Goal: Task Accomplishment & Management: Manage account settings

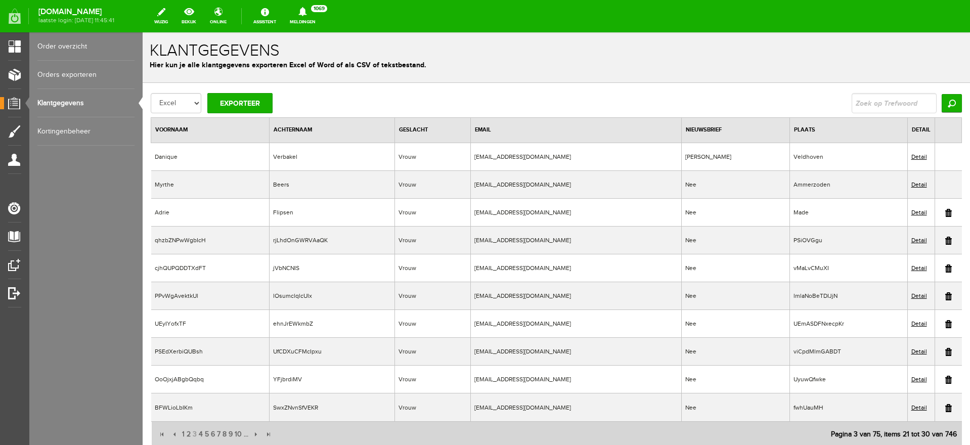
scroll to position [77, 0]
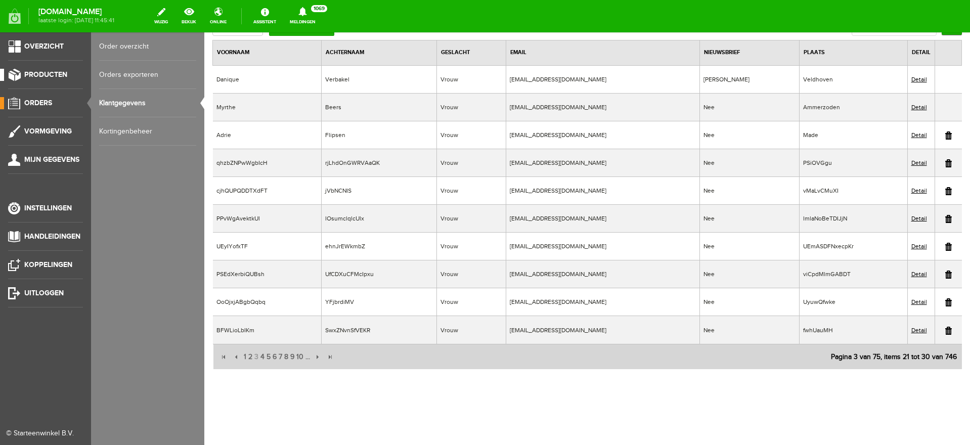
click at [39, 75] on span "Producten" at bounding box center [45, 74] width 43 height 9
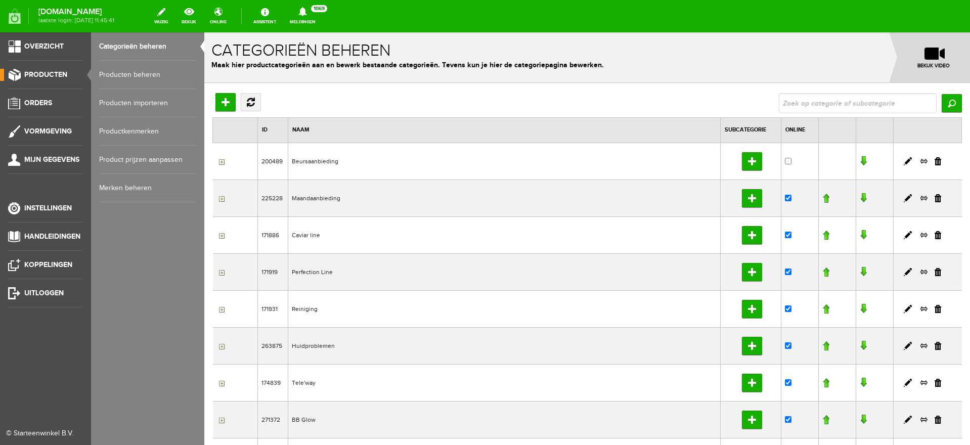
click at [122, 73] on link "Producten beheren" at bounding box center [147, 75] width 97 height 28
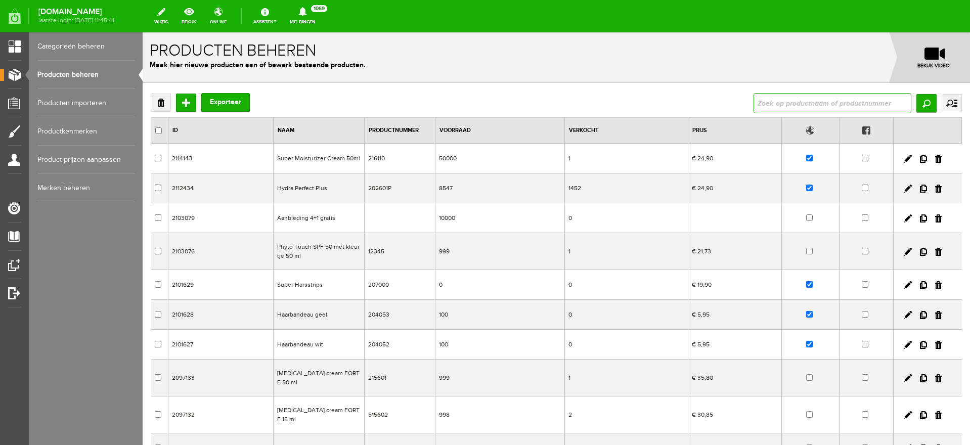
click at [777, 105] on input "text" at bounding box center [832, 103] width 158 height 20
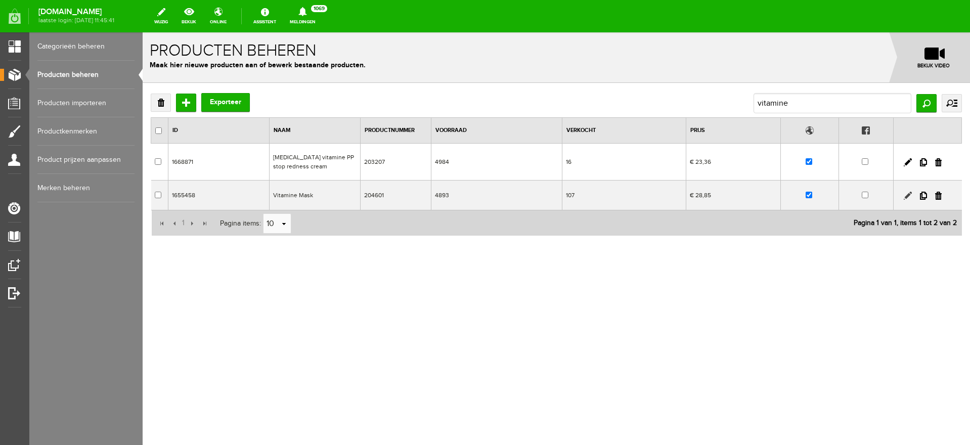
click at [905, 196] on link at bounding box center [907, 196] width 8 height 8
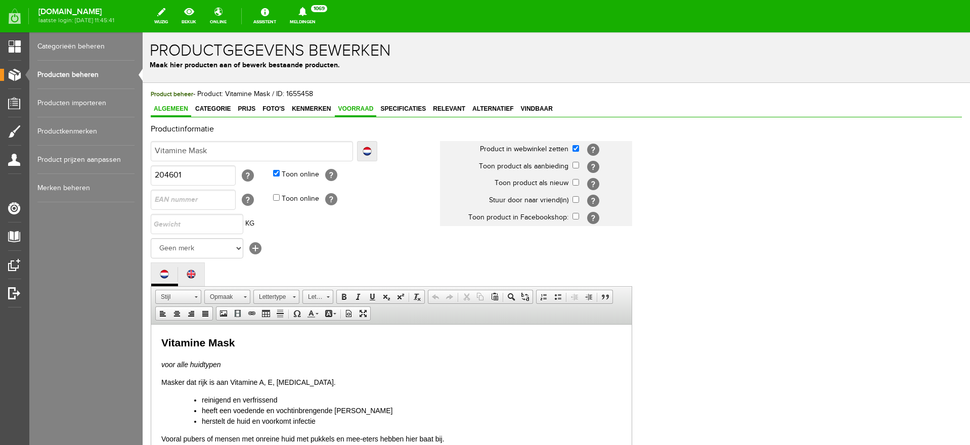
click at [361, 108] on span "Voorraad" at bounding box center [355, 108] width 41 height 7
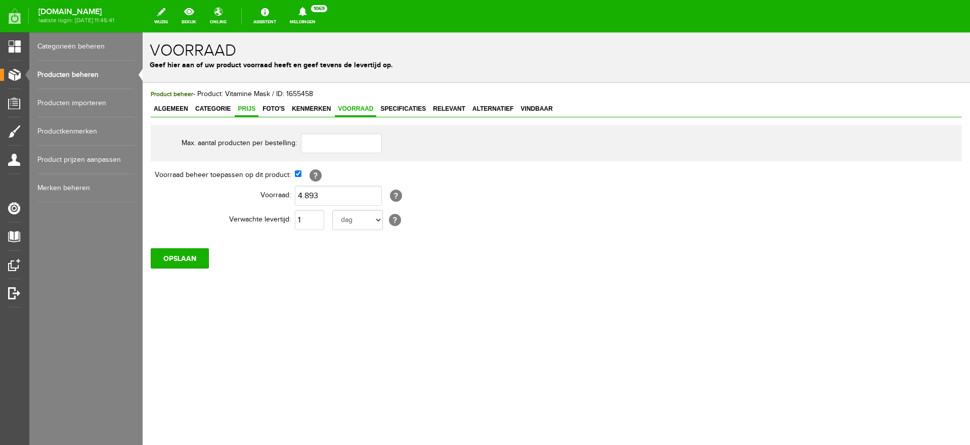
click at [247, 110] on span "Prijs" at bounding box center [247, 108] width 24 height 7
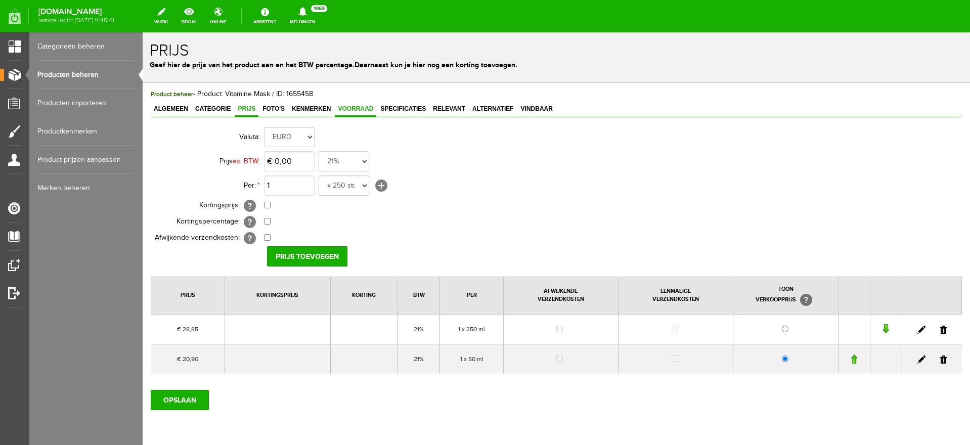
click at [361, 107] on span "Voorraad" at bounding box center [355, 108] width 41 height 7
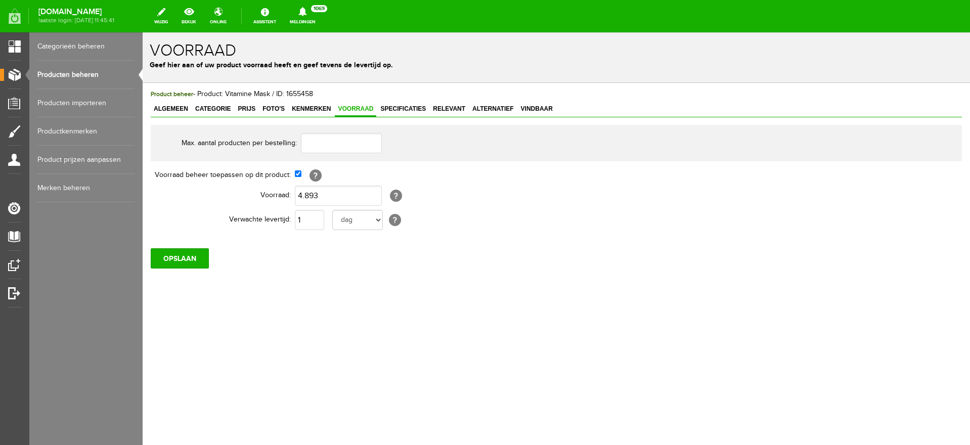
click at [68, 75] on link "Producten beheren" at bounding box center [85, 75] width 97 height 28
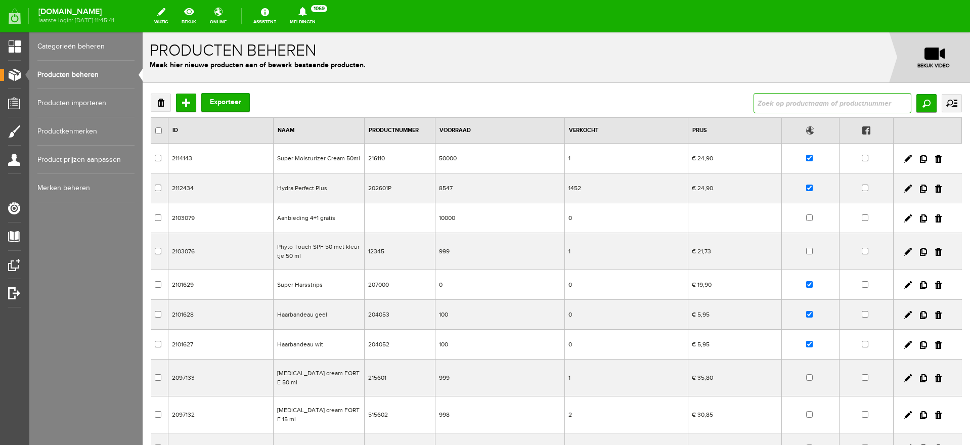
click at [763, 101] on input "text" at bounding box center [832, 103] width 158 height 20
click at [774, 98] on input "text" at bounding box center [832, 103] width 158 height 20
type input "vitamine"
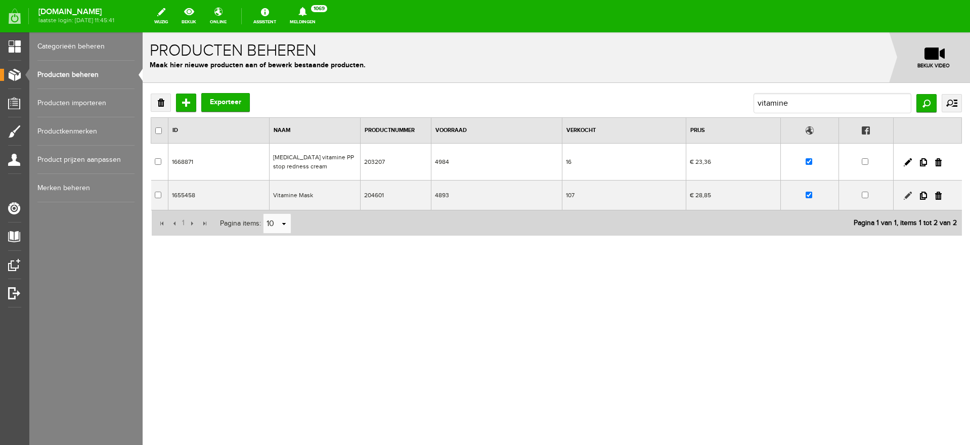
click at [910, 194] on link at bounding box center [907, 196] width 8 height 8
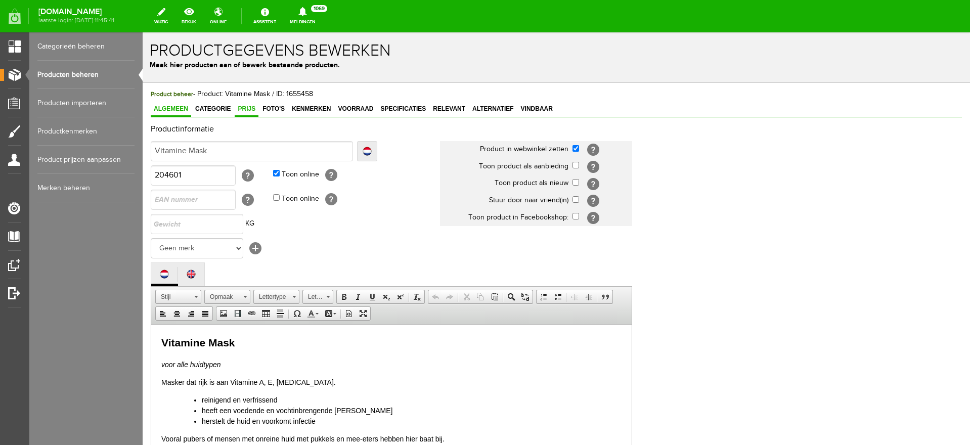
click at [249, 105] on span "Prijs" at bounding box center [247, 108] width 24 height 7
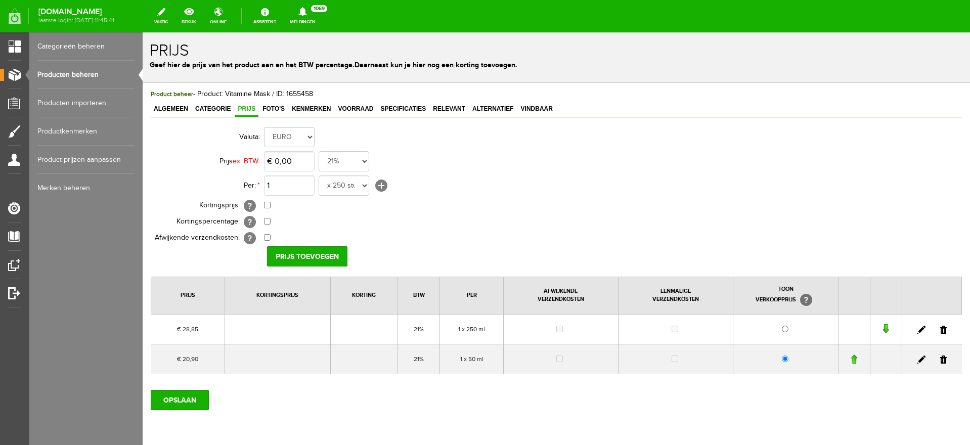
click at [940, 360] on link at bounding box center [943, 359] width 7 height 8
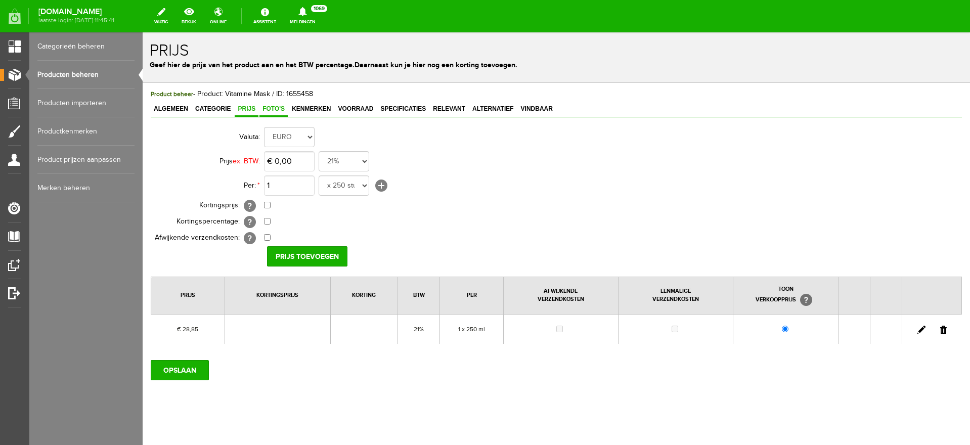
click at [282, 108] on span "Foto's" at bounding box center [273, 108] width 28 height 7
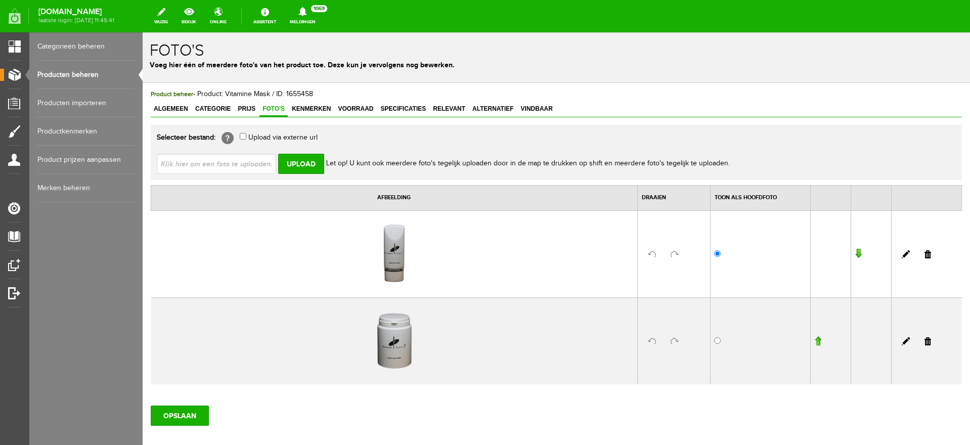
click at [901, 253] on link at bounding box center [905, 254] width 8 height 8
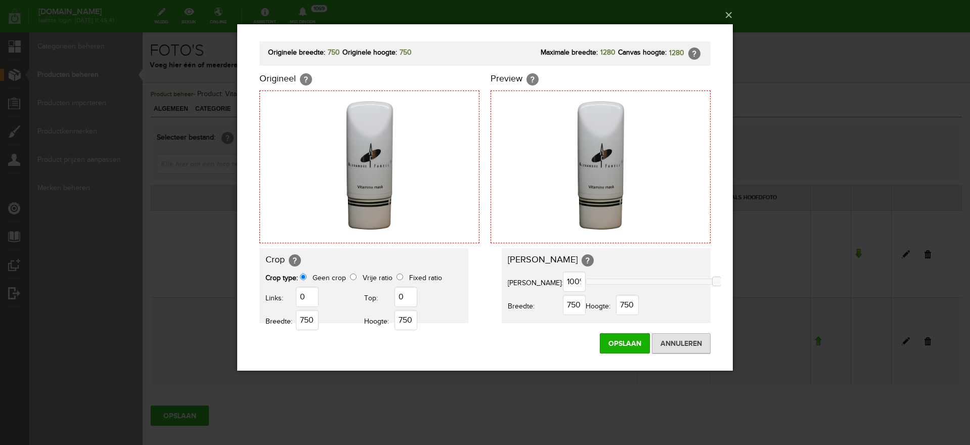
click at [589, 164] on img at bounding box center [600, 167] width 153 height 153
click at [690, 340] on input "Annuleren" at bounding box center [681, 343] width 59 height 20
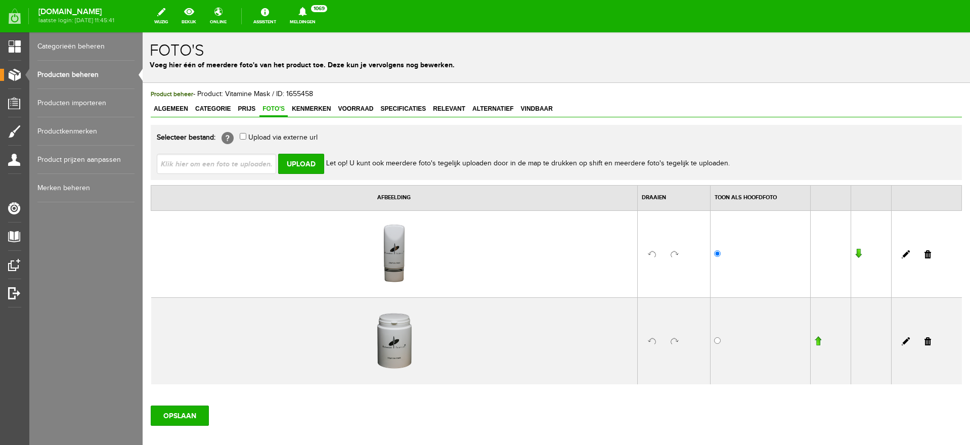
drag, startPoint x: 916, startPoint y: 253, endPoint x: 516, endPoint y: 42, distance: 451.9
click at [924, 253] on link at bounding box center [927, 254] width 7 height 8
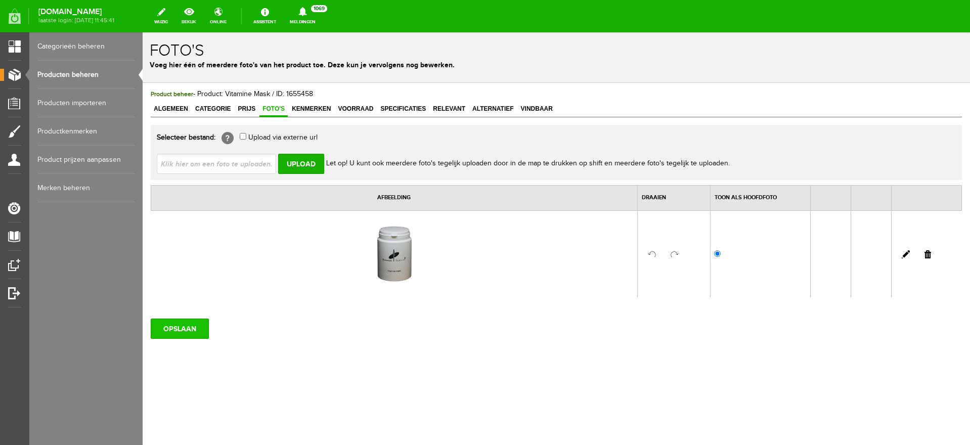
click at [174, 327] on input "OPSLAAN" at bounding box center [180, 329] width 58 height 20
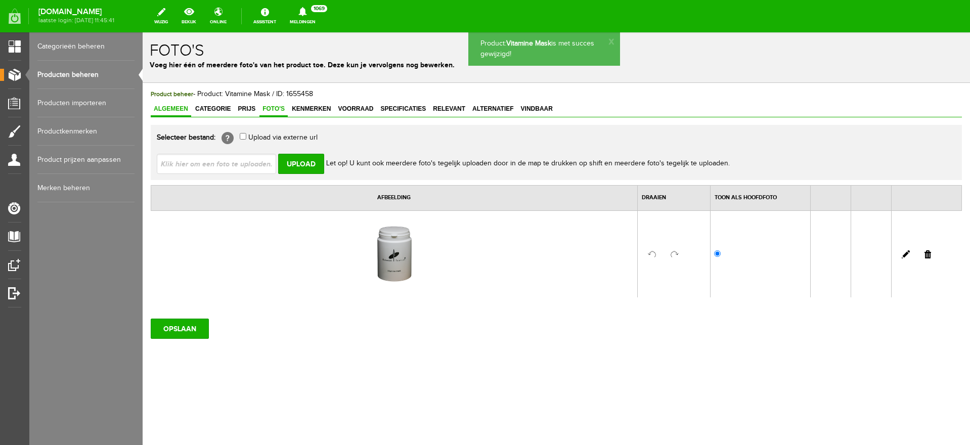
click at [177, 112] on span "Algemeen" at bounding box center [171, 108] width 40 height 7
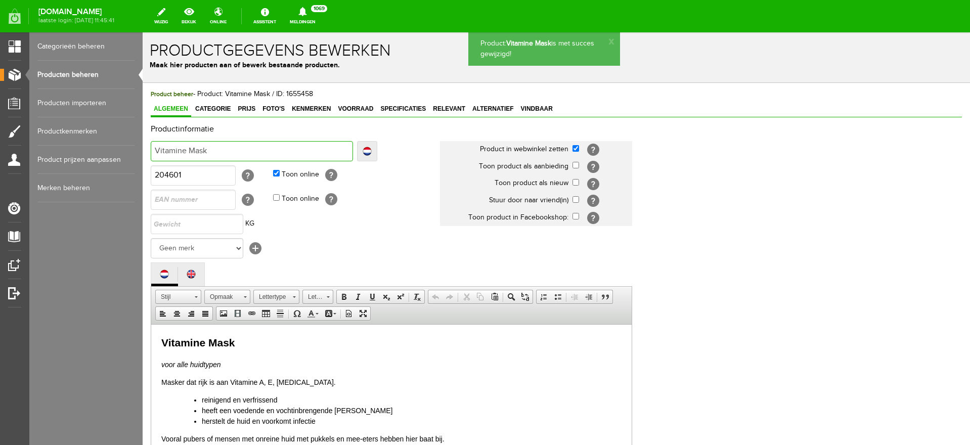
click at [238, 152] on input "Vitamine Mask" at bounding box center [252, 151] width 202 height 20
type input "Vitamine Mask"
type input "Vitamine Mask 2"
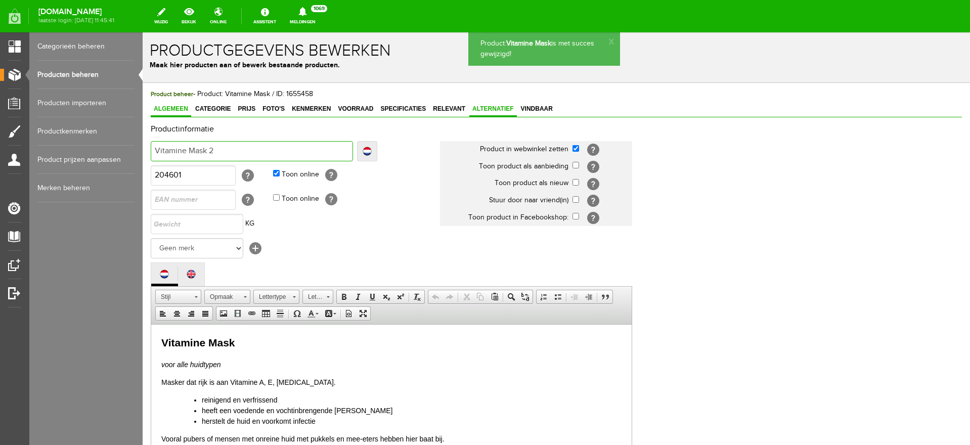
type input "Vitamine Mask 25"
type input "Vitamine Mask 250"
type input "Vitamine Mask 250m"
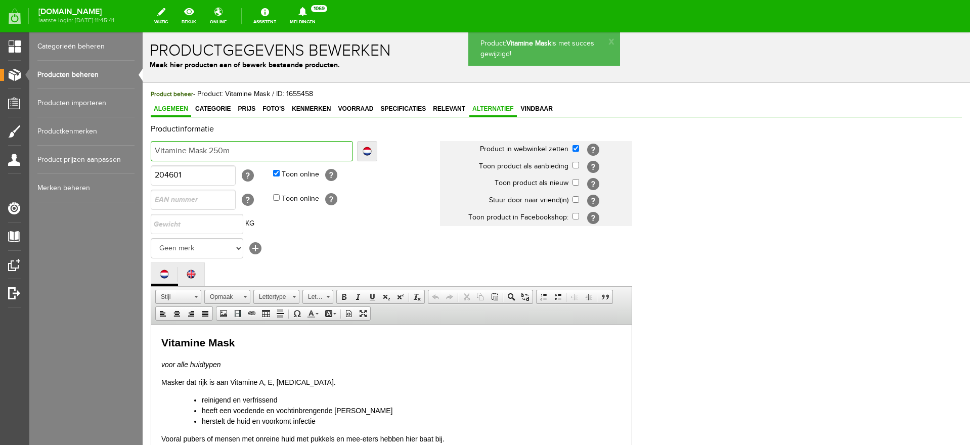
type input "Vitamine Mask 250m"
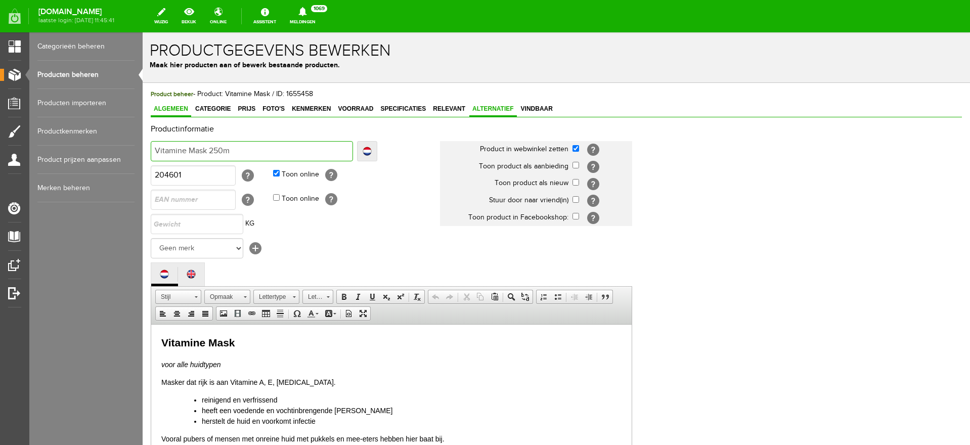
type input "Vitamine Mask 250ml"
click at [370, 150] on link "Localize" at bounding box center [367, 151] width 20 height 20
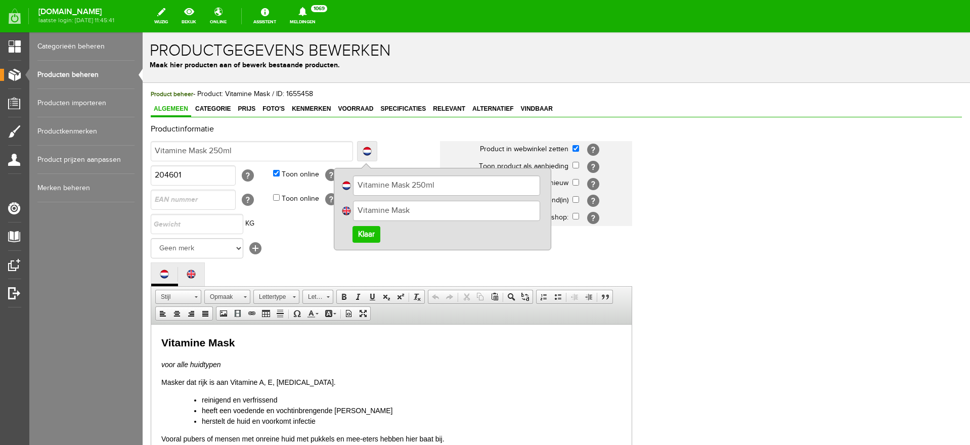
click at [421, 204] on input "Vitamine Mask" at bounding box center [446, 211] width 187 height 20
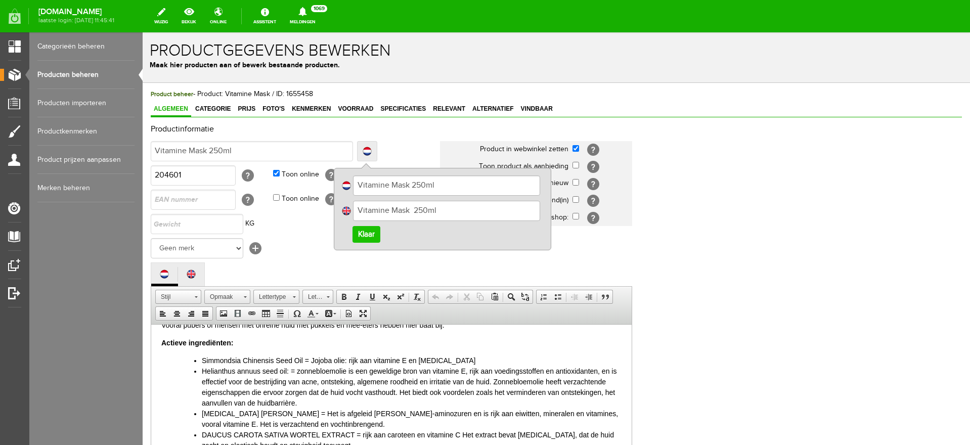
scroll to position [239, 0]
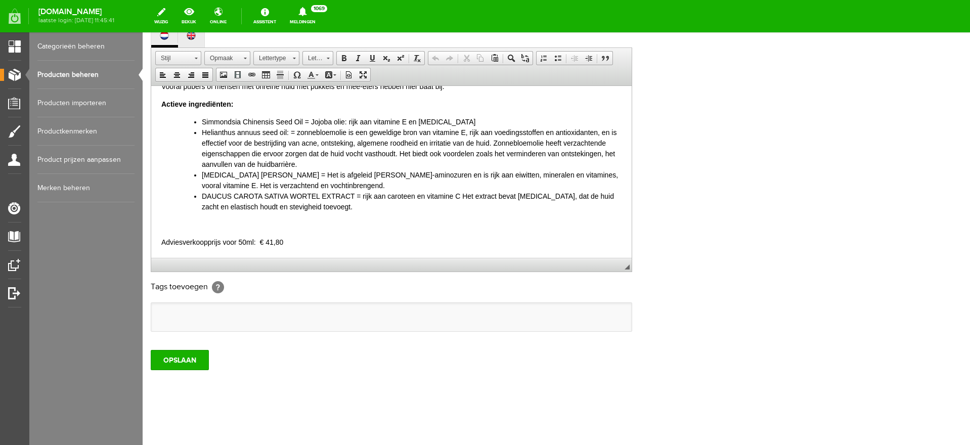
type input "Vitamine Mask 250ml"
click at [297, 240] on p "Adviesverkoopprijs voor 50ml: € 41,80" at bounding box center [391, 242] width 460 height 11
drag, startPoint x: 303, startPoint y: 239, endPoint x: 154, endPoint y: 245, distance: 148.8
click at [156, 245] on html "Vitamine Mask voor alle huidtypen Masker dat rijk is aan Vitamine A, E, [MEDICA…" at bounding box center [391, 115] width 480 height 286
click at [194, 41] on link at bounding box center [191, 35] width 26 height 15
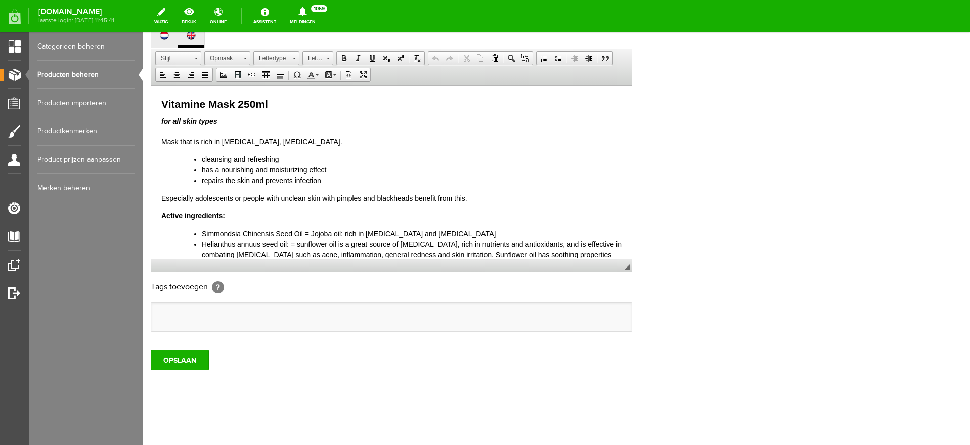
scroll to position [94, 0]
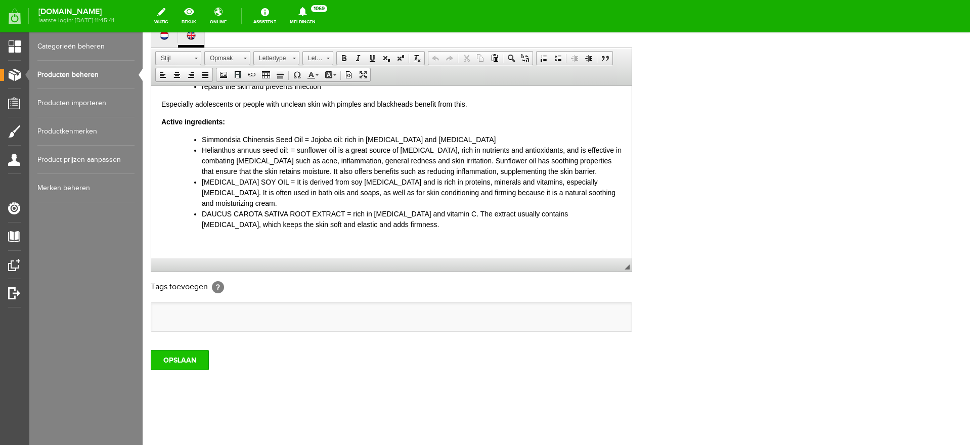
click at [161, 362] on input "OPSLAAN" at bounding box center [180, 360] width 58 height 20
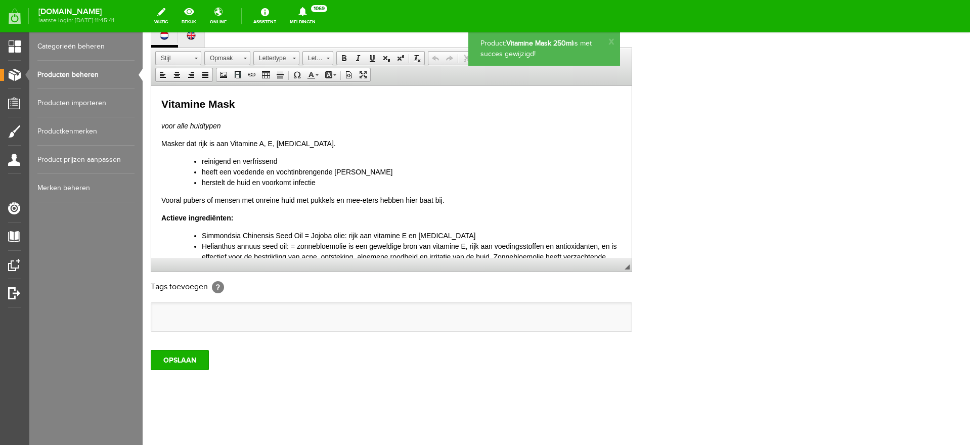
scroll to position [0, 0]
click at [52, 72] on link "Producten beheren" at bounding box center [85, 75] width 97 height 28
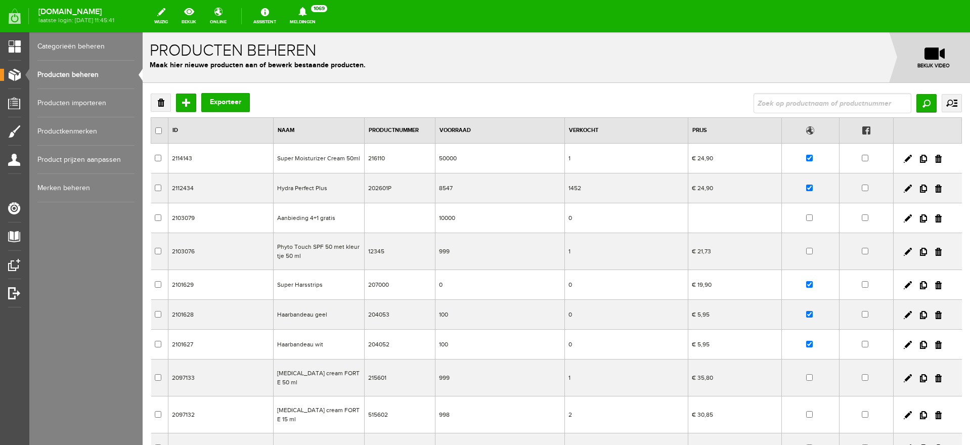
click at [801, 101] on input "text" at bounding box center [832, 103] width 158 height 20
type input "vitamine"
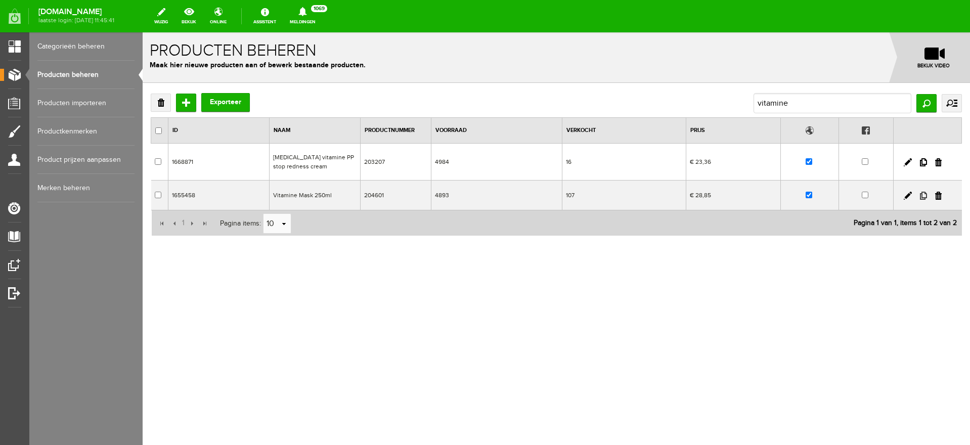
click at [924, 197] on link at bounding box center [923, 196] width 7 height 8
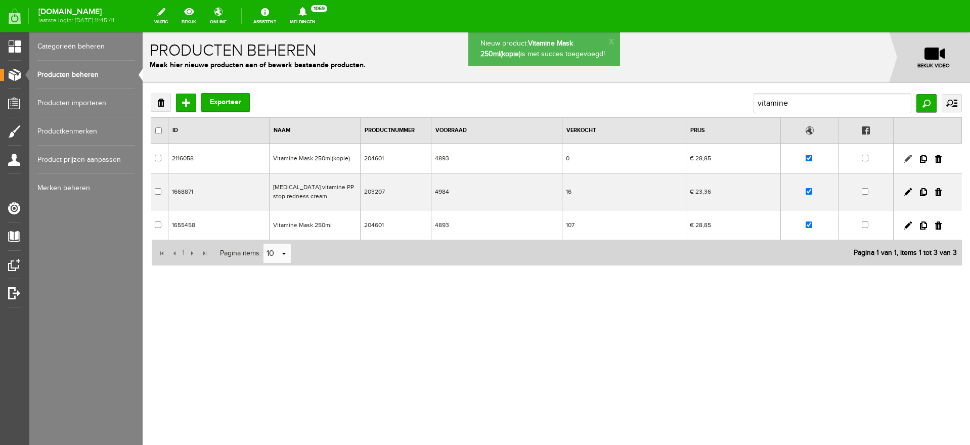
click at [907, 158] on link at bounding box center [907, 159] width 8 height 8
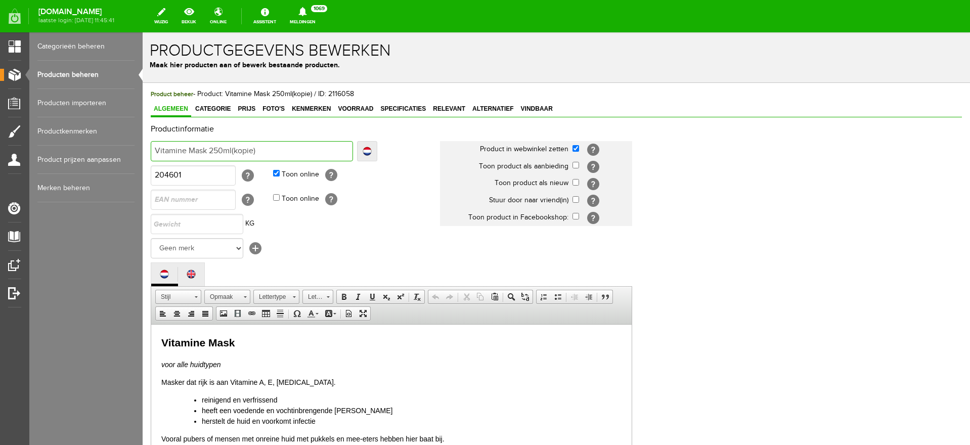
click at [261, 148] on input "Vitamine Mask 250ml(kopie)" at bounding box center [252, 151] width 202 height 20
drag, startPoint x: 267, startPoint y: 149, endPoint x: 209, endPoint y: 148, distance: 57.6
click at [209, 148] on input "Vitamine Mask 250ml(kopie)" at bounding box center [252, 151] width 202 height 20
type input "Vitamine Mask 5"
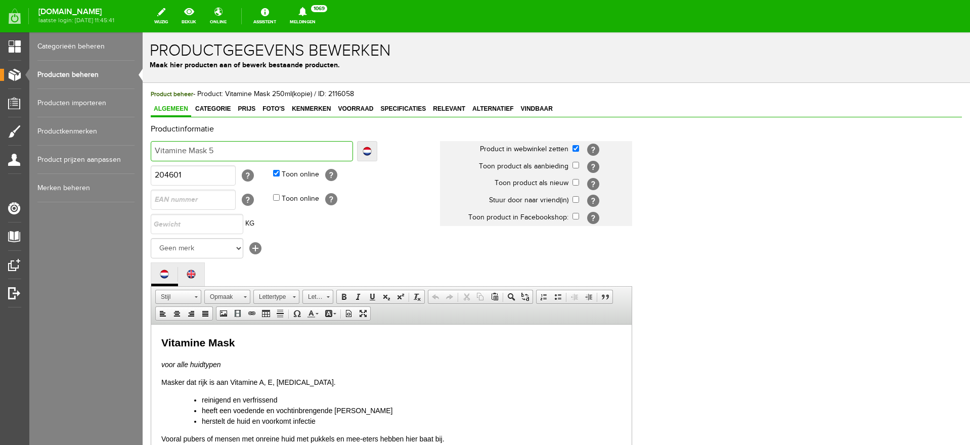
type input "Vitamine Mask 50"
type input "Vitamine Mask 50m"
type input "Vitamine Mask 50ml"
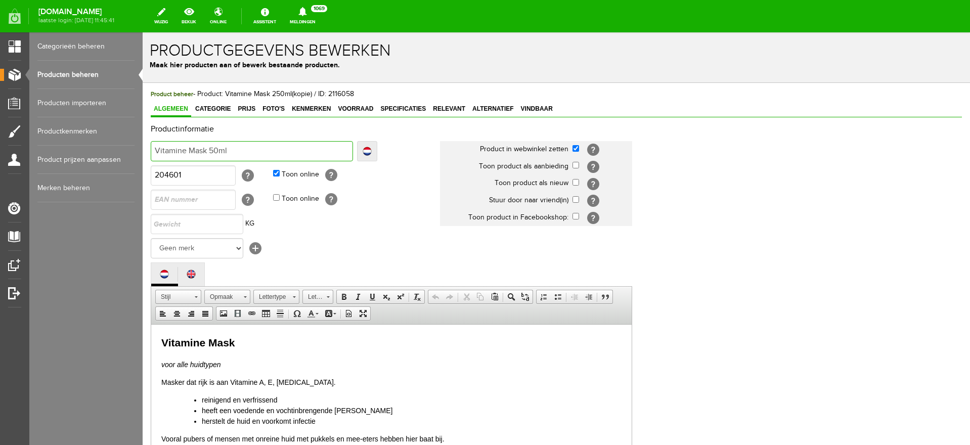
type input "Vitamine Mask 50ml"
click at [369, 149] on link "Localize" at bounding box center [367, 151] width 20 height 20
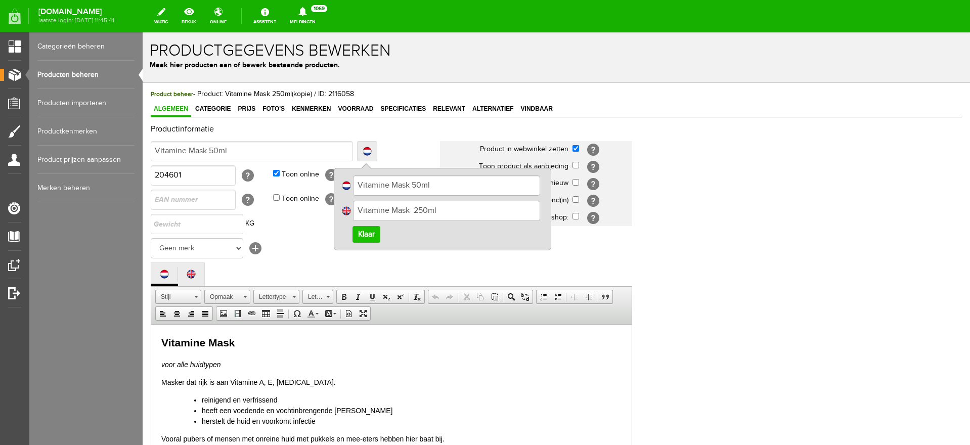
click at [419, 208] on input "Vitamine Mask 250ml" at bounding box center [446, 211] width 187 height 20
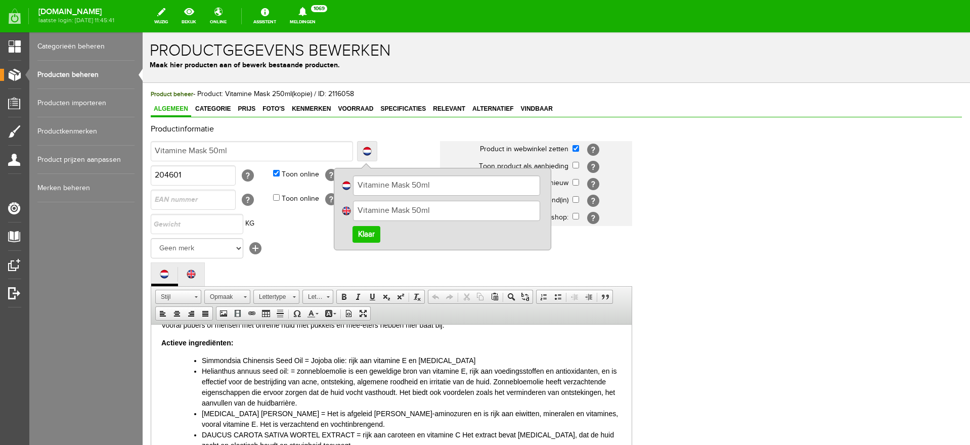
scroll to position [239, 0]
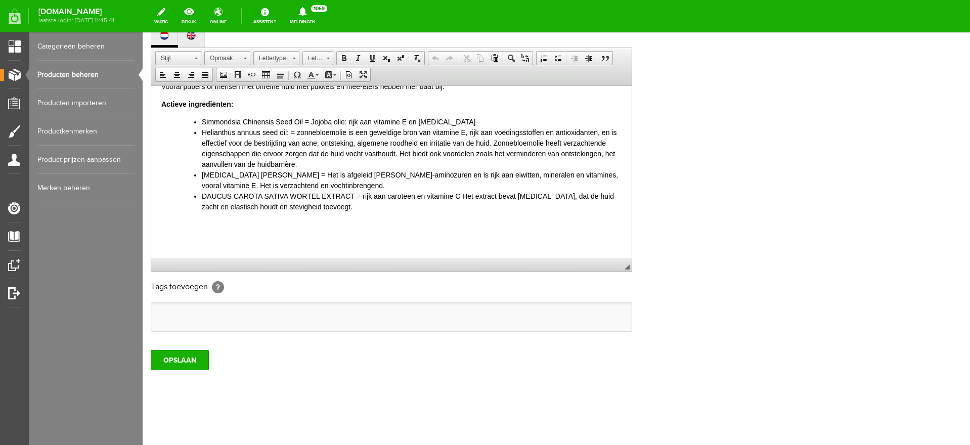
type input "Vitamine Mask 50ml"
click at [191, 239] on p at bounding box center [391, 242] width 460 height 11
paste body
click at [175, 355] on input "OPSLAAN" at bounding box center [180, 360] width 58 height 20
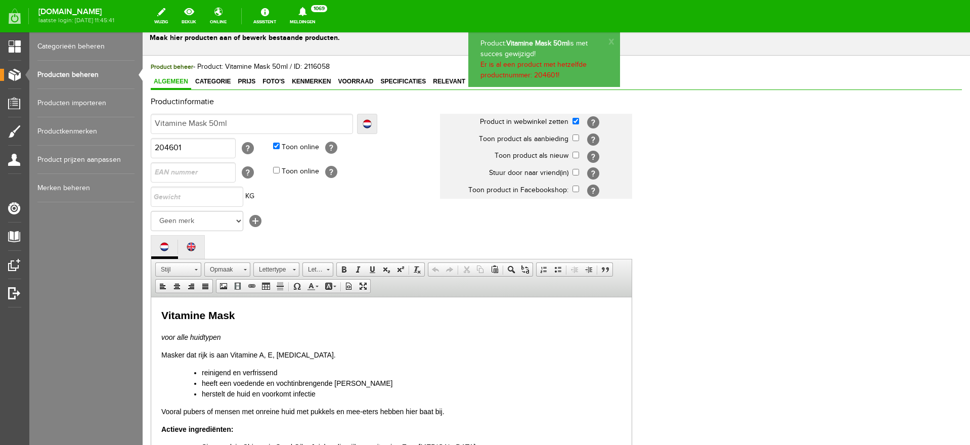
scroll to position [0, 0]
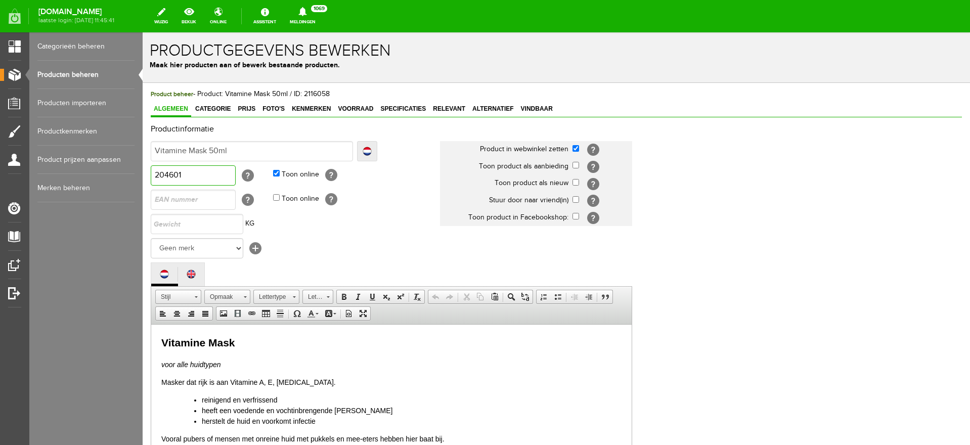
click at [180, 176] on input "204601" at bounding box center [193, 175] width 85 height 20
type input "204602"
click at [241, 112] on span "Prijs" at bounding box center [247, 108] width 24 height 7
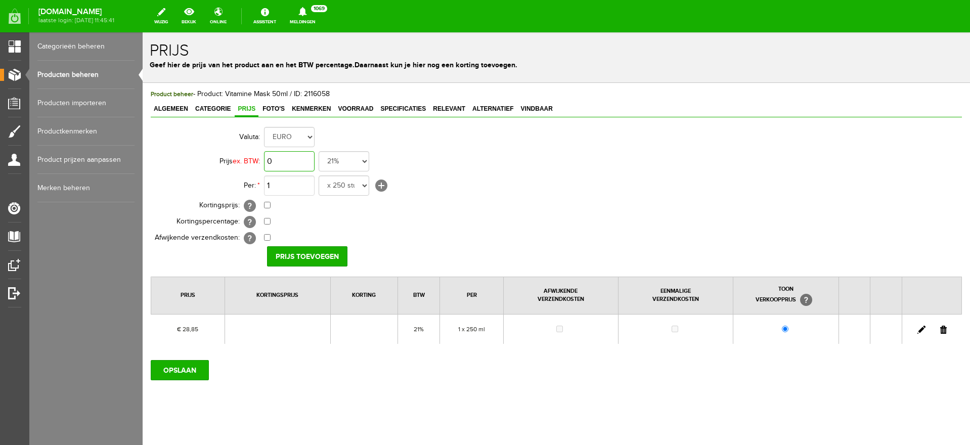
click at [290, 158] on input "0" at bounding box center [289, 161] width 51 height 20
type input "€ 20,90"
click at [364, 190] on select "x 250 stuks x 1 kg x 500 ml x 35 ml set x 50ml pot x tube 50ml set van 6 pot+10…" at bounding box center [344, 185] width 51 height 20
select select "19863"
click at [319, 175] on select "x 250 stuks x 1 kg x 500 ml x 35 ml set x 50ml pot x tube 50ml set van 6 pot+10…" at bounding box center [344, 185] width 51 height 20
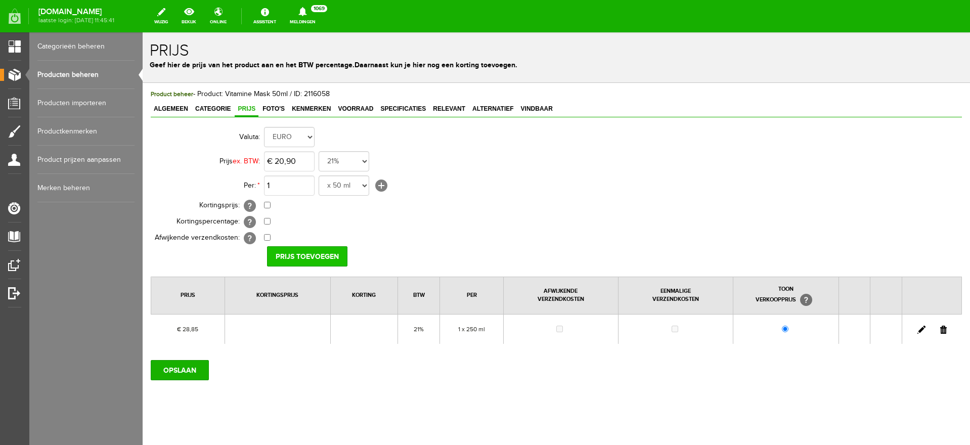
click at [310, 253] on input "Prijs toevoegen" at bounding box center [307, 256] width 80 height 20
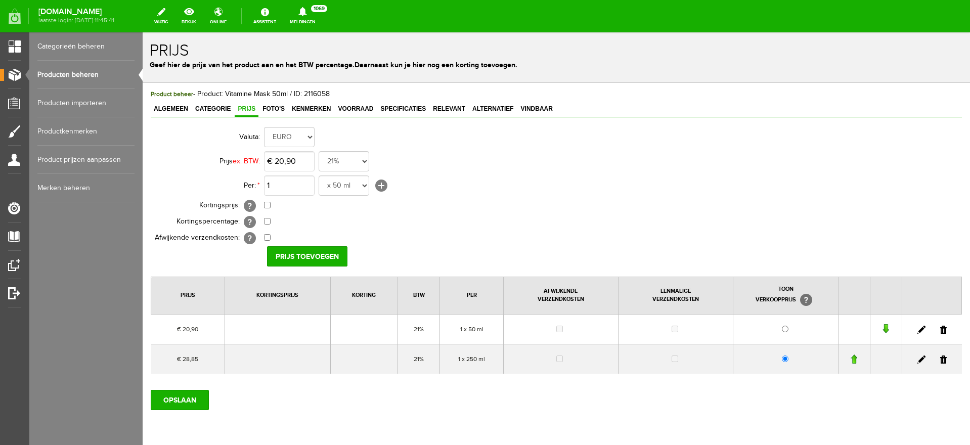
drag, startPoint x: 933, startPoint y: 359, endPoint x: 501, endPoint y: 41, distance: 536.2
click at [940, 359] on link at bounding box center [943, 359] width 7 height 8
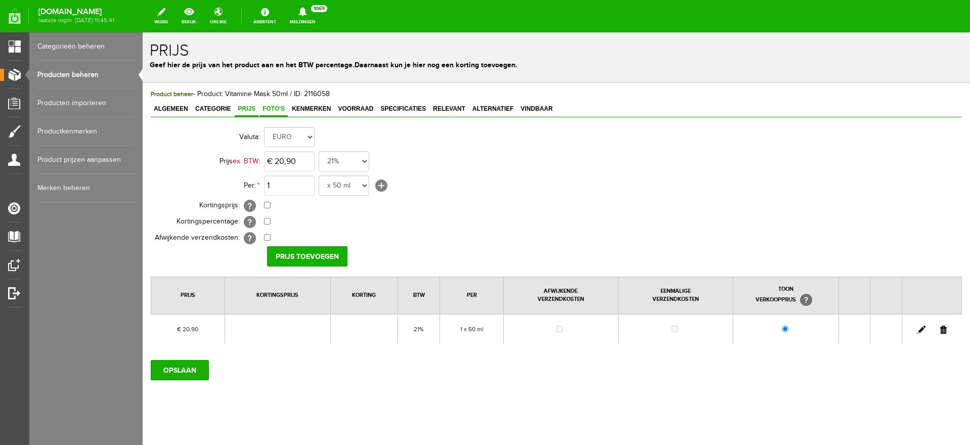
click at [268, 110] on span "Foto's" at bounding box center [273, 108] width 28 height 7
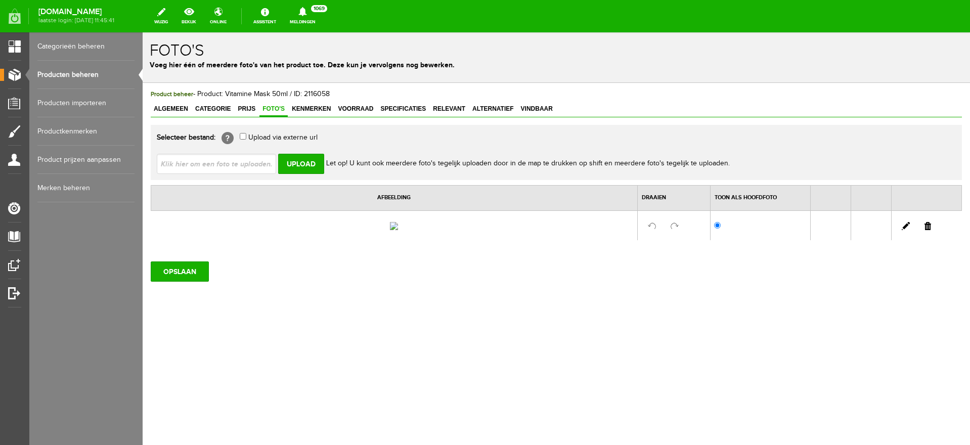
click at [928, 230] on link at bounding box center [927, 226] width 7 height 8
click at [250, 165] on input "file" at bounding box center [220, 163] width 127 height 19
type input "C:\fakepath\vitaminemasktube-fabelle.png"
type input "vitaminemasktube-fabelle.png"
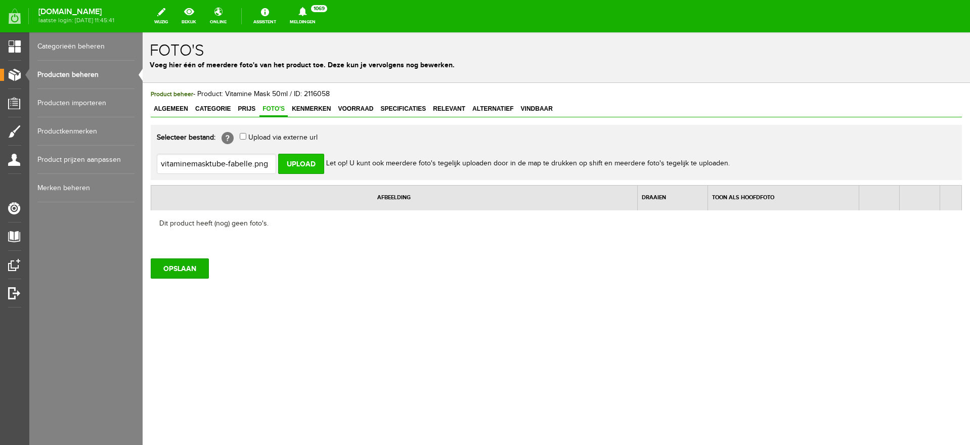
click at [301, 167] on input "Upload" at bounding box center [301, 164] width 46 height 20
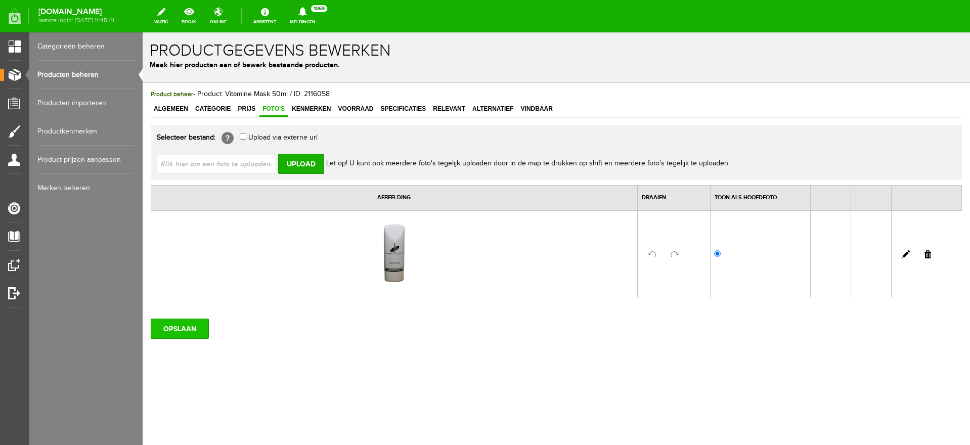
click at [190, 327] on input "OPSLAAN" at bounding box center [180, 329] width 58 height 20
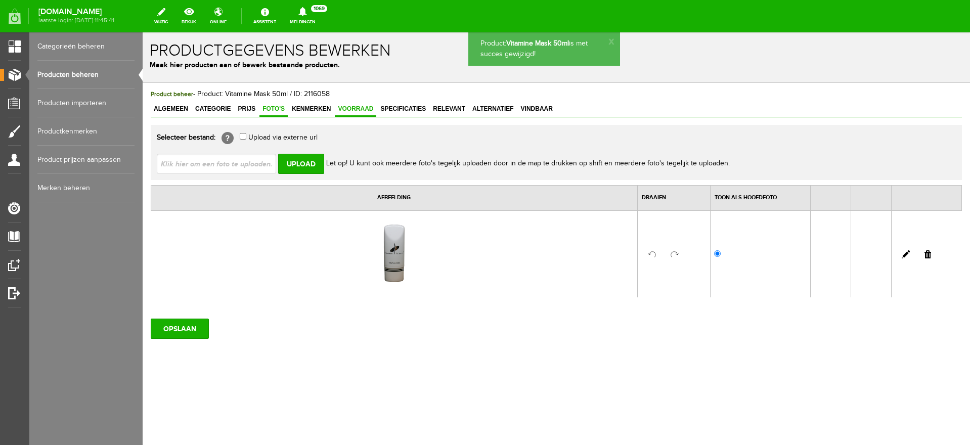
click at [352, 110] on span "Voorraad" at bounding box center [355, 108] width 41 height 7
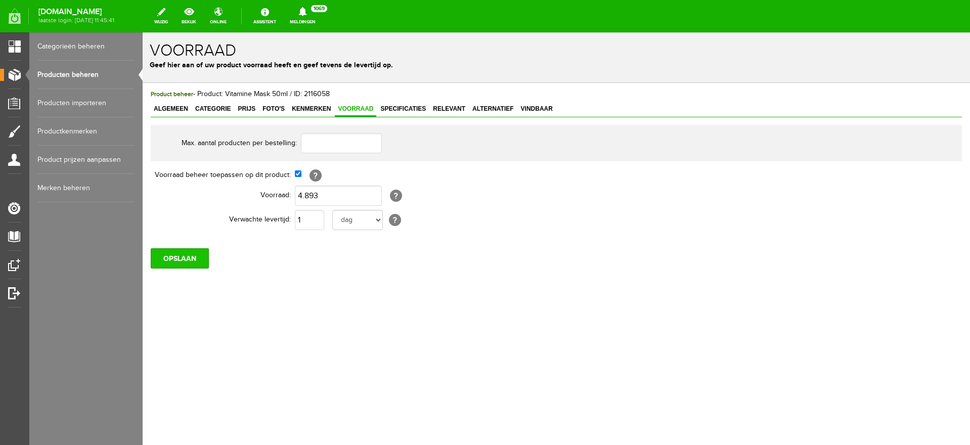
click at [175, 262] on input "OPSLAAN" at bounding box center [180, 258] width 58 height 20
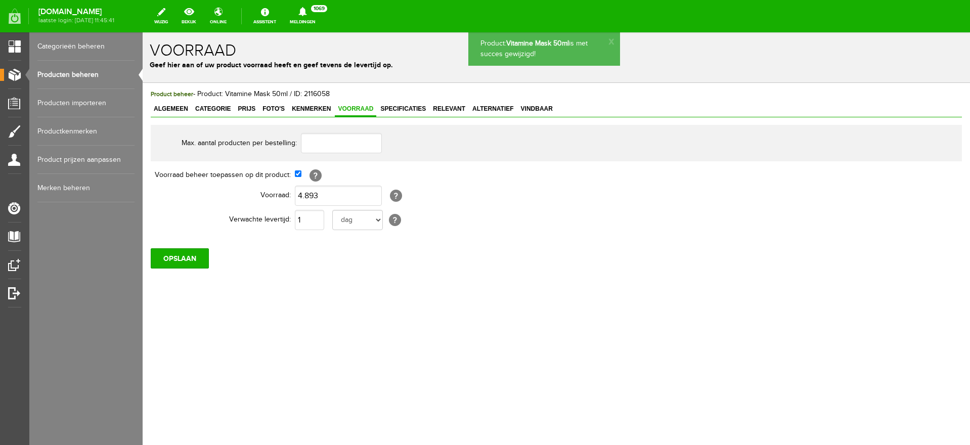
click at [73, 72] on link "Producten beheren" at bounding box center [85, 75] width 97 height 28
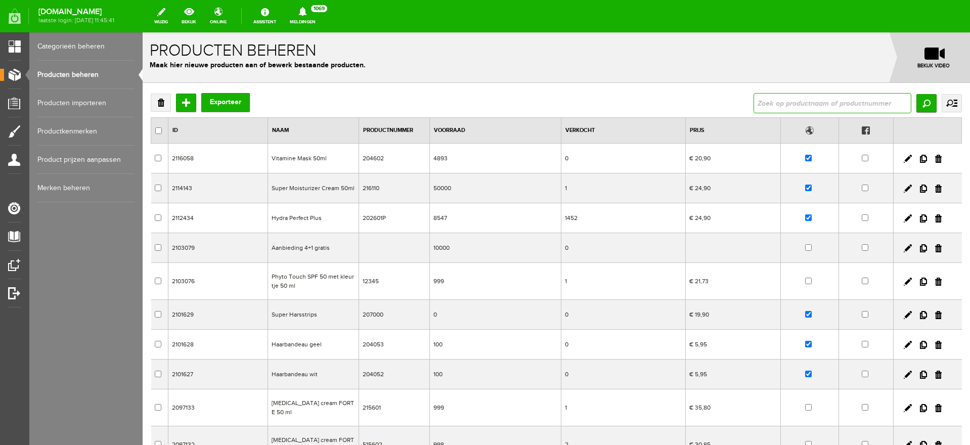
drag, startPoint x: 782, startPoint y: 103, endPoint x: 788, endPoint y: 98, distance: 7.9
click at [786, 99] on input "text" at bounding box center [832, 103] width 158 height 20
type input "vitamine"
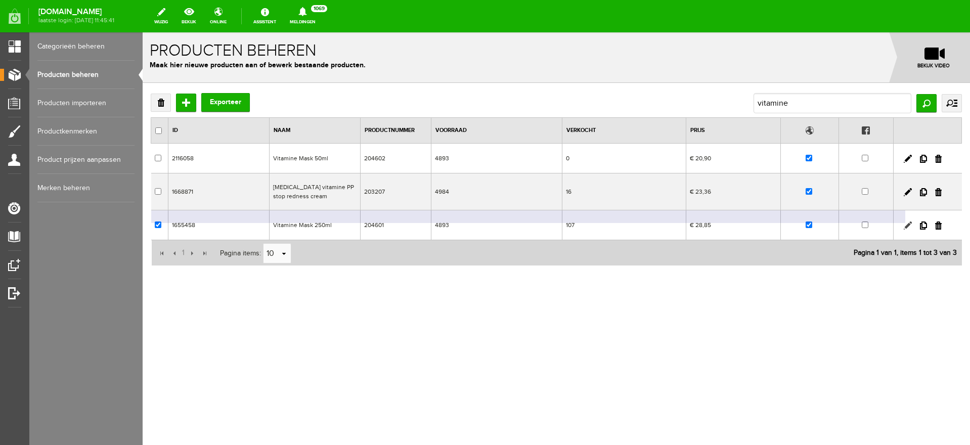
click at [907, 225] on link at bounding box center [907, 225] width 8 height 8
checkbox input "true"
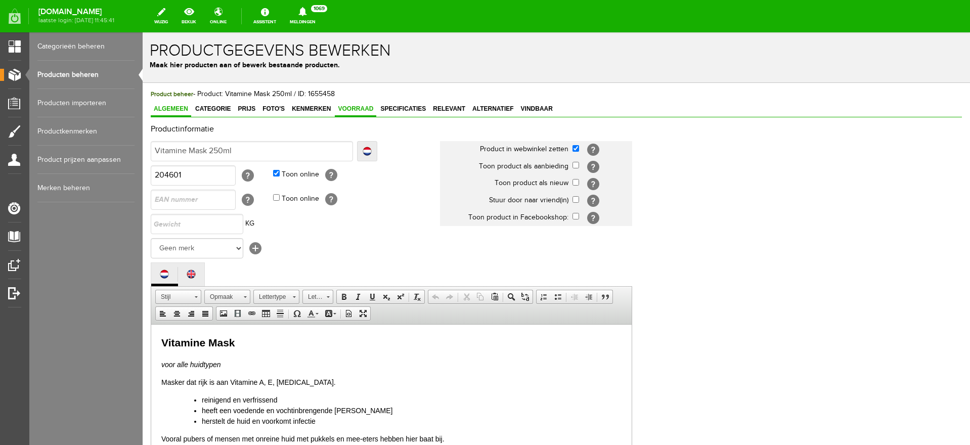
click at [349, 112] on link "Voorraad" at bounding box center [355, 109] width 41 height 15
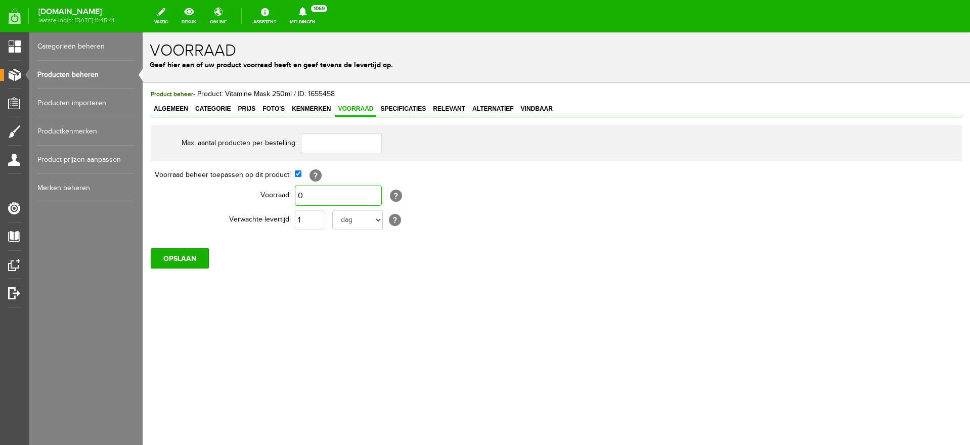
type input "0"
click at [317, 224] on input "1" at bounding box center [309, 220] width 29 height 20
type input "1"
type input "2"
click at [378, 222] on select "dag dagen week weken maand maanden jaar jaren werkdagen" at bounding box center [357, 220] width 51 height 20
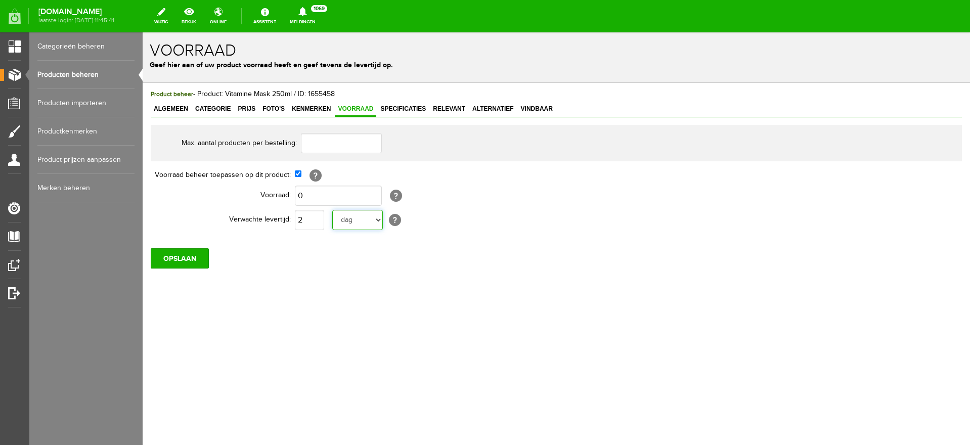
select select "weeks"
click at [332, 210] on select "dag dagen week weken maand maanden jaar jaren werkdagen" at bounding box center [357, 220] width 51 height 20
click at [180, 256] on input "OPSLAAN" at bounding box center [180, 258] width 58 height 20
click at [163, 261] on input "OPSLAAN" at bounding box center [180, 258] width 58 height 20
click at [377, 224] on select "[PERSON_NAME] week weken maand maanden jaar jaren werkdagen" at bounding box center [357, 220] width 51 height 20
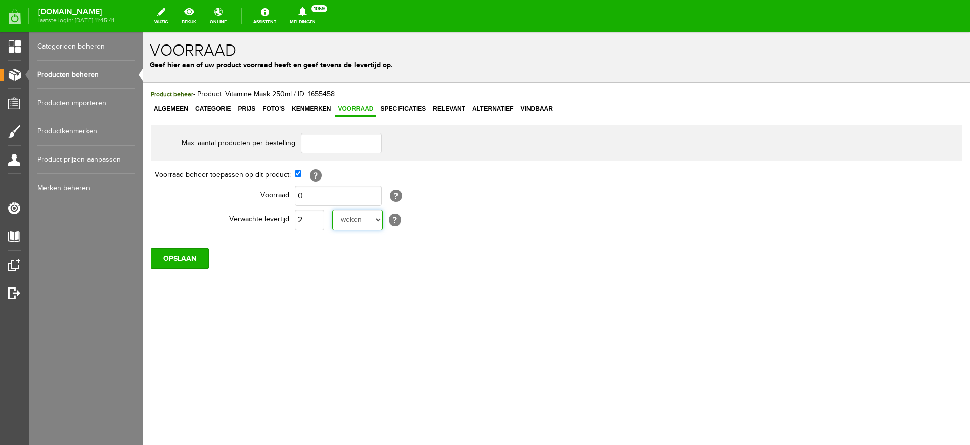
select select "month"
click at [332, 210] on select "[PERSON_NAME] week weken maand maanden jaar jaren werkdagen" at bounding box center [357, 220] width 51 height 20
click at [167, 258] on input "OPSLAAN" at bounding box center [180, 258] width 58 height 20
click at [64, 73] on link "Producten beheren" at bounding box center [85, 75] width 97 height 28
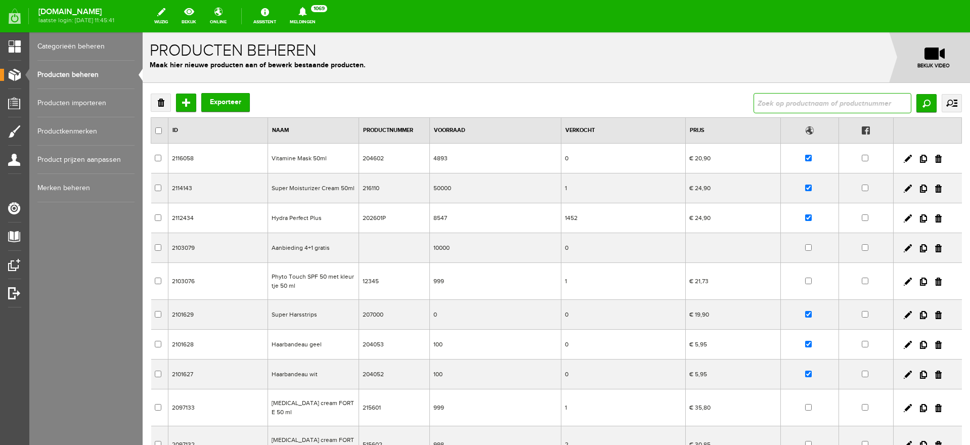
click at [775, 101] on input "text" at bounding box center [832, 103] width 158 height 20
type input "hydra perfect"
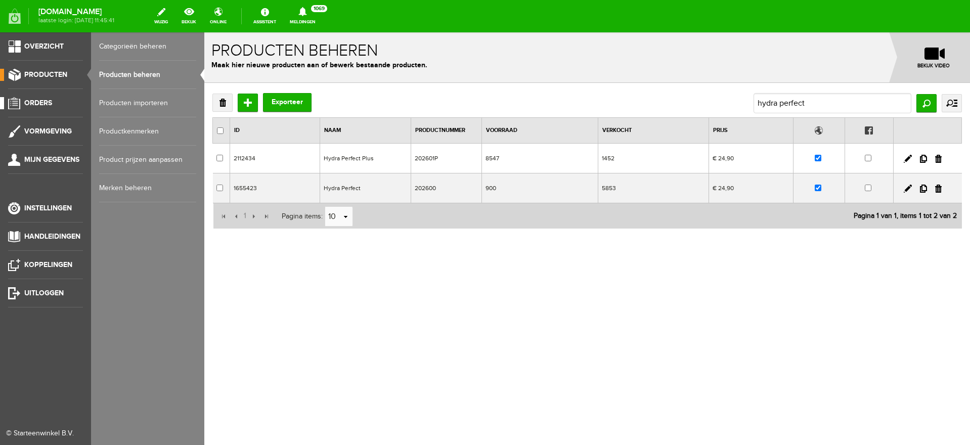
click at [34, 103] on span "Orders" at bounding box center [38, 103] width 28 height 9
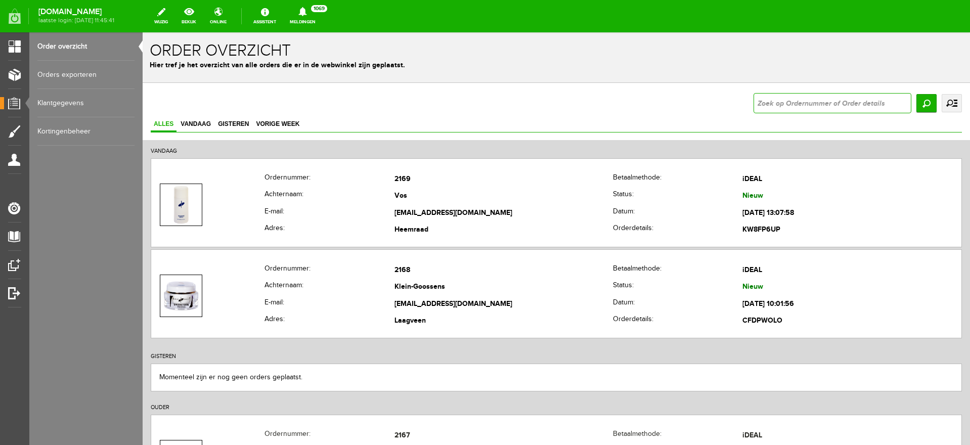
click at [794, 106] on input "text" at bounding box center [832, 103] width 158 height 20
type input "2028"
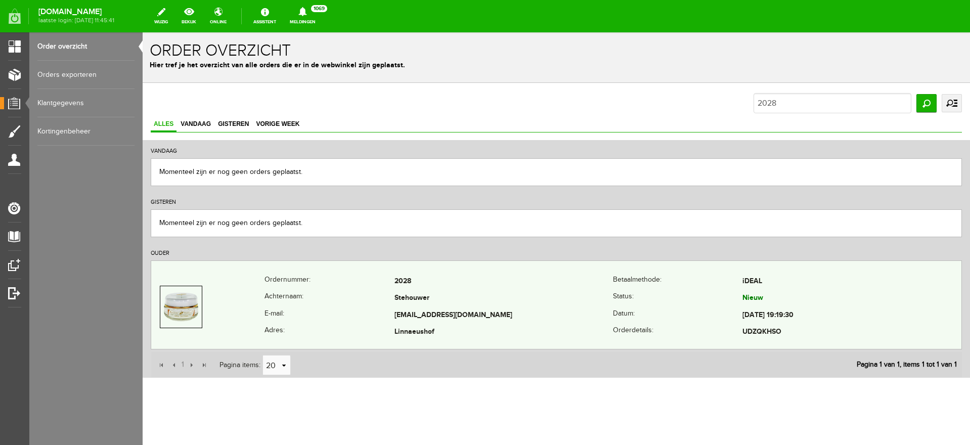
click at [530, 299] on td "Stehouwer" at bounding box center [503, 298] width 219 height 17
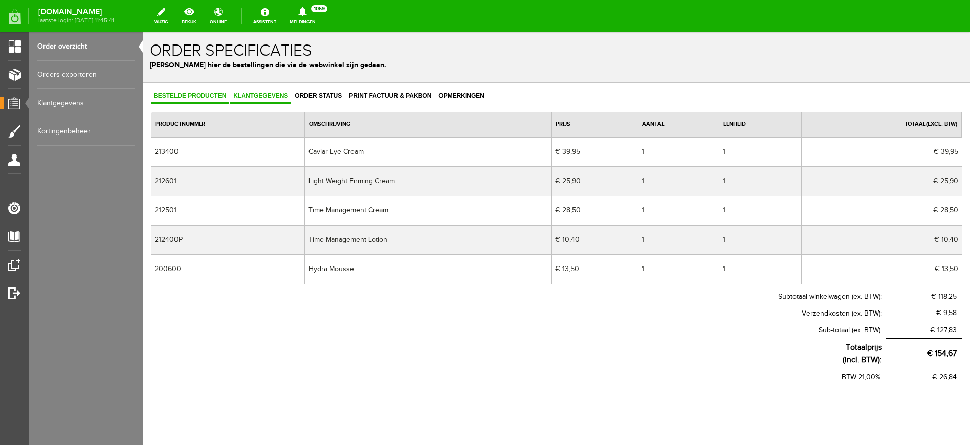
click at [270, 101] on link "Klantgegevens" at bounding box center [260, 96] width 61 height 15
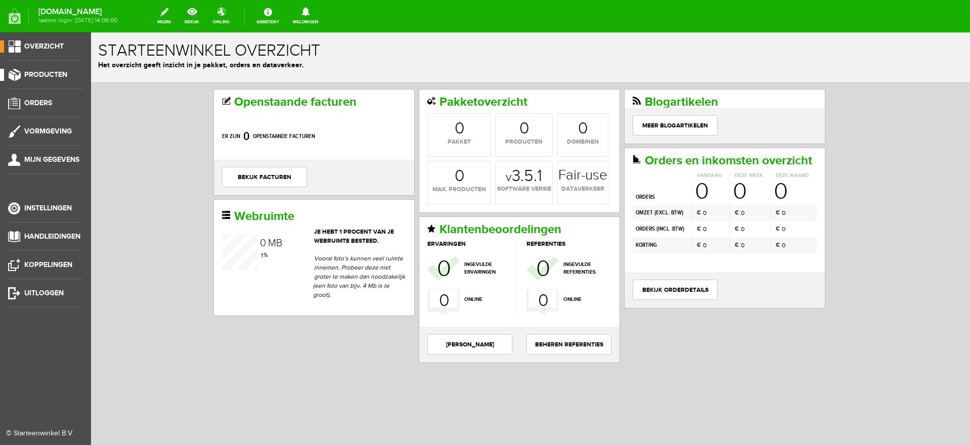
click at [43, 74] on span "Producten" at bounding box center [45, 74] width 43 height 9
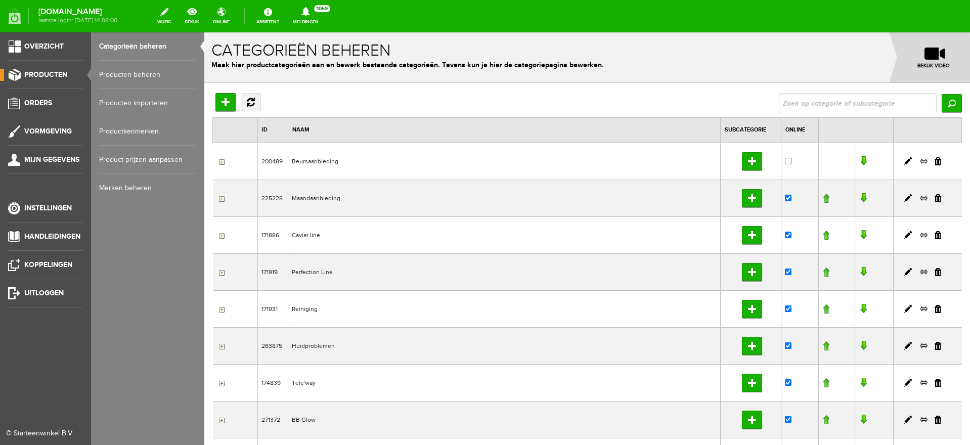
click at [109, 75] on link "Producten beheren" at bounding box center [147, 75] width 97 height 28
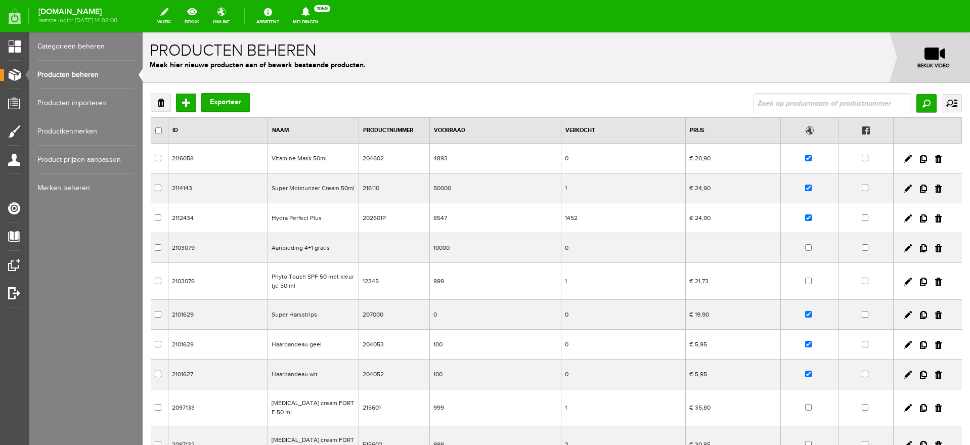
click at [71, 73] on link "Producten beheren" at bounding box center [85, 75] width 97 height 28
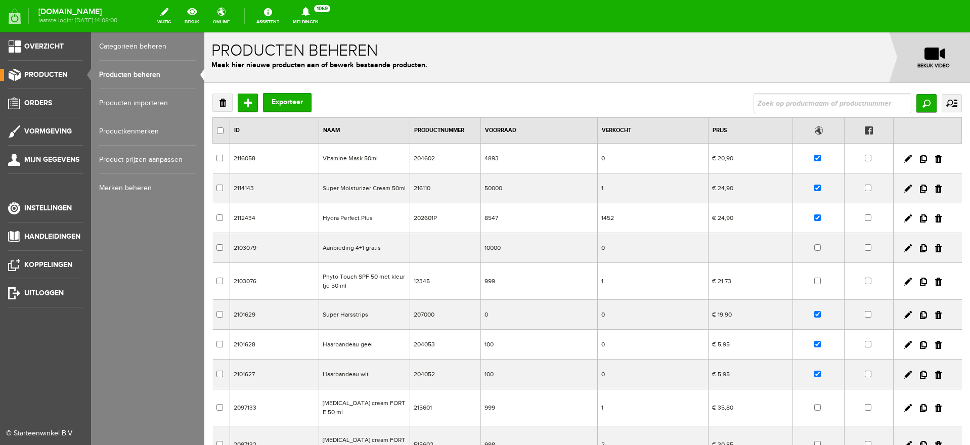
click at [41, 73] on span "Producten" at bounding box center [45, 74] width 43 height 9
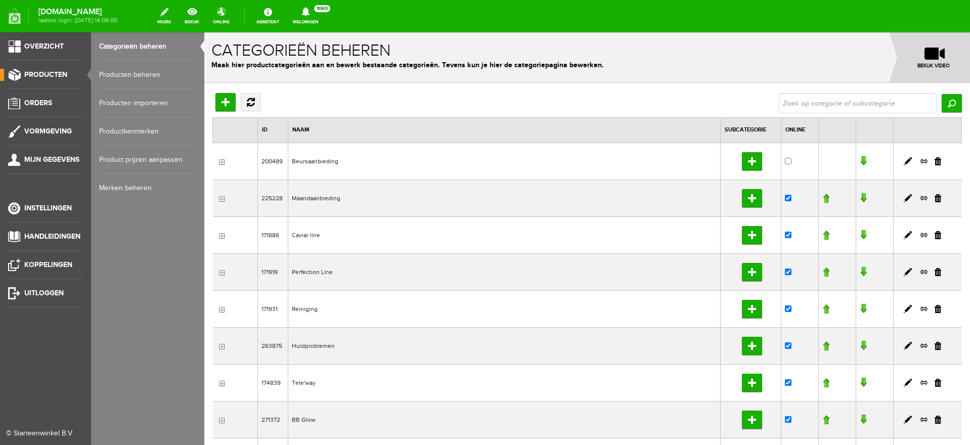
click at [118, 73] on link "Producten beheren" at bounding box center [147, 75] width 97 height 28
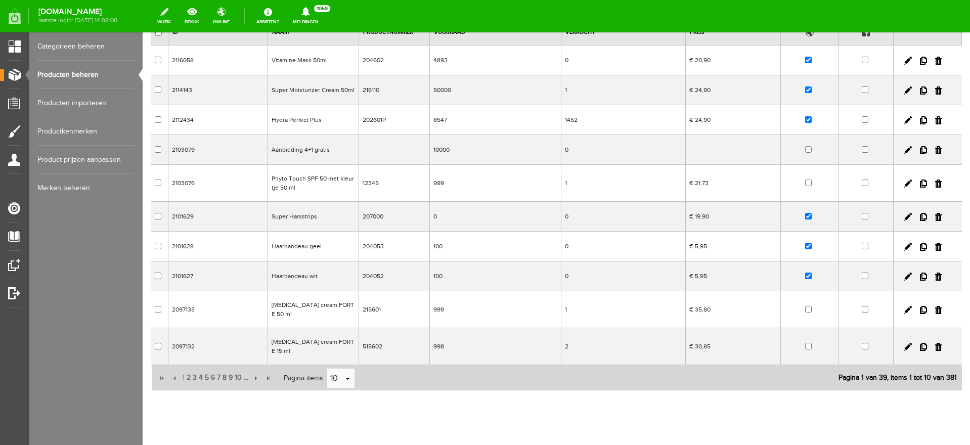
scroll to position [106, 0]
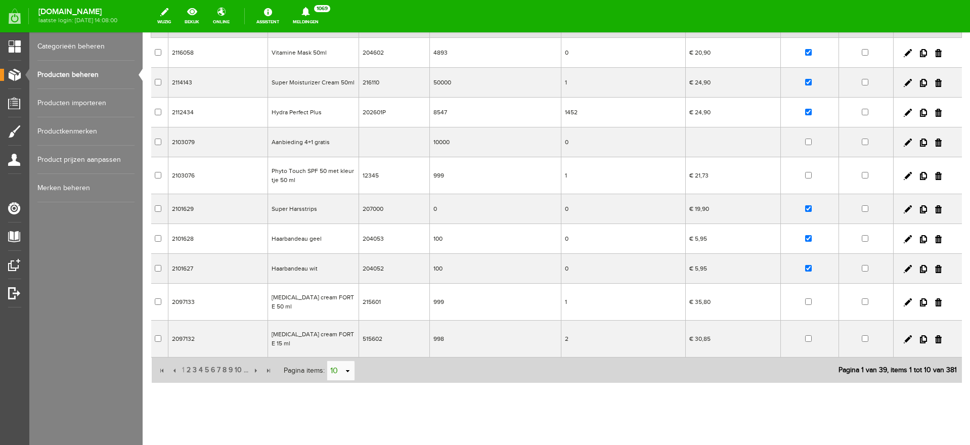
click at [349, 361] on link "select" at bounding box center [348, 370] width 8 height 19
click at [343, 337] on li "50" at bounding box center [340, 337] width 27 height 17
type input "50"
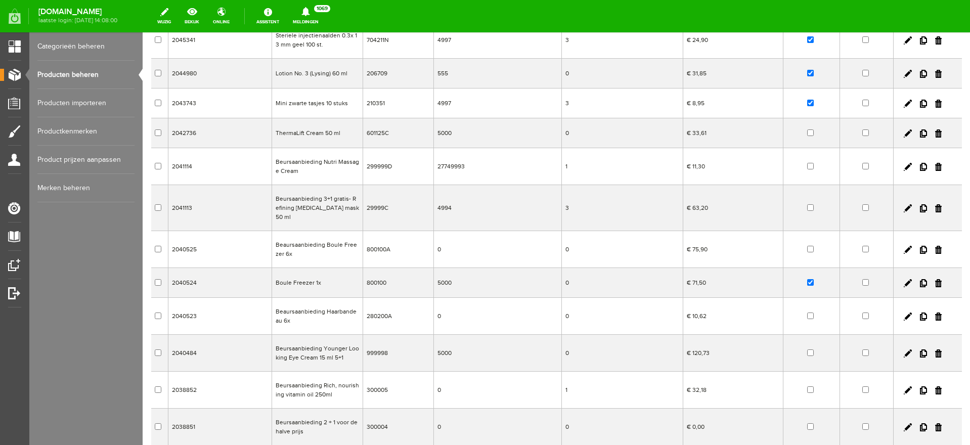
scroll to position [1370, 0]
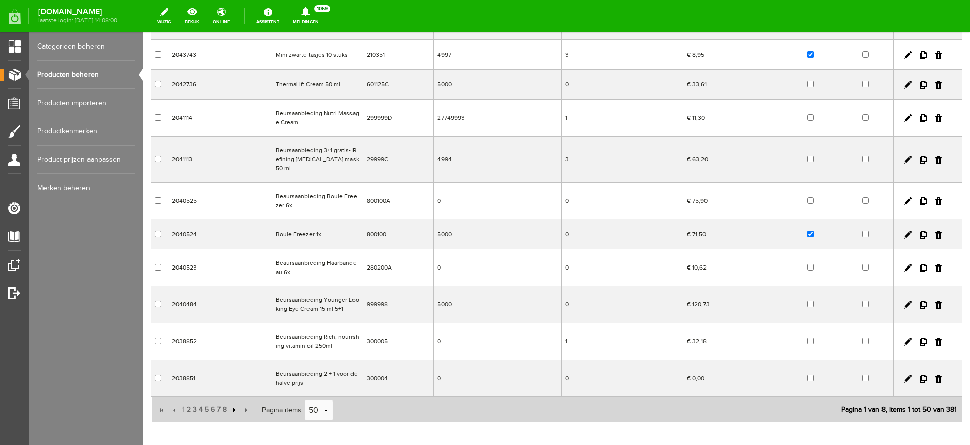
click at [231, 404] on input "button" at bounding box center [233, 409] width 11 height 11
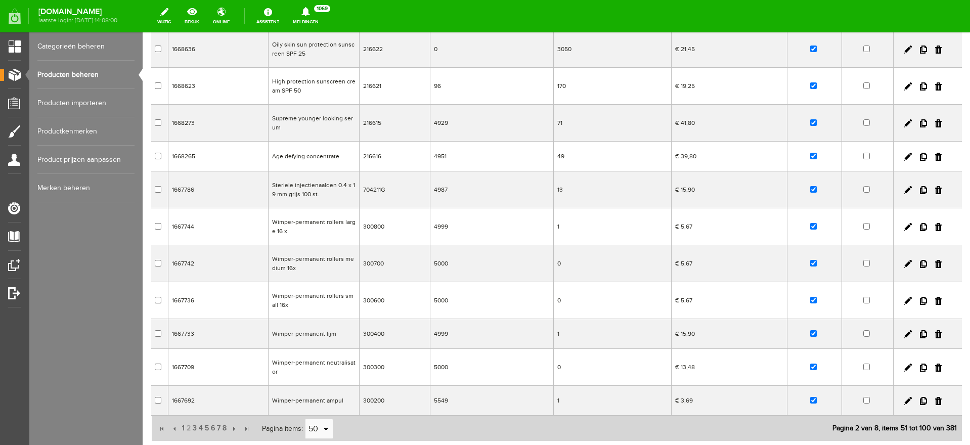
scroll to position [1453, 0]
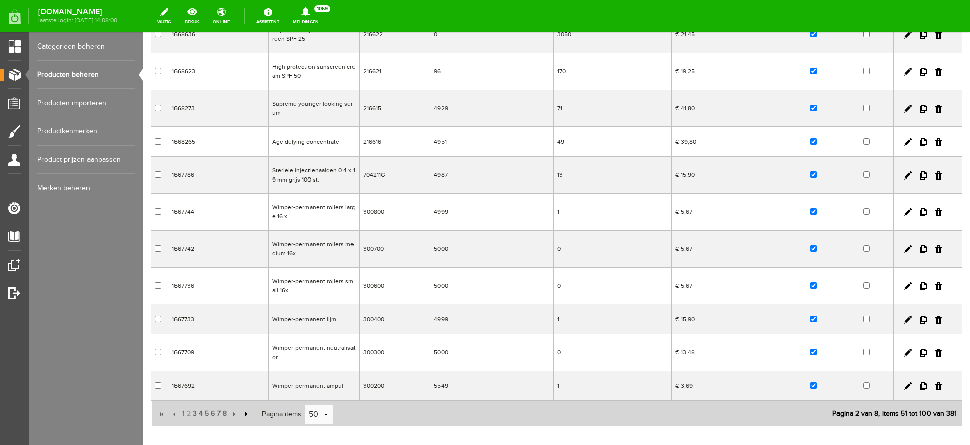
click at [246, 408] on input "button" at bounding box center [246, 413] width 11 height 11
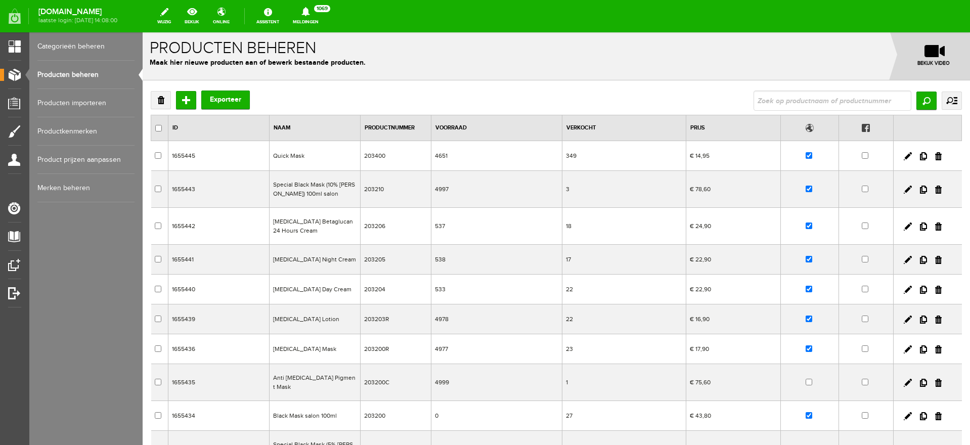
scroll to position [0, 0]
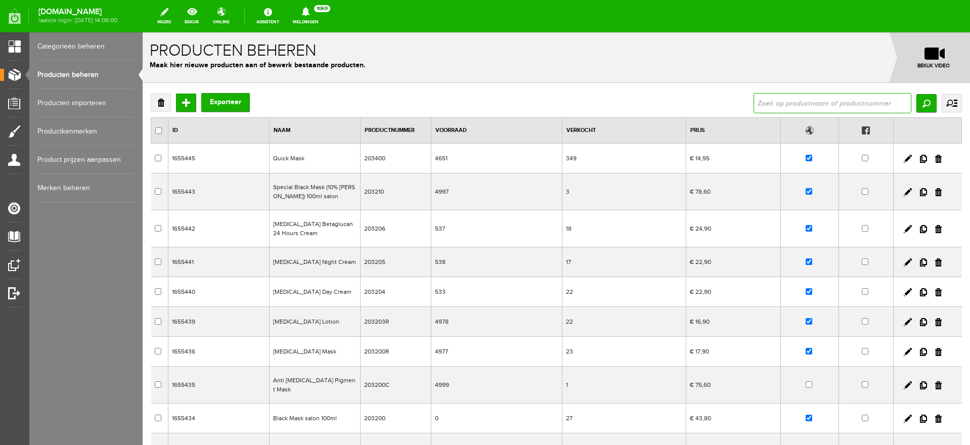
click at [822, 104] on input "text" at bounding box center [832, 103] width 158 height 20
type input "base intensive"
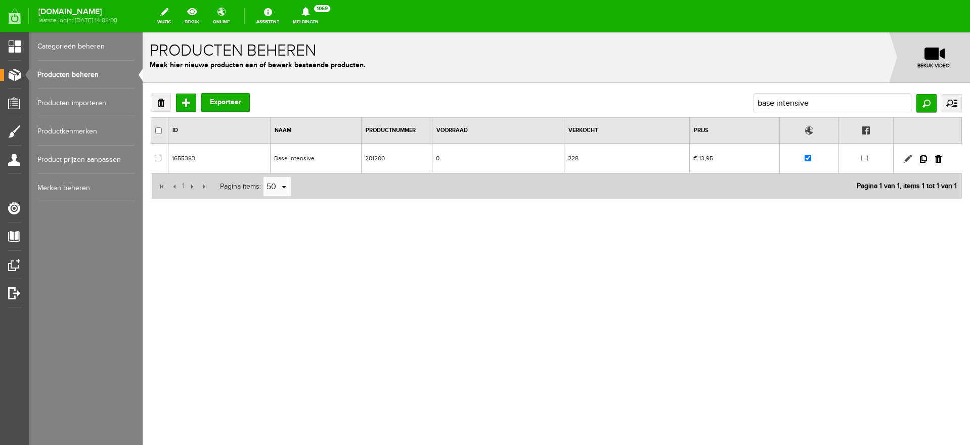
click at [908, 156] on link at bounding box center [907, 159] width 8 height 8
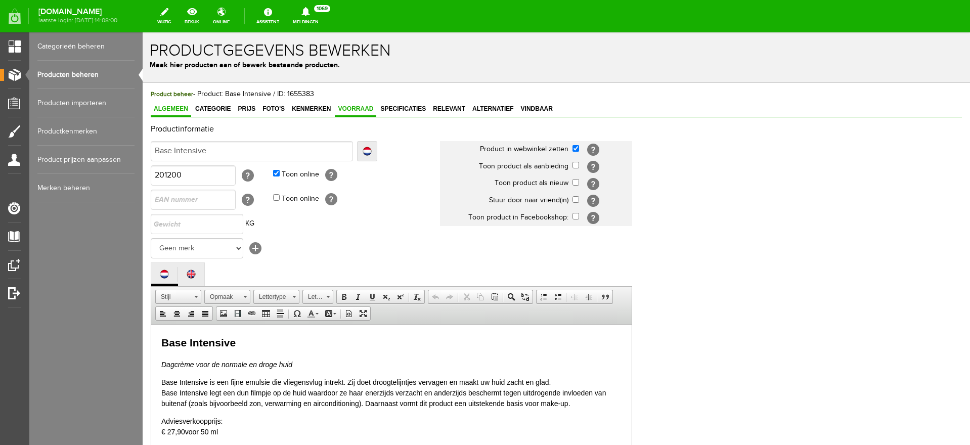
click at [352, 110] on span "Voorraad" at bounding box center [355, 108] width 41 height 7
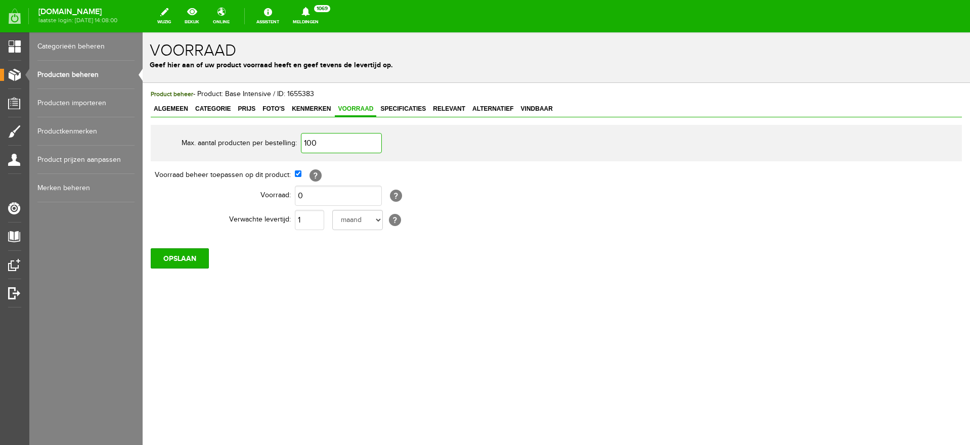
click at [331, 139] on input "100" at bounding box center [341, 143] width 81 height 20
click at [307, 198] on input "0" at bounding box center [338, 196] width 87 height 20
type input "1.000"
click at [189, 257] on input "OPSLAAN" at bounding box center [180, 258] width 58 height 20
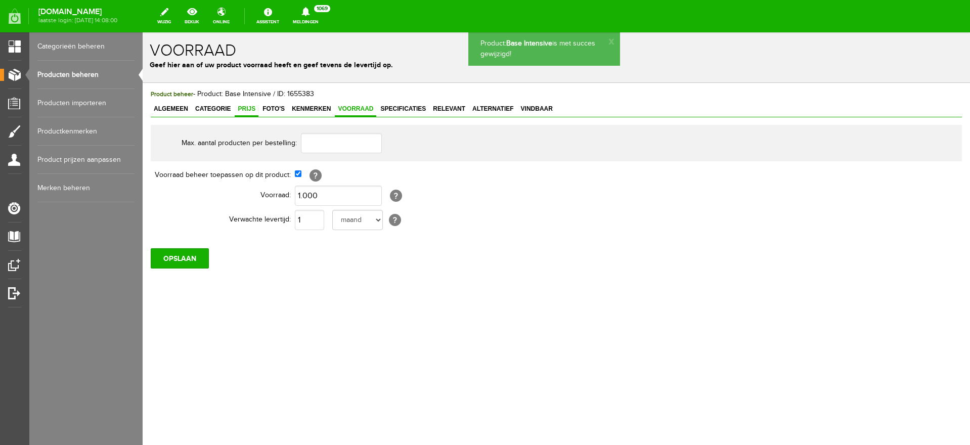
click at [246, 109] on span "Prijs" at bounding box center [247, 108] width 24 height 7
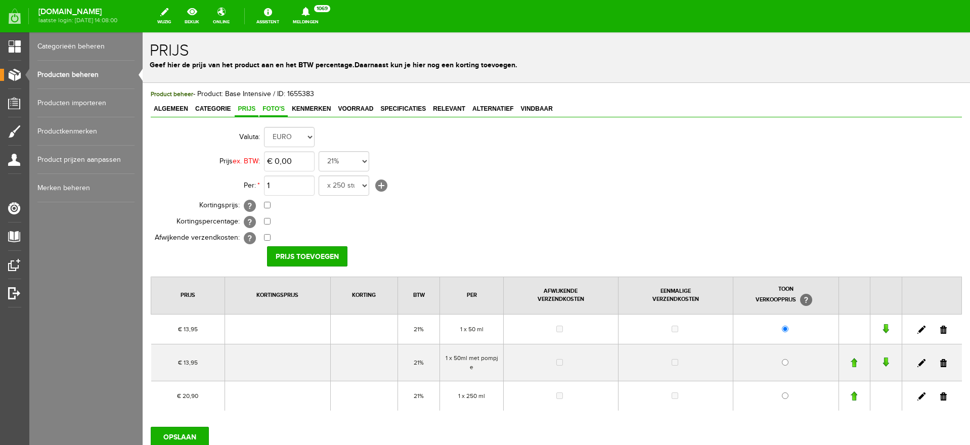
click at [275, 108] on span "Foto's" at bounding box center [273, 108] width 28 height 7
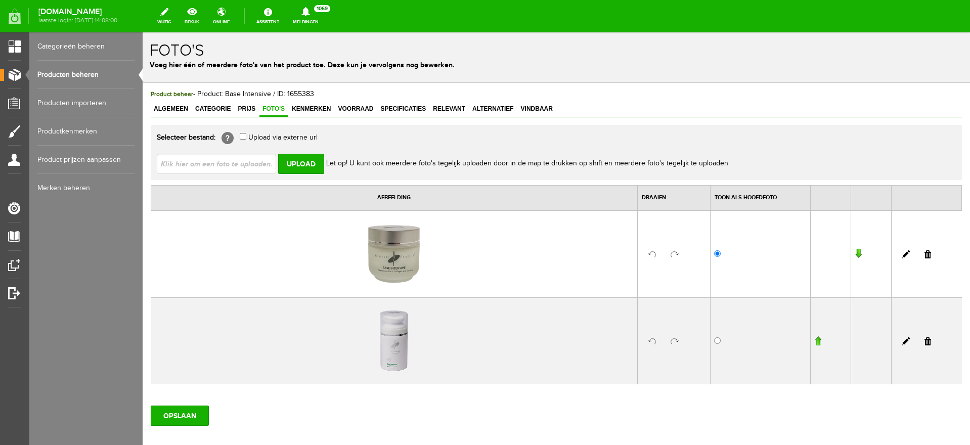
click at [901, 341] on link at bounding box center [905, 341] width 8 height 8
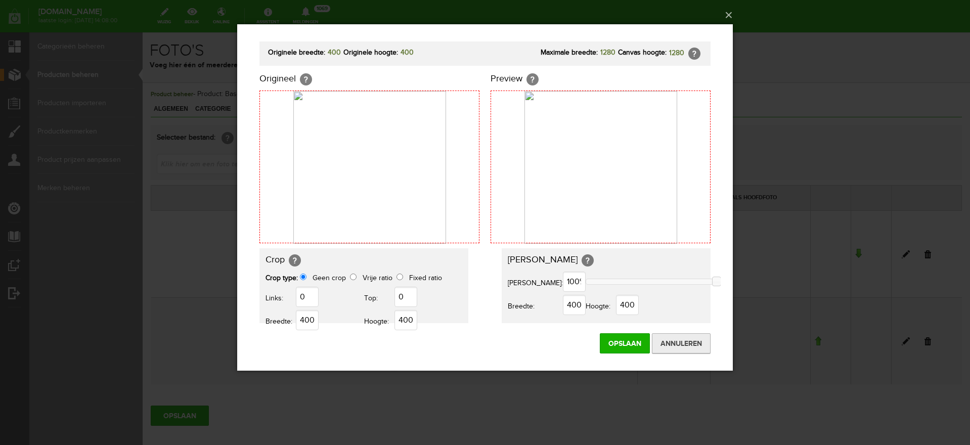
click at [660, 344] on input "Annuleren" at bounding box center [681, 343] width 59 height 20
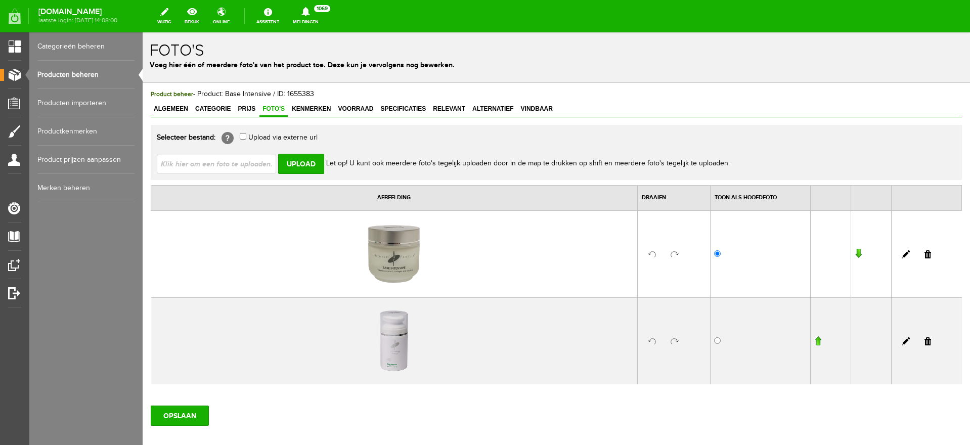
click at [901, 253] on link at bounding box center [905, 254] width 8 height 8
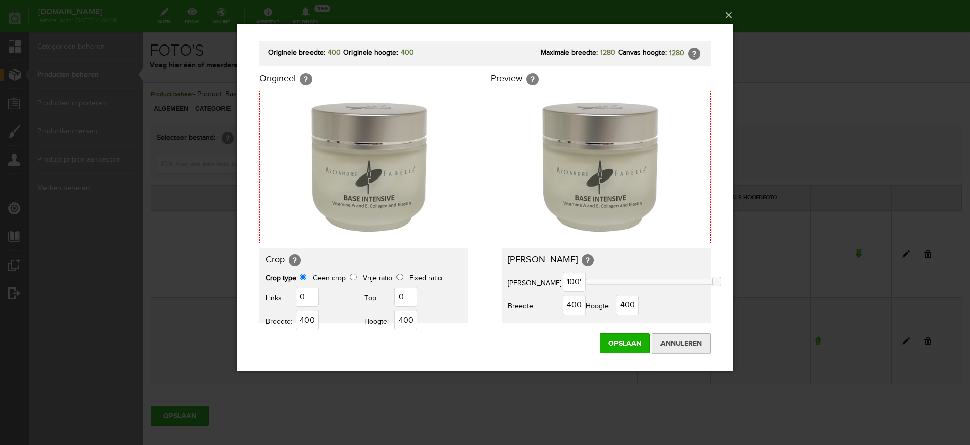
click at [668, 339] on input "Annuleren" at bounding box center [681, 343] width 59 height 20
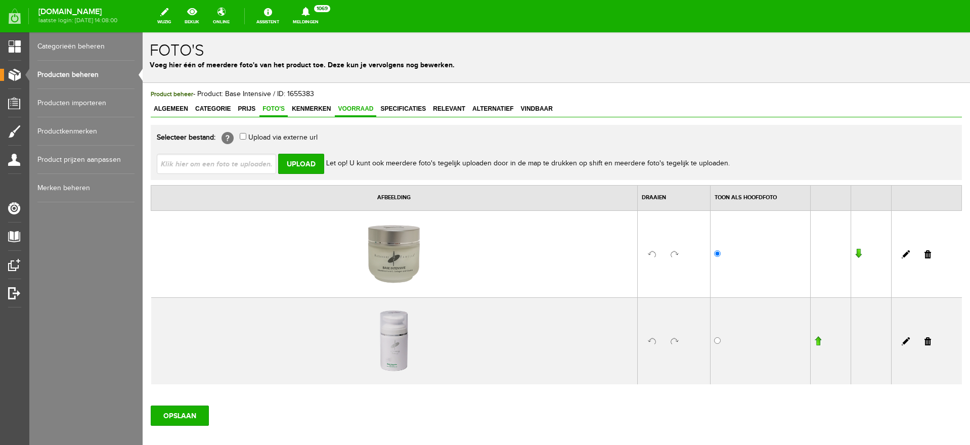
click at [341, 110] on span "Voorraad" at bounding box center [355, 108] width 41 height 7
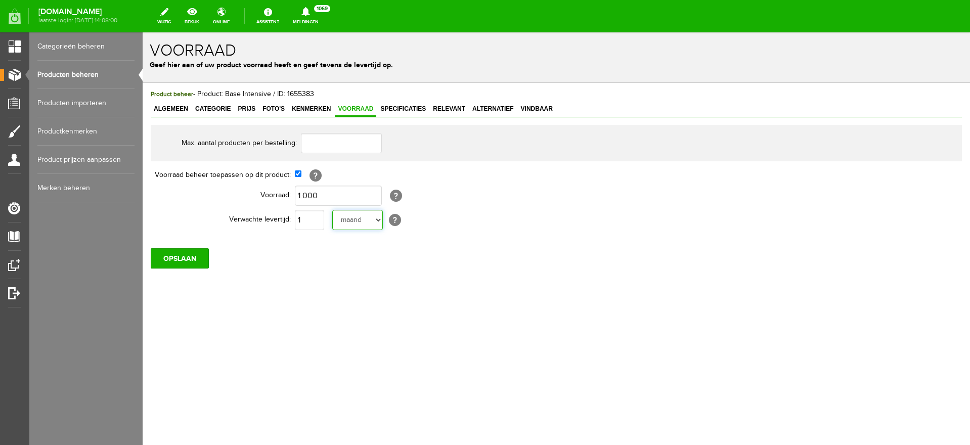
click at [378, 221] on select "[PERSON_NAME] week weken maand maanden jaar jaren werkdagen" at bounding box center [357, 220] width 51 height 20
select select "day"
click at [332, 210] on select "[PERSON_NAME] week weken maand maanden jaar jaren werkdagen" at bounding box center [357, 220] width 51 height 20
click at [311, 218] on input "1" at bounding box center [309, 220] width 29 height 20
type input "3"
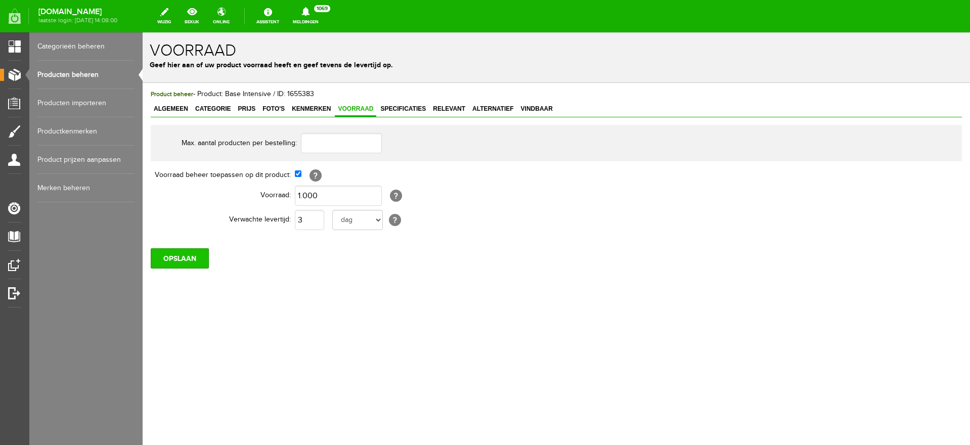
click at [191, 254] on input "OPSLAAN" at bounding box center [180, 258] width 58 height 20
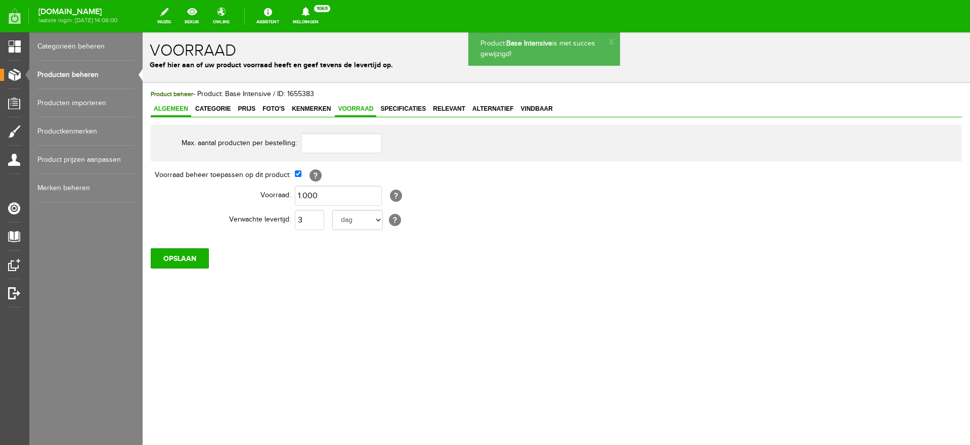
click at [162, 112] on span "Algemeen" at bounding box center [171, 108] width 40 height 7
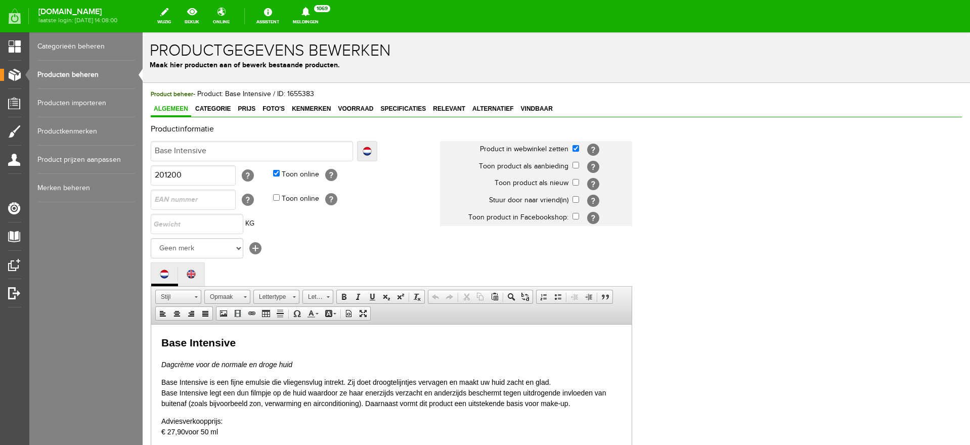
click at [59, 75] on link "Producten beheren" at bounding box center [85, 75] width 97 height 28
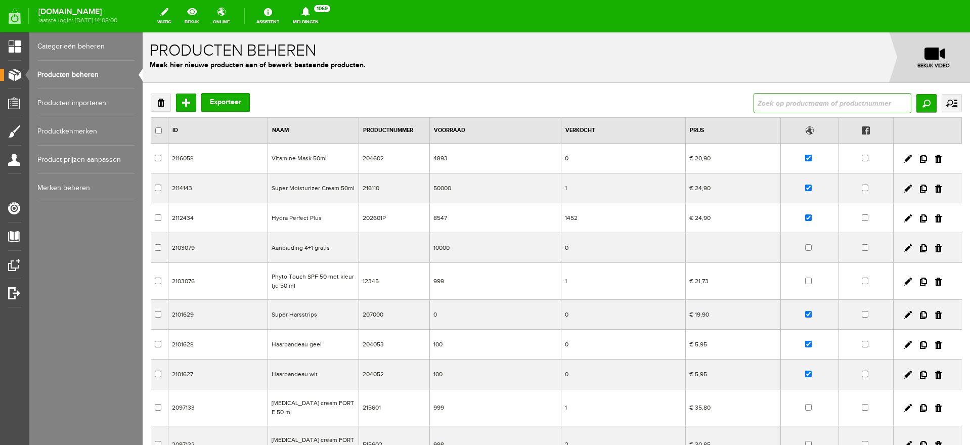
click at [789, 95] on input "text" at bounding box center [832, 103] width 158 height 20
type input "base inten"
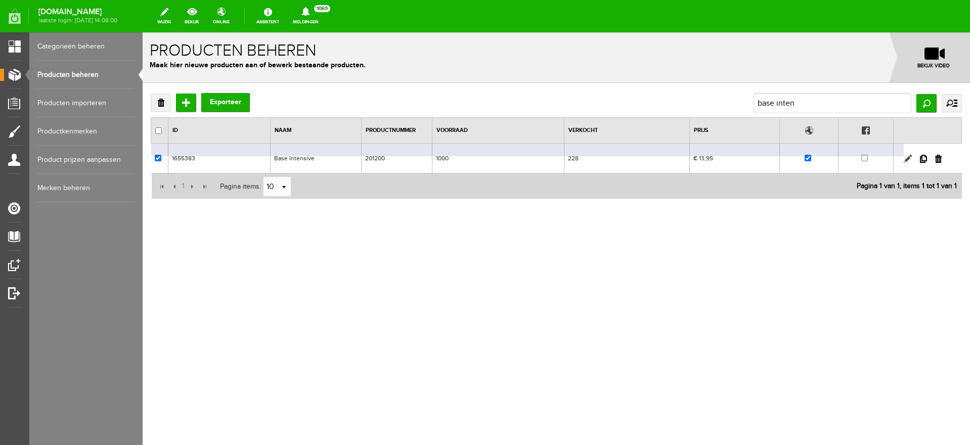
click at [906, 159] on link at bounding box center [907, 159] width 8 height 8
checkbox input "true"
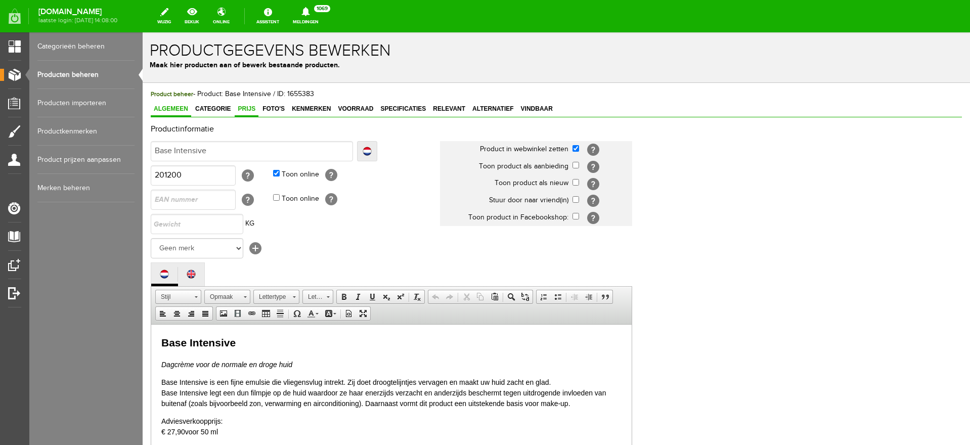
click at [247, 112] on span "Prijs" at bounding box center [247, 108] width 24 height 7
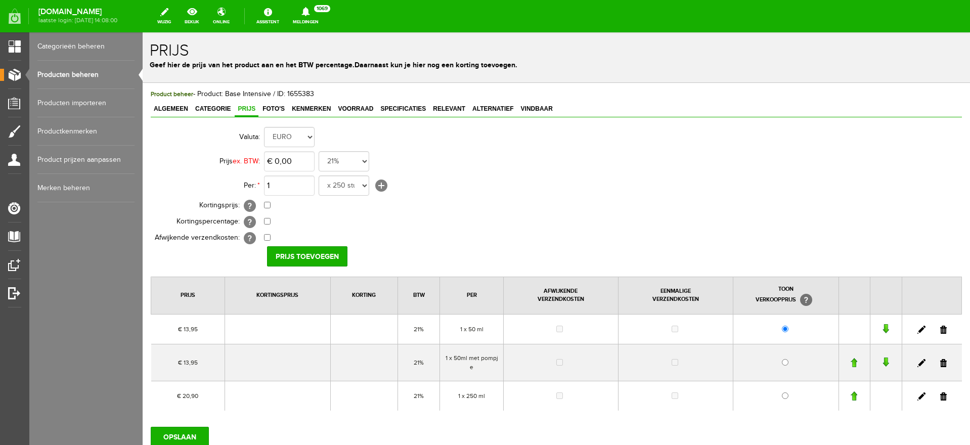
click at [53, 74] on link "Producten beheren" at bounding box center [85, 75] width 97 height 28
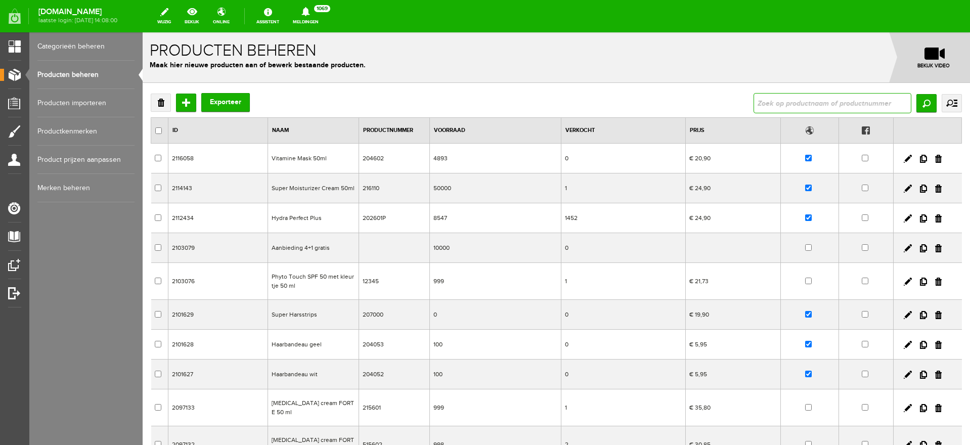
click at [762, 103] on input "text" at bounding box center [832, 103] width 158 height 20
type input "base intensive"
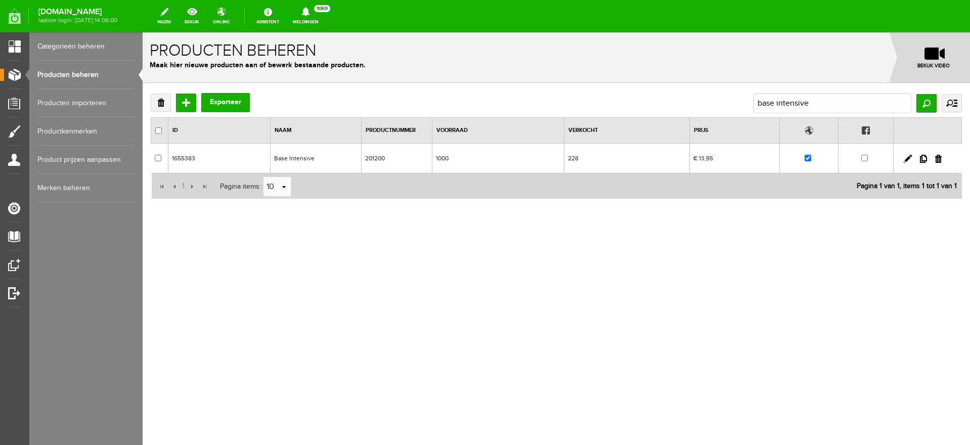
drag, startPoint x: 925, startPoint y: 160, endPoint x: 521, endPoint y: 47, distance: 419.0
click at [925, 160] on link at bounding box center [923, 159] width 7 height 8
checkbox input "true"
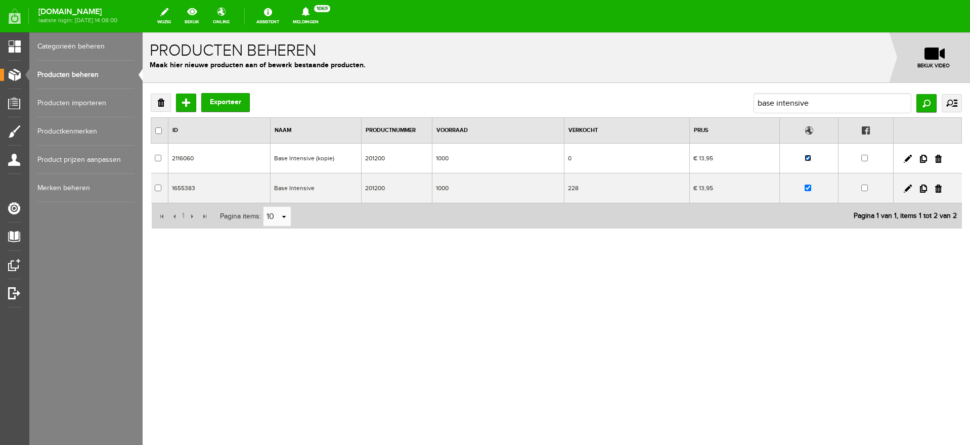
click at [808, 155] on input "checkbox" at bounding box center [807, 158] width 7 height 7
checkbox input "false"
click at [908, 188] on link at bounding box center [907, 189] width 8 height 8
checkbox input "true"
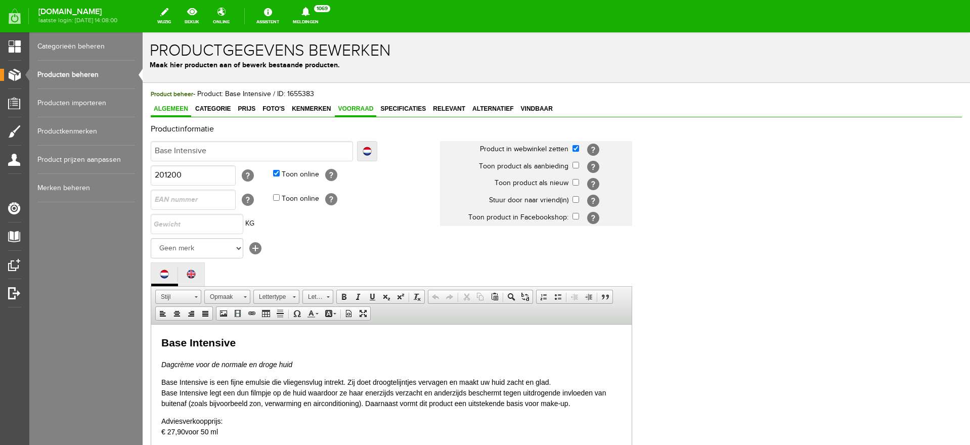
click at [358, 112] on link "Voorraad" at bounding box center [355, 109] width 41 height 15
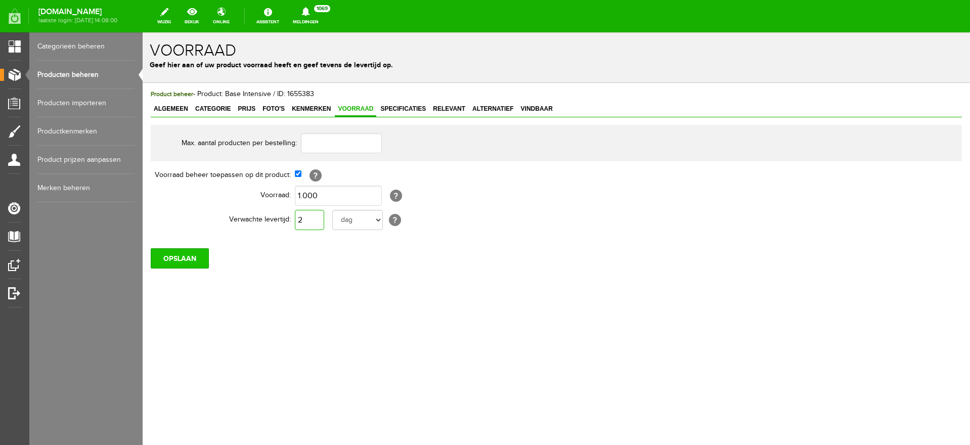
type input "2"
click at [170, 261] on input "OPSLAAN" at bounding box center [180, 258] width 58 height 20
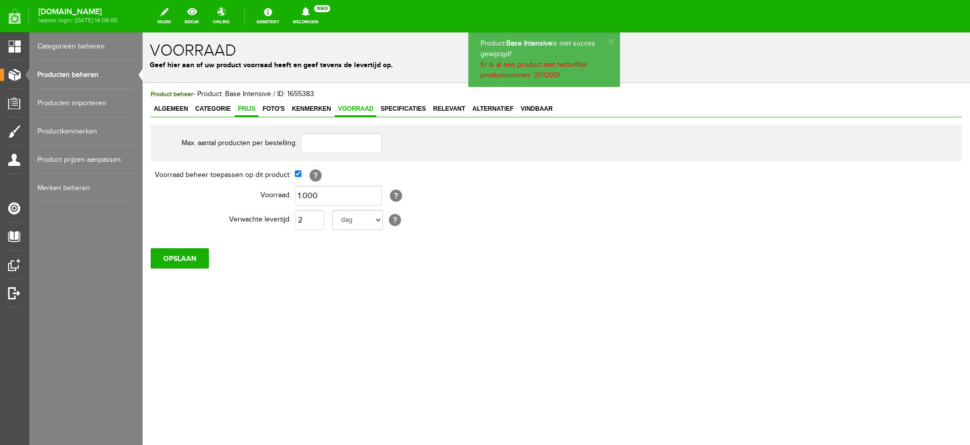
click at [246, 109] on span "Prijs" at bounding box center [247, 108] width 24 height 7
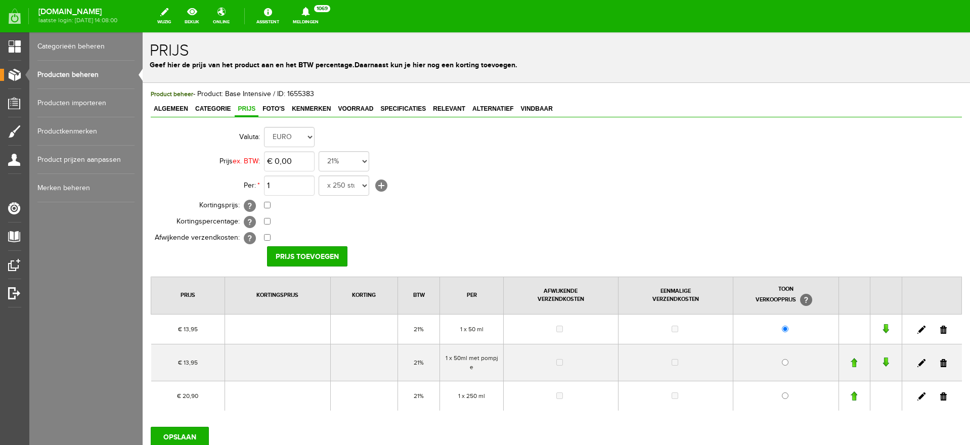
click at [940, 364] on link at bounding box center [943, 363] width 7 height 8
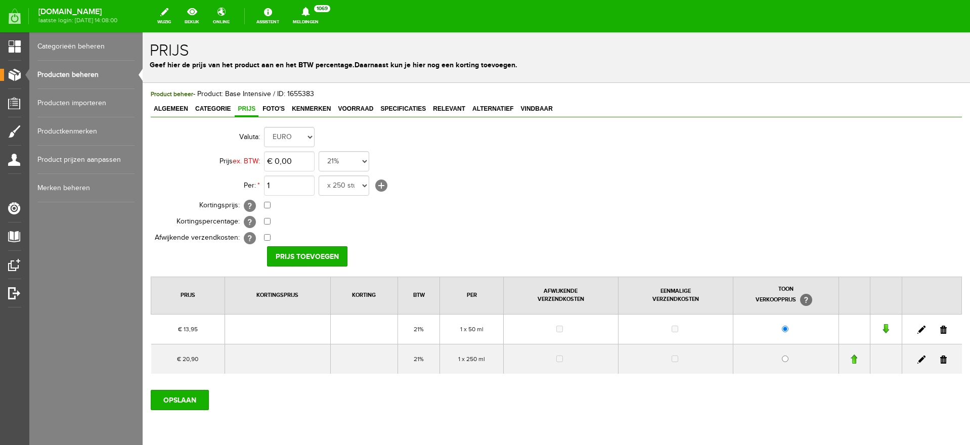
click at [940, 359] on link at bounding box center [943, 359] width 7 height 8
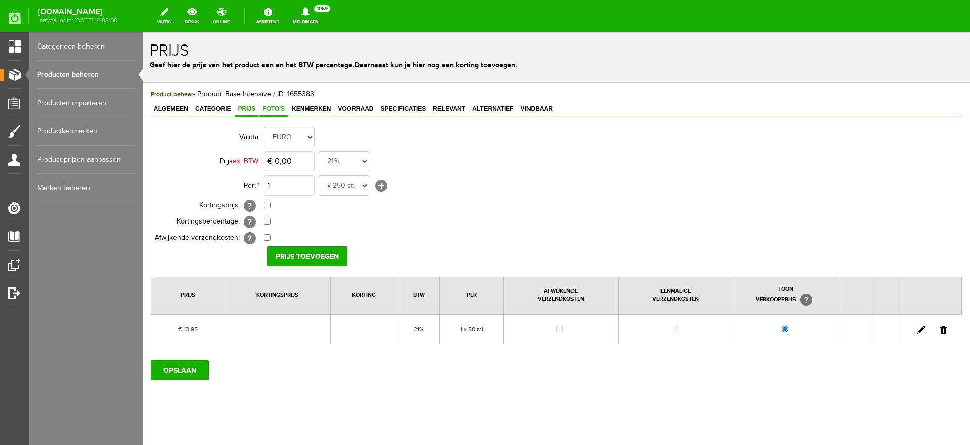
click at [272, 106] on span "Foto's" at bounding box center [273, 108] width 28 height 7
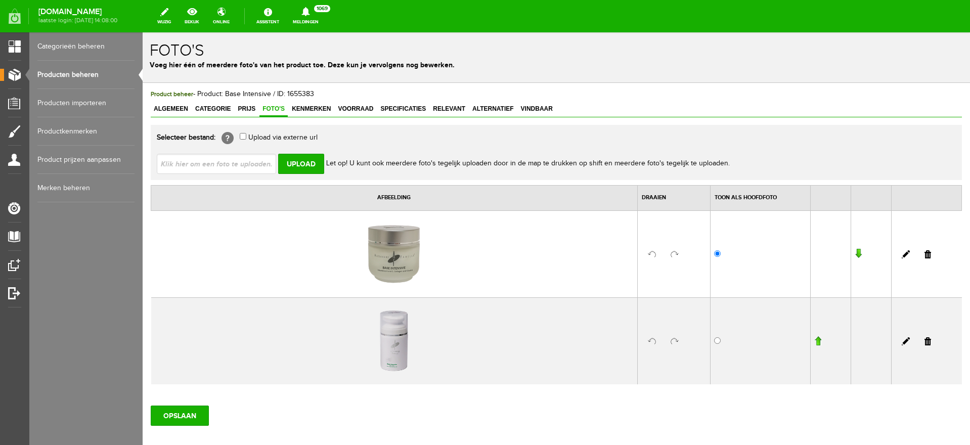
click at [924, 341] on link at bounding box center [927, 341] width 7 height 8
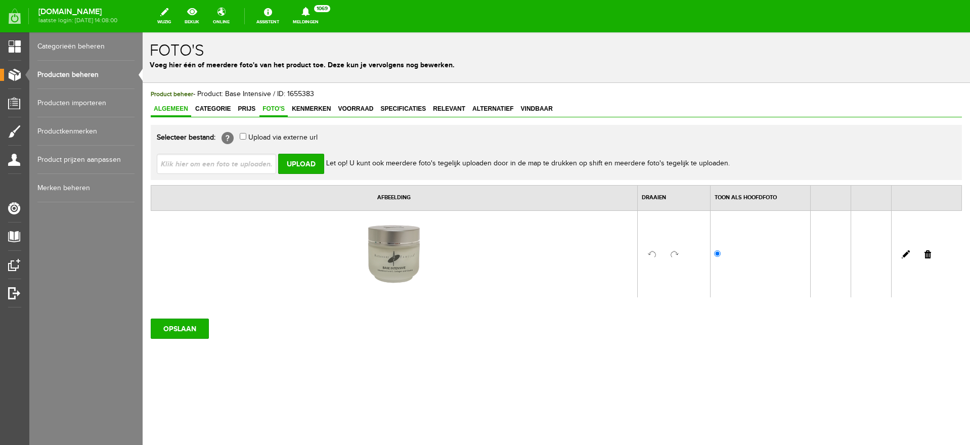
click at [158, 108] on span "Algemeen" at bounding box center [171, 108] width 40 height 7
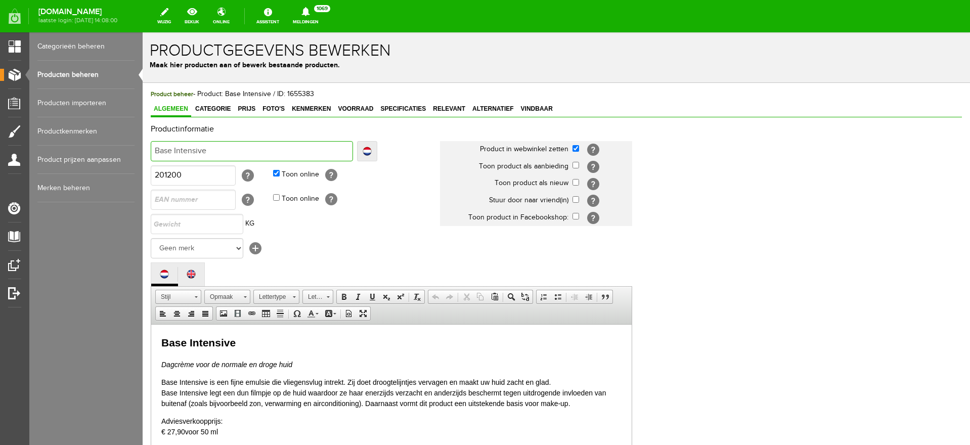
click at [222, 155] on input "Base Intensive" at bounding box center [252, 151] width 202 height 20
type input "Base Intensive 5"
type input "Base Intensive 50"
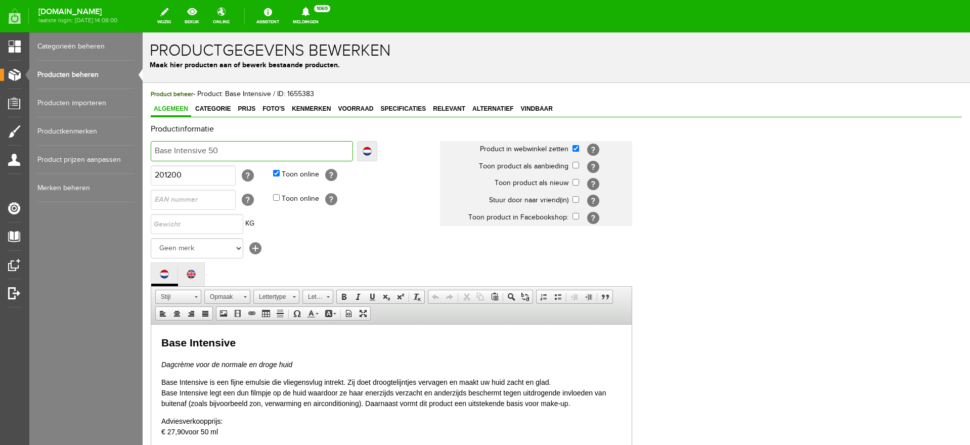
type input "Base Intensive 50m"
type input "Base Intensive 50ml"
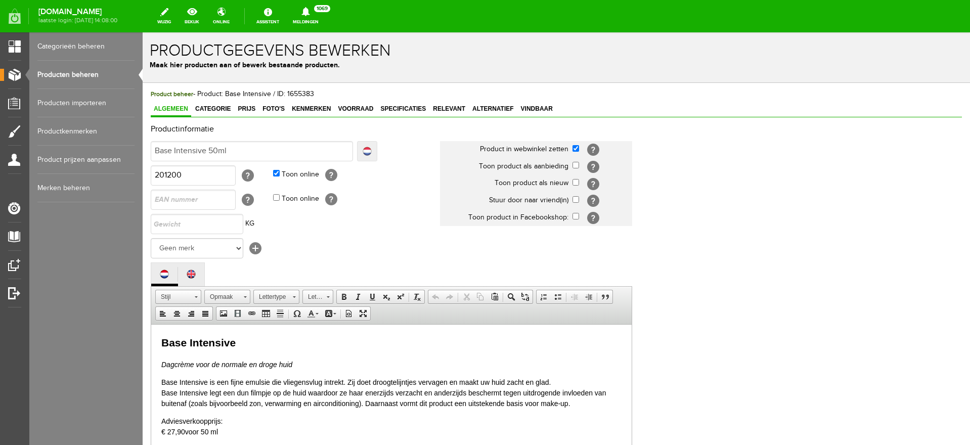
click at [367, 151] on link "Localize" at bounding box center [367, 151] width 20 height 20
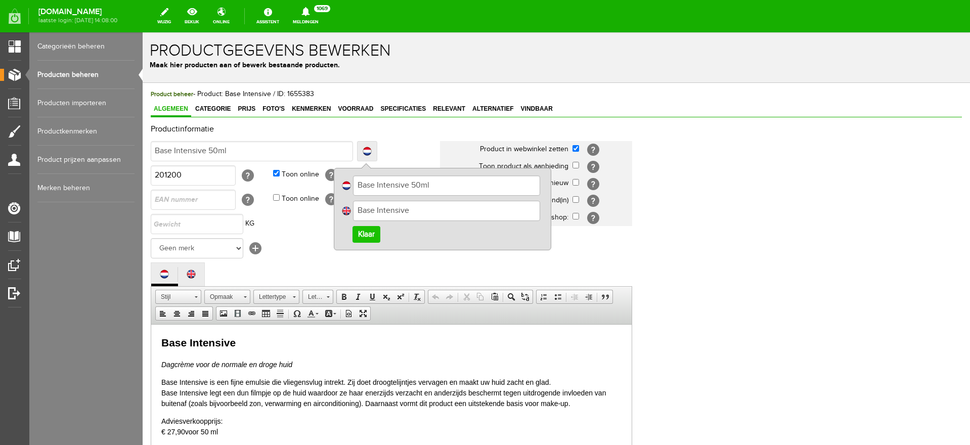
click at [434, 211] on input "Base Intensive" at bounding box center [446, 211] width 187 height 20
type input "Base Intensive 50ml"
click at [369, 234] on link "Klaar" at bounding box center [366, 234] width 28 height 17
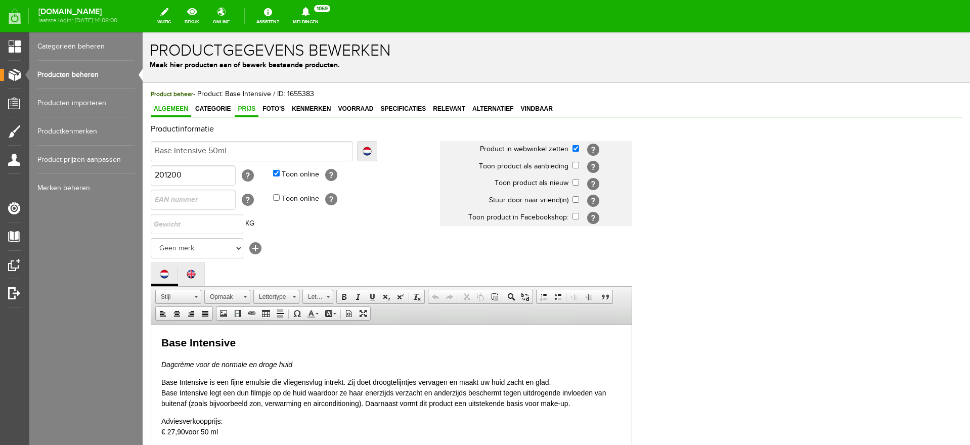
click at [251, 113] on link "Prijs" at bounding box center [247, 109] width 24 height 15
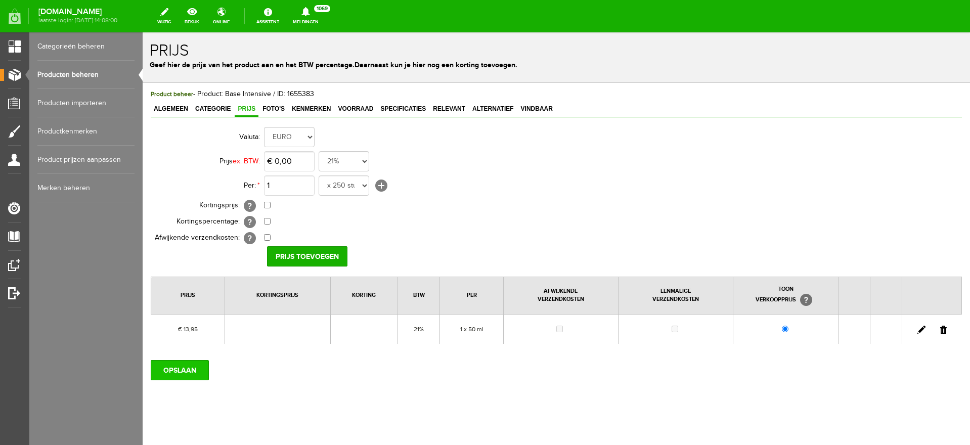
click at [196, 371] on input "OPSLAAN" at bounding box center [180, 370] width 58 height 20
click at [63, 75] on link "Producten beheren" at bounding box center [85, 75] width 97 height 28
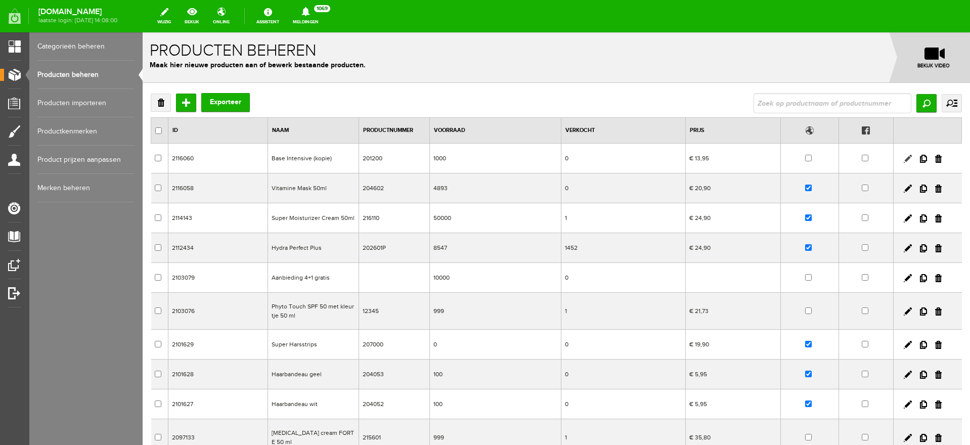
click at [903, 158] on link at bounding box center [907, 159] width 8 height 8
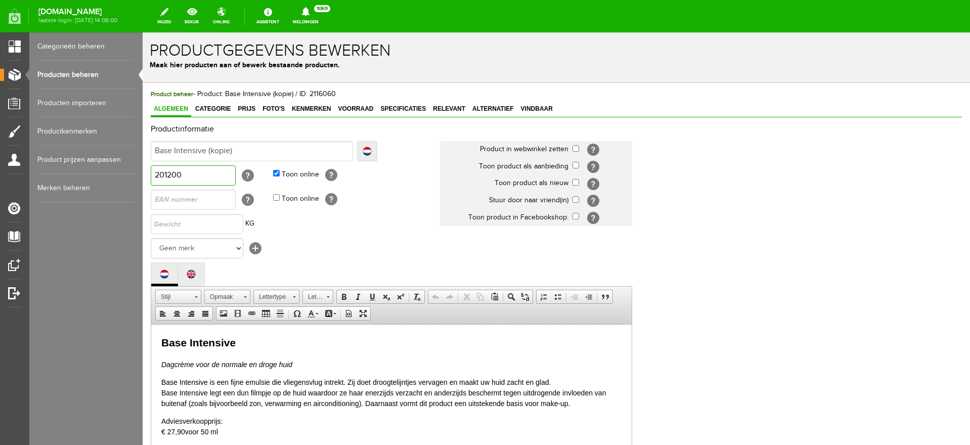
click at [170, 172] on input "201200" at bounding box center [193, 175] width 85 height 20
drag, startPoint x: 168, startPoint y: 172, endPoint x: 189, endPoint y: 169, distance: 21.4
click at [189, 169] on input "201200" at bounding box center [193, 175] width 85 height 20
type input "201200P"
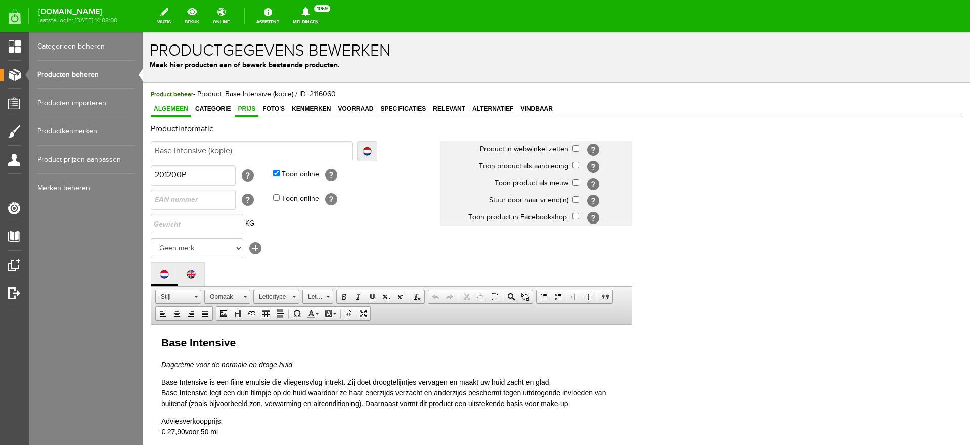
click at [249, 112] on span "Prijs" at bounding box center [247, 108] width 24 height 7
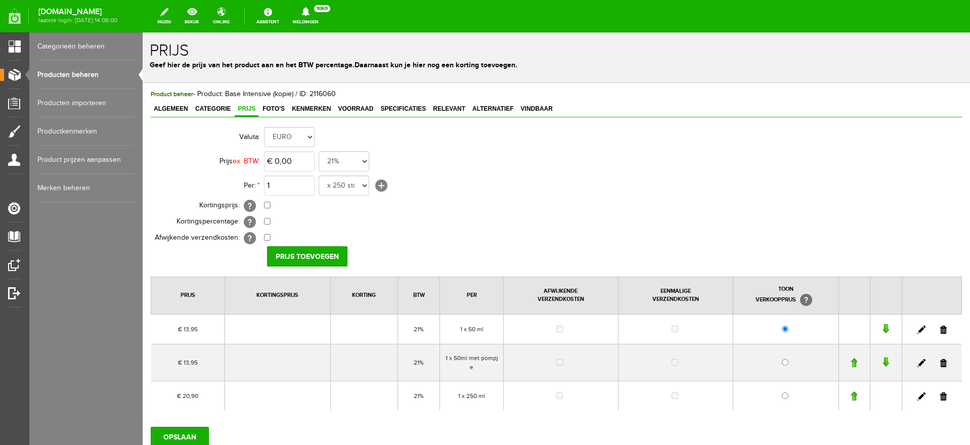
click at [940, 329] on link at bounding box center [943, 330] width 7 height 8
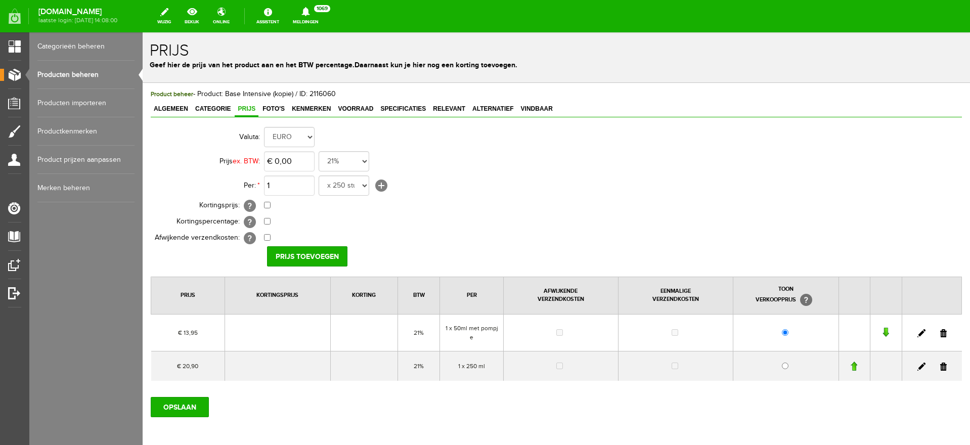
click at [940, 367] on link at bounding box center [943, 366] width 7 height 8
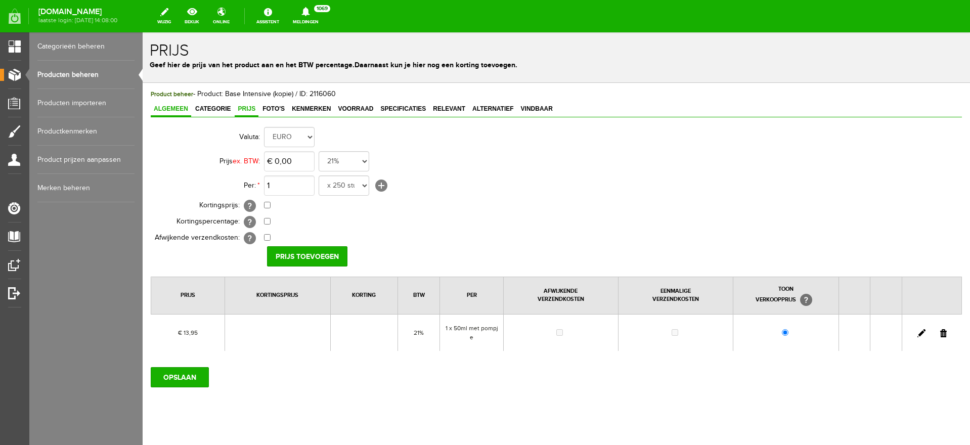
click at [171, 105] on span "Algemeen" at bounding box center [171, 108] width 40 height 7
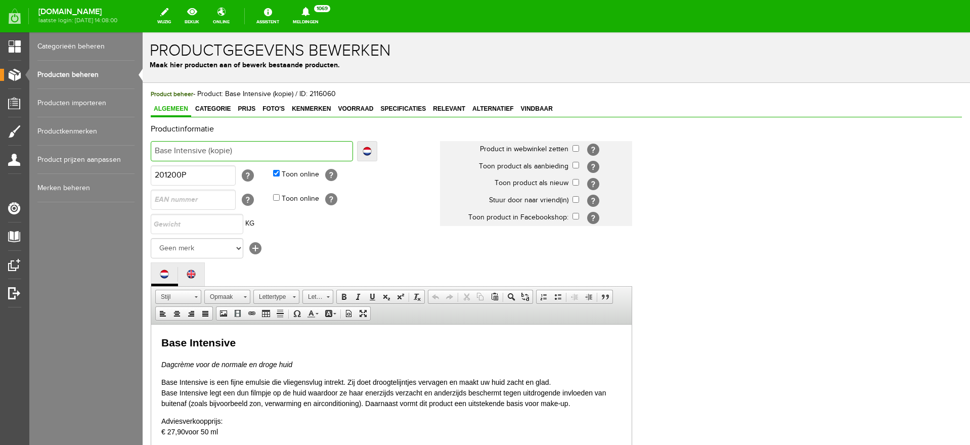
click at [209, 150] on input "Base Intensive (kopie)" at bounding box center [252, 151] width 202 height 20
drag, startPoint x: 208, startPoint y: 150, endPoint x: 382, endPoint y: 155, distance: 173.5
click at [381, 155] on td "Base Intensive (kopie) Localize Base Intensive (kopie) Base Intensive Klaar" at bounding box center [295, 151] width 289 height 24
type input "Base Intensive 5"
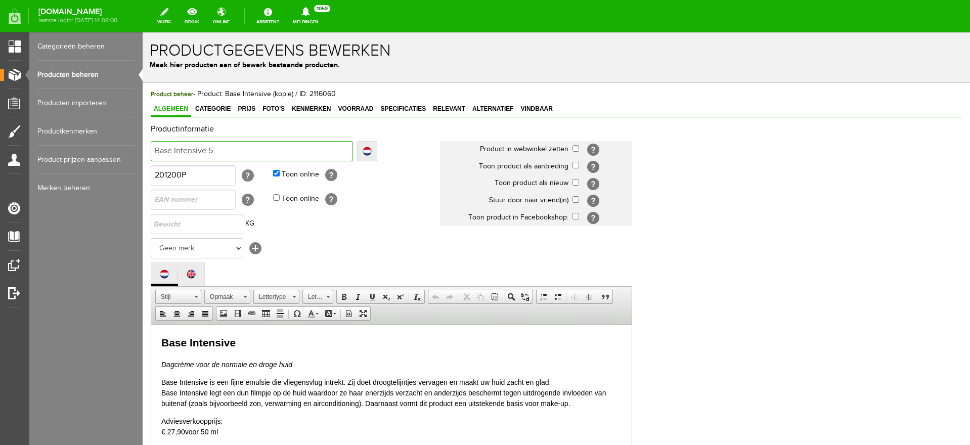
type input "Base Intensive 50"
type input "Base Intensive 50m"
type input "Base Intensive 50ml"
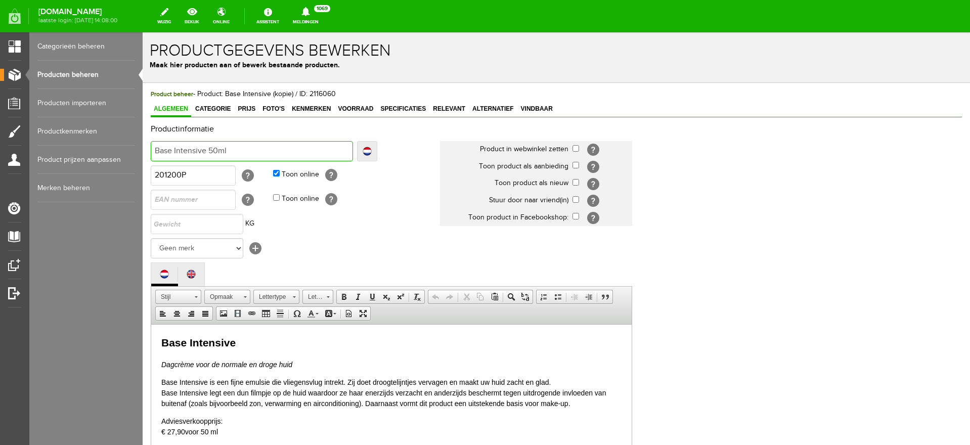
type input "Base Intensive 50ml"
type input "Base Intensive 50ml m"
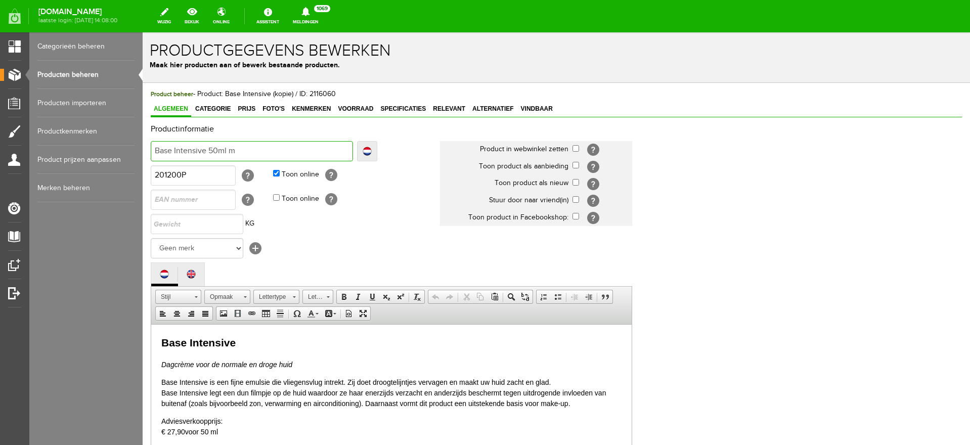
type input "Base Intensive 50ml me"
type input "Base Intensive 50ml met"
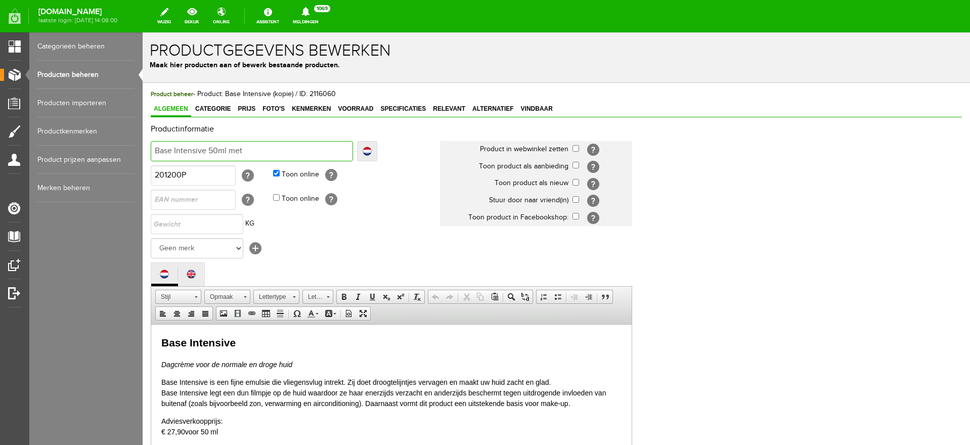
type input "Base Intensive 50ml met"
type input "Base Intensive 50ml met p"
type input "Base Intensive 50ml met po"
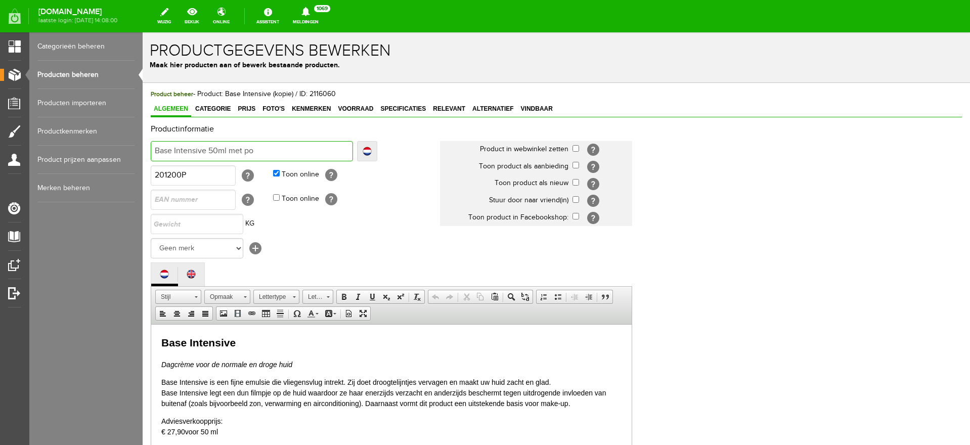
type input "Base Intensive 50ml met pom"
type input "Base Intensive 50ml met pomp"
type input "Base Intensive 50ml met pompj"
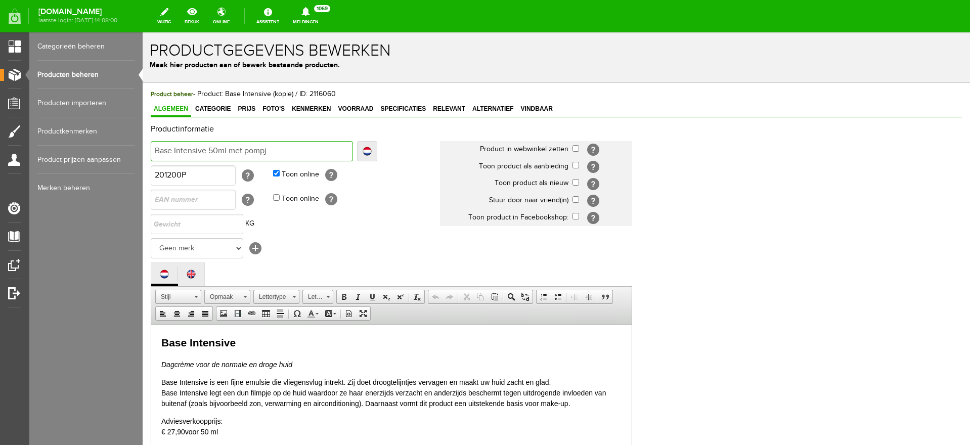
type input "Base Intensive 50ml met pompj"
type input "Base Intensive 50ml met pompje"
click at [362, 155] on link "Localize" at bounding box center [367, 151] width 20 height 20
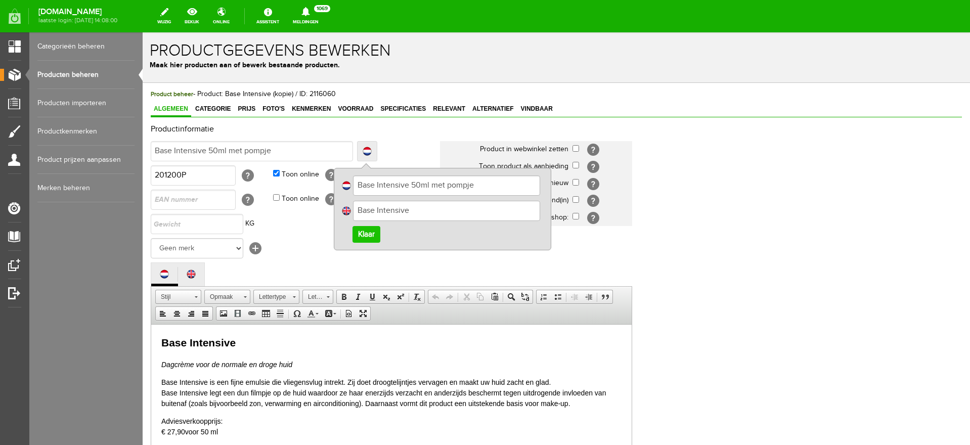
click at [428, 205] on input "Base Intensive" at bounding box center [446, 211] width 187 height 20
type input "Base Intensive 50ml with pump"
click at [369, 238] on link "Klaar" at bounding box center [366, 234] width 28 height 17
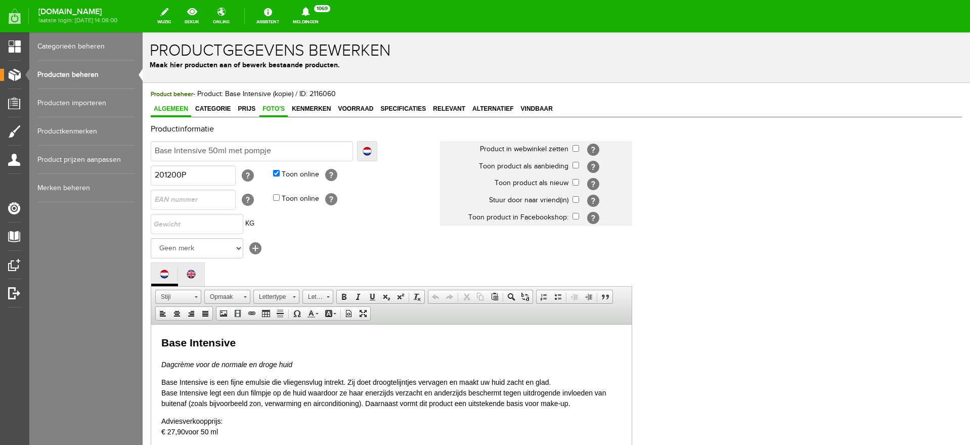
click at [271, 108] on span "Foto's" at bounding box center [273, 108] width 28 height 7
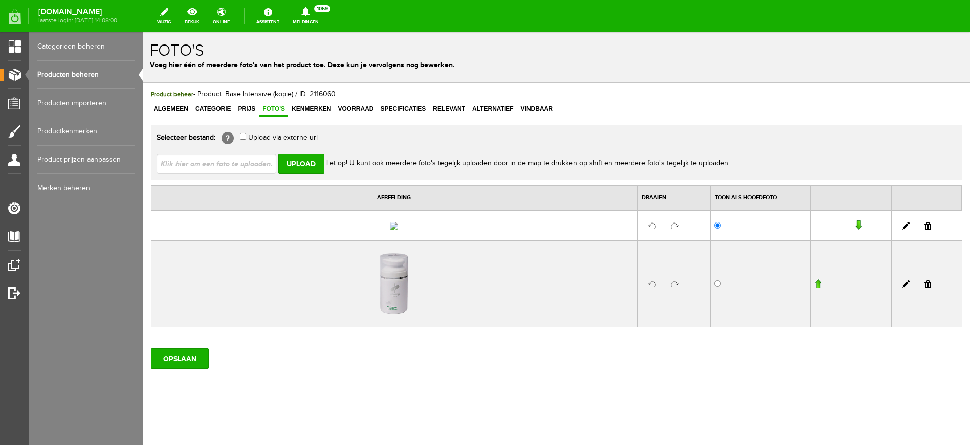
click at [924, 230] on link at bounding box center [927, 226] width 7 height 8
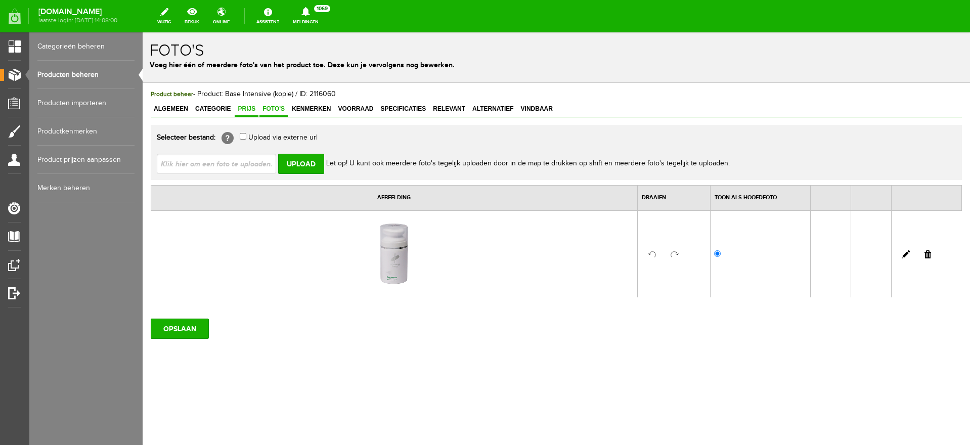
click at [248, 109] on span "Prijs" at bounding box center [247, 108] width 24 height 7
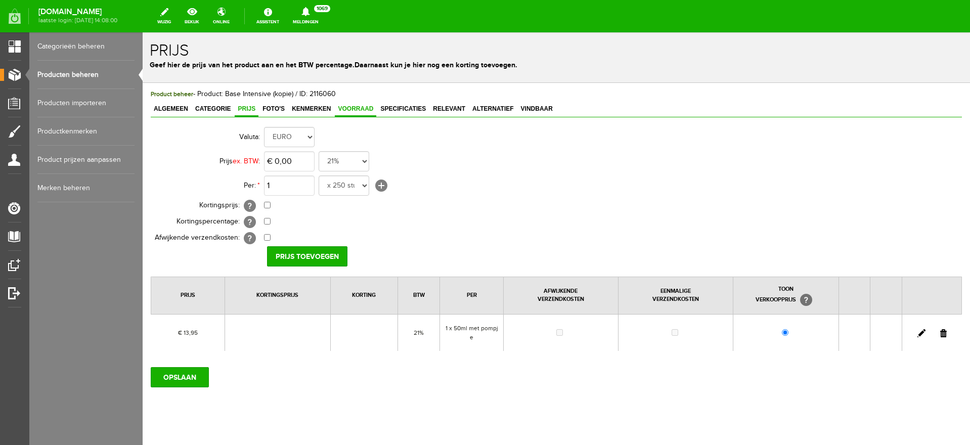
click at [351, 112] on link "Voorraad" at bounding box center [355, 109] width 41 height 15
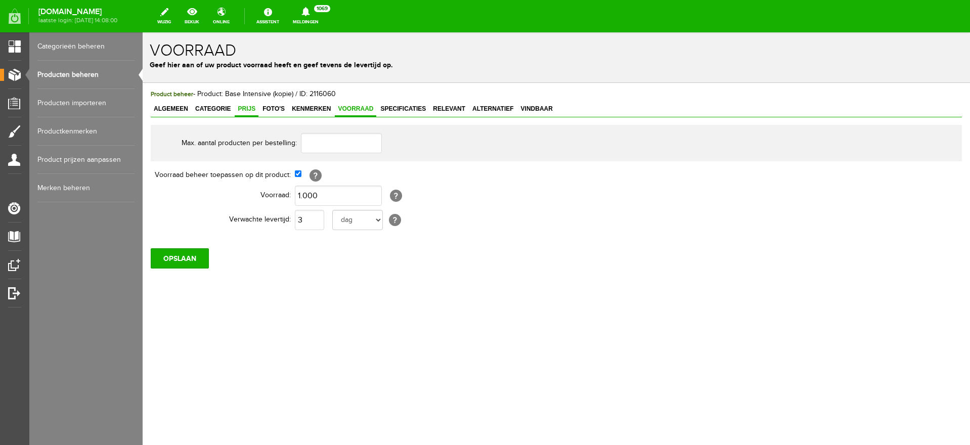
click at [250, 109] on span "Prijs" at bounding box center [247, 108] width 24 height 7
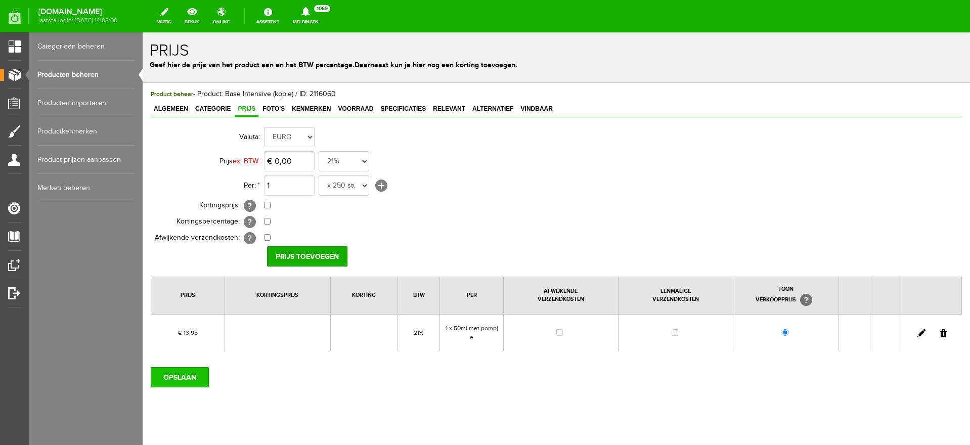
click at [186, 377] on input "OPSLAAN" at bounding box center [180, 377] width 58 height 20
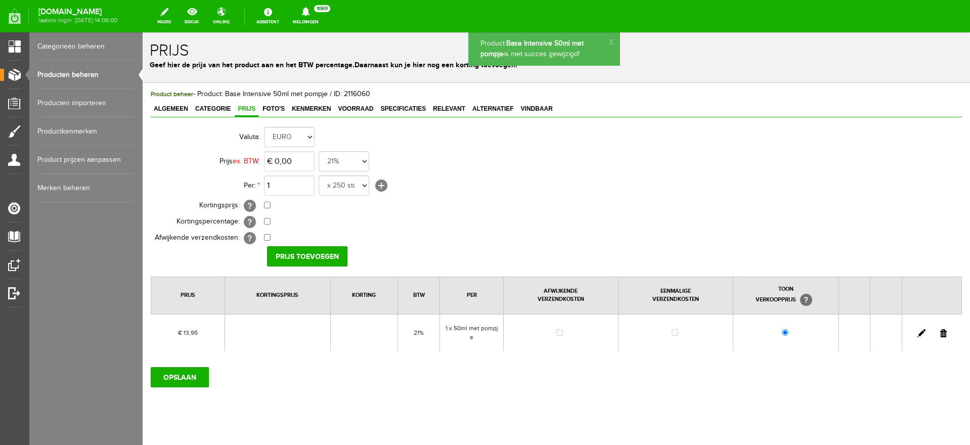
click at [62, 74] on link "Producten beheren" at bounding box center [85, 75] width 97 height 28
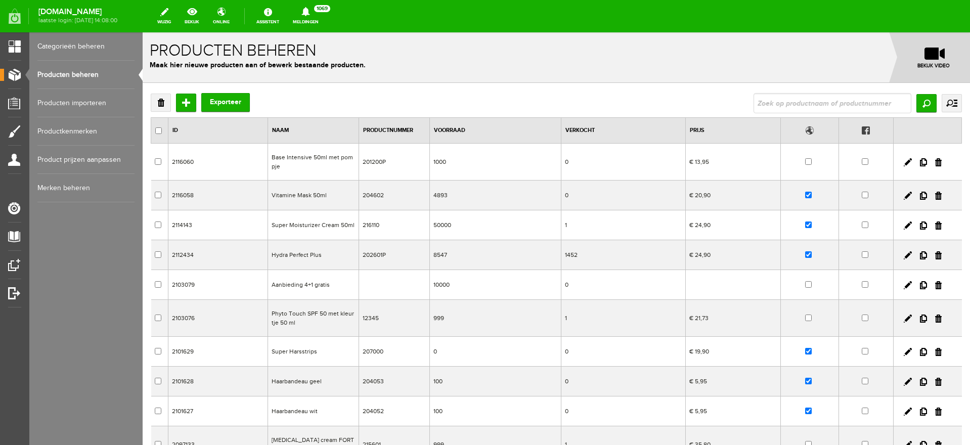
click at [764, 103] on input "text" at bounding box center [832, 103] width 158 height 20
type input "base intensive"
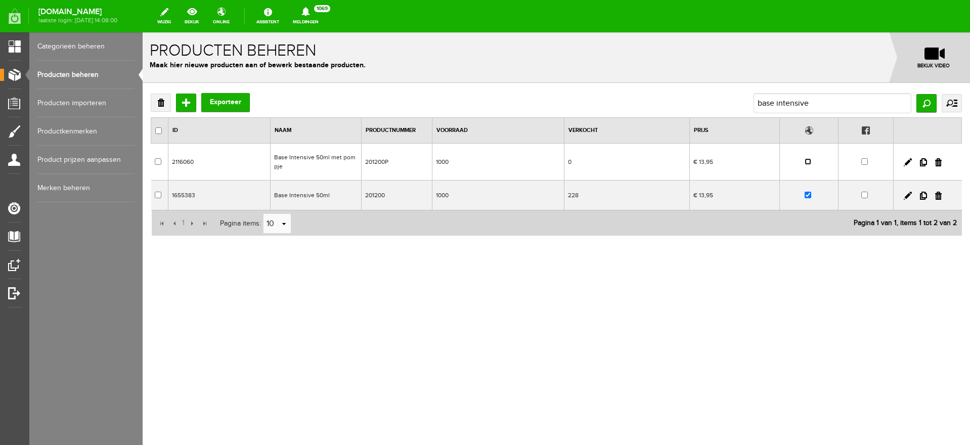
click at [804, 160] on input "checkbox" at bounding box center [807, 161] width 7 height 7
checkbox input "true"
click at [906, 197] on link at bounding box center [907, 196] width 8 height 8
checkbox input "true"
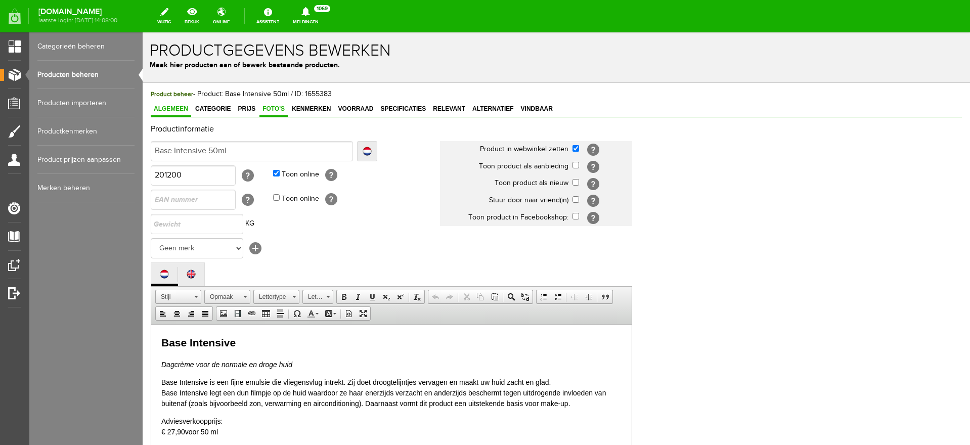
click at [277, 113] on link "Foto's" at bounding box center [273, 109] width 28 height 15
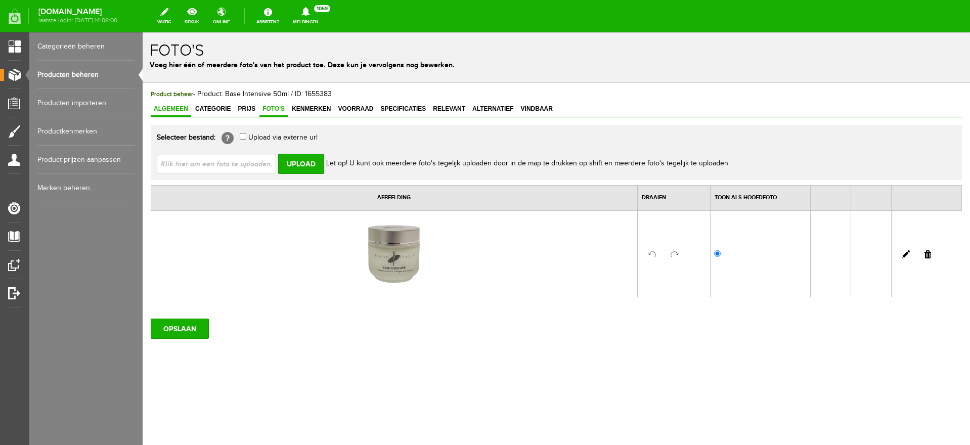
click at [171, 108] on span "Algemeen" at bounding box center [171, 108] width 40 height 7
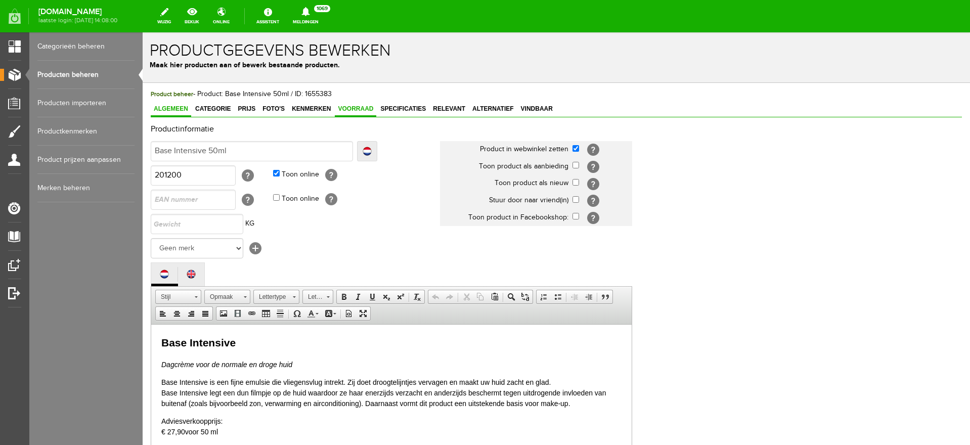
click at [345, 107] on span "Voorraad" at bounding box center [355, 108] width 41 height 7
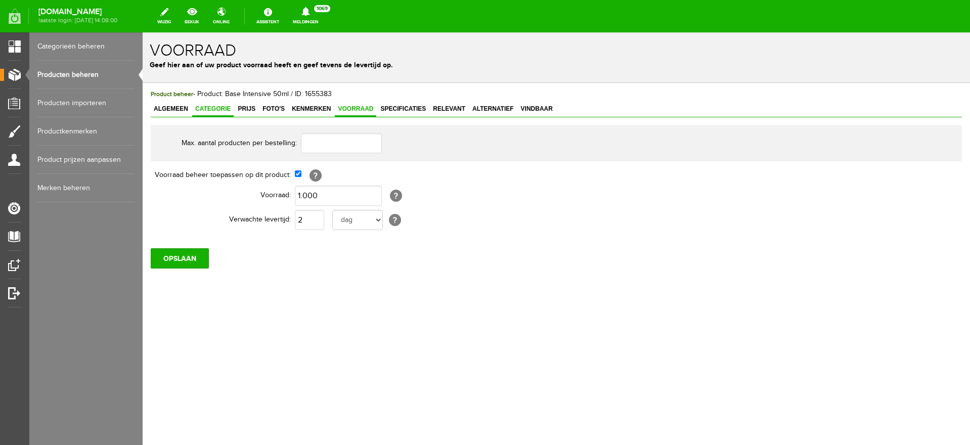
click at [217, 108] on span "Categorie" at bounding box center [212, 108] width 41 height 7
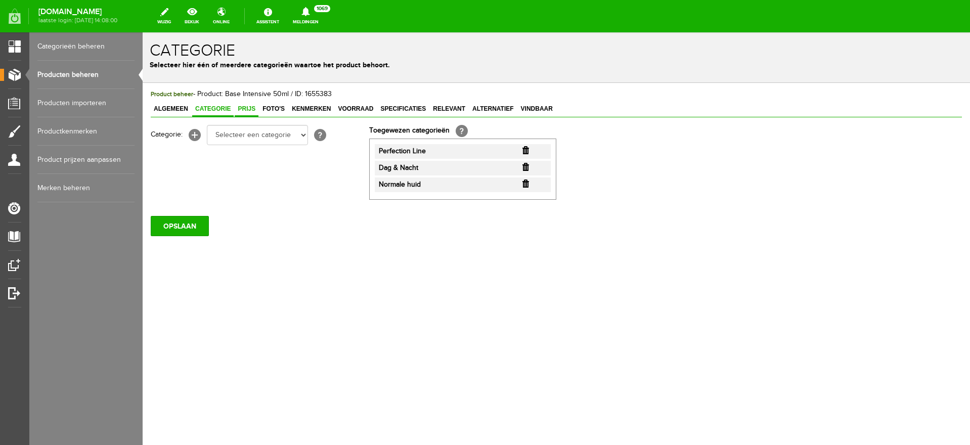
click at [253, 113] on link "Prijs" at bounding box center [247, 109] width 24 height 15
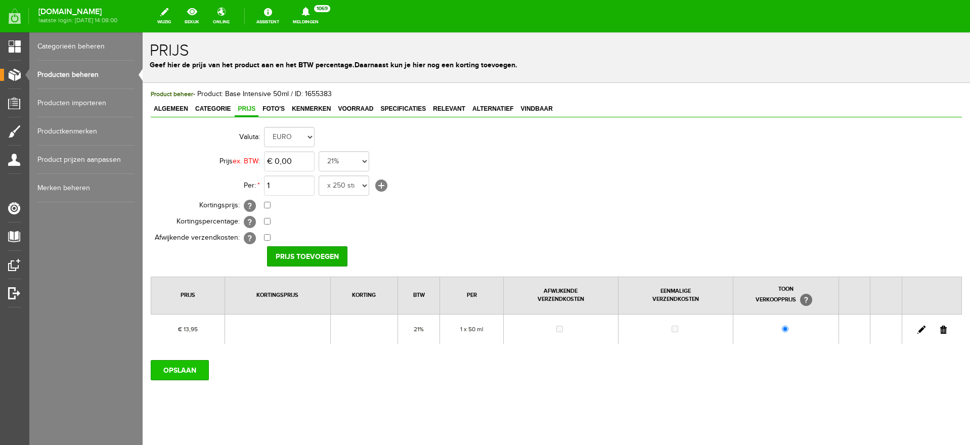
click at [188, 371] on input "OPSLAAN" at bounding box center [180, 370] width 58 height 20
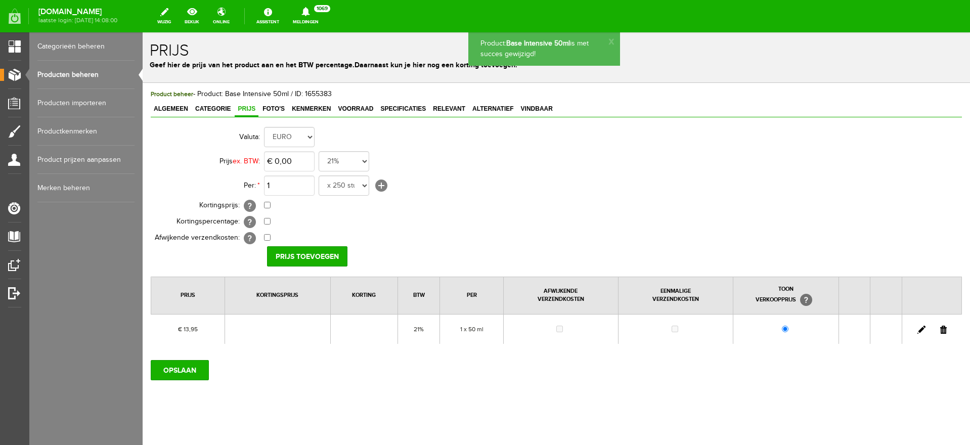
click at [71, 74] on link "Producten beheren" at bounding box center [85, 75] width 97 height 28
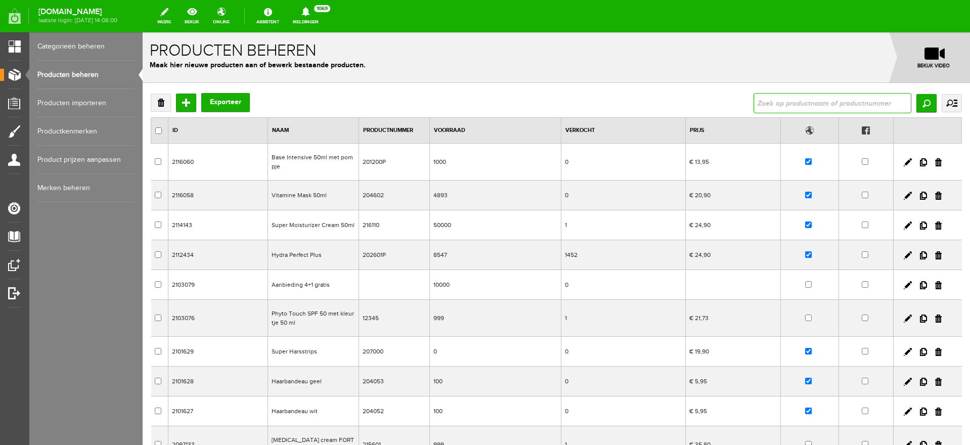
click at [778, 104] on input "text" at bounding box center [832, 103] width 158 height 20
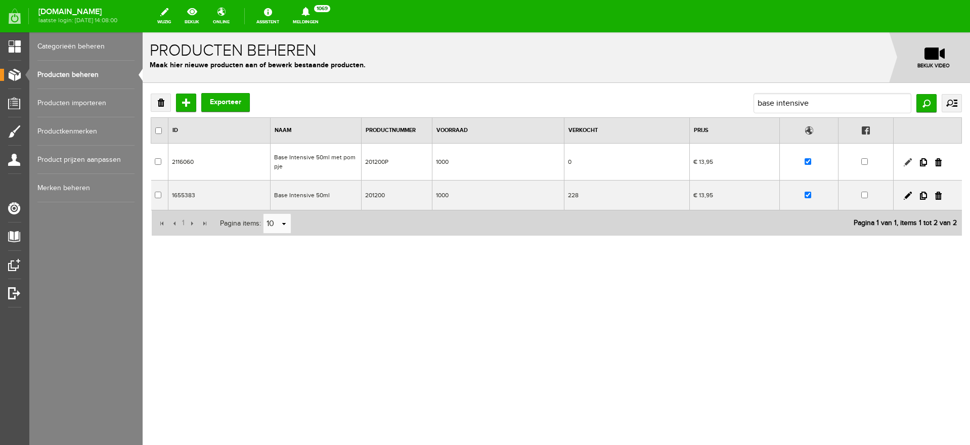
click at [909, 159] on link at bounding box center [907, 162] width 8 height 8
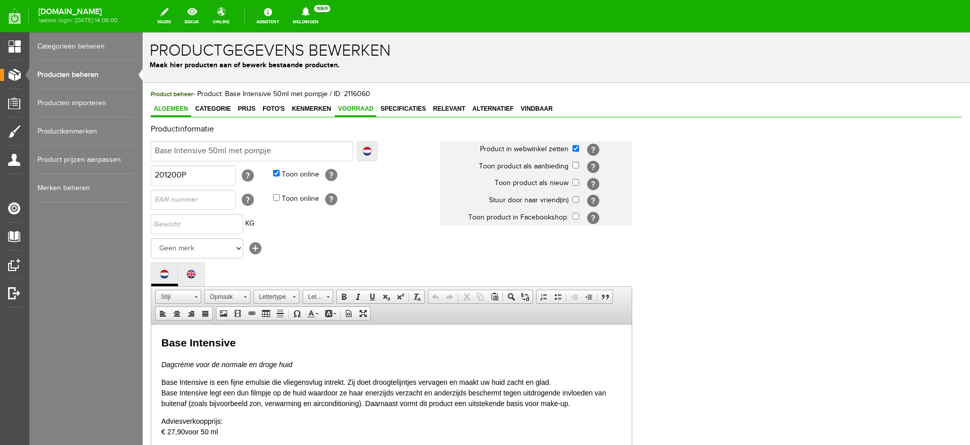
click at [367, 111] on span "Voorraad" at bounding box center [355, 108] width 41 height 7
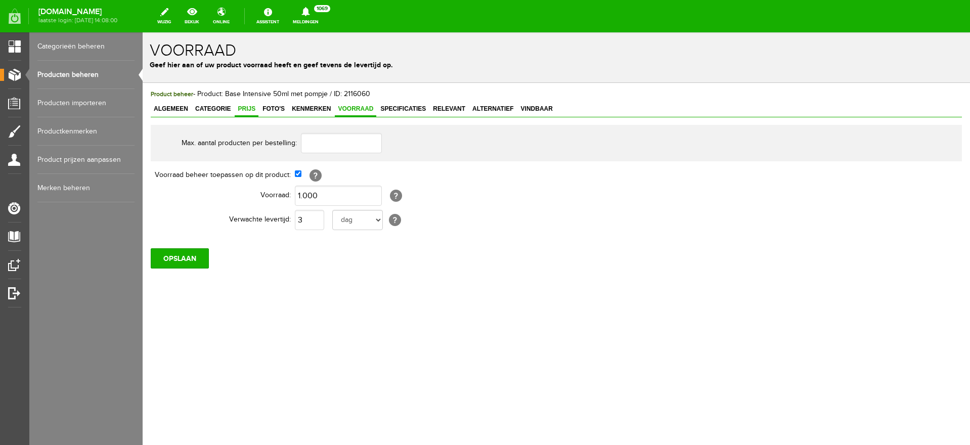
click at [238, 109] on span "Prijs" at bounding box center [247, 108] width 24 height 7
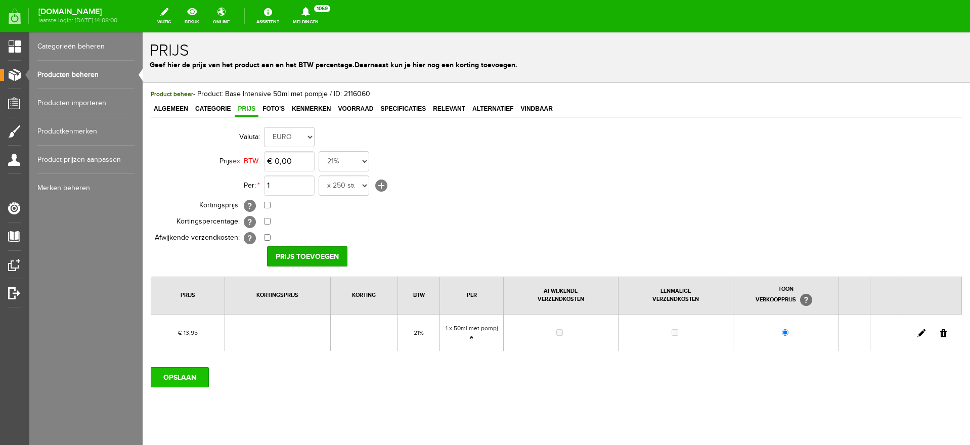
click at [167, 377] on input "OPSLAAN" at bounding box center [180, 377] width 58 height 20
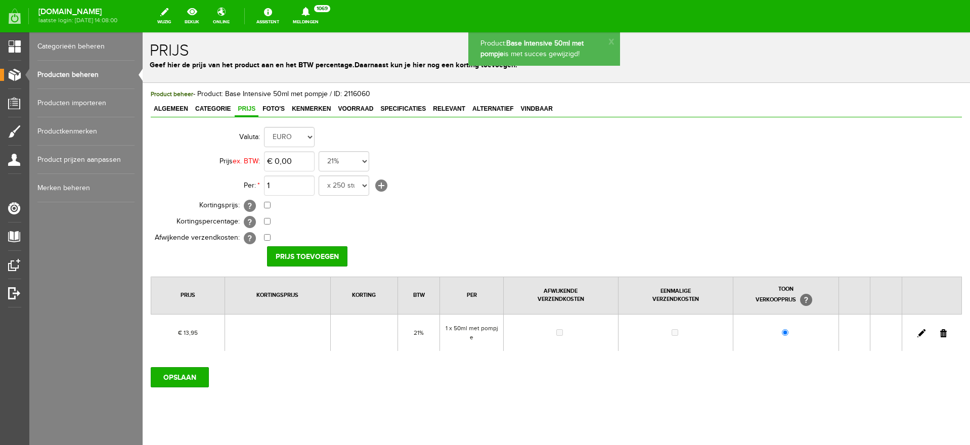
click at [60, 74] on link "Producten beheren" at bounding box center [85, 75] width 97 height 28
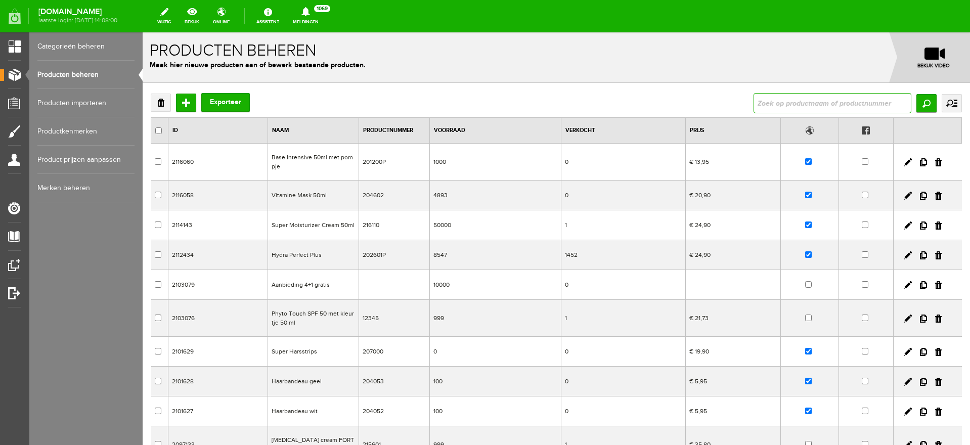
click at [764, 101] on input "text" at bounding box center [832, 103] width 158 height 20
type input "base intensive"
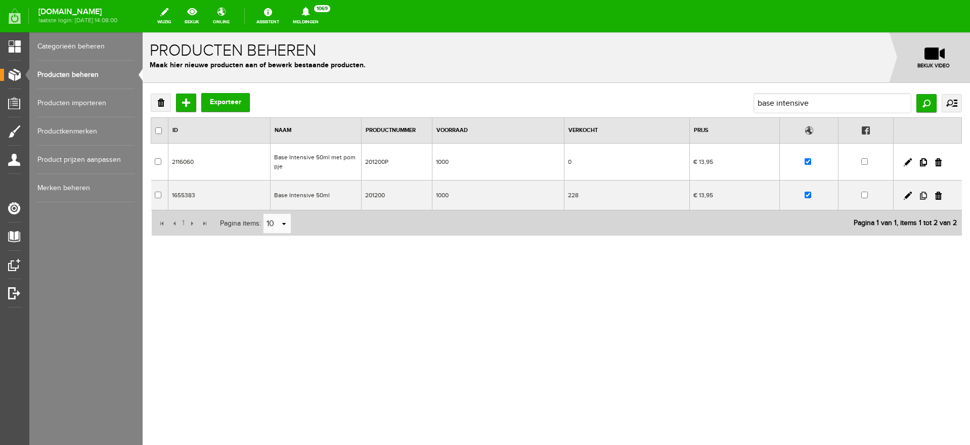
click at [922, 193] on link at bounding box center [923, 196] width 7 height 8
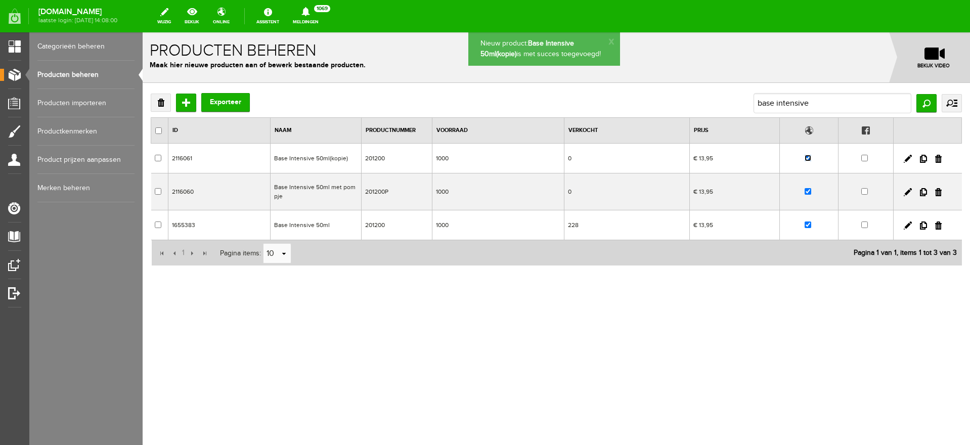
click at [806, 156] on input "checkbox" at bounding box center [807, 158] width 7 height 7
checkbox input "false"
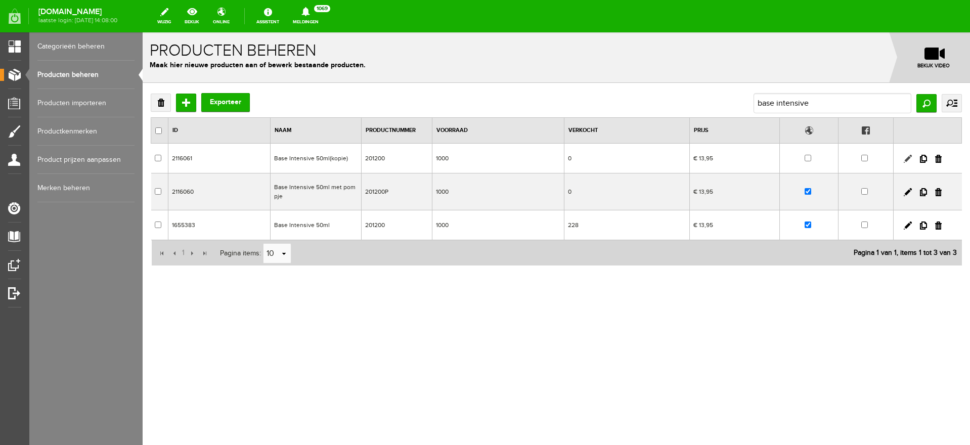
click at [907, 157] on link at bounding box center [907, 159] width 8 height 8
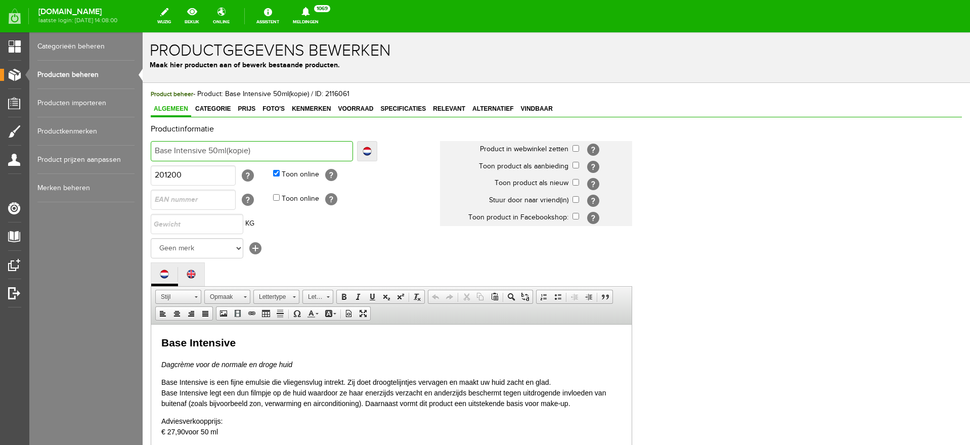
click at [251, 151] on input "Base Intensive 50ml(kopie)" at bounding box center [252, 151] width 202 height 20
drag, startPoint x: 208, startPoint y: 150, endPoint x: 416, endPoint y: 146, distance: 207.8
click at [416, 148] on td "Base Intensive 50ml(kopie) Localize Base Intensive 50ml(kopie) Base Intensive 5…" at bounding box center [295, 151] width 289 height 24
type input "Base Intensive 2"
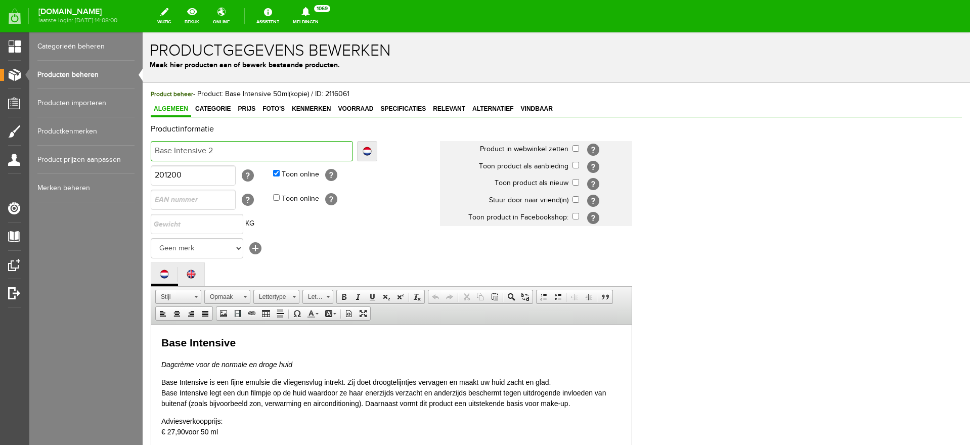
type input "Base Intensive 25"
type input "Base Intensive 250"
type input "Base Intensive 250m"
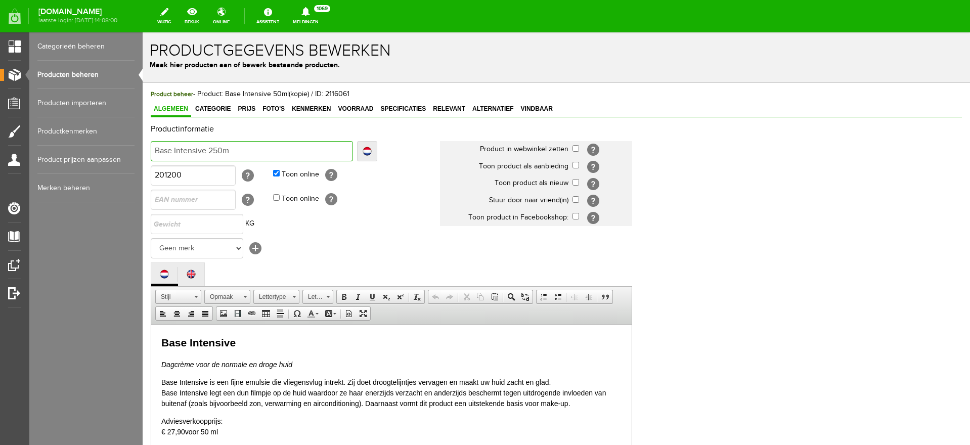
type input "Base Intensive 250m"
type input "Base Intensive 250ml"
click at [372, 148] on link "Localize" at bounding box center [367, 151] width 20 height 20
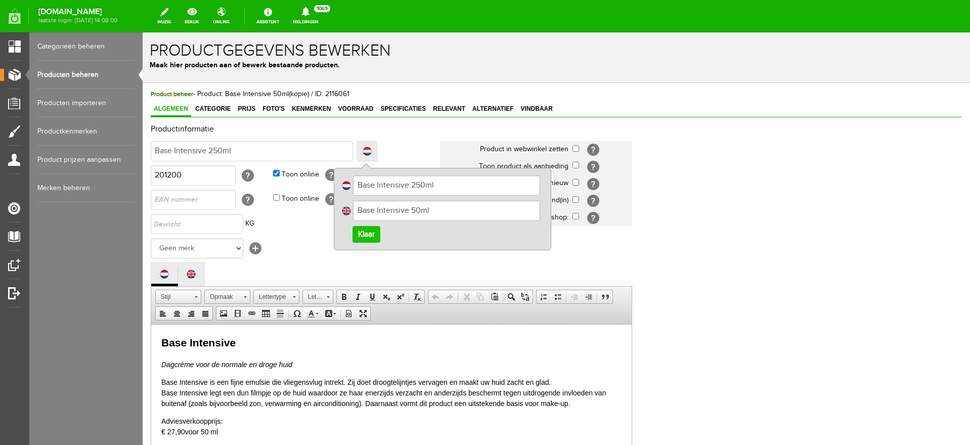
click at [412, 209] on input "Base Intensive 50ml" at bounding box center [446, 211] width 187 height 20
type input "Base Intensive 250ml"
click at [365, 235] on link "Klaar" at bounding box center [366, 234] width 28 height 17
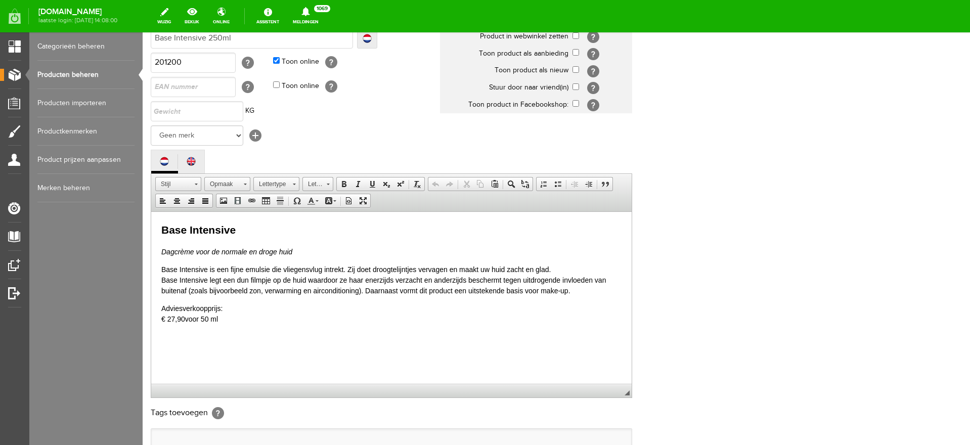
scroll to position [126, 0]
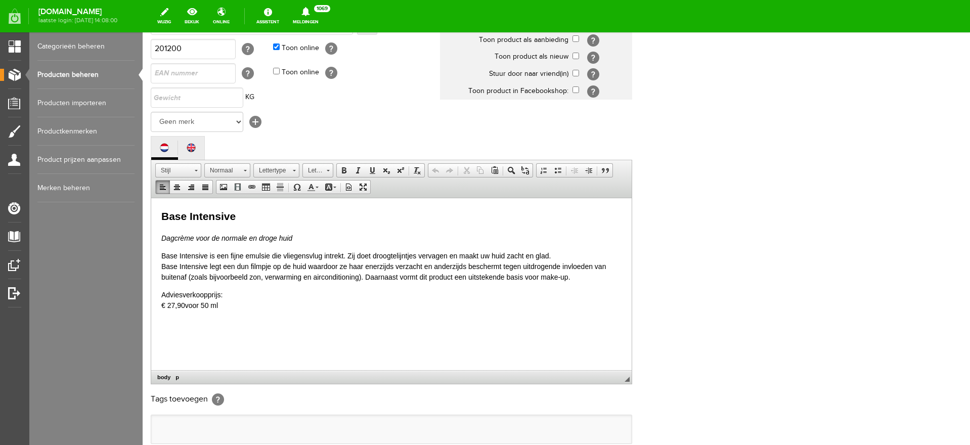
drag, startPoint x: 160, startPoint y: 295, endPoint x: 236, endPoint y: 309, distance: 77.7
click at [236, 309] on html "Base Intensive Dagcrème voor de normale en droge huid Base Intensive is een fij…" at bounding box center [391, 277] width 480 height 158
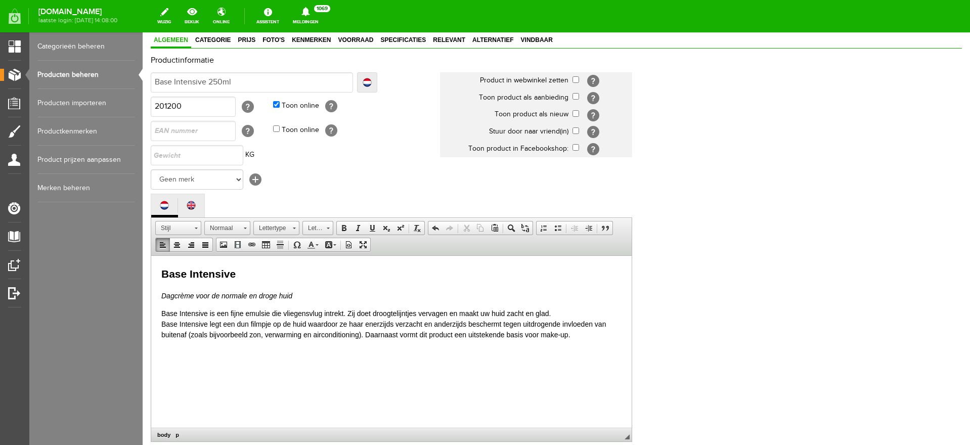
scroll to position [0, 0]
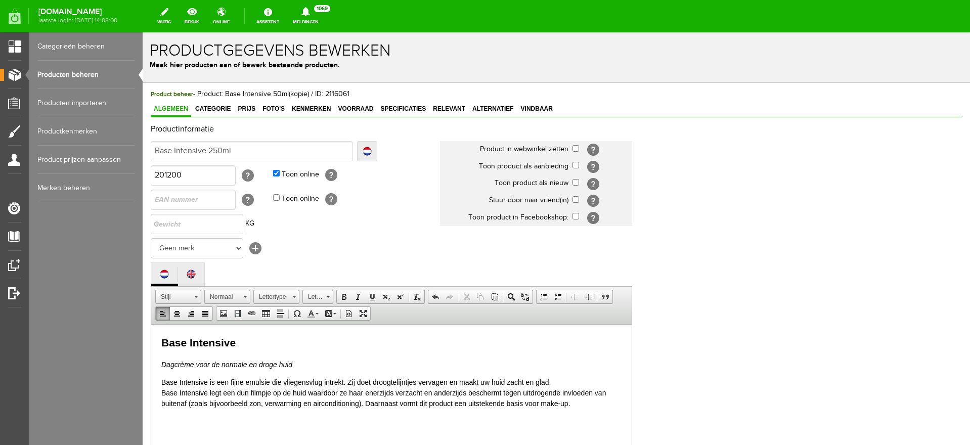
click at [200, 175] on input "201200" at bounding box center [193, 175] width 85 height 20
drag, startPoint x: 201, startPoint y: 175, endPoint x: 682, endPoint y: 127, distance: 483.1
click at [143, 140] on html "x Productgegevens bewerken Maak hier producten aan of bewerk bestaande producte…" at bounding box center [556, 238] width 827 height 413
type input "201100"
click at [275, 110] on span "Foto's" at bounding box center [273, 108] width 28 height 7
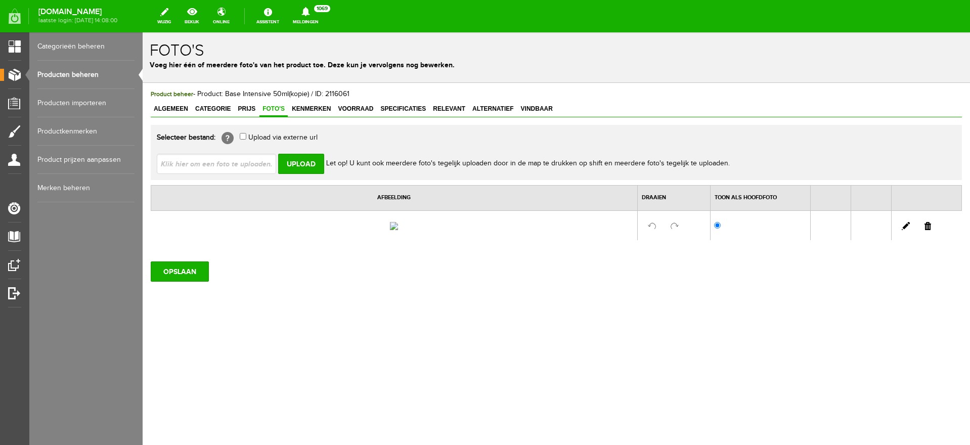
click at [929, 230] on link at bounding box center [927, 226] width 7 height 8
click at [345, 109] on span "Voorraad" at bounding box center [355, 108] width 41 height 7
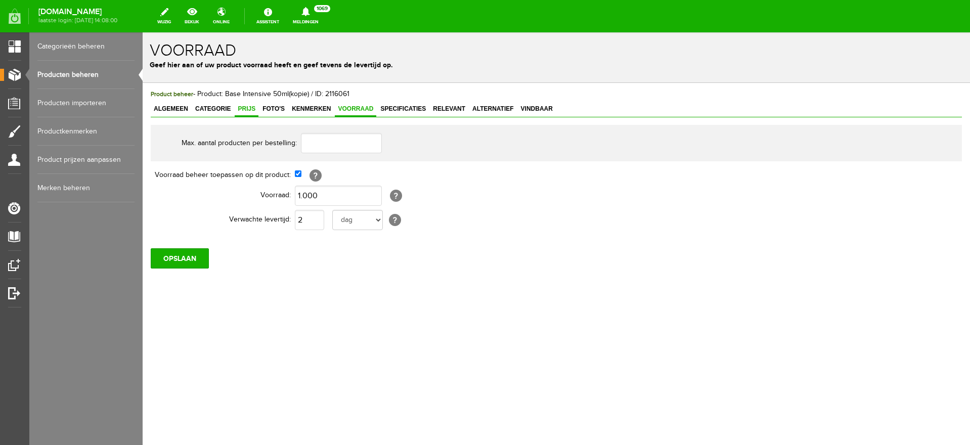
click at [241, 110] on span "Prijs" at bounding box center [247, 108] width 24 height 7
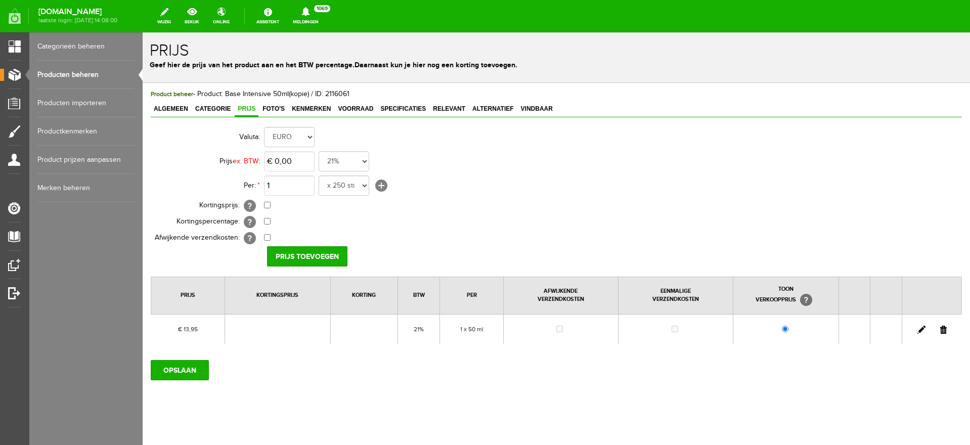
drag, startPoint x: 933, startPoint y: 329, endPoint x: 523, endPoint y: 44, distance: 498.7
click at [940, 328] on link at bounding box center [943, 330] width 7 height 8
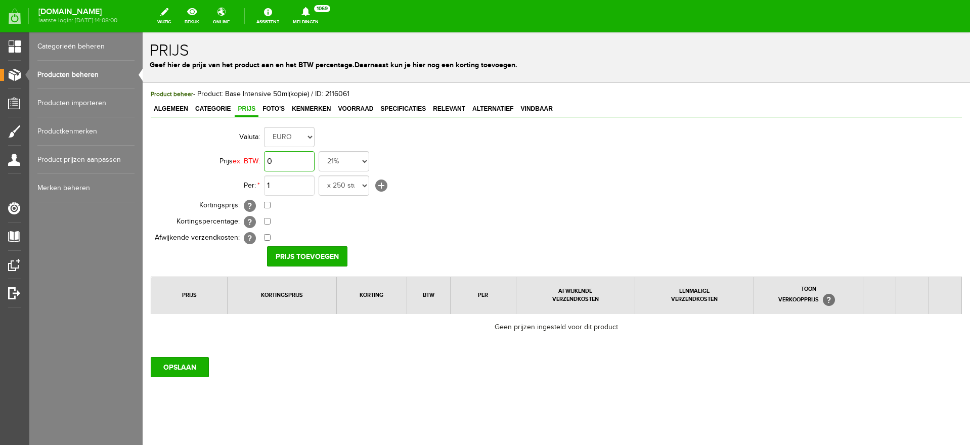
click at [300, 159] on input "0" at bounding box center [289, 161] width 51 height 20
type input "€ 20,90"
click at [295, 258] on input "Prijs toevoegen" at bounding box center [307, 256] width 80 height 20
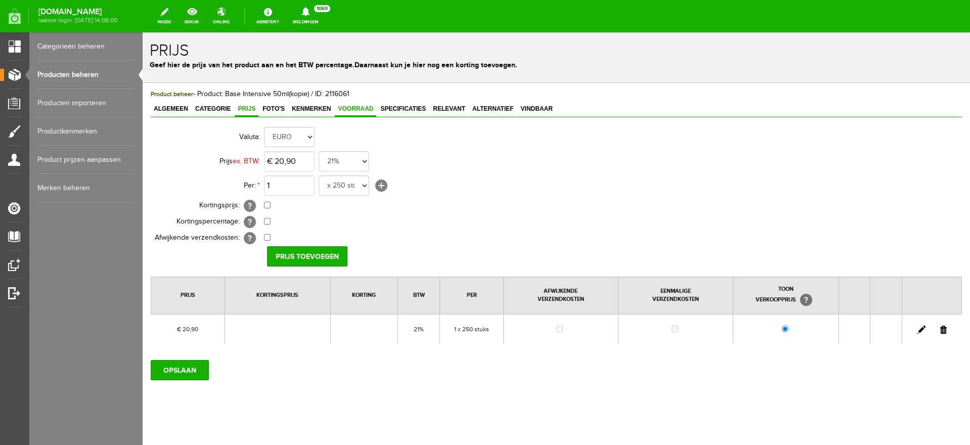
click at [366, 111] on span "Voorraad" at bounding box center [355, 108] width 41 height 7
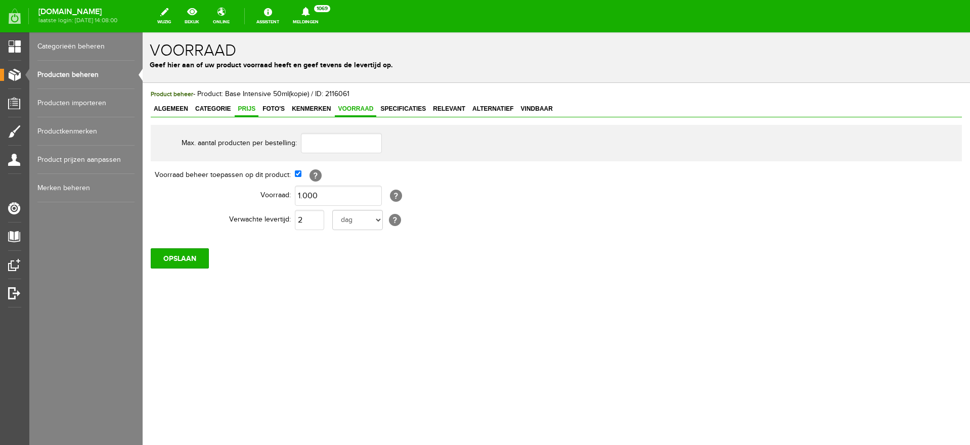
click at [247, 111] on span "Prijs" at bounding box center [247, 108] width 24 height 7
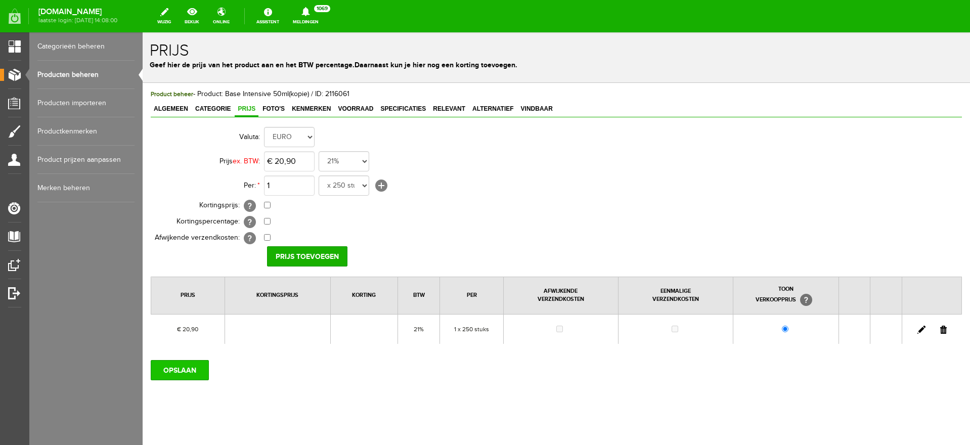
click at [175, 368] on input "OPSLAAN" at bounding box center [180, 370] width 58 height 20
click at [64, 75] on link "Producten beheren" at bounding box center [85, 75] width 97 height 28
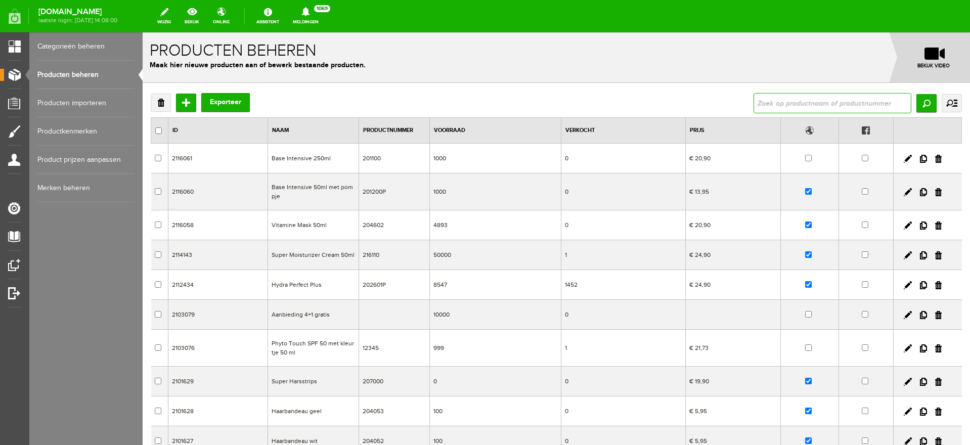
click at [793, 105] on input "text" at bounding box center [832, 103] width 158 height 20
click at [805, 155] on input "checkbox" at bounding box center [808, 158] width 7 height 7
checkbox input "true"
click at [758, 105] on input "text" at bounding box center [832, 103] width 158 height 20
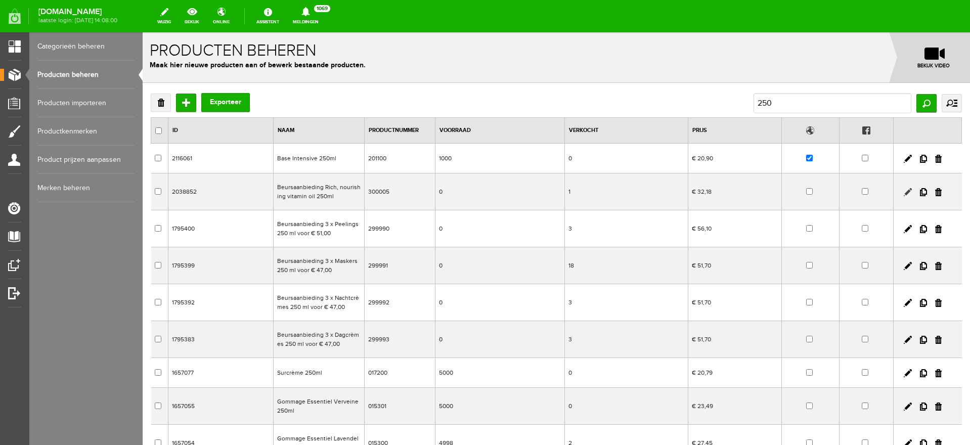
click at [903, 191] on link at bounding box center [907, 192] width 8 height 8
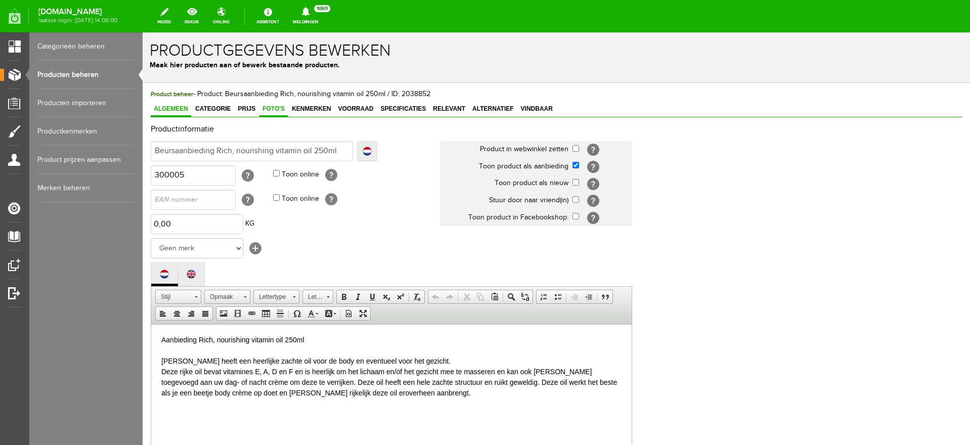
click at [274, 106] on span "Foto's" at bounding box center [273, 108] width 28 height 7
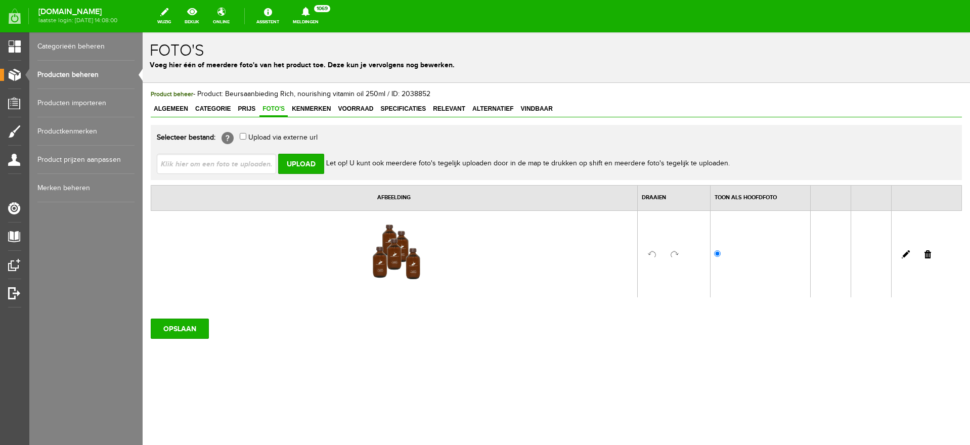
click at [53, 69] on link "Producten beheren" at bounding box center [85, 75] width 97 height 28
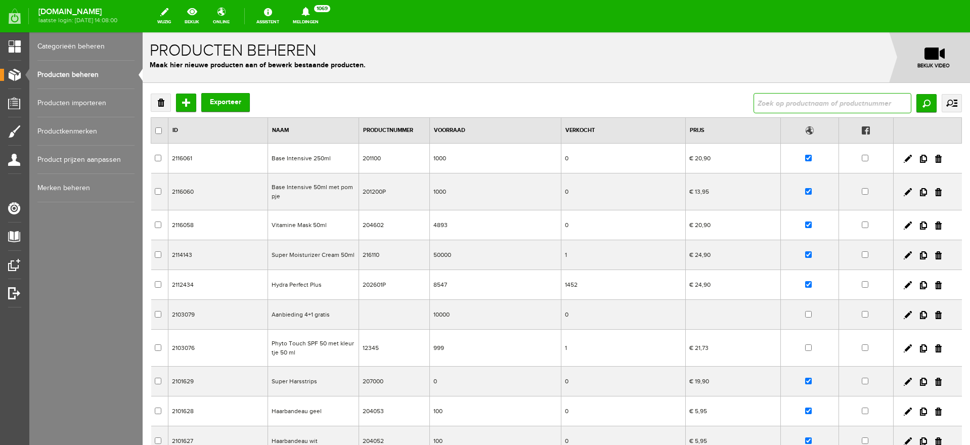
click at [779, 101] on input "text" at bounding box center [832, 103] width 158 height 20
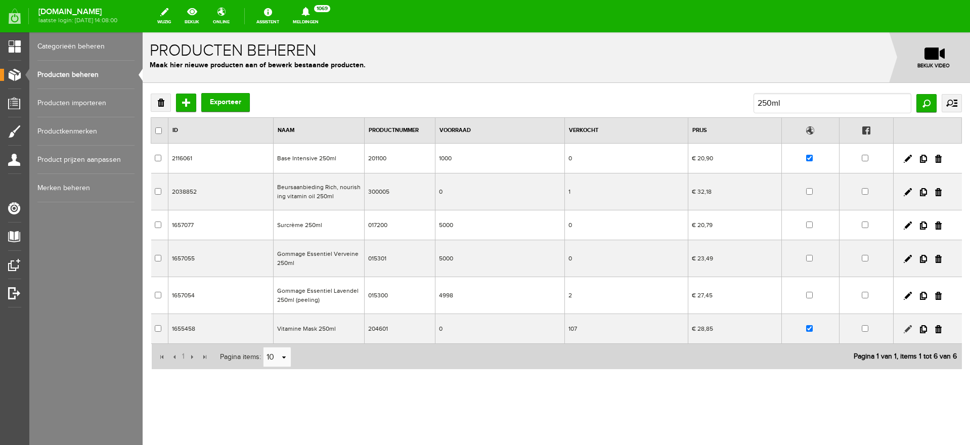
click at [903, 326] on link at bounding box center [907, 329] width 8 height 8
click at [903, 328] on link at bounding box center [907, 329] width 8 height 8
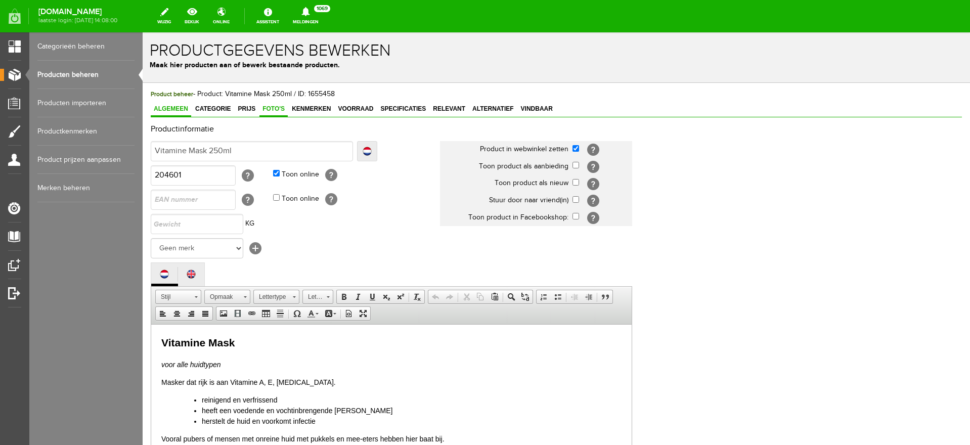
click at [267, 111] on span "Foto's" at bounding box center [273, 108] width 28 height 7
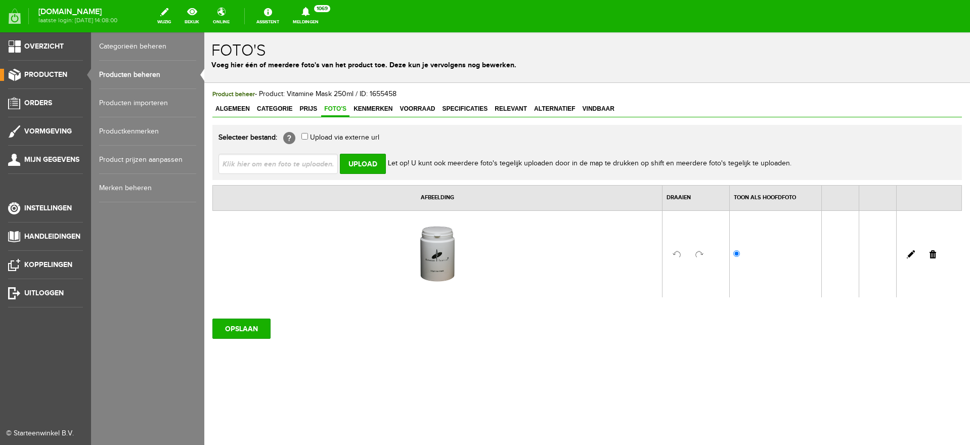
click at [37, 72] on span "Producten" at bounding box center [45, 74] width 43 height 9
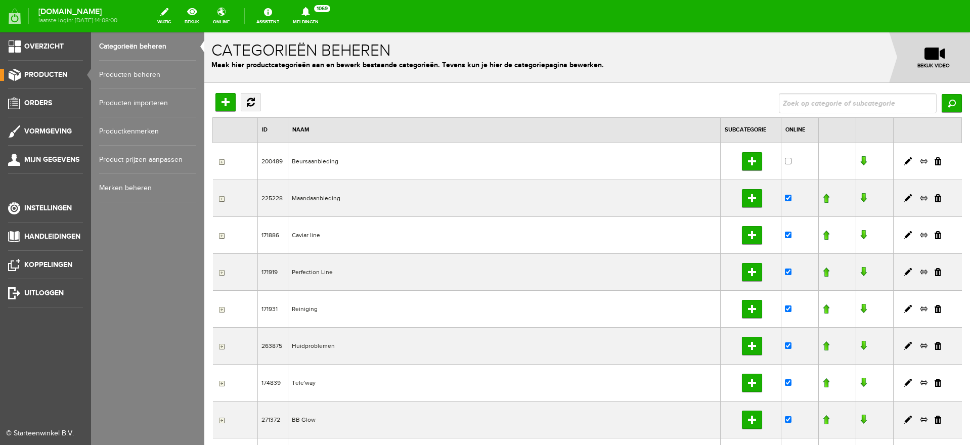
click at [127, 77] on link "Producten beheren" at bounding box center [147, 75] width 97 height 28
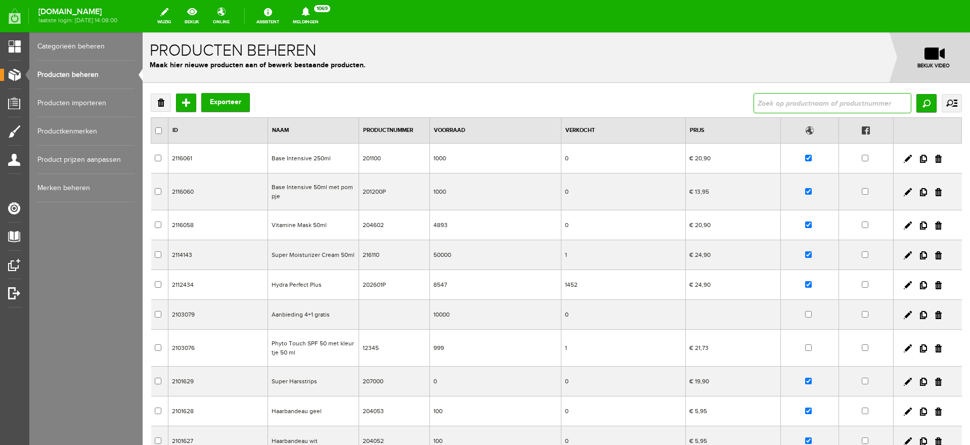
click at [785, 99] on input "text" at bounding box center [832, 103] width 158 height 20
type input "base intensive"
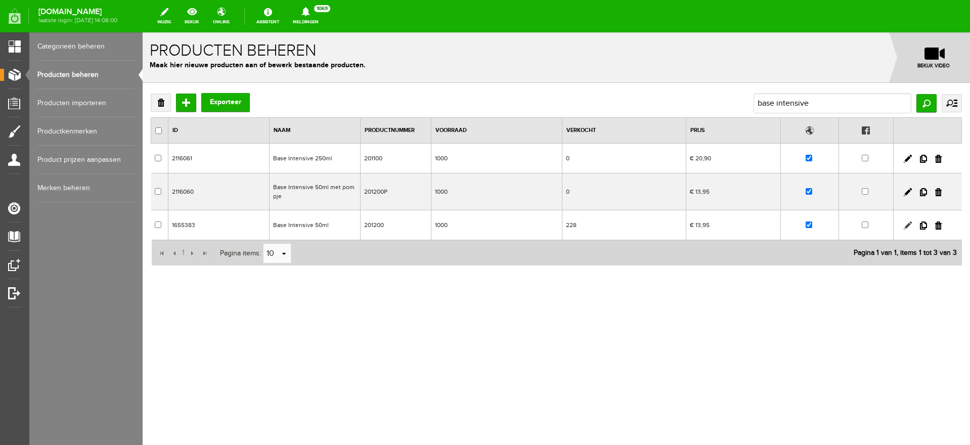
click at [908, 225] on link at bounding box center [907, 225] width 8 height 8
checkbox input "true"
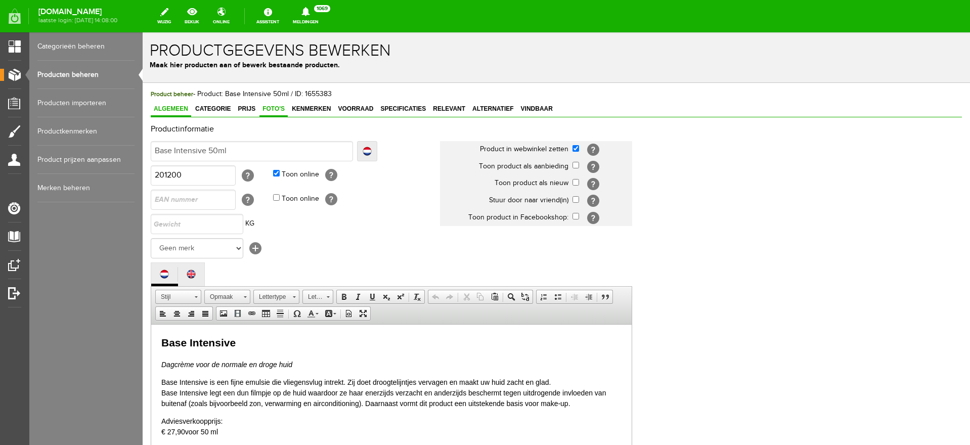
click at [281, 110] on span "Foto's" at bounding box center [273, 108] width 28 height 7
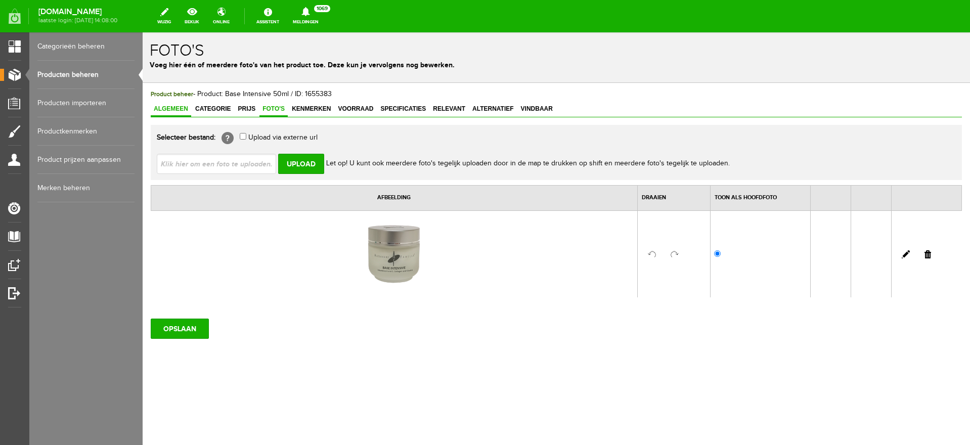
click at [163, 108] on span "Algemeen" at bounding box center [171, 108] width 40 height 7
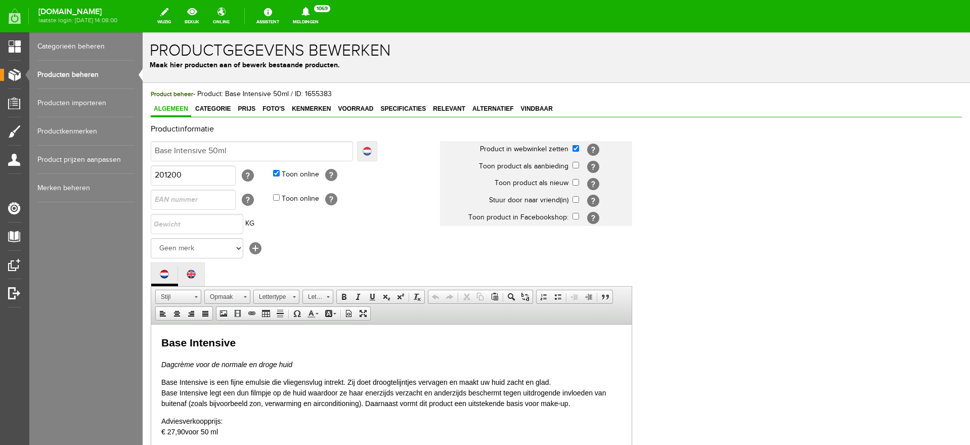
click at [370, 151] on link "Localize" at bounding box center [367, 151] width 20 height 20
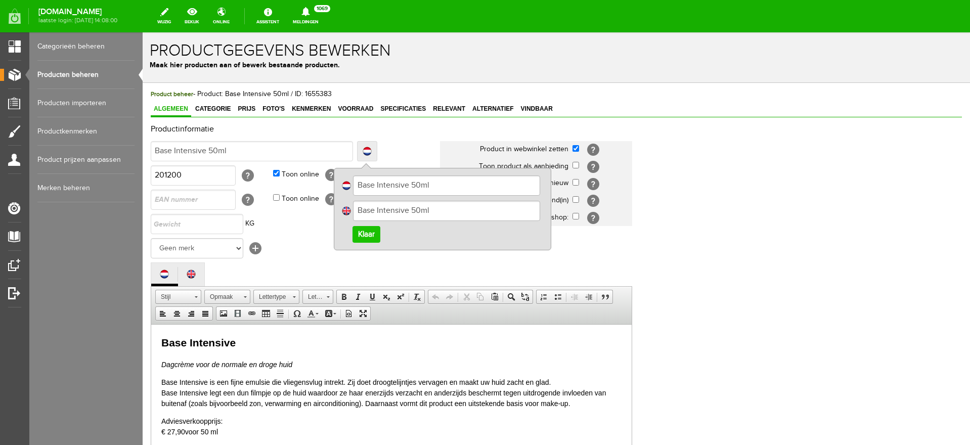
click at [369, 234] on link "Klaar" at bounding box center [366, 234] width 28 height 17
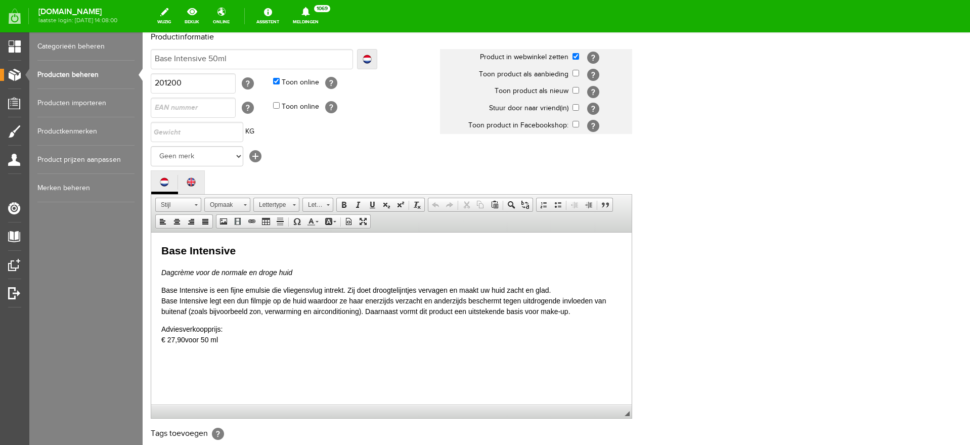
scroll to position [239, 0]
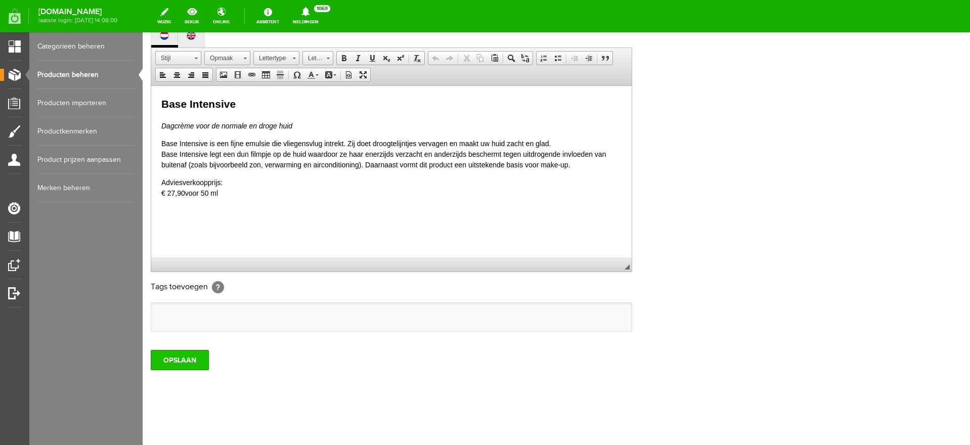
click at [191, 362] on input "OPSLAAN" at bounding box center [180, 360] width 58 height 20
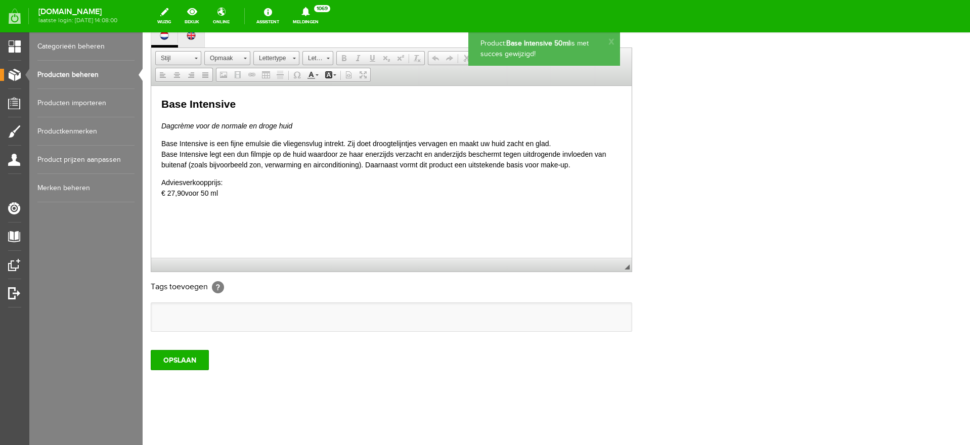
scroll to position [0, 0]
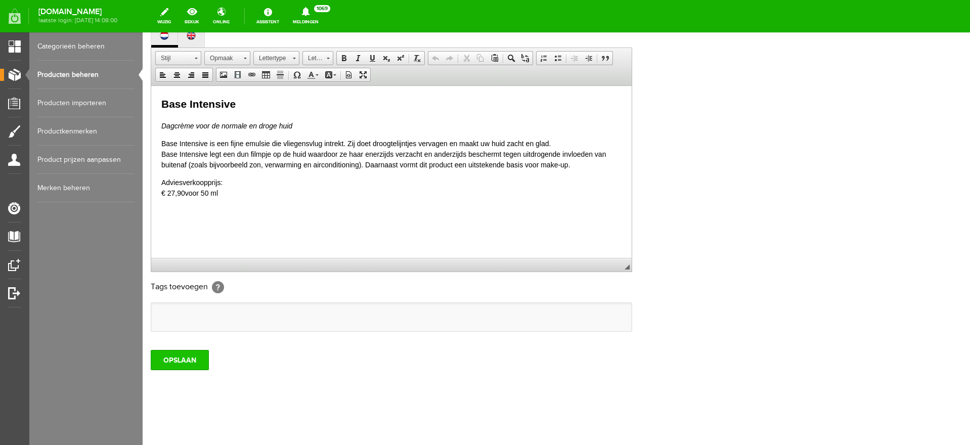
click at [161, 360] on input "OPSLAAN" at bounding box center [180, 360] width 58 height 20
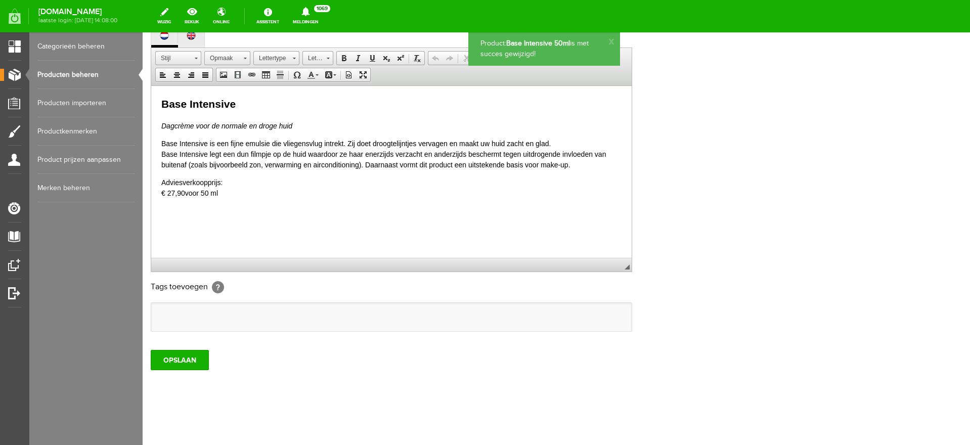
click at [51, 71] on link "Producten beheren" at bounding box center [85, 75] width 97 height 28
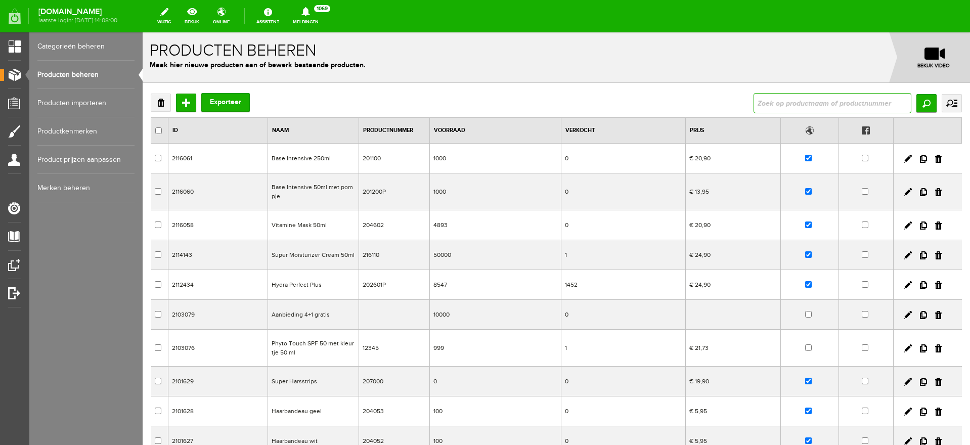
click at [810, 106] on input "text" at bounding box center [832, 103] width 158 height 20
type input "balance de nuit"
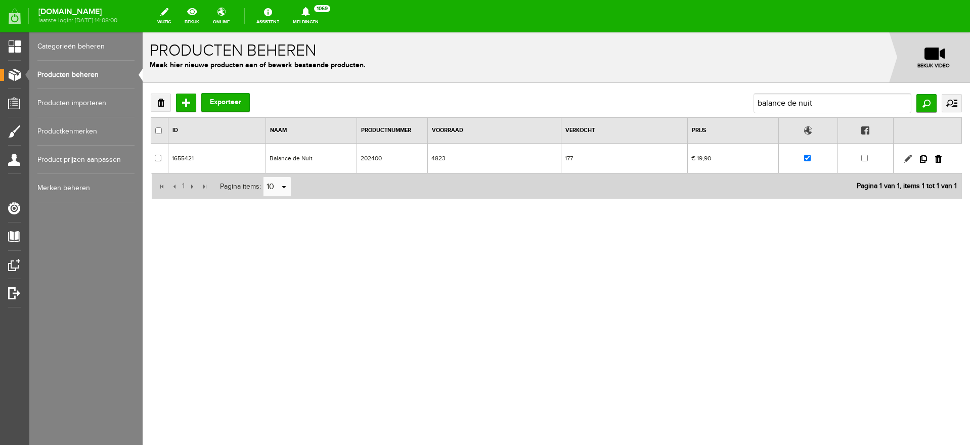
click at [904, 159] on link at bounding box center [907, 159] width 8 height 8
checkbox input "true"
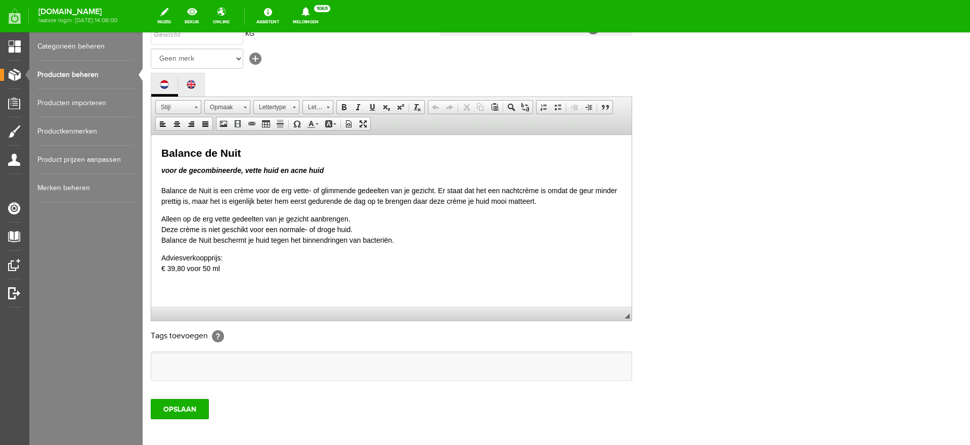
click at [66, 74] on link "Producten beheren" at bounding box center [85, 75] width 97 height 28
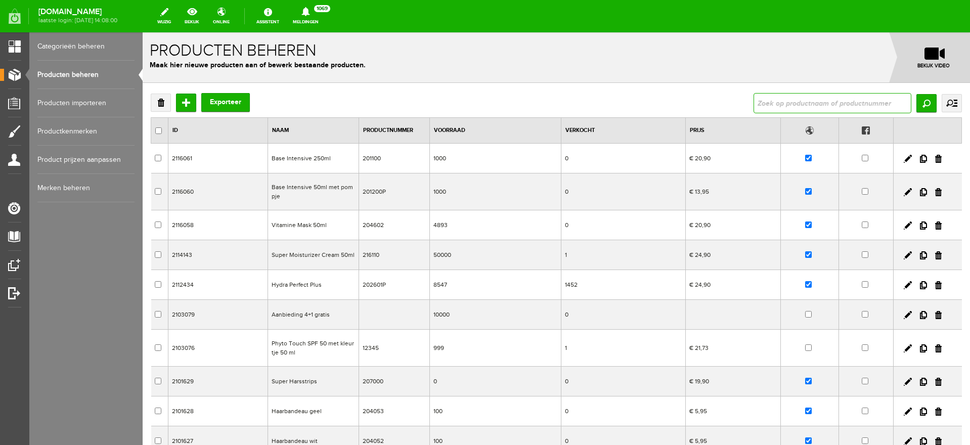
click at [779, 107] on input "text" at bounding box center [832, 103] width 158 height 20
type input "balance de nuit"
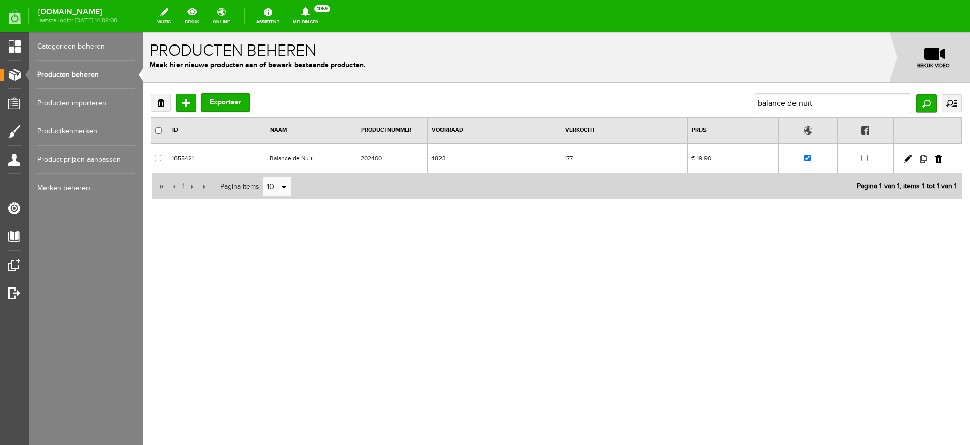
click at [923, 159] on link at bounding box center [923, 159] width 7 height 8
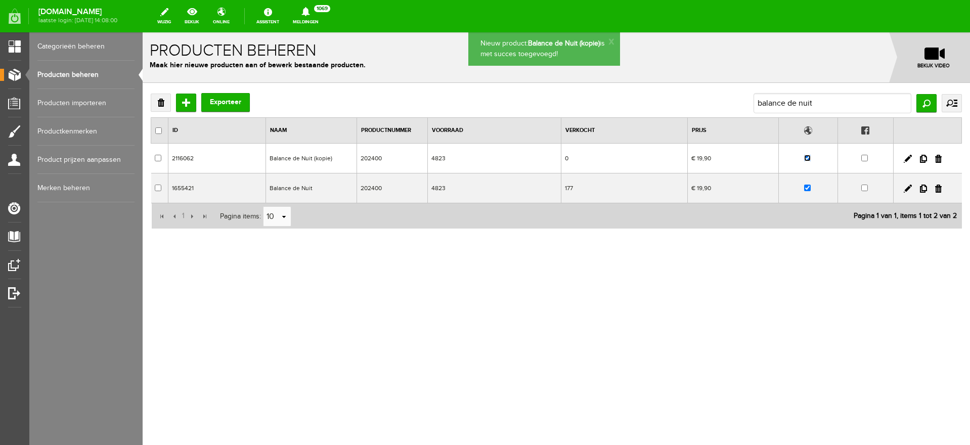
click at [808, 158] on input "checkbox" at bounding box center [807, 158] width 7 height 7
checkbox input "false"
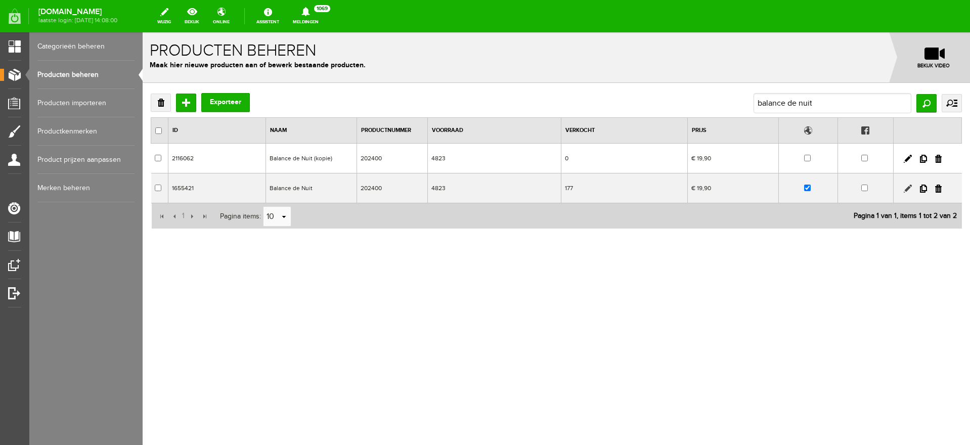
click at [907, 187] on link at bounding box center [907, 189] width 8 height 8
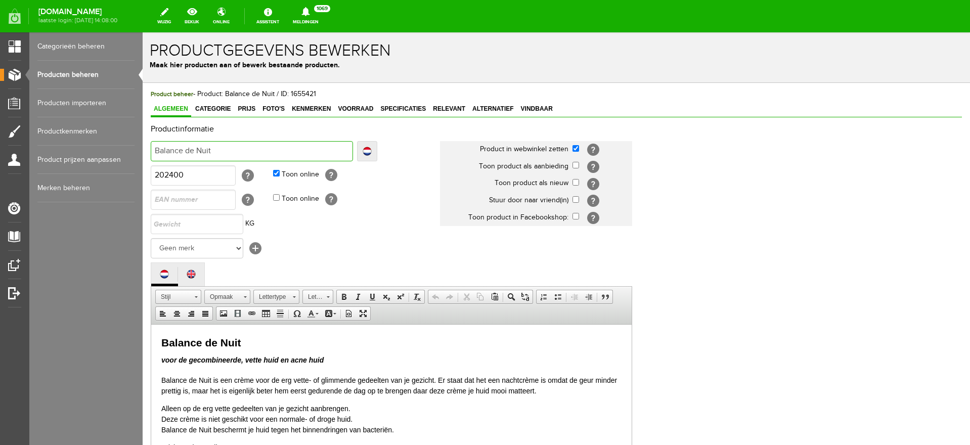
click at [230, 150] on input "Balance de Nuit" at bounding box center [252, 151] width 202 height 20
type input "Balance de Nuit 5"
type input "Balance de Nuit 50"
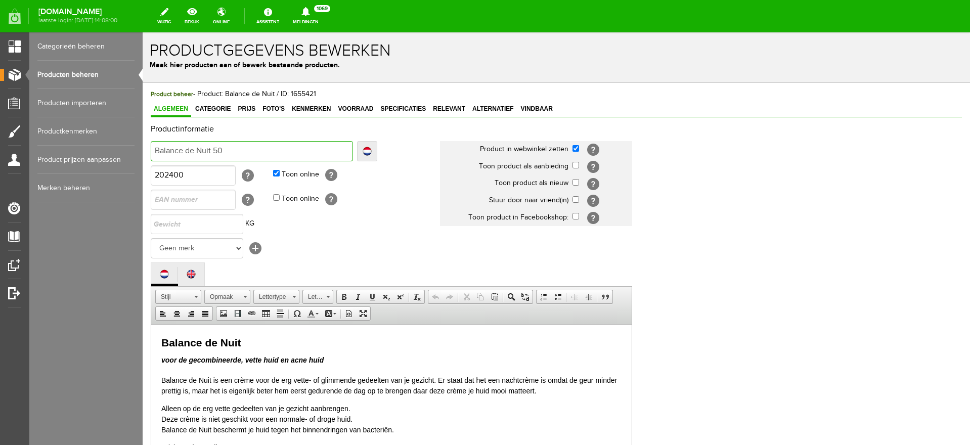
type input "Balance de Nuit 50m"
type input "Balance de Nuit 50ml"
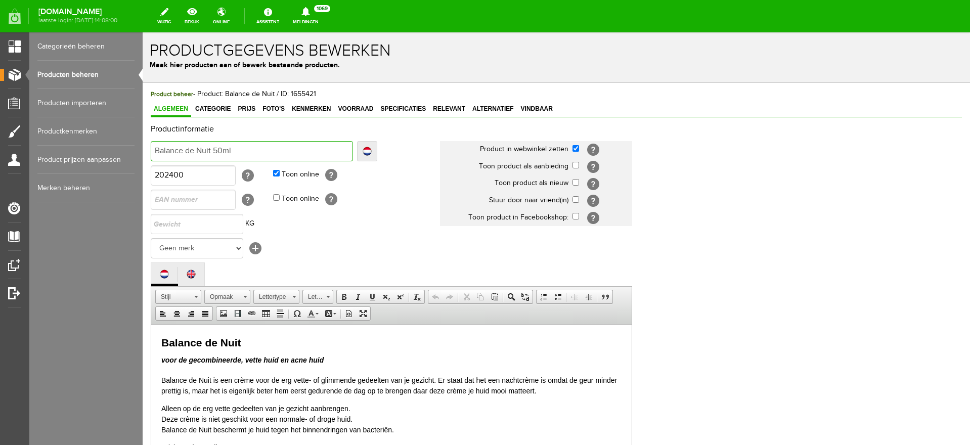
type input "Balance de Nuit 50ml"
type input "Balance de Nuit 50ml m"
type input "Balance de Nuit 50ml me"
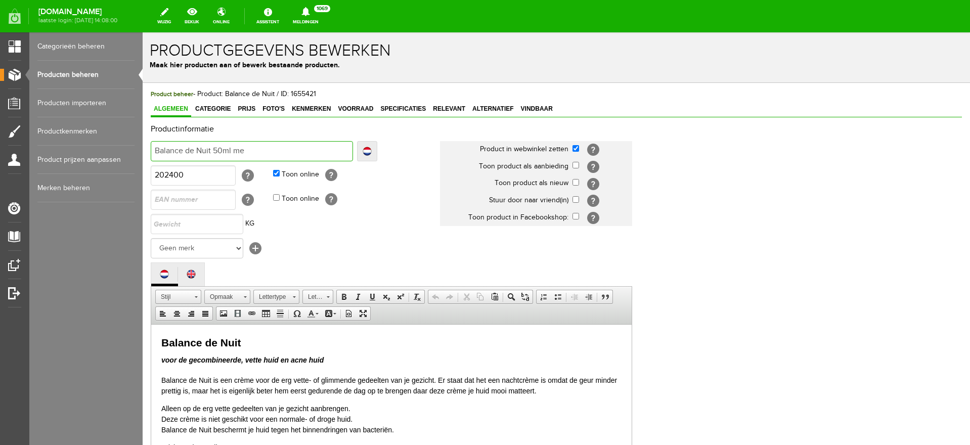
type input "Balance de Nuit 50ml met"
type input "Balance de Nuit 50ml met p"
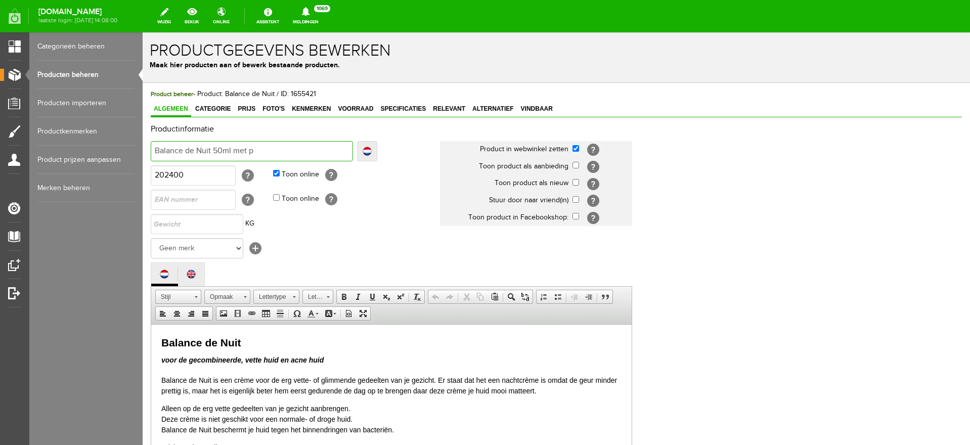
type input "Balance de Nuit 50ml met p"
type input "Balance de Nuit 50ml met po"
type input "Balance de Nuit 50ml met pom"
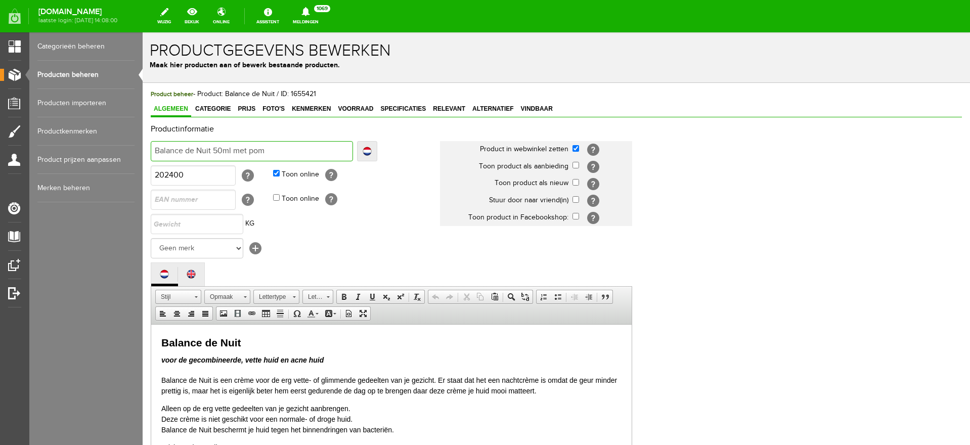
type input "Balance de Nuit 50ml met pomp"
type input "Balance de Nuit 50ml met pompj"
type input "Balance de Nuit 50ml met pompje"
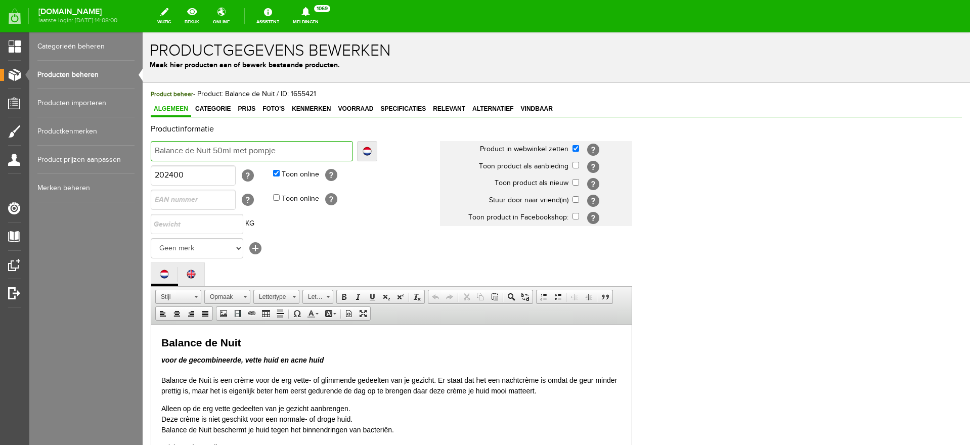
type input "Balance de Nuit 50ml met pompje"
click at [360, 149] on link "Localize" at bounding box center [367, 151] width 20 height 20
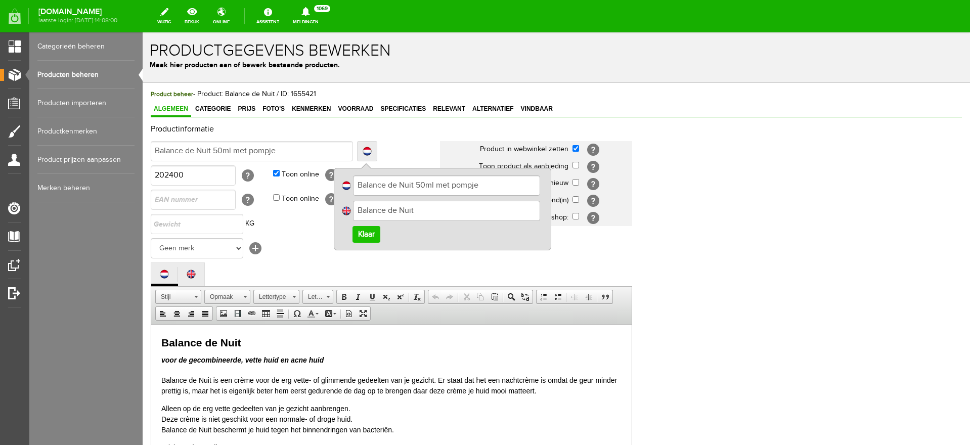
click at [435, 210] on input "Balance de Nuit" at bounding box center [446, 211] width 187 height 20
type input "Balance de Nuit 50ml with pump"
click at [367, 234] on link "Klaar" at bounding box center [366, 234] width 28 height 17
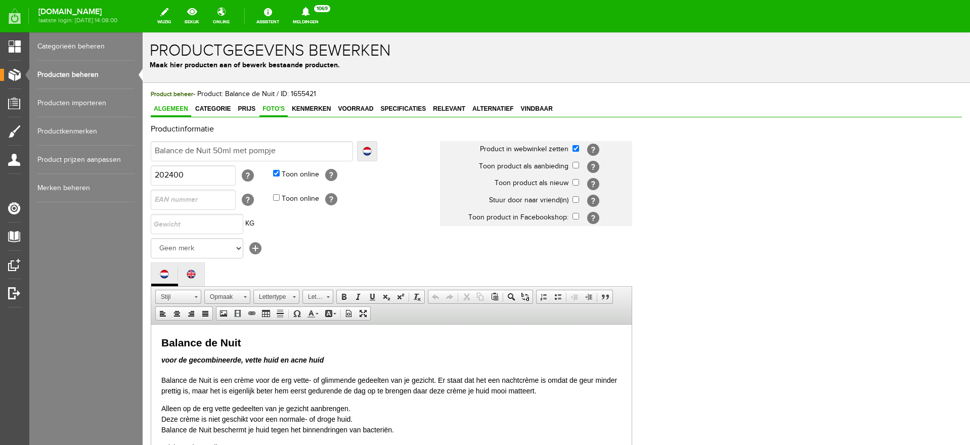
click at [275, 110] on span "Foto's" at bounding box center [273, 108] width 28 height 7
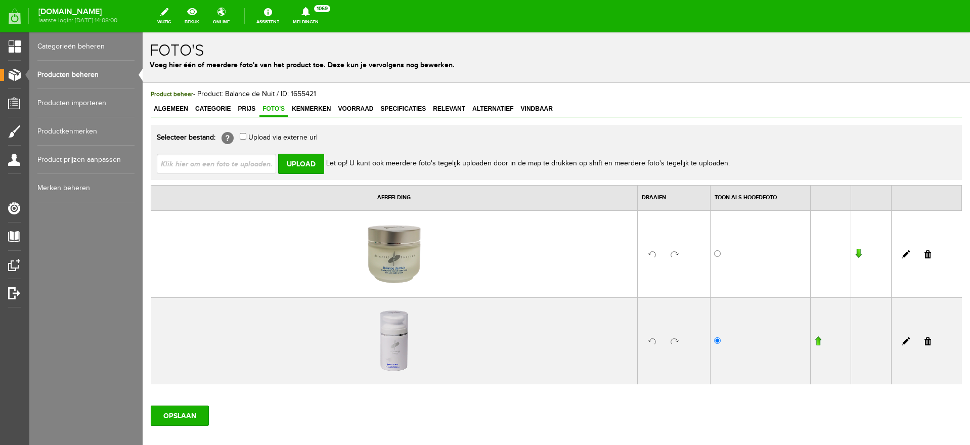
click at [924, 253] on link at bounding box center [927, 254] width 7 height 8
click at [901, 253] on link at bounding box center [905, 254] width 8 height 8
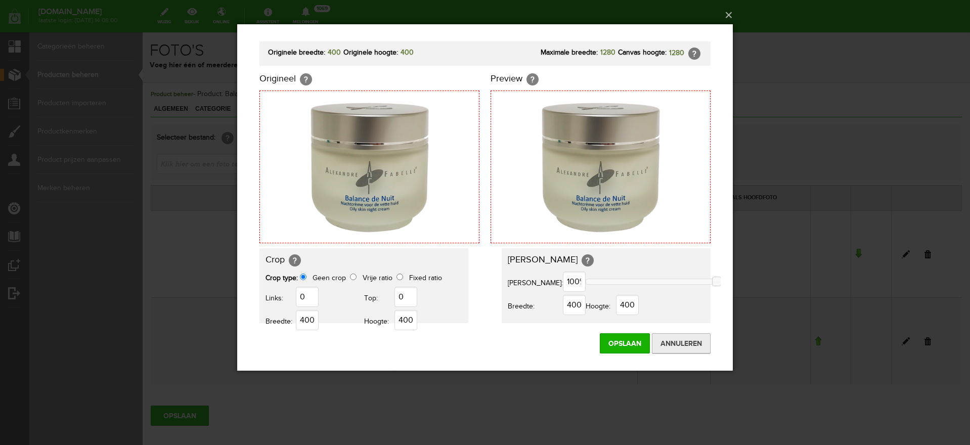
click at [691, 341] on input "Annuleren" at bounding box center [681, 343] width 59 height 20
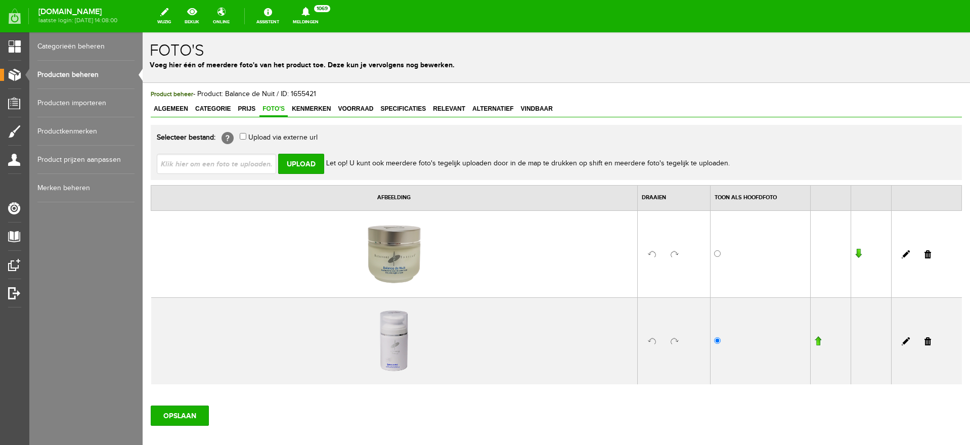
click at [924, 252] on link at bounding box center [927, 254] width 7 height 8
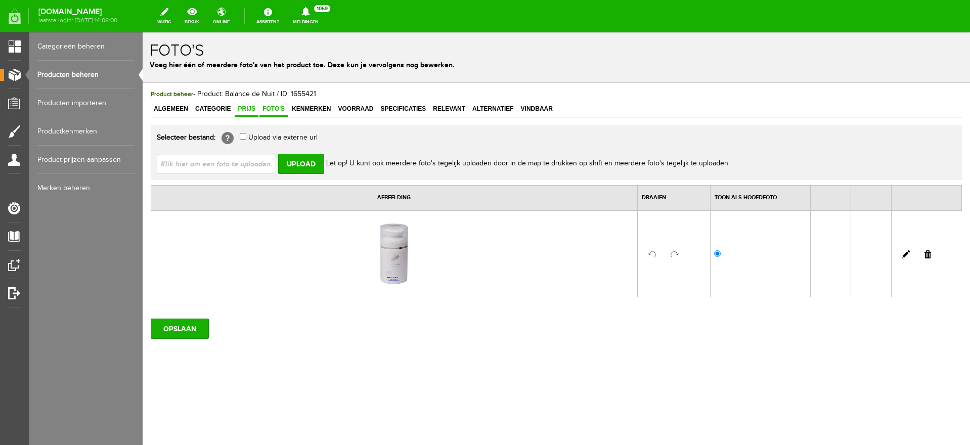
click at [242, 112] on span "Prijs" at bounding box center [247, 108] width 24 height 7
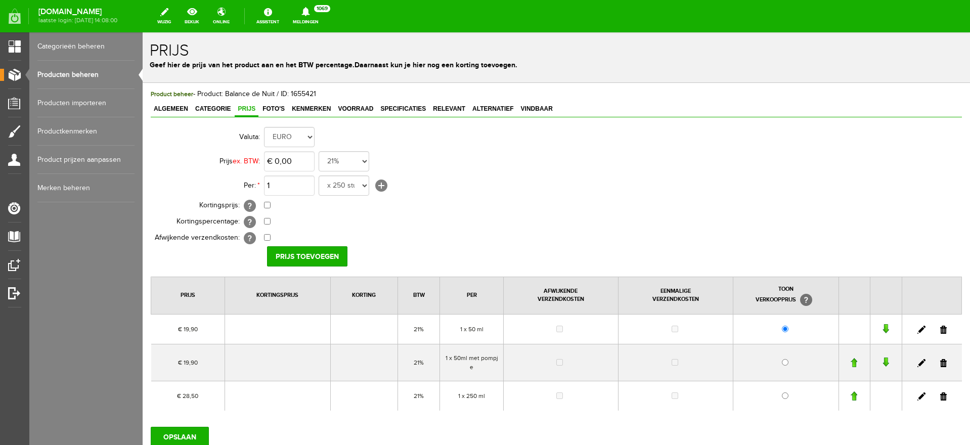
click at [940, 329] on link at bounding box center [943, 330] width 7 height 8
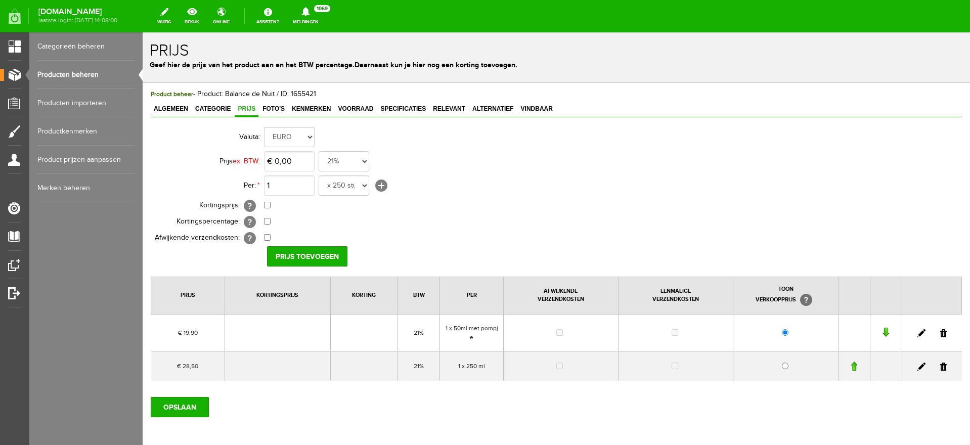
click at [940, 368] on link at bounding box center [943, 366] width 7 height 8
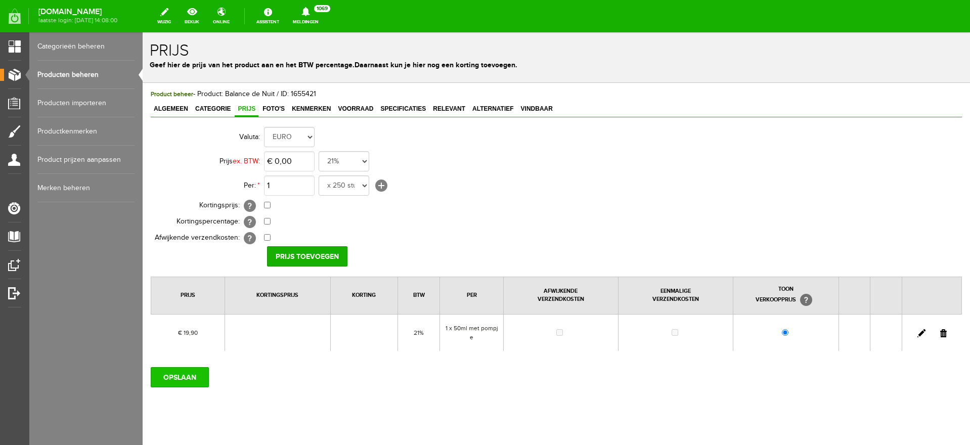
click at [189, 371] on input "OPSLAAN" at bounding box center [180, 377] width 58 height 20
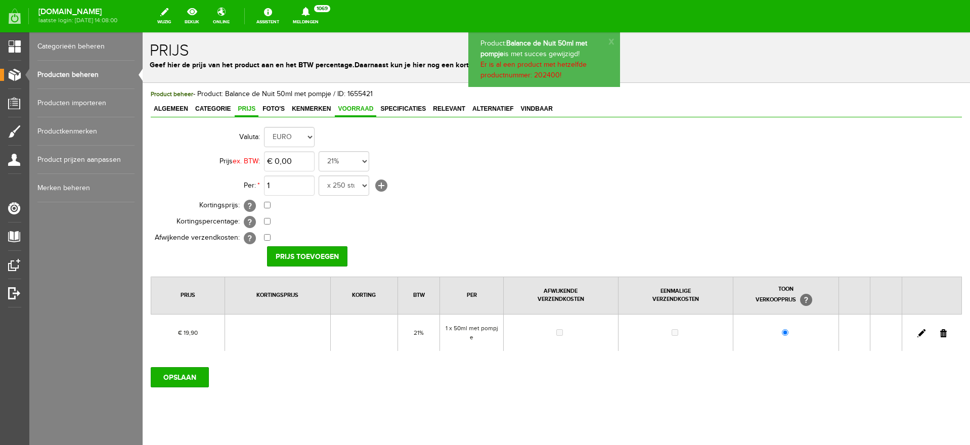
click at [352, 108] on span "Voorraad" at bounding box center [355, 108] width 41 height 7
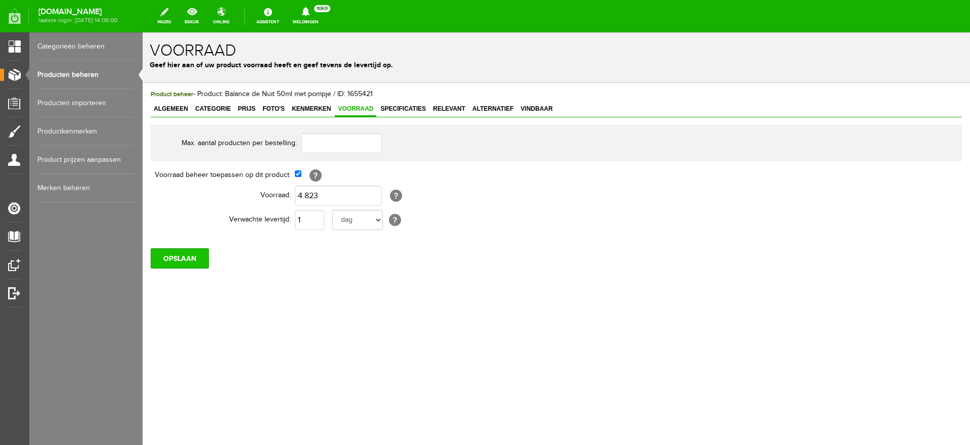
click at [166, 258] on input "OPSLAAN" at bounding box center [180, 258] width 58 height 20
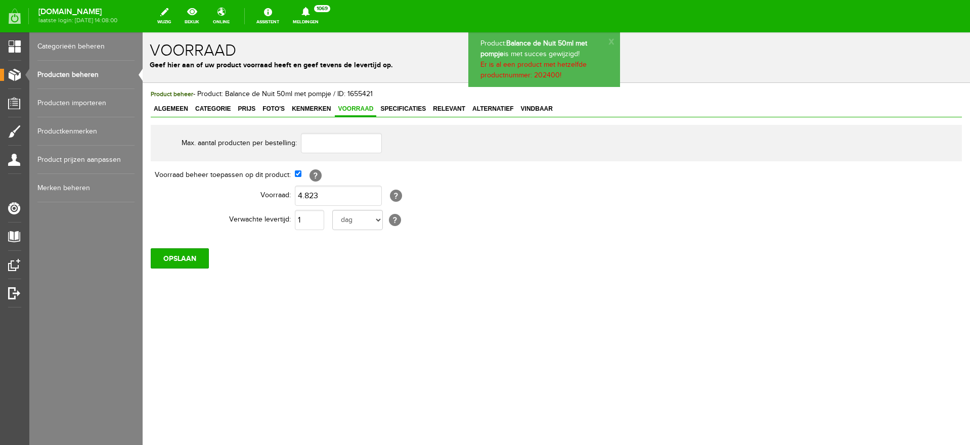
click at [65, 72] on link "Producten beheren" at bounding box center [85, 75] width 97 height 28
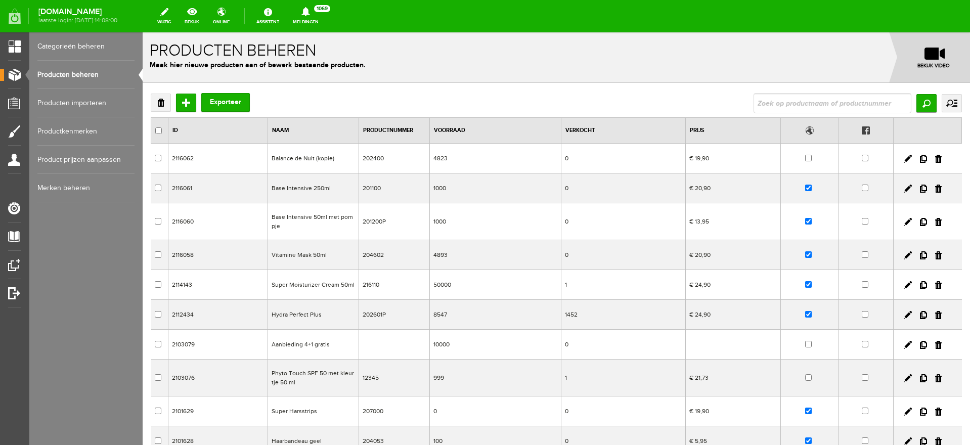
click at [819, 98] on input "text" at bounding box center [832, 103] width 158 height 20
click at [903, 158] on link at bounding box center [907, 159] width 8 height 8
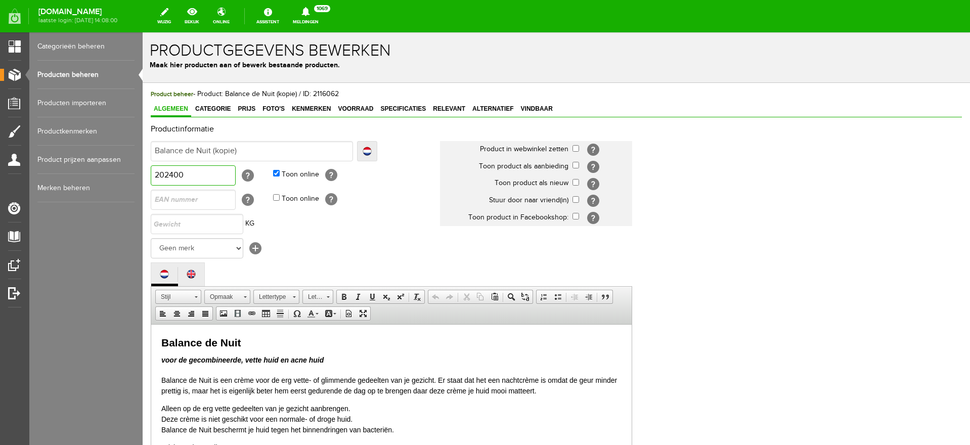
drag, startPoint x: 168, startPoint y: 174, endPoint x: 206, endPoint y: 169, distance: 38.2
click at [206, 169] on input "202400" at bounding box center [193, 175] width 85 height 20
type input "202300"
click at [242, 149] on input "Balance de Nuit (kopie)" at bounding box center [252, 151] width 202 height 20
drag, startPoint x: 212, startPoint y: 152, endPoint x: 267, endPoint y: 150, distance: 54.6
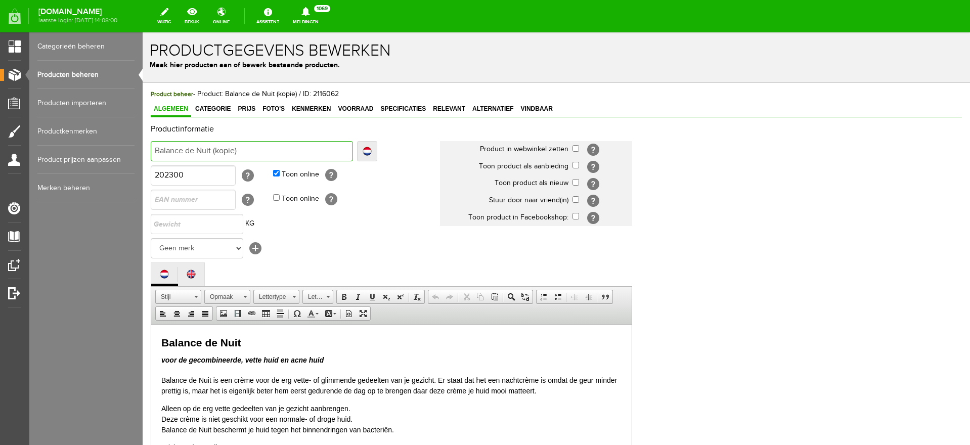
click at [267, 150] on input "Balance de Nuit (kopie)" at bounding box center [252, 151] width 202 height 20
type input "Balance de Nuit 2"
type input "Balance de Nuit 25"
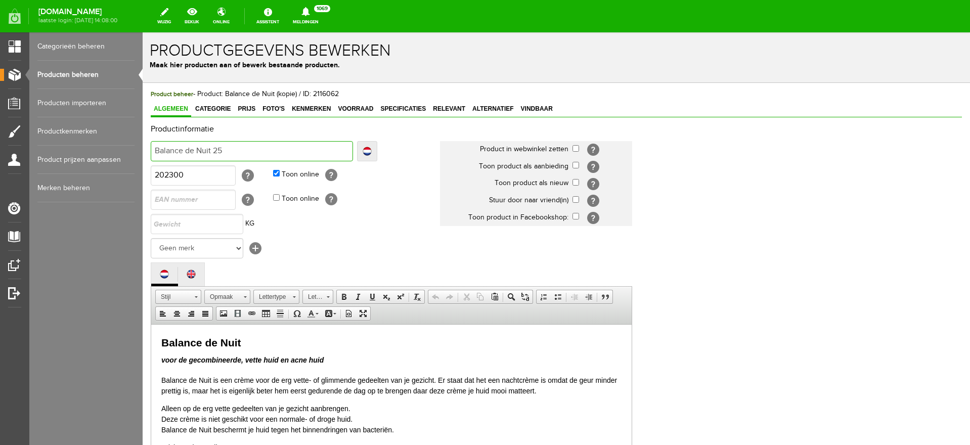
type input "Balance de Nuit 250"
type input "Balance de Nuit 250m"
type input "Balance de Nuit 250ml"
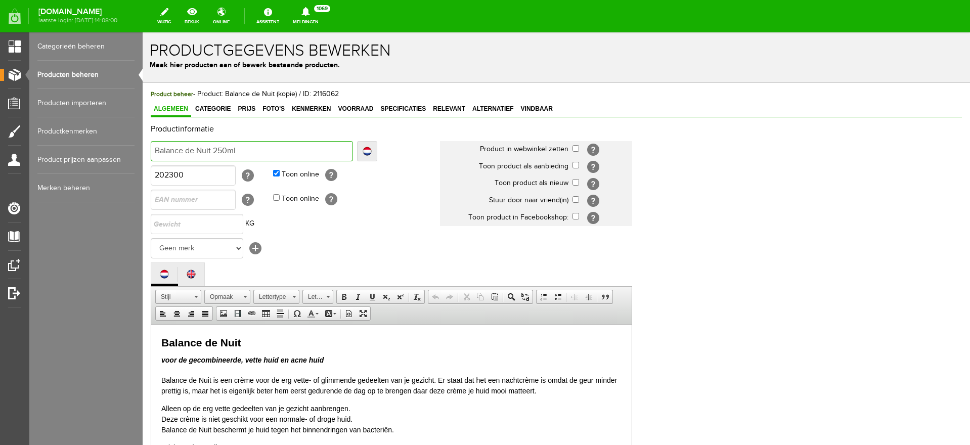
type input "Balance de Nuit 250ml"
click at [362, 153] on link "Localize" at bounding box center [367, 151] width 20 height 20
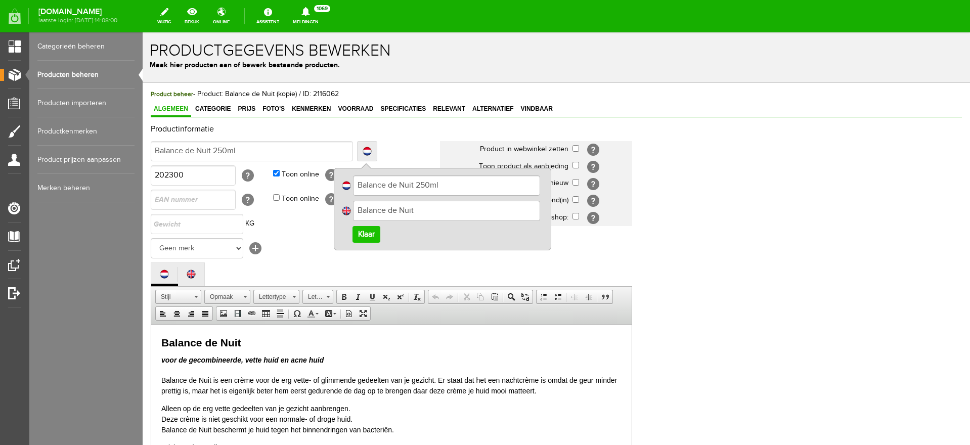
click at [431, 210] on input "Balance de Nuit" at bounding box center [446, 211] width 187 height 20
type input "Balance de Nuit 250ml"
click at [358, 236] on link "Klaar" at bounding box center [366, 234] width 28 height 17
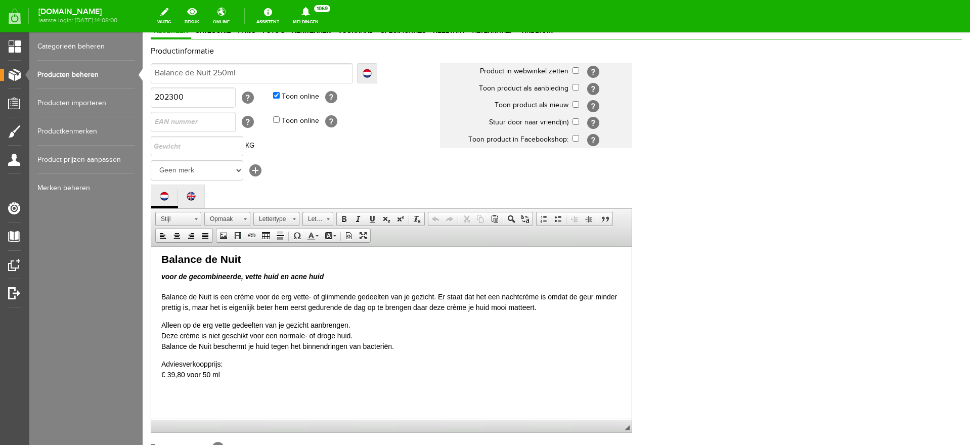
scroll to position [239, 0]
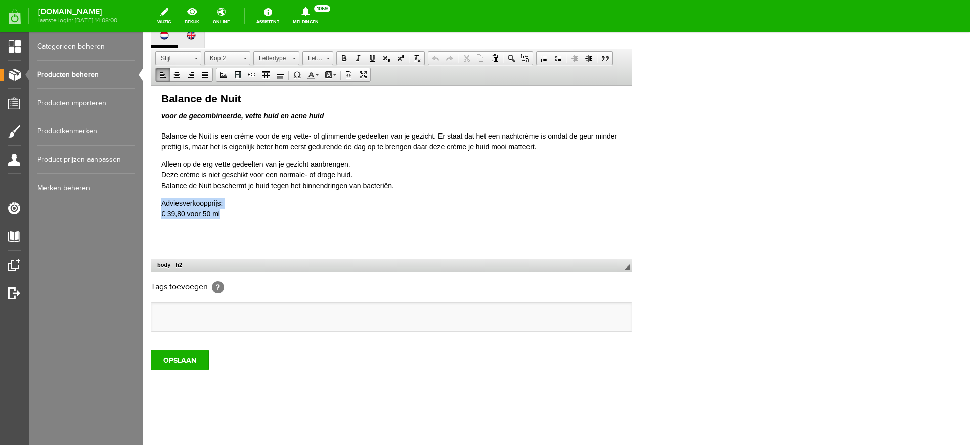
drag, startPoint x: 244, startPoint y: 215, endPoint x: 156, endPoint y: 203, distance: 88.4
click at [156, 203] on html "Balance de Nuit voor de gecombineerde, vette huid en acne huid Balance de Nuit …" at bounding box center [391, 168] width 480 height 177
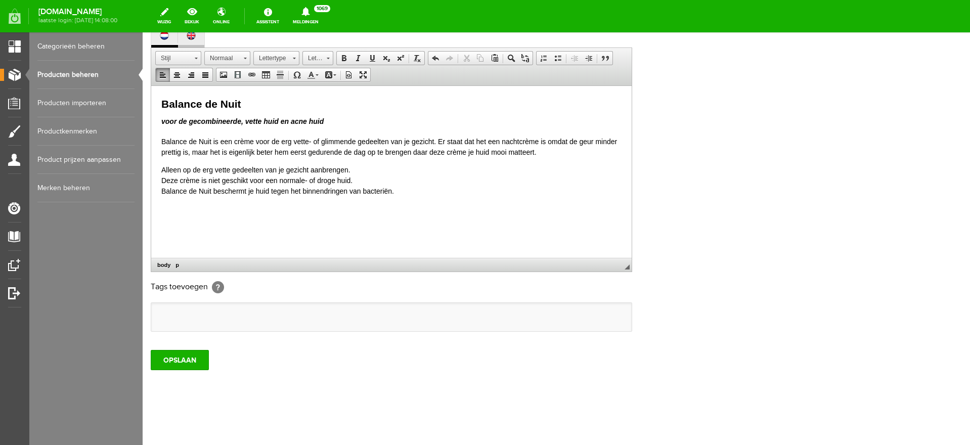
click at [197, 41] on link at bounding box center [191, 35] width 26 height 15
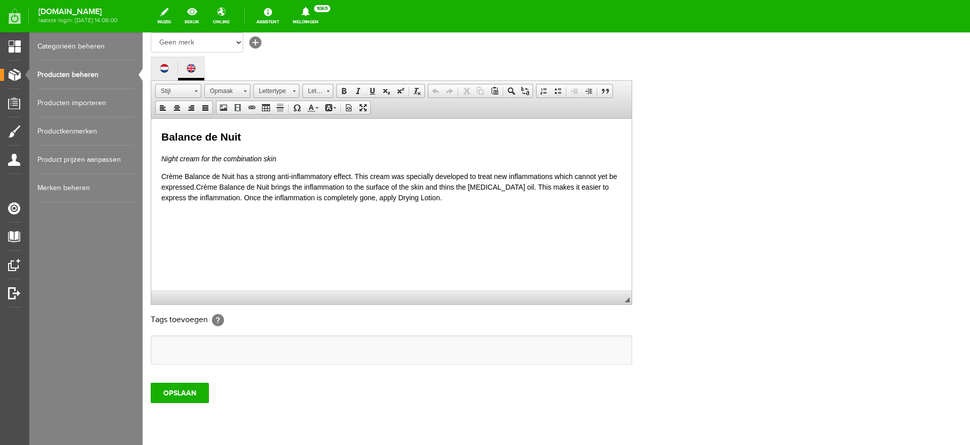
scroll to position [175, 0]
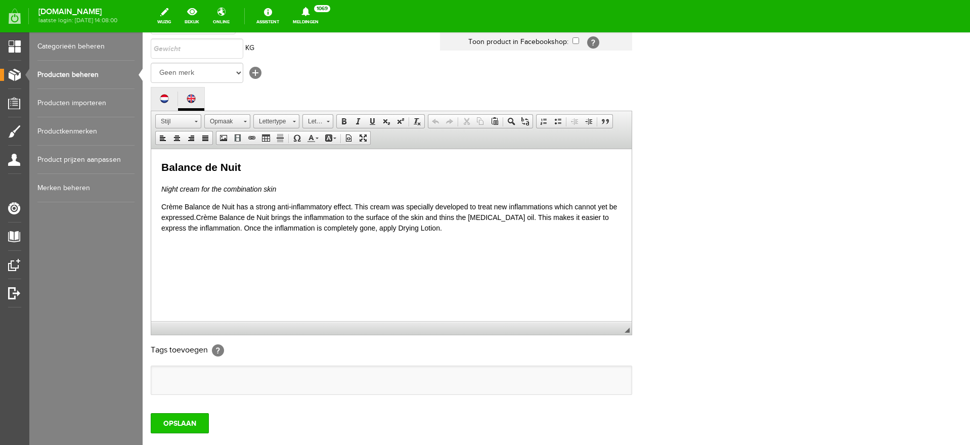
click at [183, 427] on input "OPSLAAN" at bounding box center [180, 423] width 58 height 20
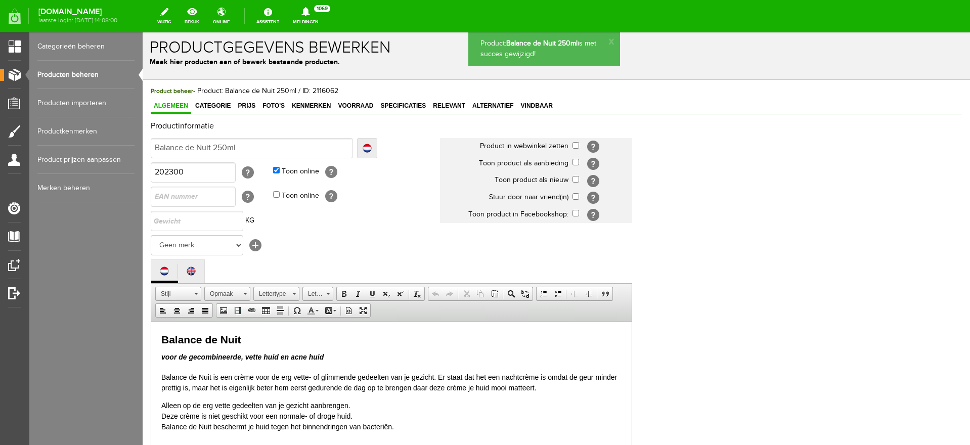
scroll to position [0, 0]
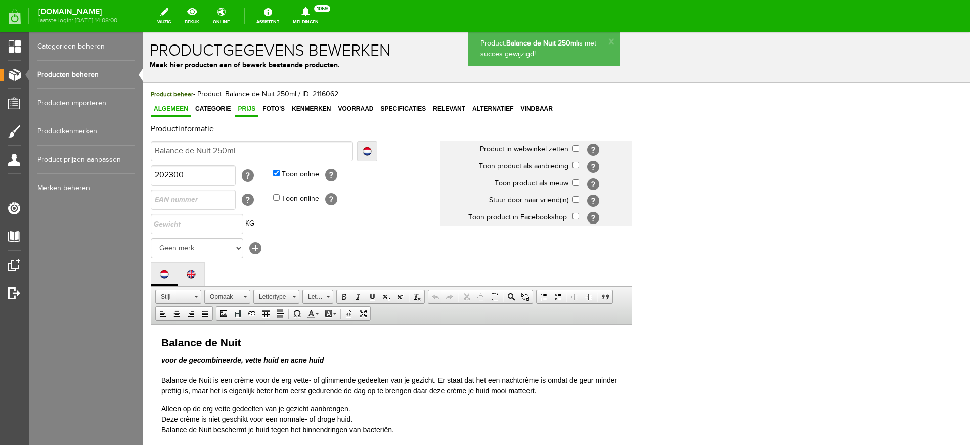
click at [246, 107] on span "Prijs" at bounding box center [247, 108] width 24 height 7
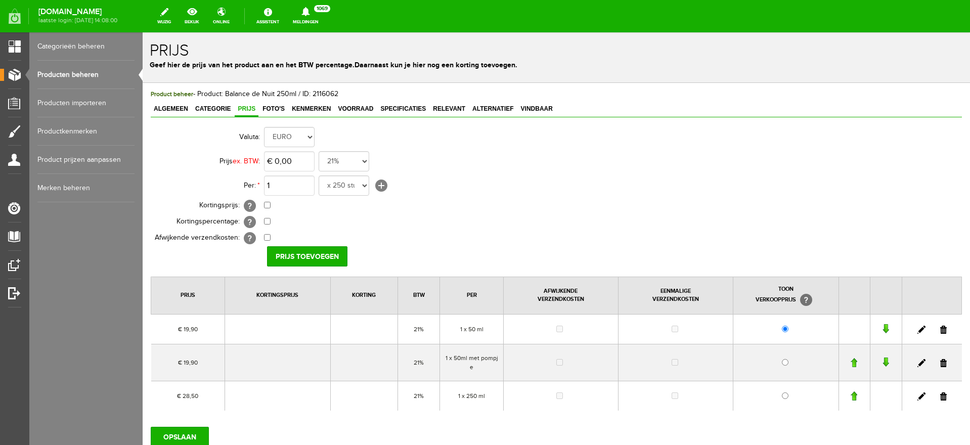
drag, startPoint x: 935, startPoint y: 362, endPoint x: 515, endPoint y: 45, distance: 526.7
click at [940, 362] on link at bounding box center [943, 363] width 7 height 8
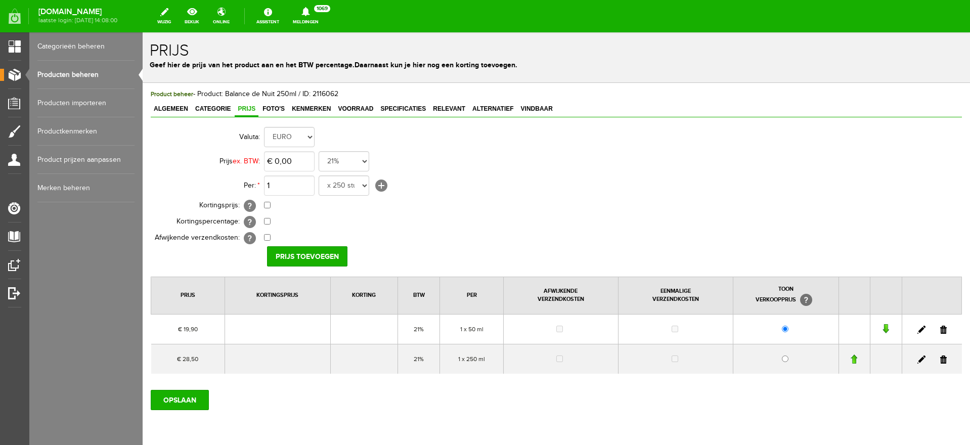
click at [940, 329] on link at bounding box center [943, 330] width 7 height 8
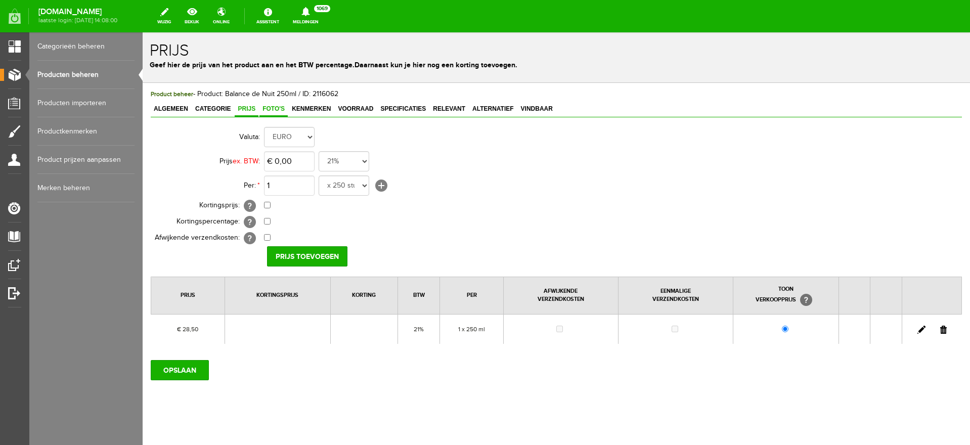
click at [274, 107] on span "Foto's" at bounding box center [273, 108] width 28 height 7
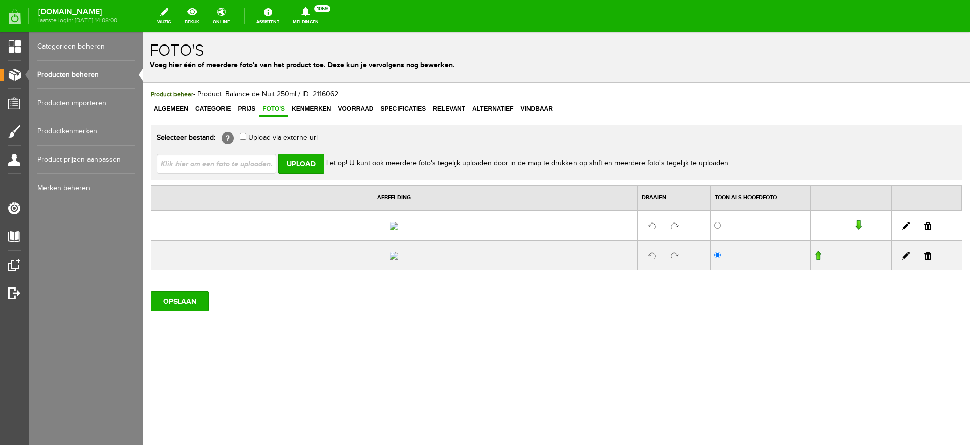
click at [924, 230] on link at bounding box center [927, 226] width 7 height 8
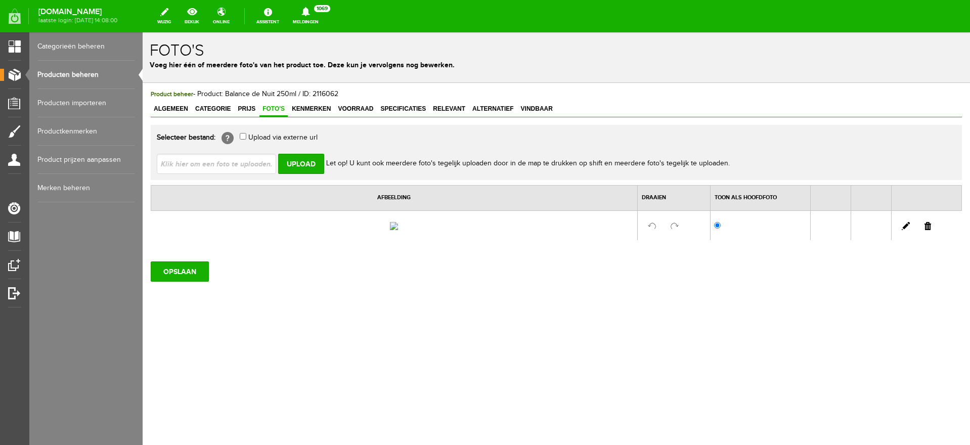
drag, startPoint x: 928, startPoint y: 255, endPoint x: 517, endPoint y: 39, distance: 463.8
click at [928, 230] on link at bounding box center [927, 226] width 7 height 8
click at [353, 107] on span "Voorraad" at bounding box center [355, 108] width 41 height 7
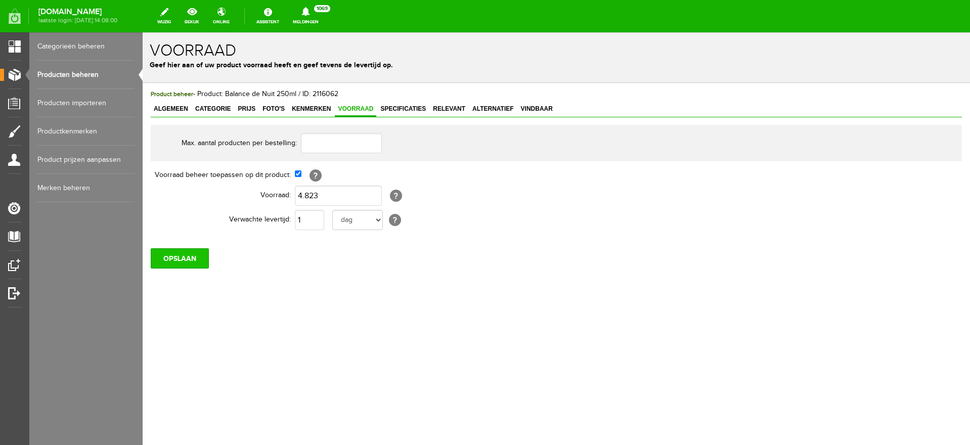
click at [185, 258] on input "OPSLAAN" at bounding box center [180, 258] width 58 height 20
click at [246, 109] on span "Prijs" at bounding box center [247, 108] width 24 height 7
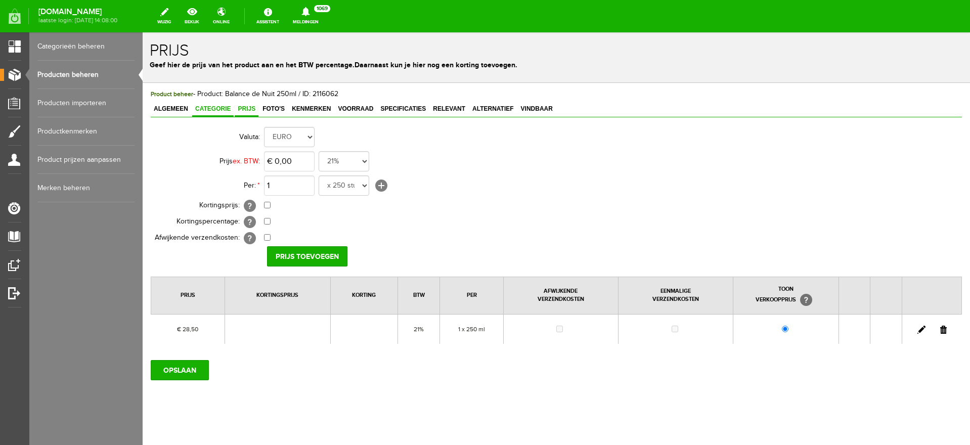
click at [205, 108] on span "Categorie" at bounding box center [212, 108] width 41 height 7
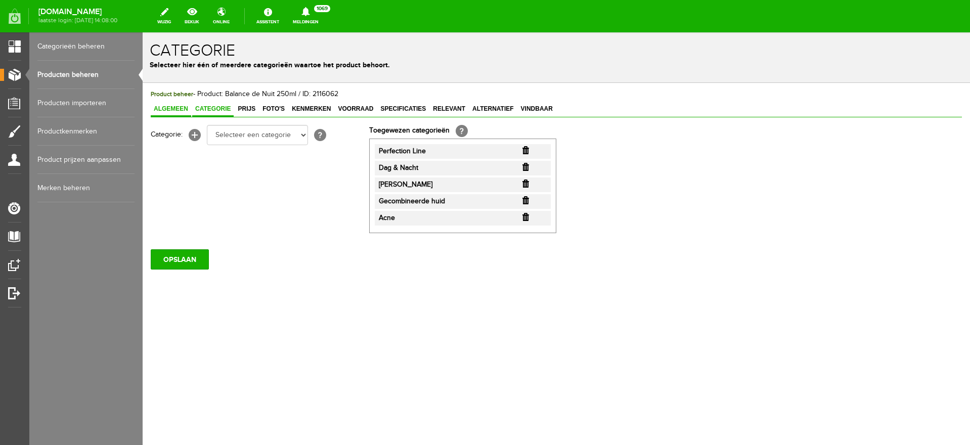
click at [169, 108] on span "Algemeen" at bounding box center [171, 108] width 40 height 7
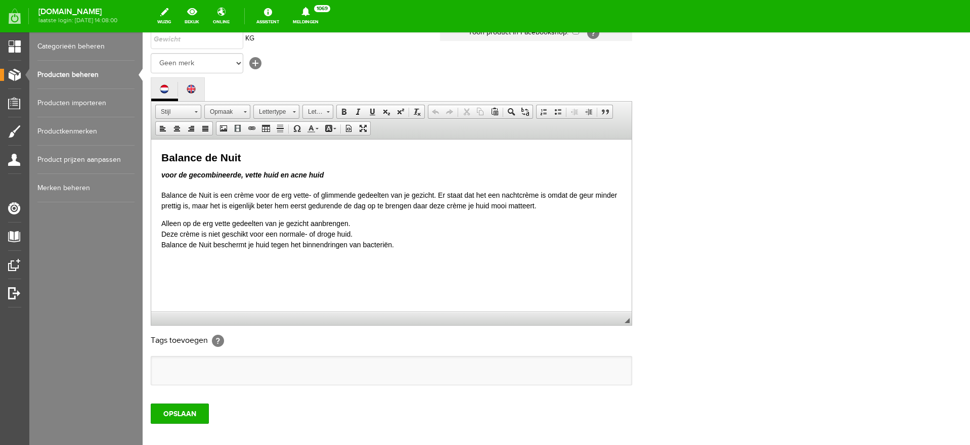
scroll to position [190, 0]
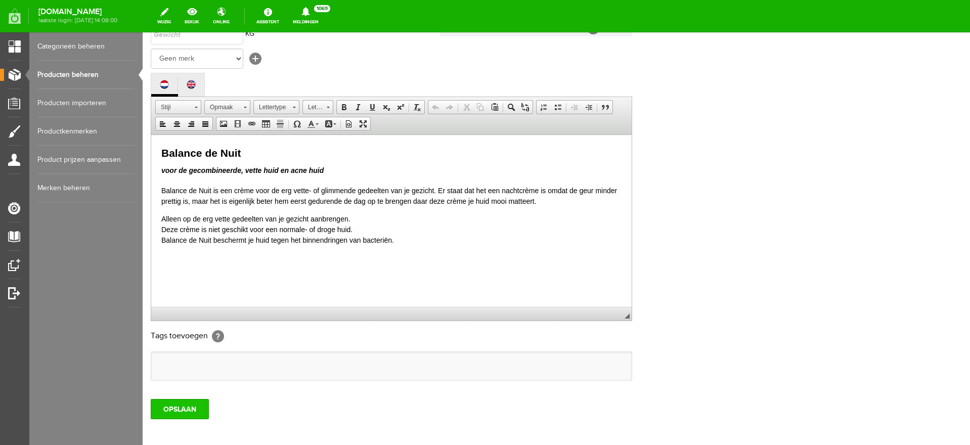
click at [171, 409] on input "OPSLAAN" at bounding box center [180, 409] width 58 height 20
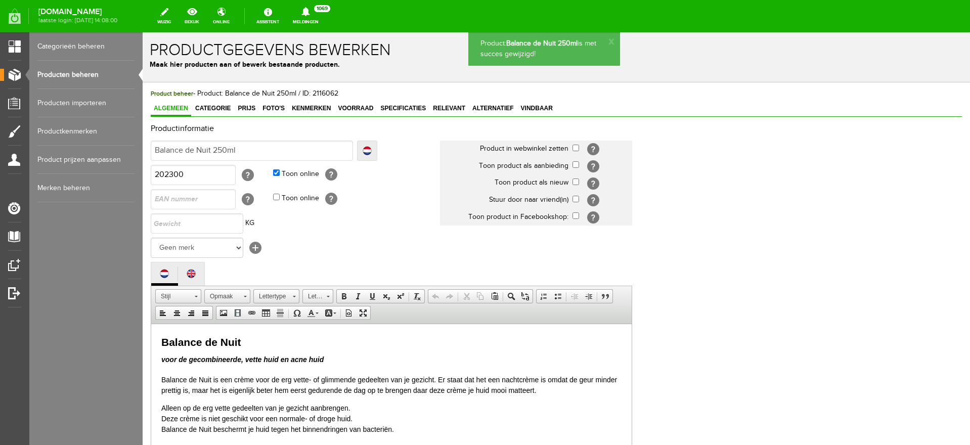
scroll to position [0, 0]
click at [366, 111] on span "Voorraad" at bounding box center [355, 108] width 41 height 7
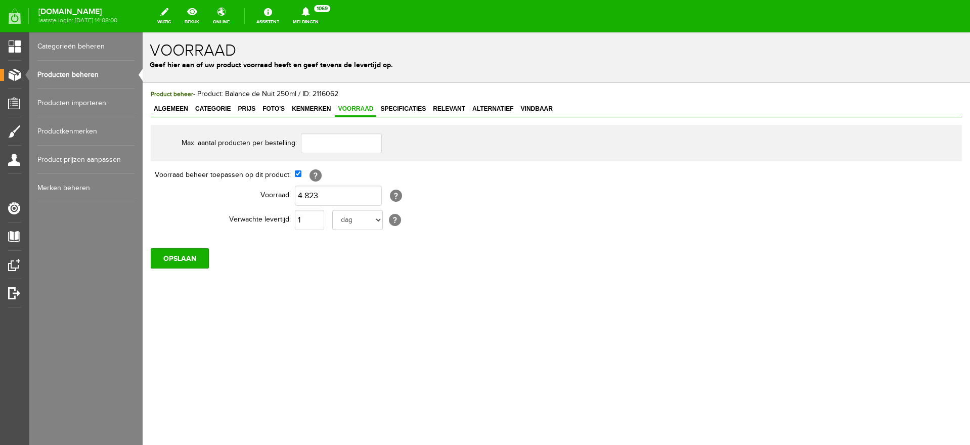
click at [67, 74] on link "Producten beheren" at bounding box center [85, 75] width 97 height 28
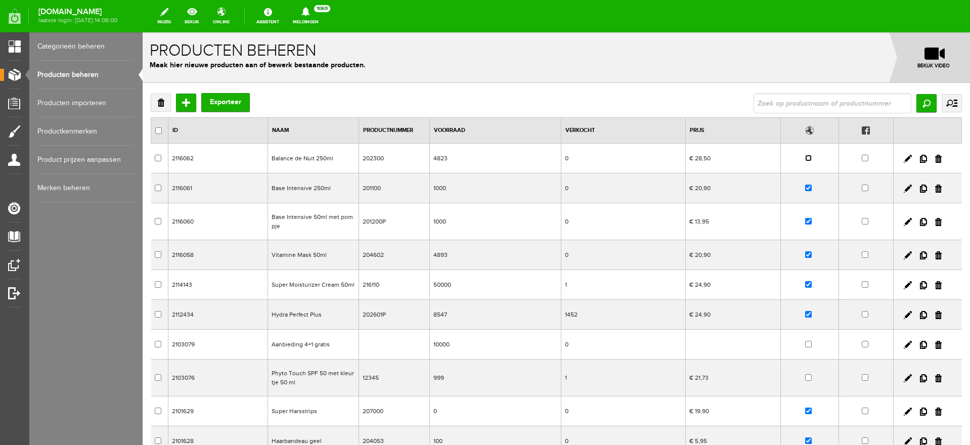
click at [805, 158] on input "checkbox" at bounding box center [808, 158] width 7 height 7
checkbox input "true"
click at [802, 99] on input "text" at bounding box center [832, 103] width 158 height 20
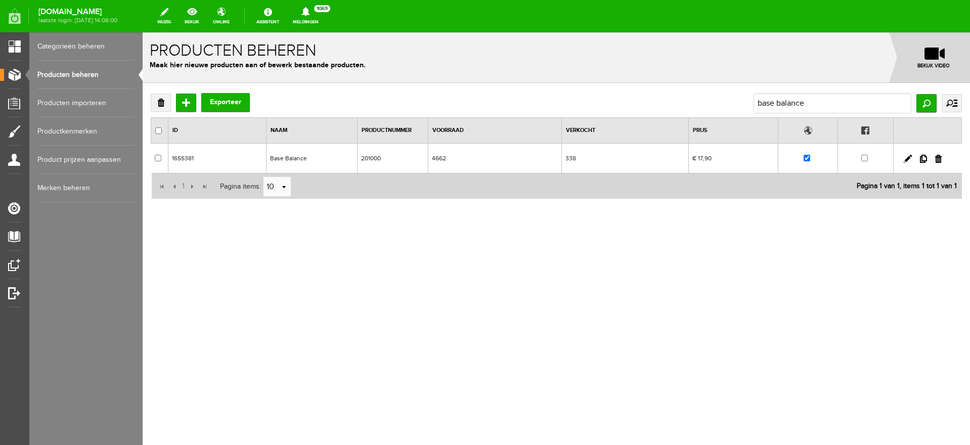
click at [73, 75] on link "Producten beheren" at bounding box center [85, 75] width 97 height 28
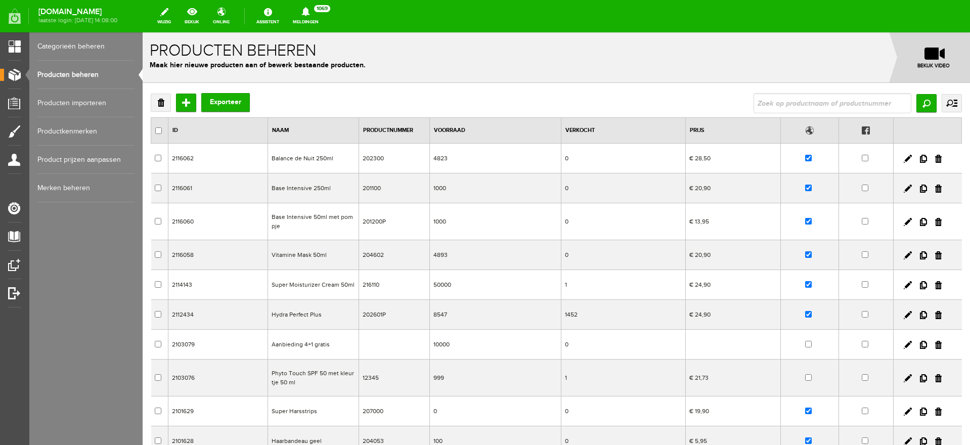
click at [795, 104] on input "text" at bounding box center [832, 103] width 158 height 20
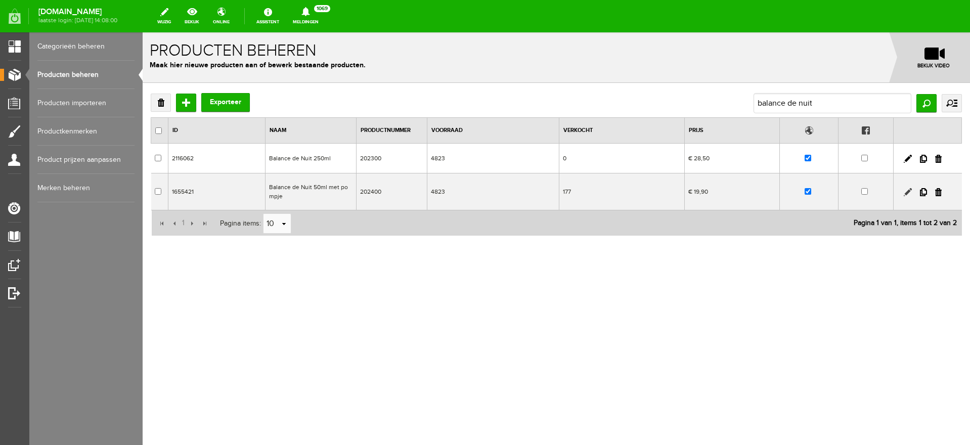
click at [907, 190] on link at bounding box center [907, 192] width 8 height 8
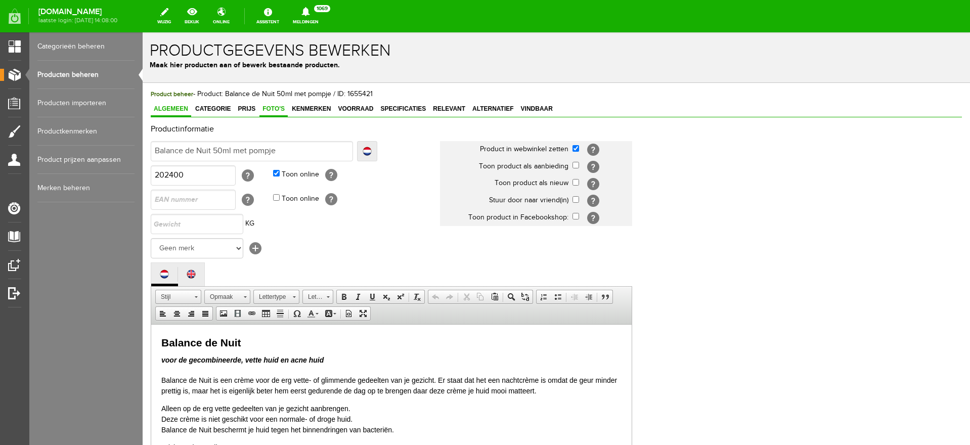
click at [270, 106] on span "Foto's" at bounding box center [273, 108] width 28 height 7
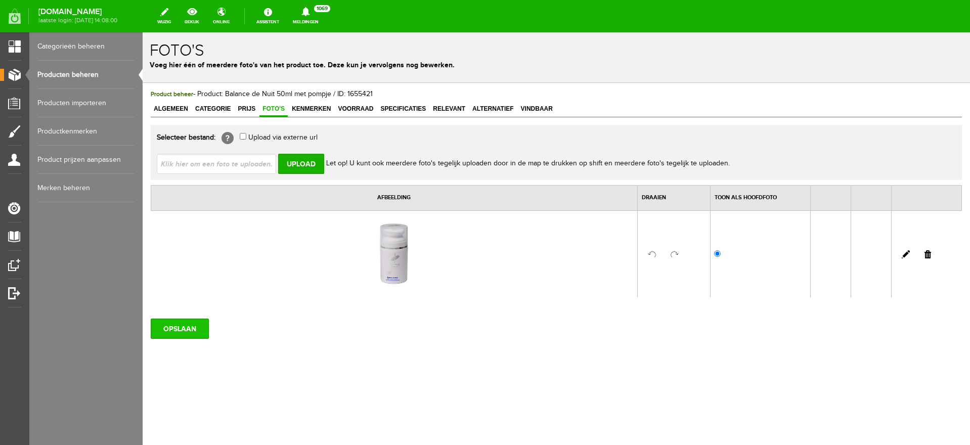
click at [184, 330] on input "OPSLAAN" at bounding box center [180, 329] width 58 height 20
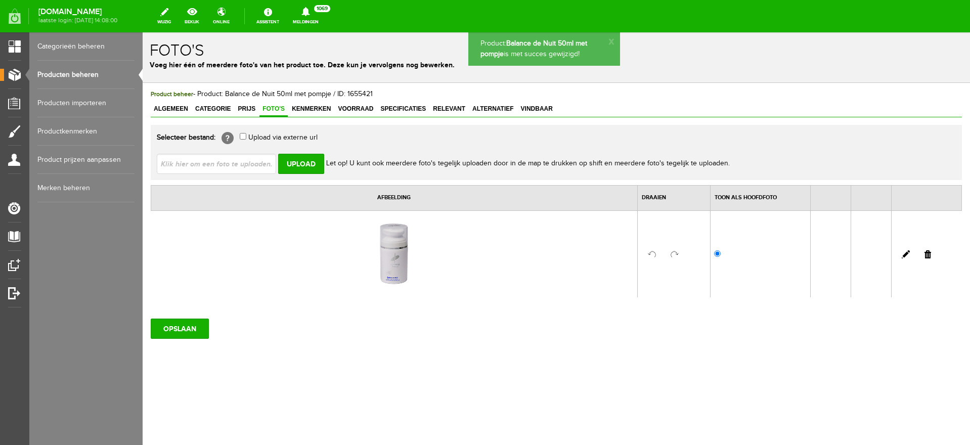
click at [64, 73] on link "Producten beheren" at bounding box center [85, 75] width 97 height 28
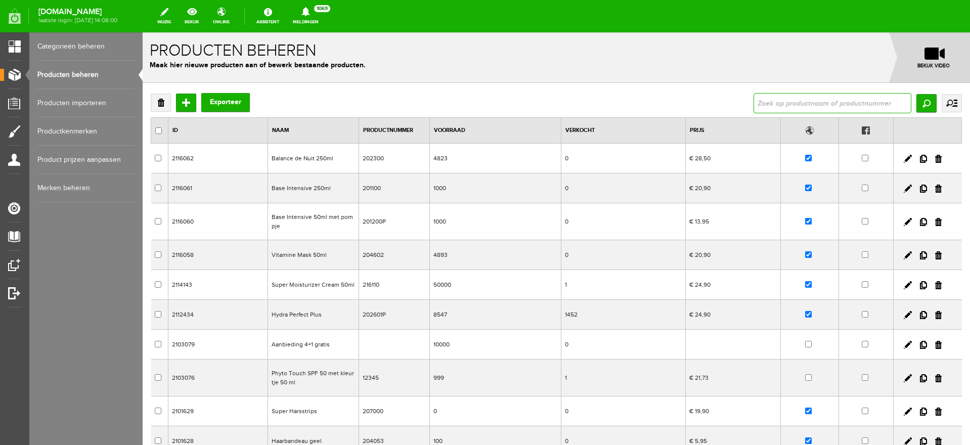
click at [772, 101] on input "text" at bounding box center [832, 103] width 158 height 20
type input "balance de nuit"
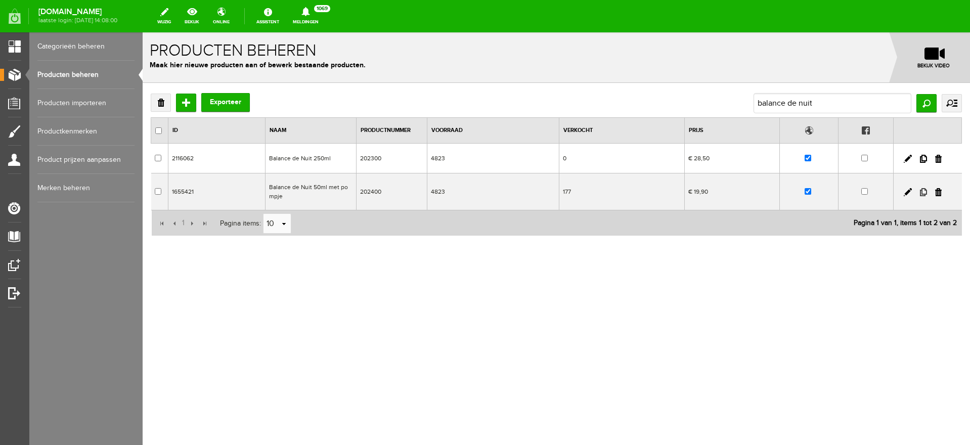
click at [926, 193] on link at bounding box center [923, 192] width 7 height 8
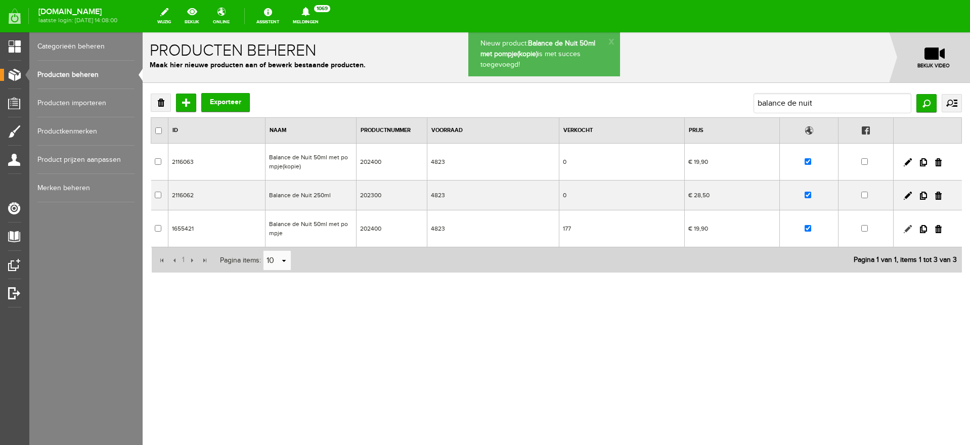
click at [905, 228] on link at bounding box center [907, 229] width 8 height 8
checkbox input "true"
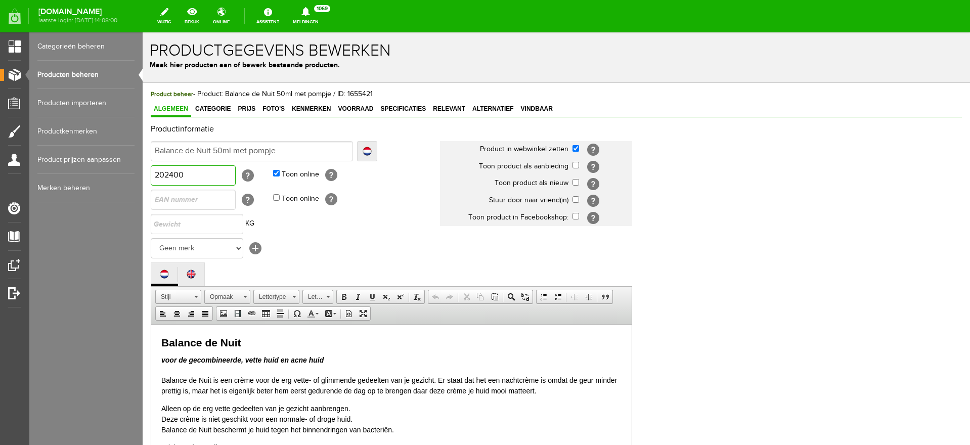
click at [206, 173] on input "202400" at bounding box center [193, 175] width 85 height 20
type input "202400P"
click at [275, 108] on span "Foto's" at bounding box center [273, 108] width 28 height 7
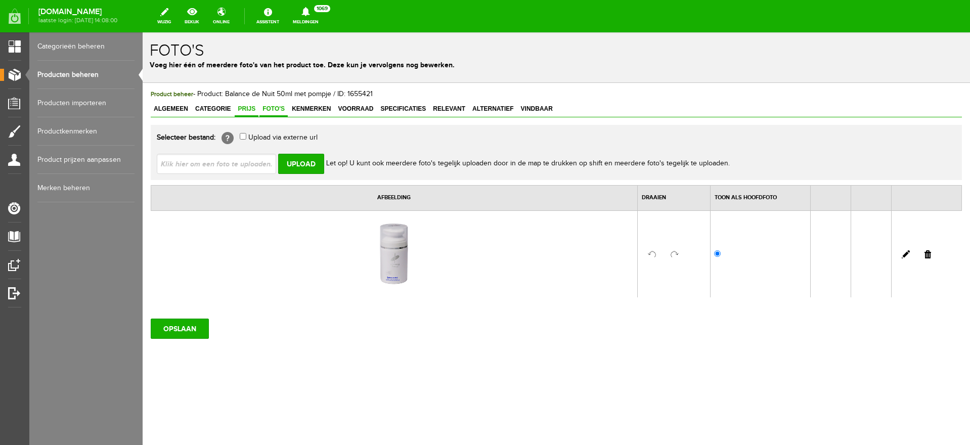
click at [252, 109] on span "Prijs" at bounding box center [247, 108] width 24 height 7
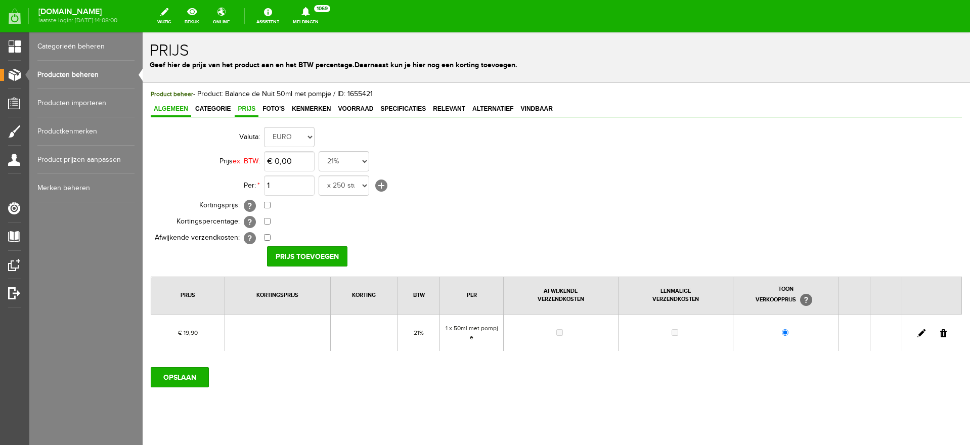
click at [164, 107] on span "Algemeen" at bounding box center [171, 108] width 40 height 7
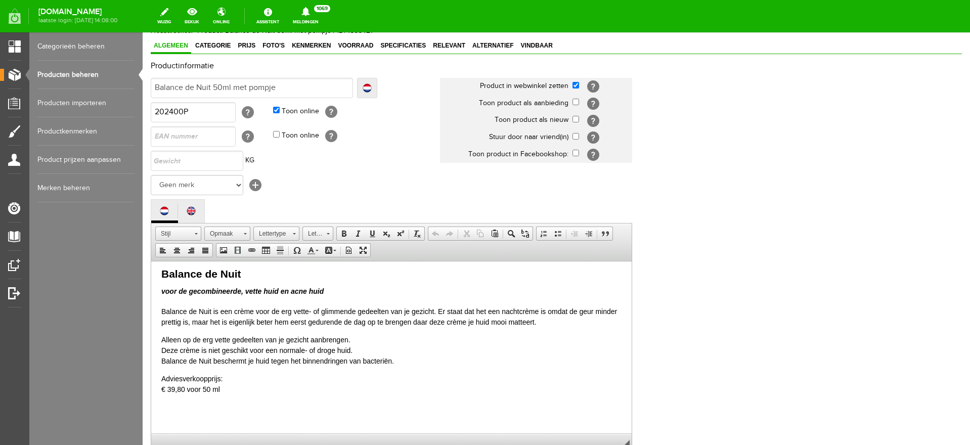
scroll to position [239, 0]
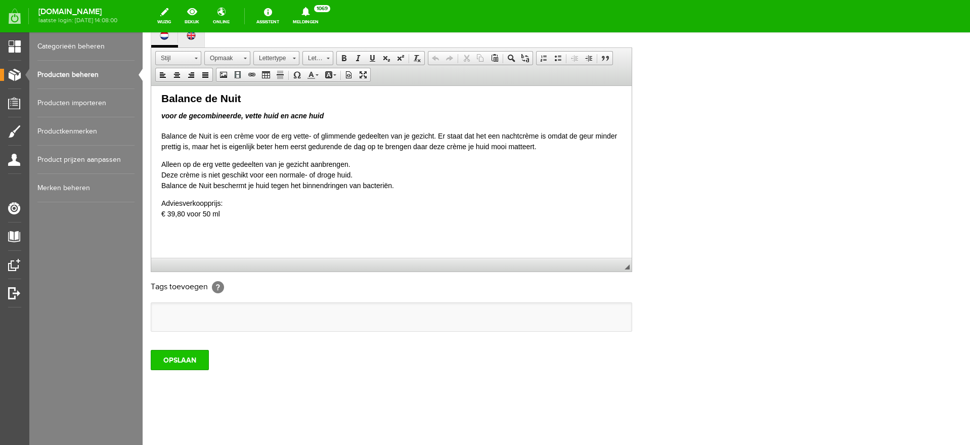
click at [200, 361] on input "OPSLAAN" at bounding box center [180, 360] width 58 height 20
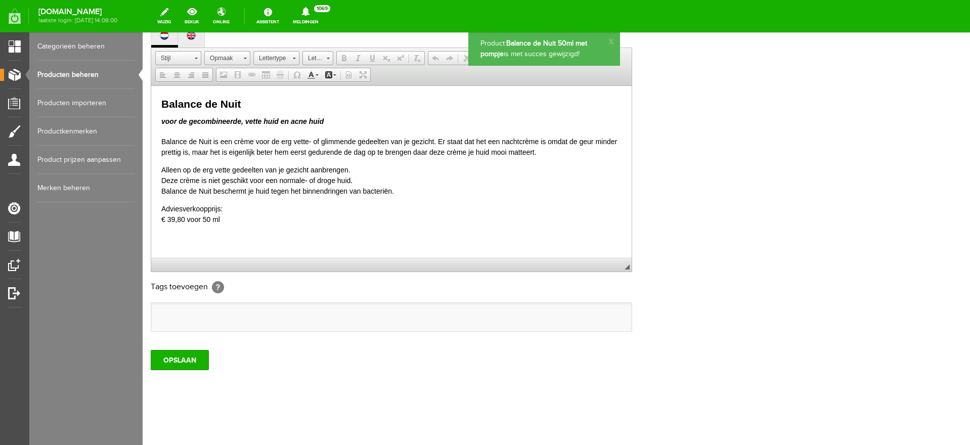
scroll to position [0, 0]
click at [61, 75] on link "Producten beheren" at bounding box center [85, 75] width 97 height 28
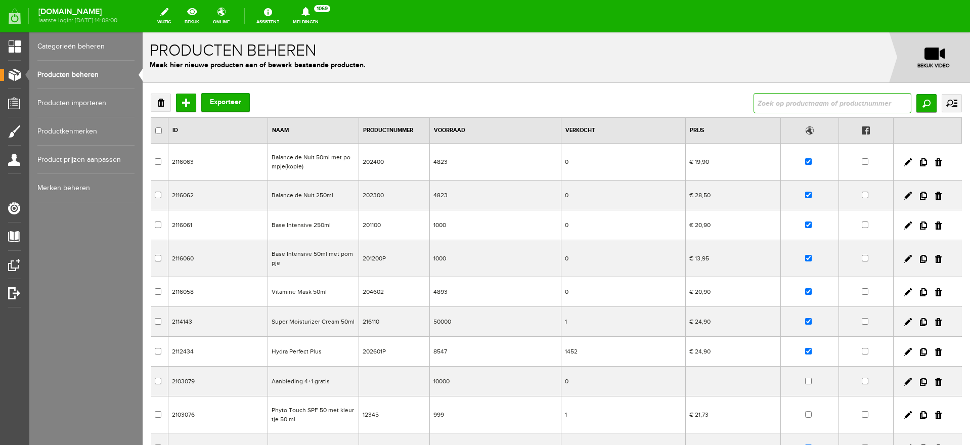
click at [790, 101] on input "text" at bounding box center [832, 103] width 158 height 20
type input "balance de nuit"
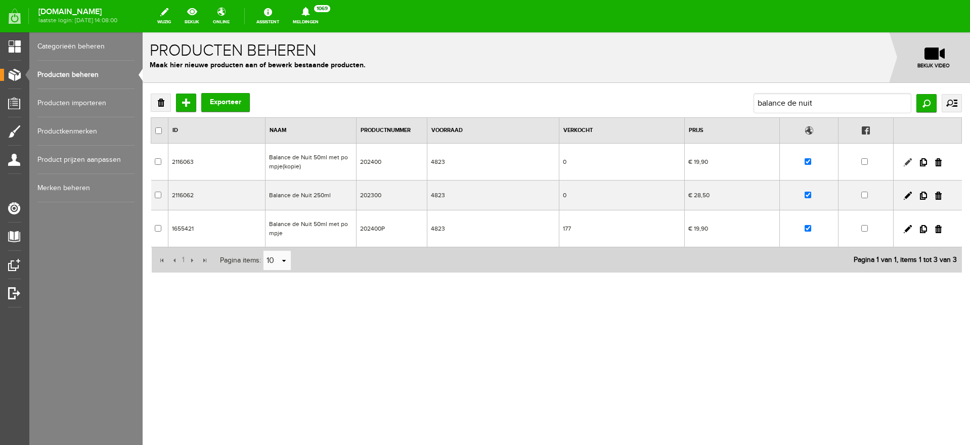
click at [908, 159] on link at bounding box center [907, 162] width 8 height 8
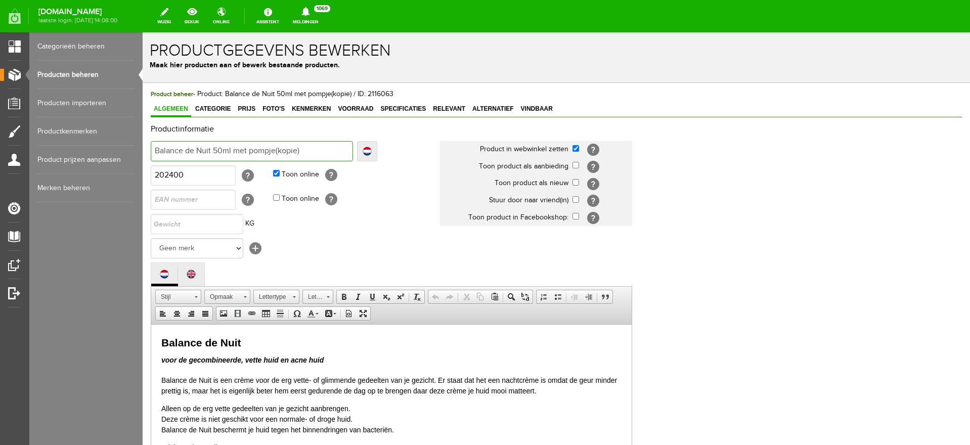
drag, startPoint x: 233, startPoint y: 149, endPoint x: 338, endPoint y: 143, distance: 105.3
click at [338, 143] on input "Balance de Nuit 50ml met pompje(kopie)" at bounding box center [252, 151] width 202 height 20
type input "Balance de Nuit 50ml"
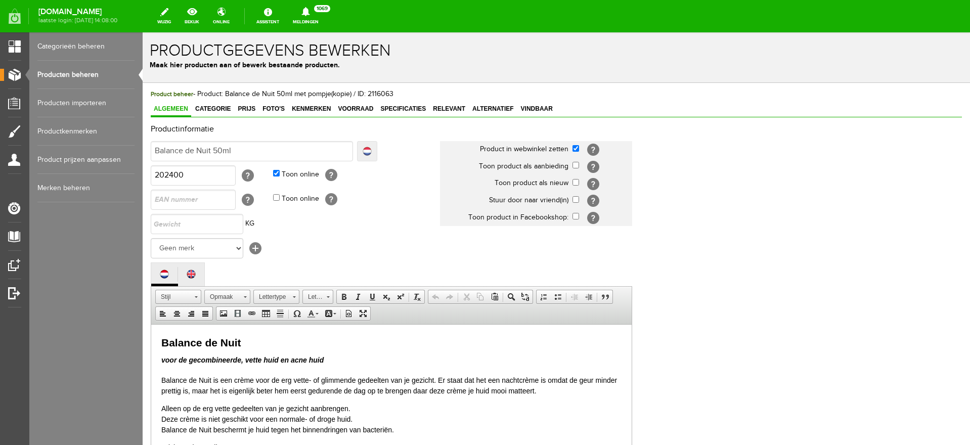
click at [362, 150] on link "Localize" at bounding box center [367, 151] width 20 height 20
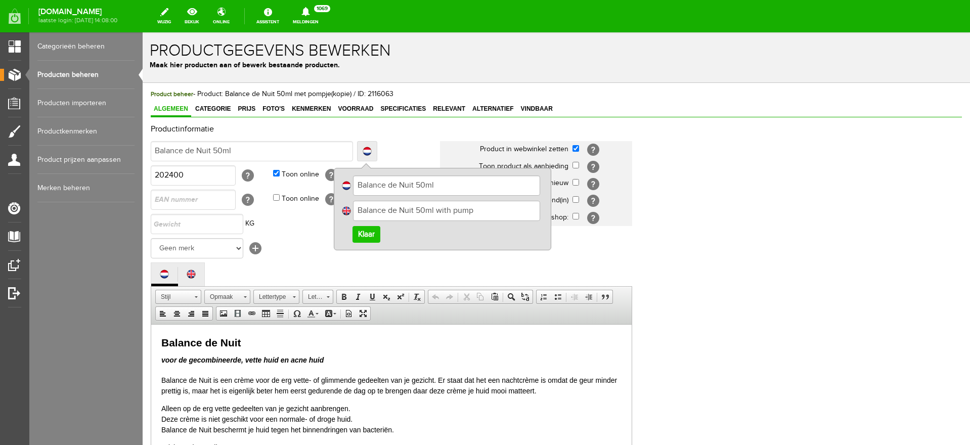
click at [434, 210] on input "Balance de Nuit 50ml with pump" at bounding box center [446, 211] width 187 height 20
drag, startPoint x: 436, startPoint y: 211, endPoint x: 547, endPoint y: 204, distance: 110.9
click at [547, 204] on div "Balance de Nuit 50ml Balance de Nuit 50ml with pump Klaar" at bounding box center [442, 209] width 217 height 82
type input "Balance de Nuit 50ml"
click at [371, 234] on link "Klaar" at bounding box center [366, 234] width 28 height 17
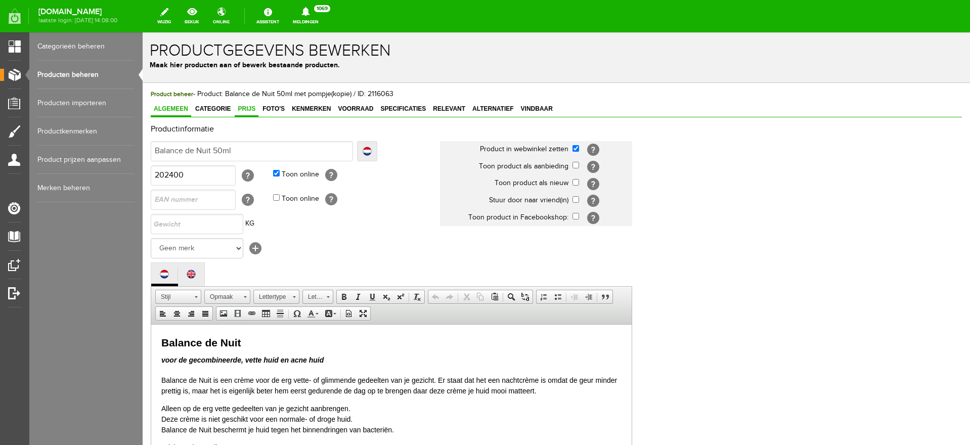
click at [249, 109] on span "Prijs" at bounding box center [247, 108] width 24 height 7
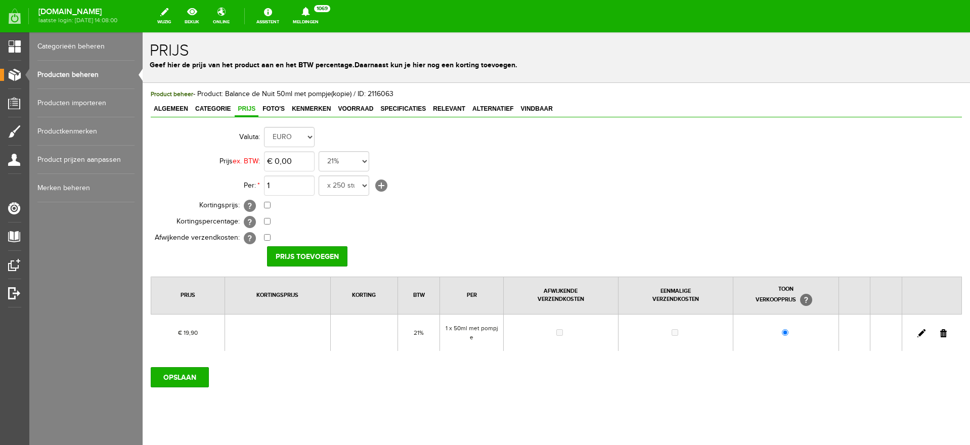
click at [917, 332] on link at bounding box center [921, 333] width 8 height 8
click at [364, 185] on select "x 250 stuks x 1 kg x 500 ml x 35 ml set x 50ml pot x tube 50ml set van 6 pot+10…" at bounding box center [344, 185] width 51 height 20
select select "19863"
click at [319, 175] on select "x 250 stuks x 1 kg x 500 ml x 35 ml set x 50ml pot x tube 50ml set van 6 pot+10…" at bounding box center [344, 185] width 51 height 20
click at [297, 257] on input "Prijs Opslaan" at bounding box center [303, 256] width 73 height 20
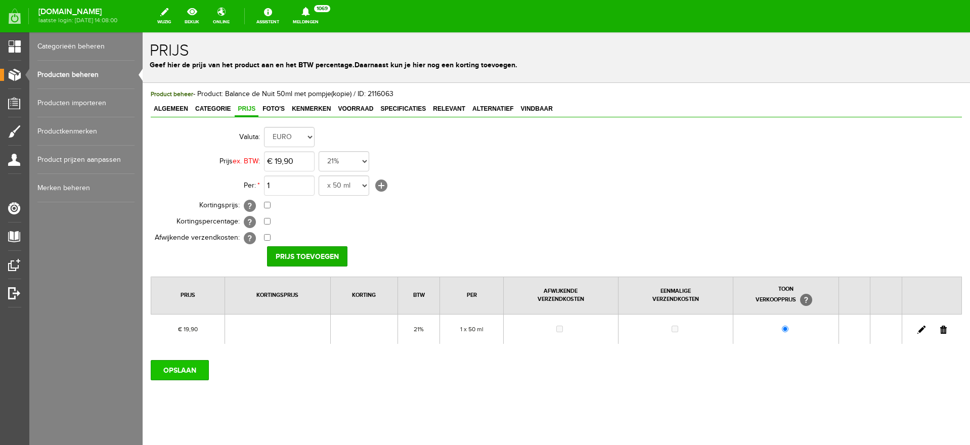
click at [188, 376] on input "OPSLAAN" at bounding box center [180, 370] width 58 height 20
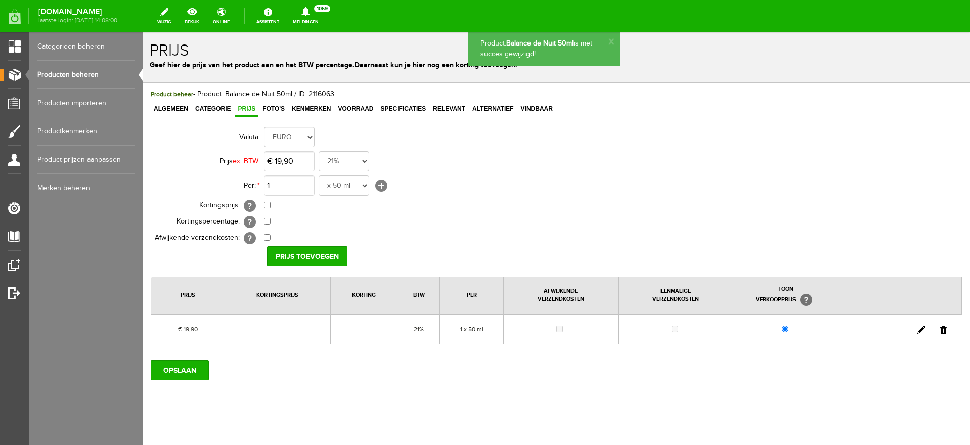
click at [54, 74] on link "Producten beheren" at bounding box center [85, 75] width 97 height 28
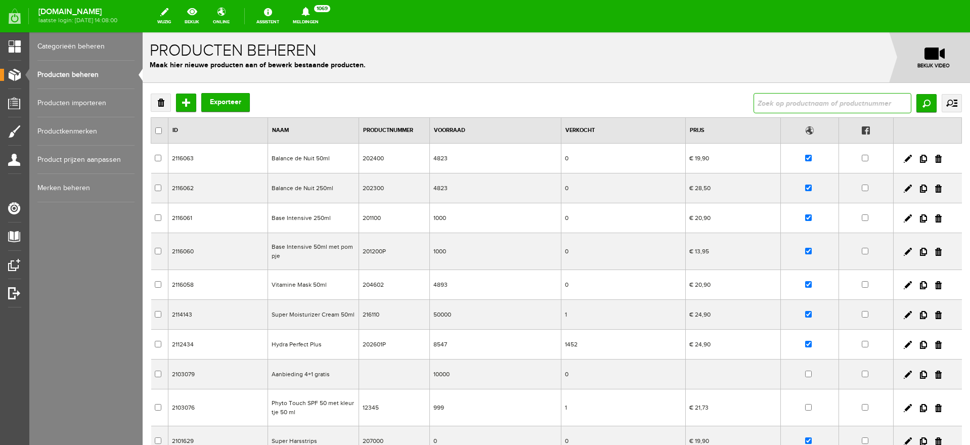
click at [778, 100] on input "text" at bounding box center [832, 103] width 158 height 20
type input "balance de nuit"
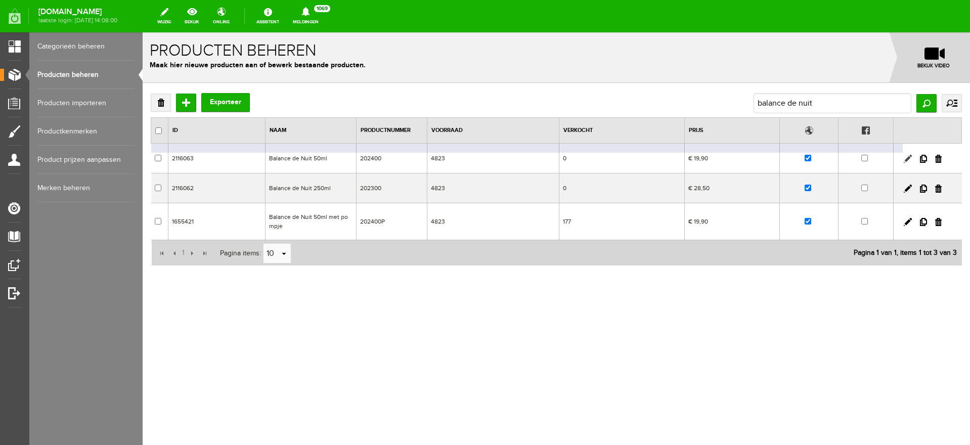
click at [905, 155] on link at bounding box center [907, 159] width 8 height 8
checkbox input "true"
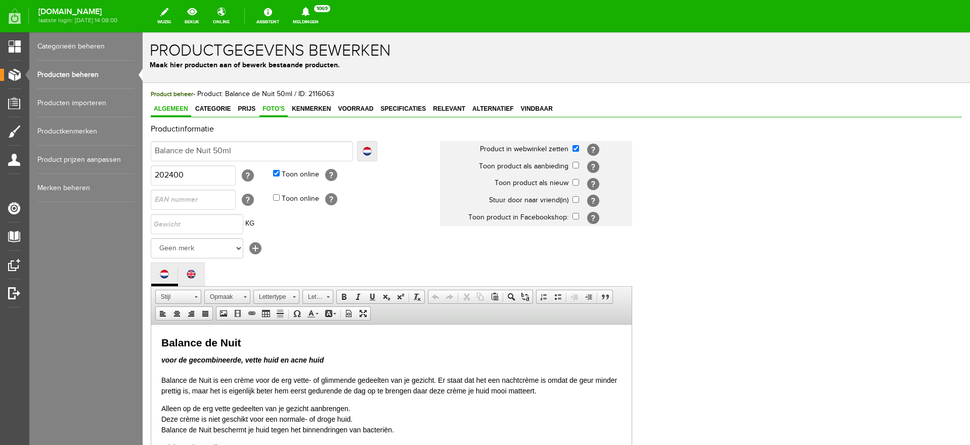
click at [265, 111] on span "Foto's" at bounding box center [273, 108] width 28 height 7
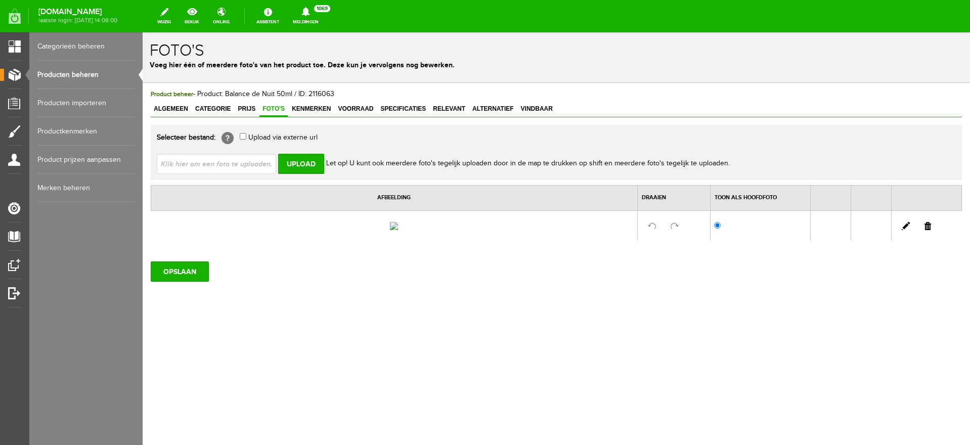
click at [929, 230] on link at bounding box center [927, 226] width 7 height 8
click at [245, 169] on input "file" at bounding box center [220, 163] width 127 height 19
type input "C:\fakepath\balancedenuit-fabelle.png"
type input "balancedenuit-fabelle.png"
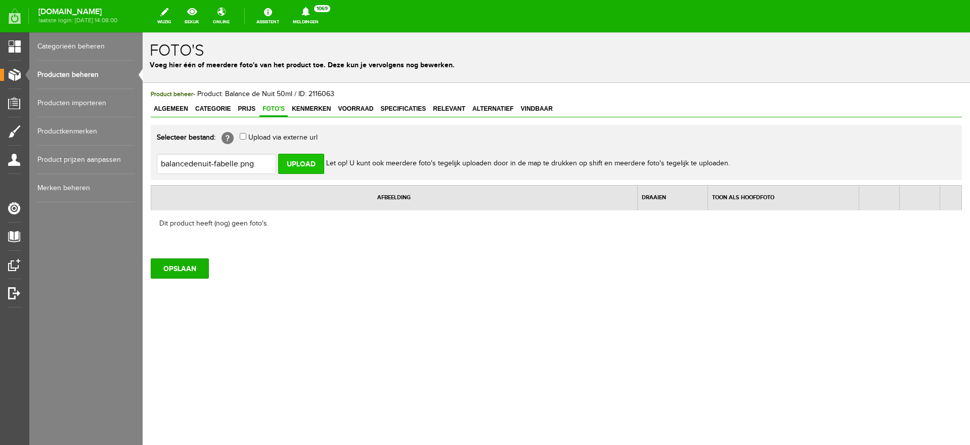
click at [297, 159] on input "Upload" at bounding box center [301, 164] width 46 height 20
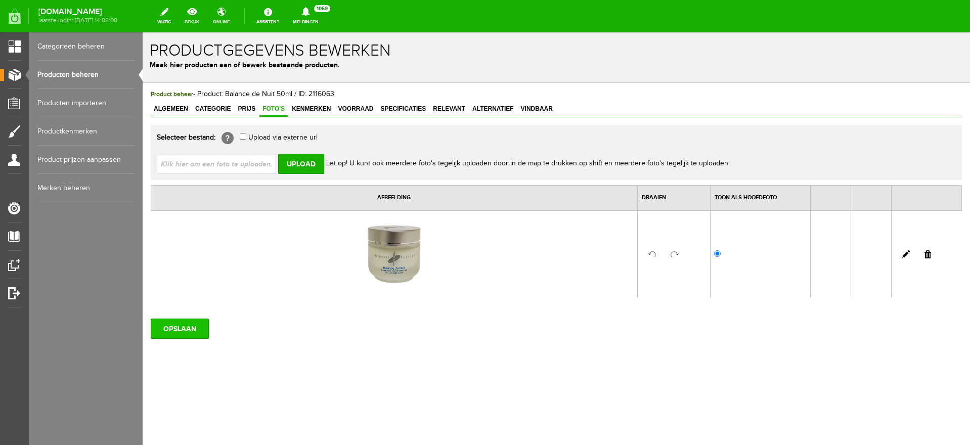
click at [170, 325] on input "OPSLAAN" at bounding box center [180, 329] width 58 height 20
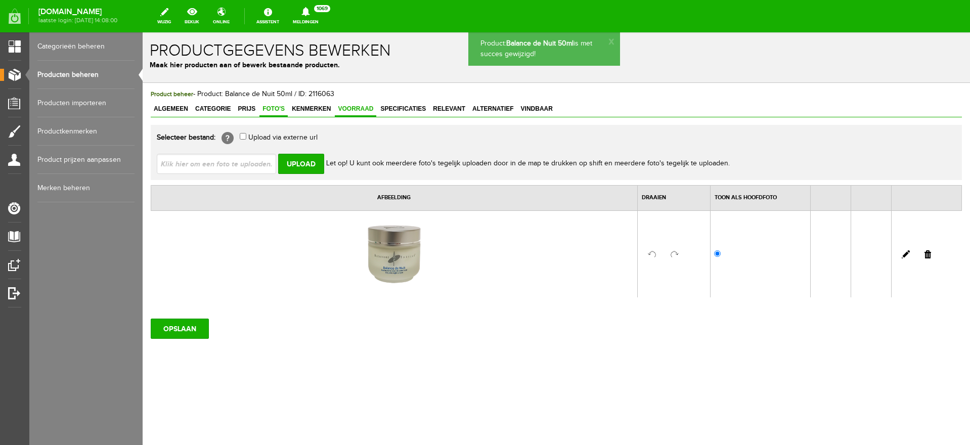
click at [357, 109] on span "Voorraad" at bounding box center [355, 108] width 41 height 7
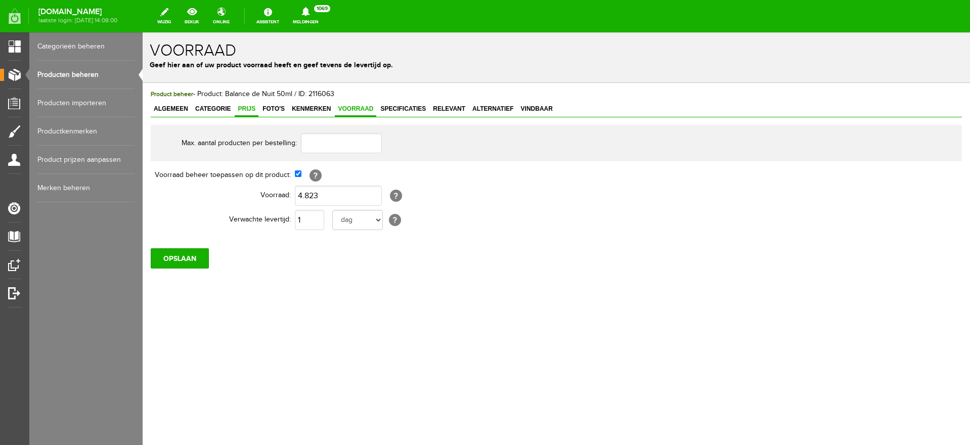
click at [240, 110] on span "Prijs" at bounding box center [247, 108] width 24 height 7
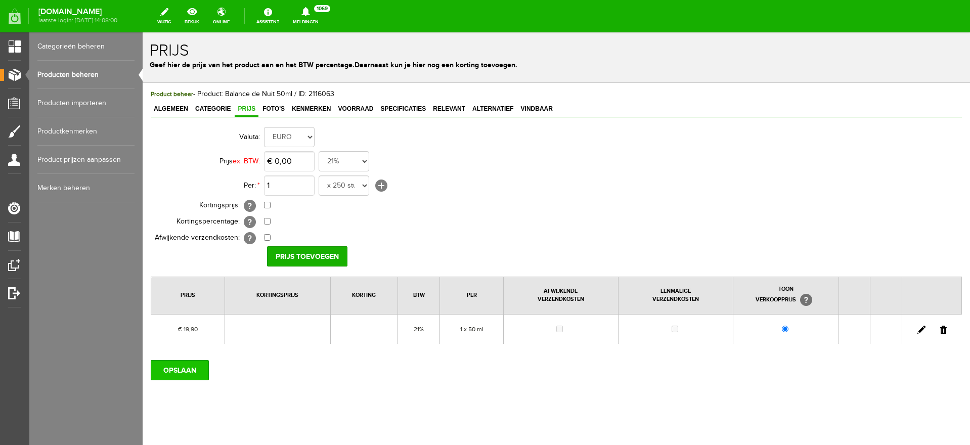
click at [176, 368] on input "OPSLAAN" at bounding box center [180, 370] width 58 height 20
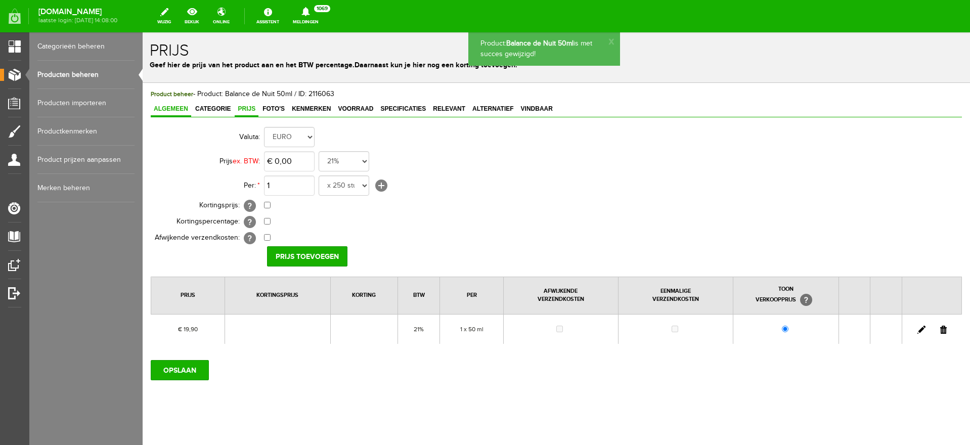
click at [172, 109] on span "Algemeen" at bounding box center [171, 108] width 40 height 7
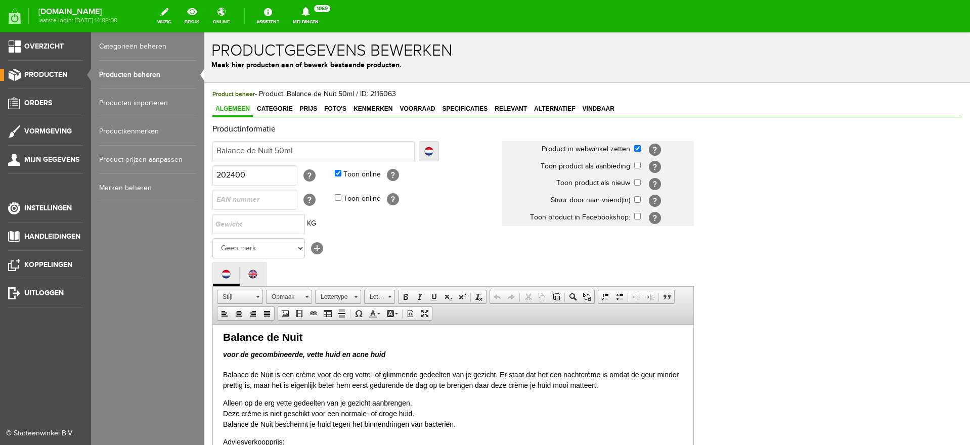
click at [126, 73] on link "Producten beheren" at bounding box center [147, 75] width 97 height 28
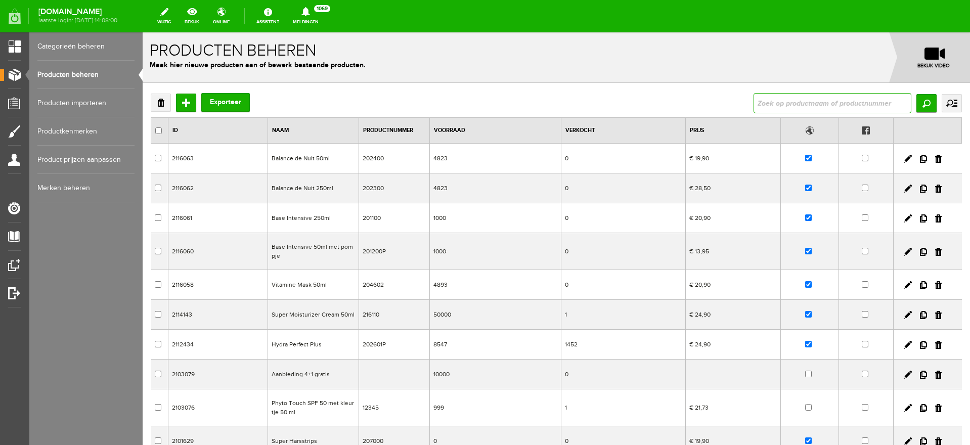
click at [776, 105] on input "text" at bounding box center [832, 103] width 158 height 20
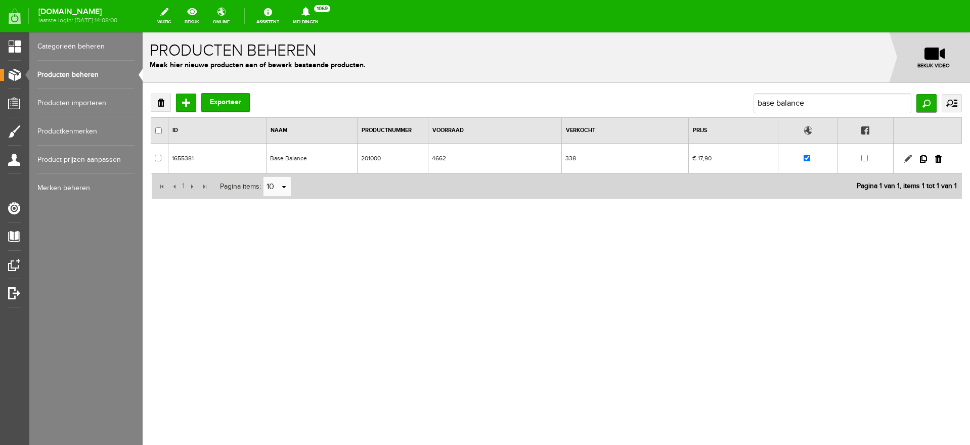
click at [908, 158] on link at bounding box center [907, 159] width 8 height 8
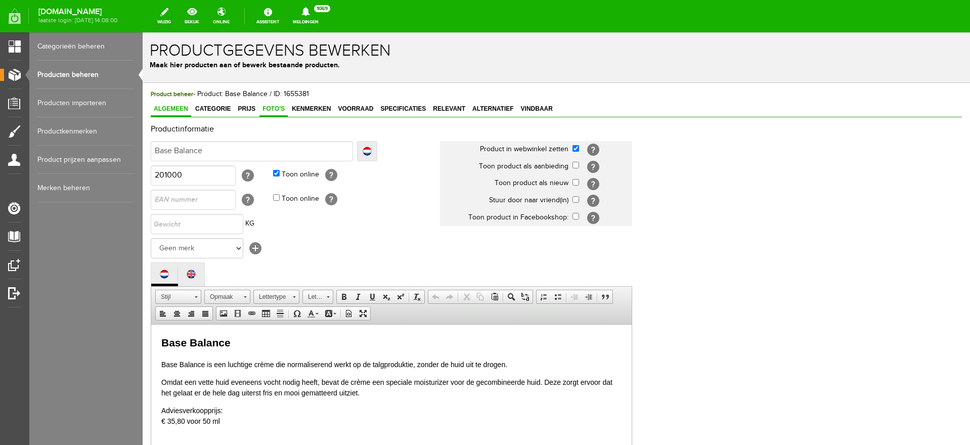
click at [278, 103] on link "Foto's" at bounding box center [273, 109] width 28 height 15
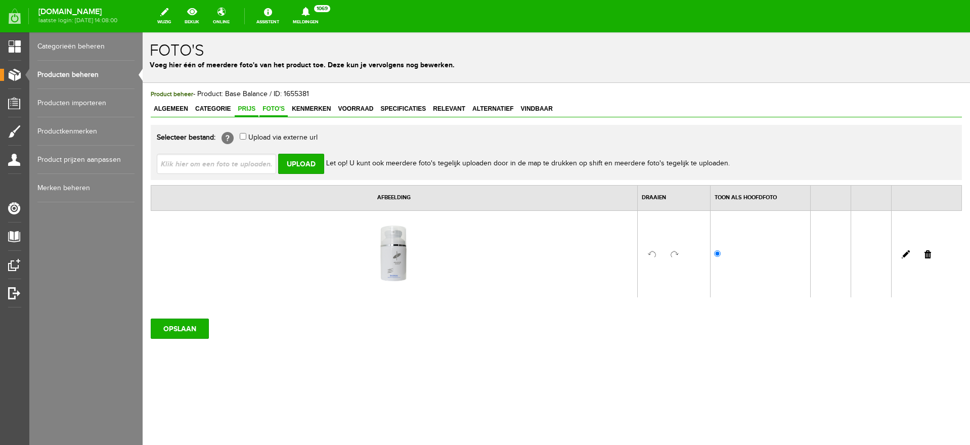
click at [248, 107] on span "Prijs" at bounding box center [247, 108] width 24 height 7
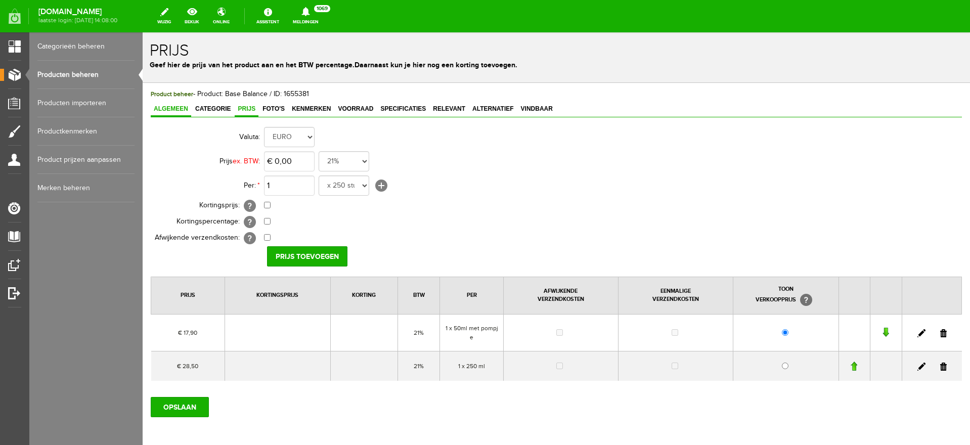
click at [166, 107] on span "Algemeen" at bounding box center [171, 108] width 40 height 7
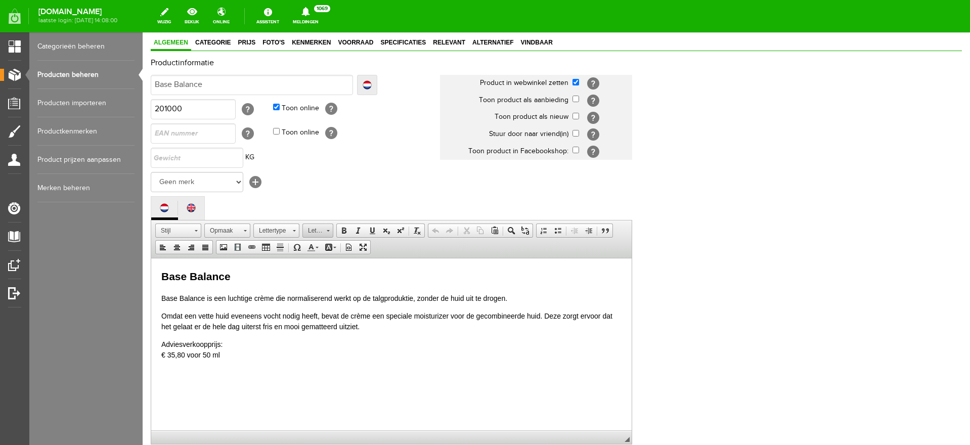
scroll to position [239, 0]
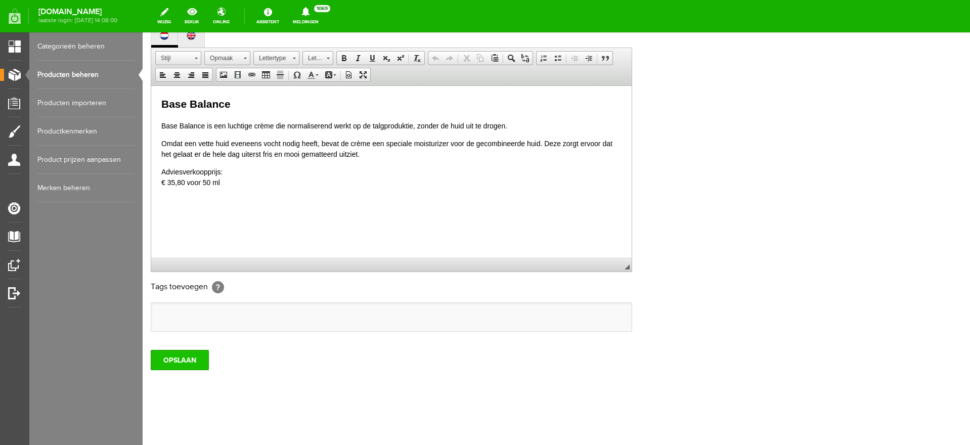
click at [187, 361] on input "OPSLAAN" at bounding box center [180, 360] width 58 height 20
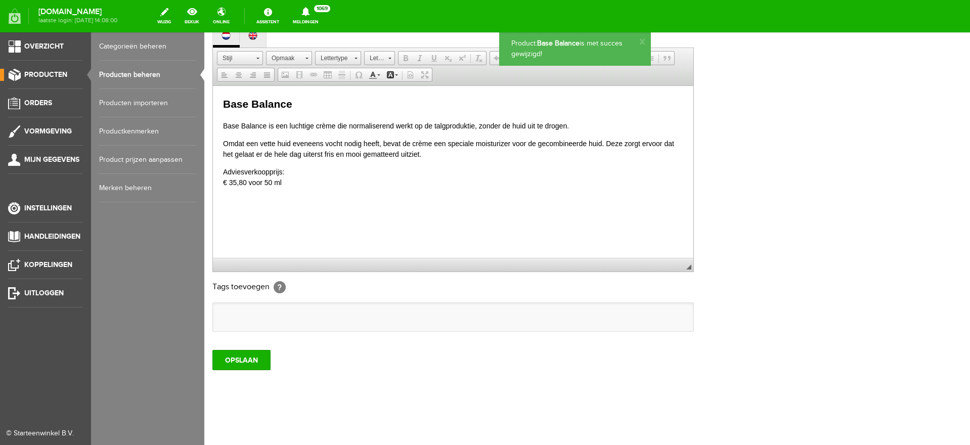
scroll to position [0, 0]
click at [117, 75] on link "Producten beheren" at bounding box center [147, 75] width 97 height 28
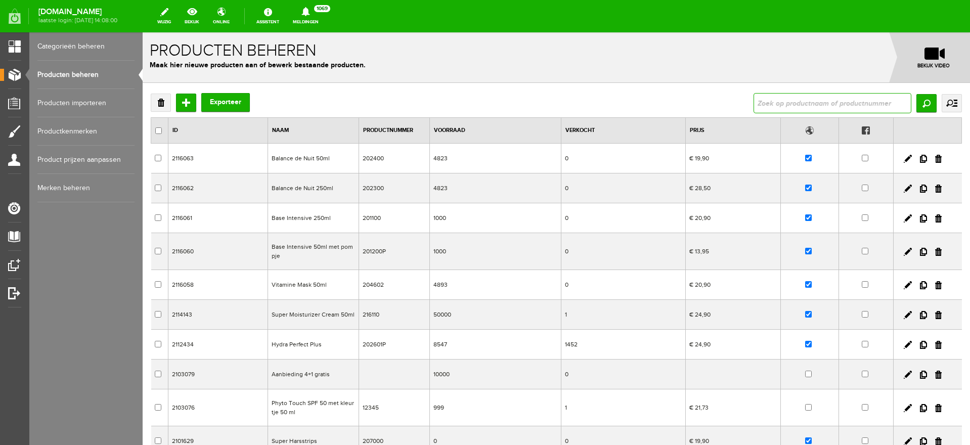
click at [793, 108] on input "text" at bounding box center [832, 103] width 158 height 20
type input "base balance"
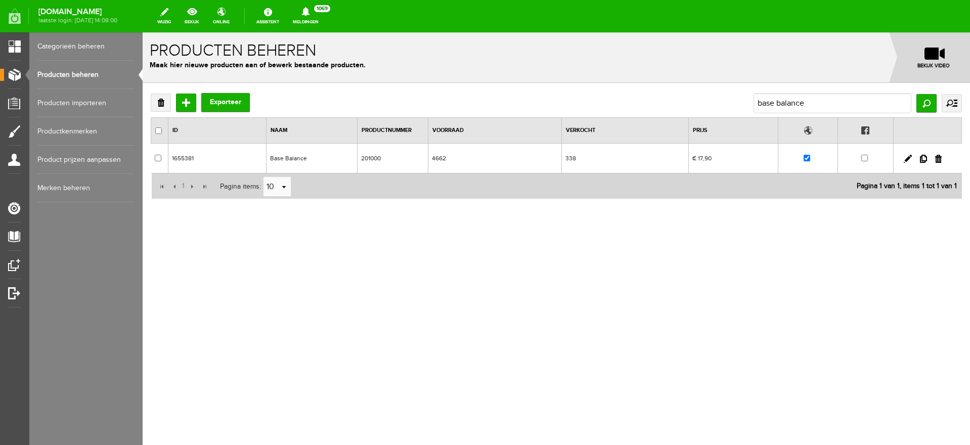
drag, startPoint x: 922, startPoint y: 157, endPoint x: 522, endPoint y: 45, distance: 414.7
click at [922, 157] on link at bounding box center [923, 159] width 7 height 8
checkbox input "true"
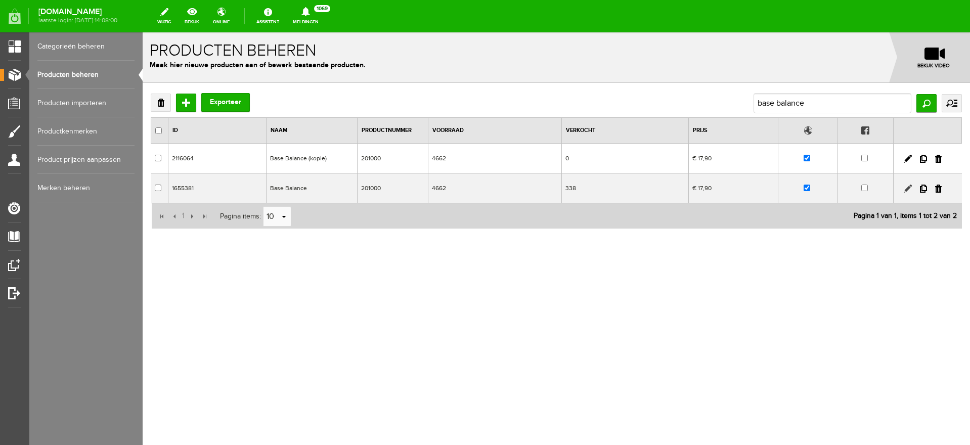
click at [909, 189] on link at bounding box center [907, 189] width 8 height 8
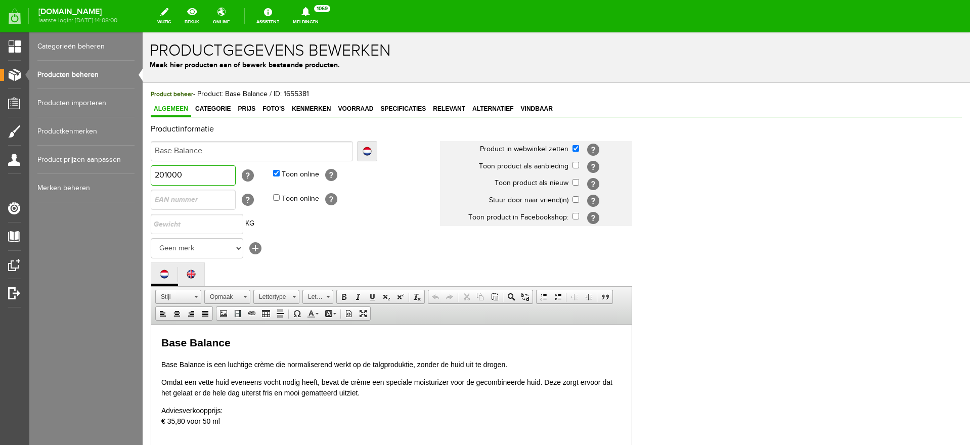
drag, startPoint x: 164, startPoint y: 172, endPoint x: 249, endPoint y: 171, distance: 85.4
click at [249, 171] on td "201000 [?]" at bounding box center [212, 175] width 122 height 24
type input "200900"
click at [223, 144] on input "Base Balance" at bounding box center [252, 151] width 202 height 20
type input "Base Balance 2"
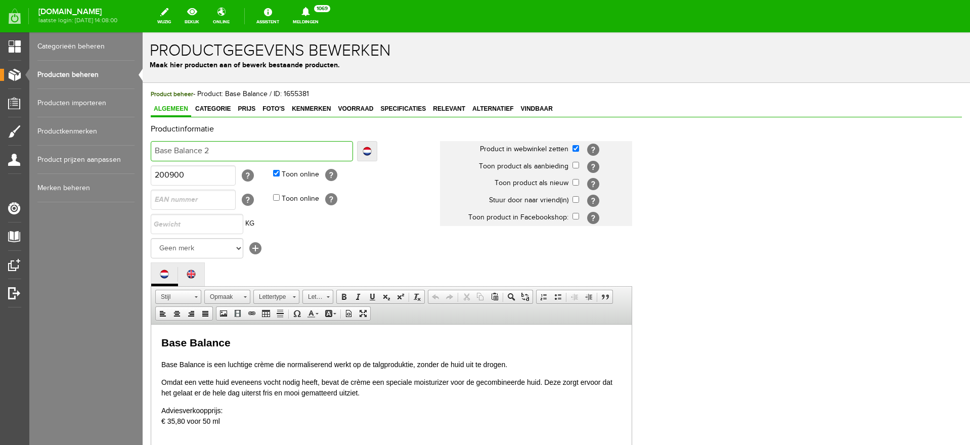
type input "Base Balance 2"
type input "Base Balance 25"
type input "Base Balance 250"
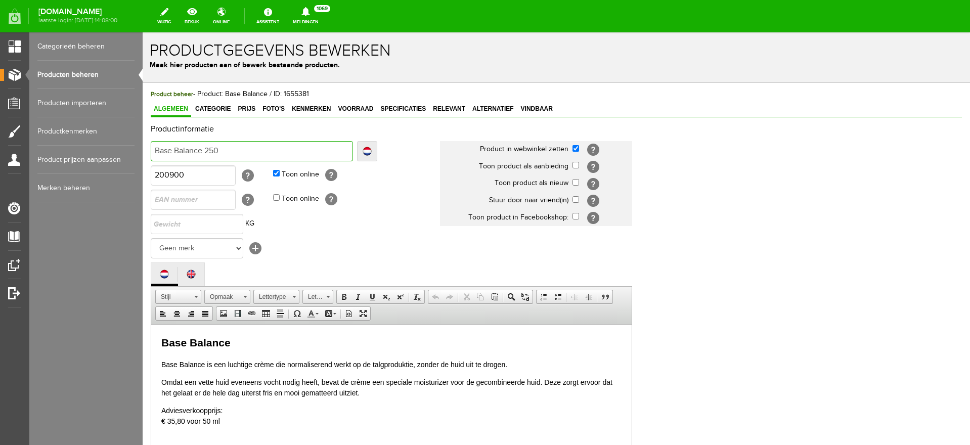
type input "Base Balance 250m"
type input "Base Balance 250ml"
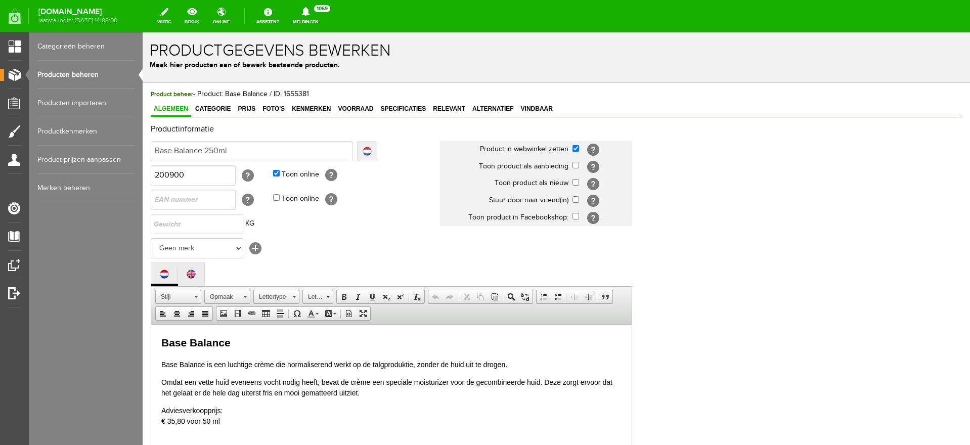
click at [368, 153] on link "Localize" at bounding box center [367, 151] width 20 height 20
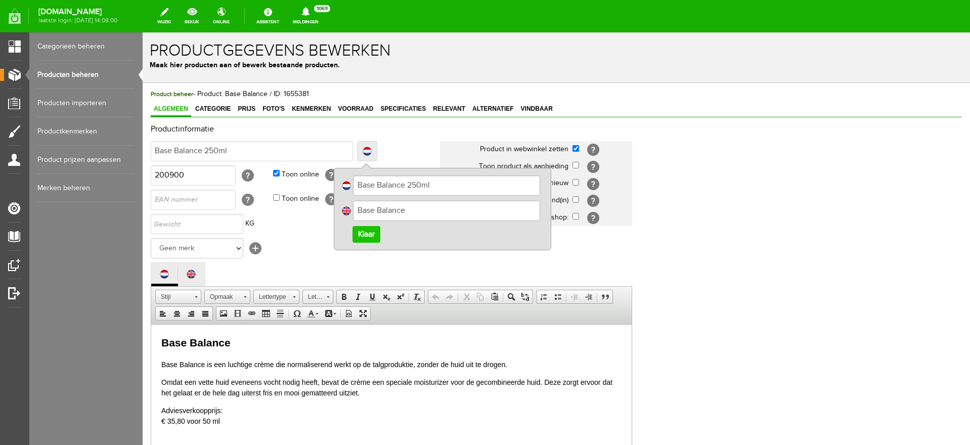
click at [427, 211] on input "Base Balance" at bounding box center [446, 211] width 187 height 20
type input "Base Balance 250ml"
click at [361, 234] on link "Klaar" at bounding box center [366, 234] width 28 height 17
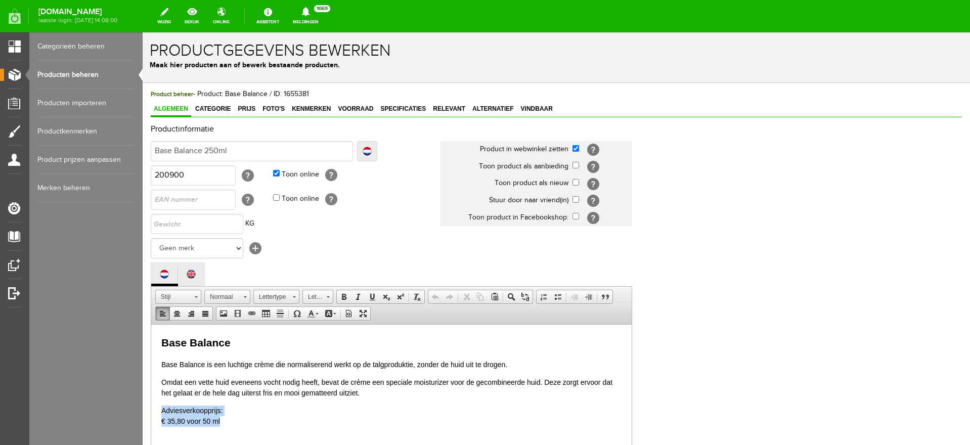
drag, startPoint x: 158, startPoint y: 407, endPoint x: 224, endPoint y: 423, distance: 68.4
click at [224, 423] on html "Base Balance Base Balance is een luchtige crème die normaliserend werkt op de t…" at bounding box center [391, 394] width 480 height 141
click at [265, 108] on span "Foto's" at bounding box center [273, 108] width 28 height 7
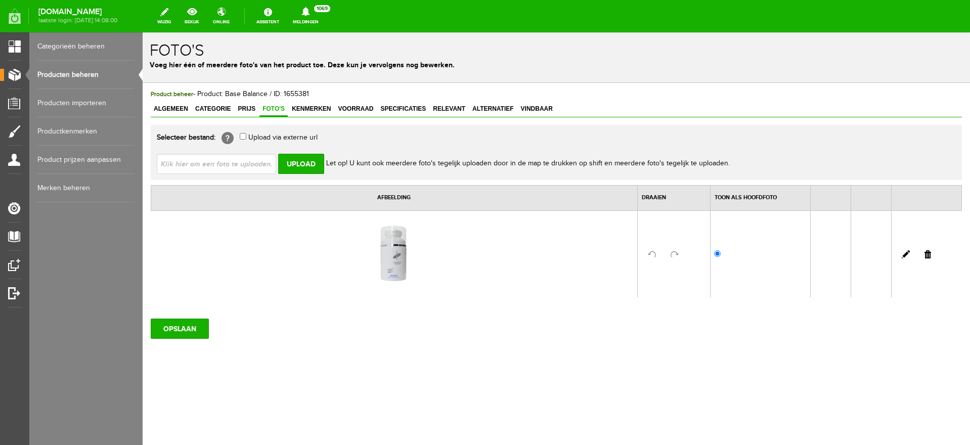
click at [929, 255] on link at bounding box center [927, 254] width 7 height 8
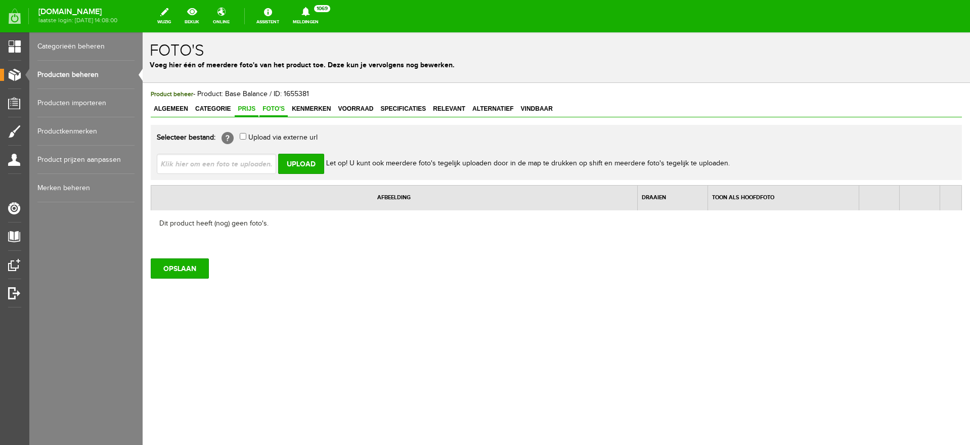
click at [243, 108] on span "Prijs" at bounding box center [247, 108] width 24 height 7
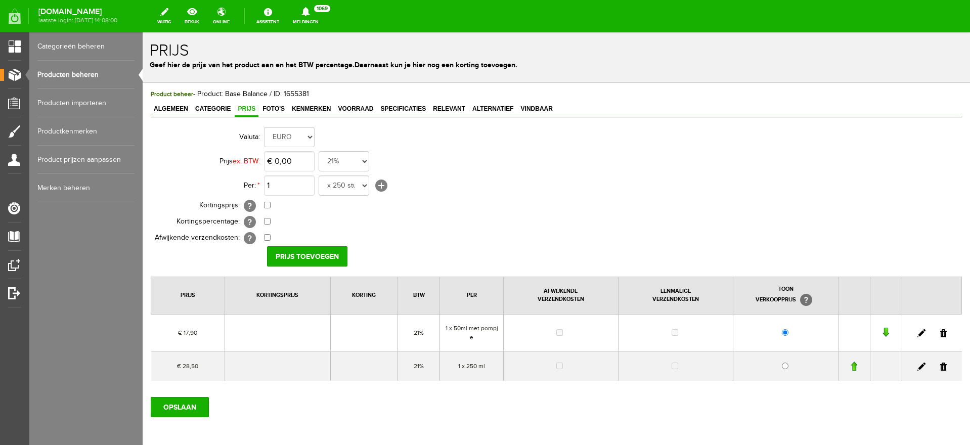
click at [940, 330] on link at bounding box center [943, 333] width 7 height 8
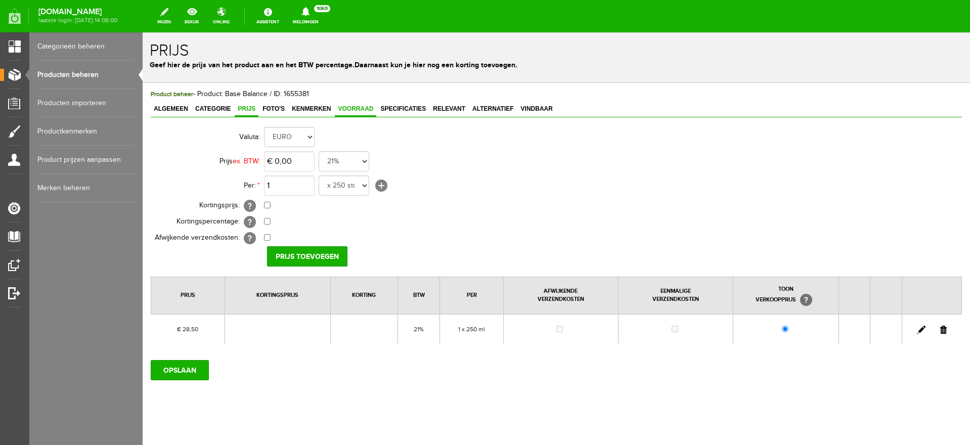
click at [356, 107] on span "Voorraad" at bounding box center [355, 108] width 41 height 7
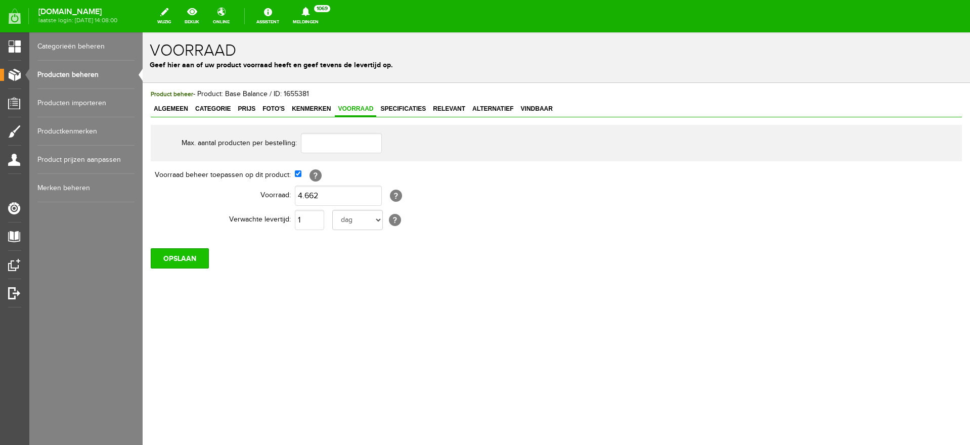
click at [191, 256] on input "OPSLAAN" at bounding box center [180, 258] width 58 height 20
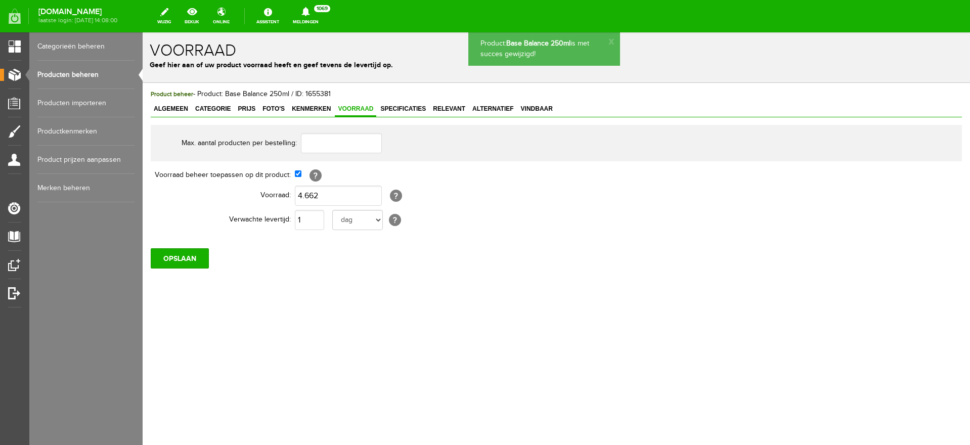
click at [60, 74] on link "Producten beheren" at bounding box center [85, 75] width 97 height 28
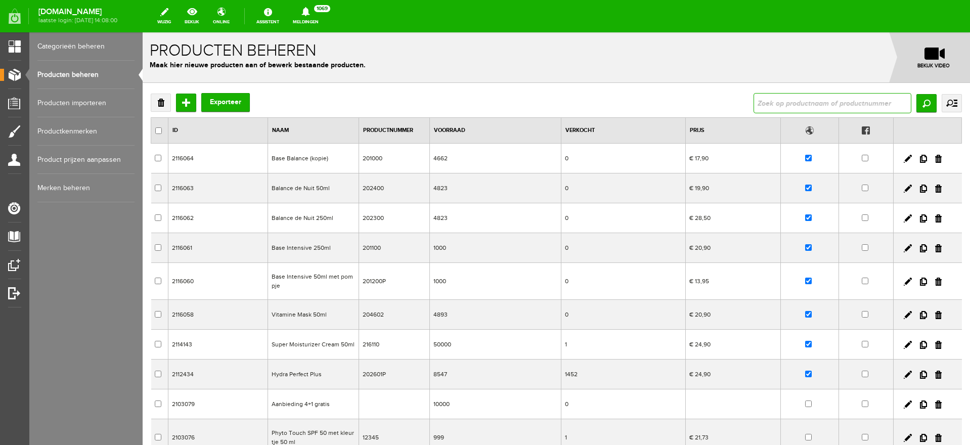
click at [768, 108] on input "text" at bounding box center [832, 103] width 158 height 20
type input "base balance"
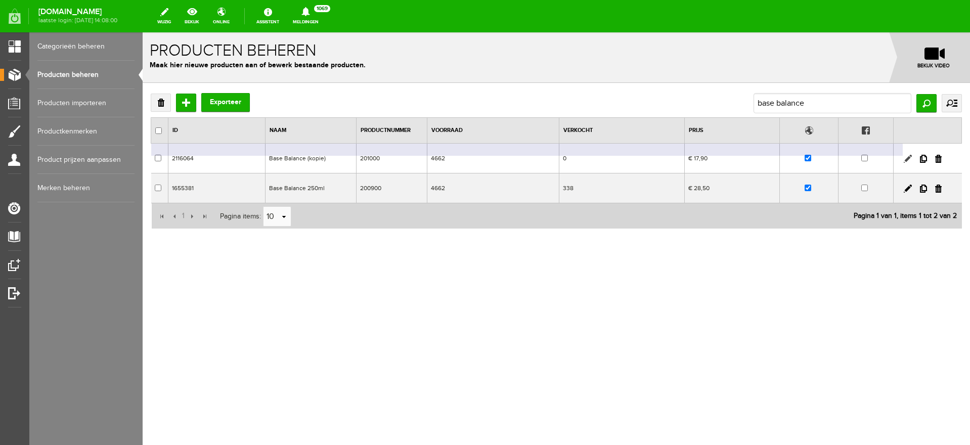
click at [905, 158] on link at bounding box center [907, 159] width 8 height 8
checkbox input "true"
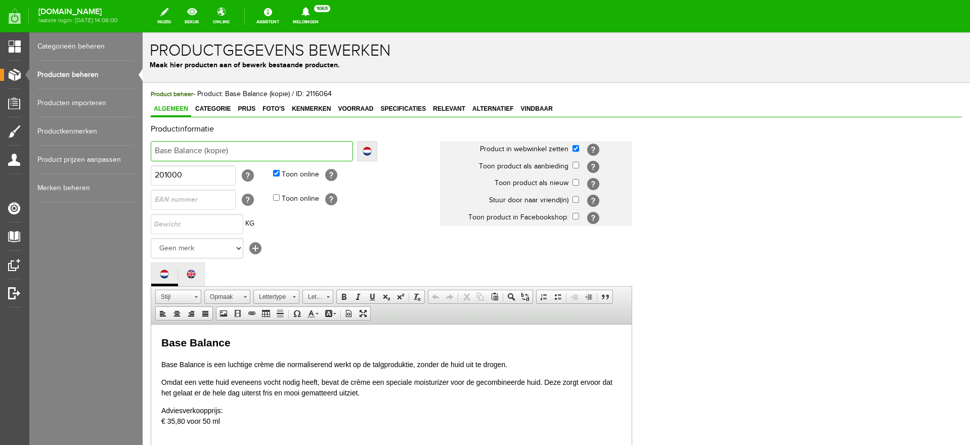
click at [220, 151] on input "Base Balance (kopie)" at bounding box center [252, 151] width 202 height 20
drag, startPoint x: 207, startPoint y: 147, endPoint x: 286, endPoint y: 142, distance: 79.0
click at [286, 142] on input "Base Balance (kopie)" at bounding box center [252, 151] width 202 height 20
type input "Base Balance ("
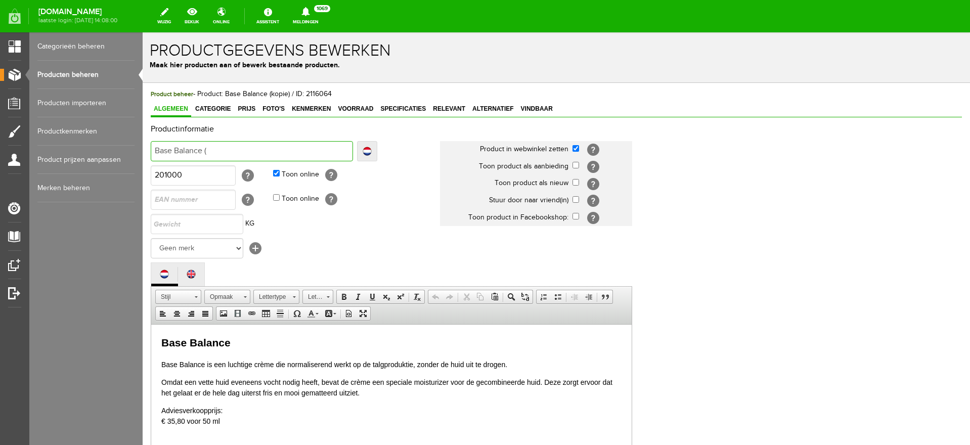
type input "Base Balance"
type input "Base Balance 5"
type input "Base Balance 50"
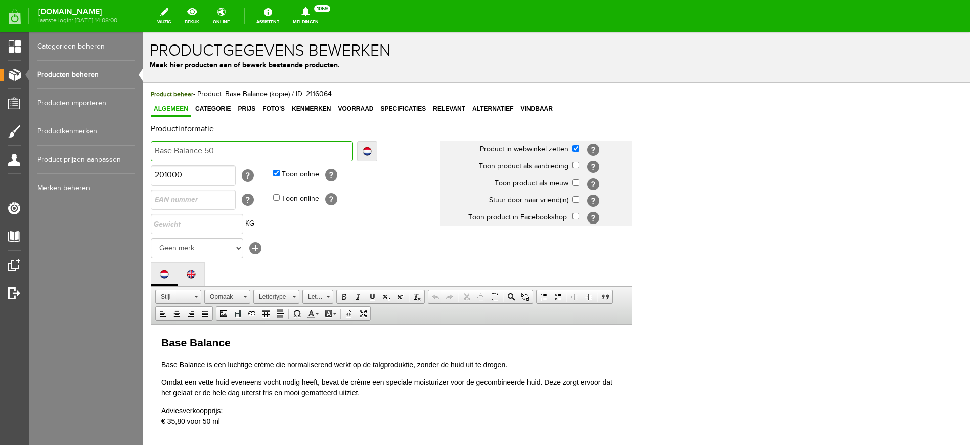
type input "Base Balance 50"
type input "Base Balance 50m"
type input "Base Balance 50ml"
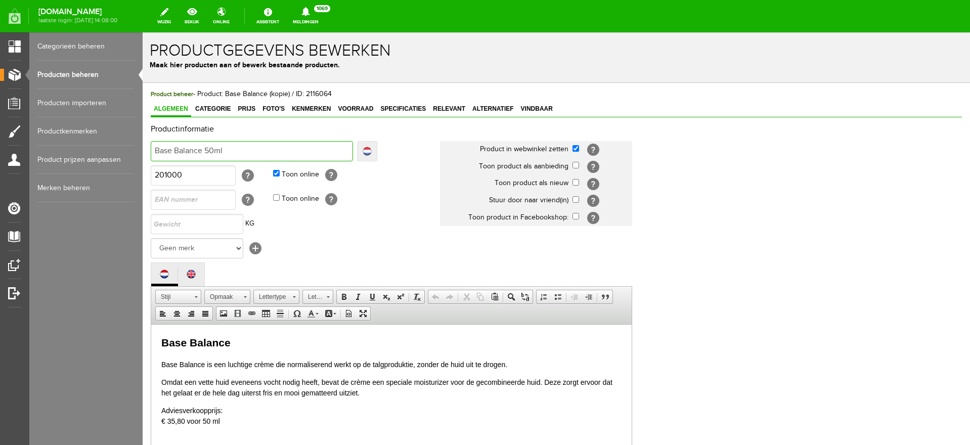
type input "Base Balance 50ml"
click at [363, 149] on link "Localize" at bounding box center [367, 151] width 20 height 20
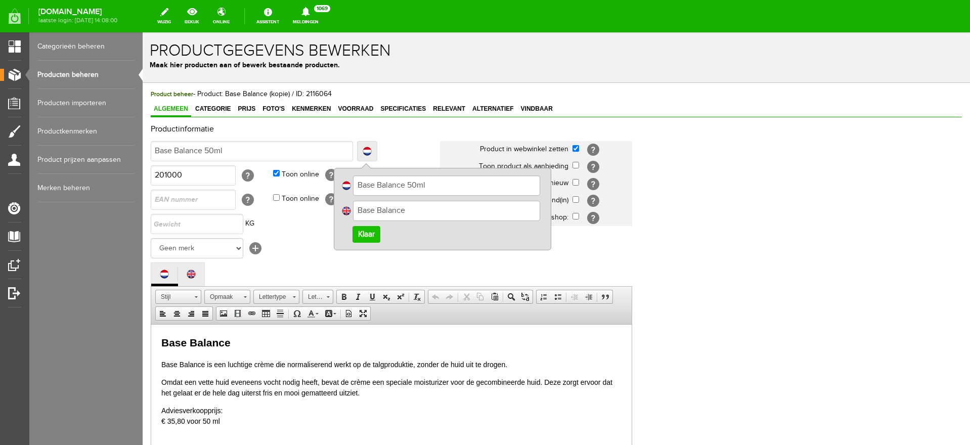
click at [427, 211] on input "Base Balance" at bounding box center [446, 211] width 187 height 20
type input "Base Balance 50ml"
click at [373, 233] on link "Klaar" at bounding box center [366, 234] width 28 height 17
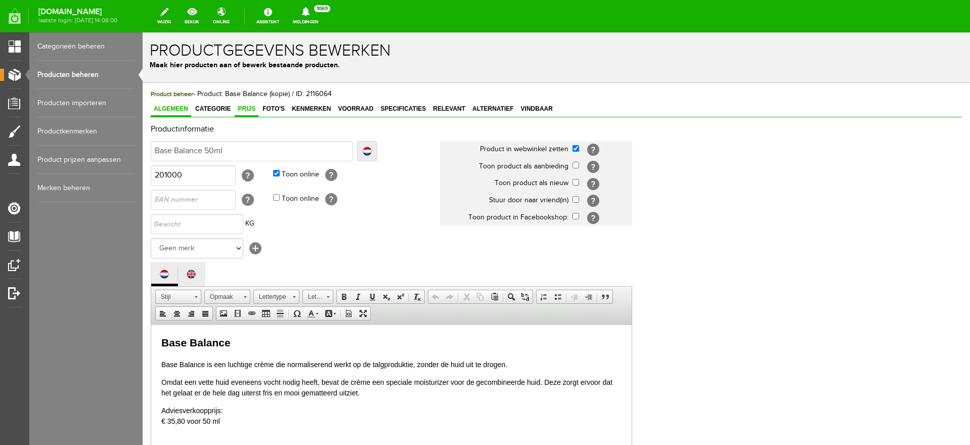
click at [249, 107] on span "Prijs" at bounding box center [247, 108] width 24 height 7
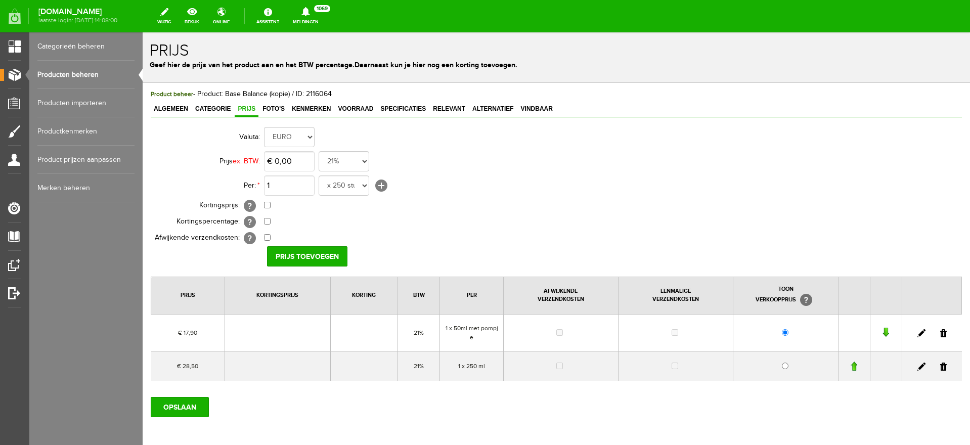
click at [940, 366] on link at bounding box center [943, 366] width 7 height 8
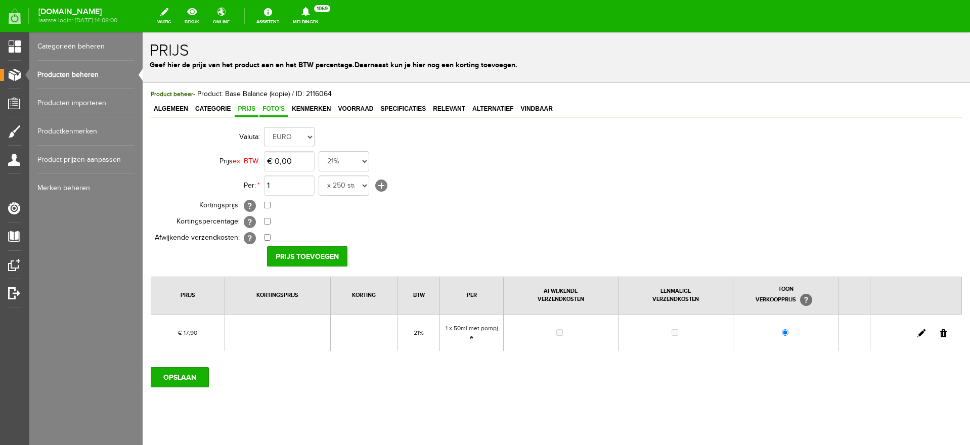
click at [282, 107] on span "Foto's" at bounding box center [273, 108] width 28 height 7
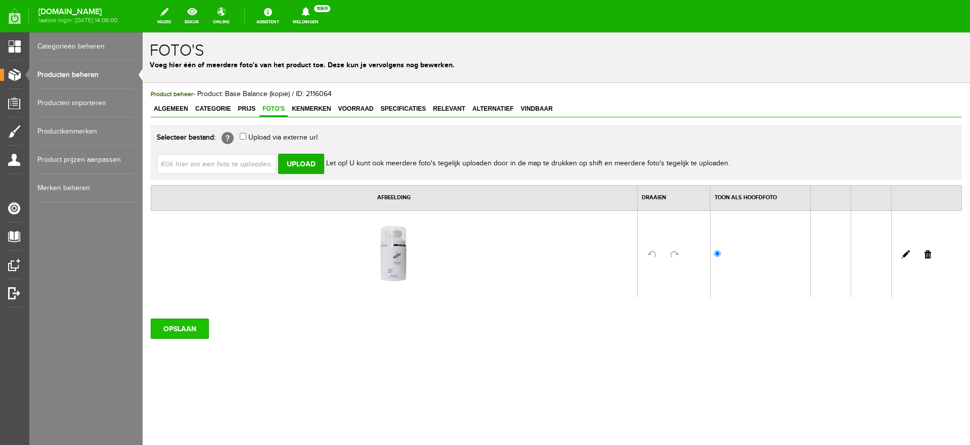
click at [178, 327] on input "OPSLAAN" at bounding box center [180, 329] width 58 height 20
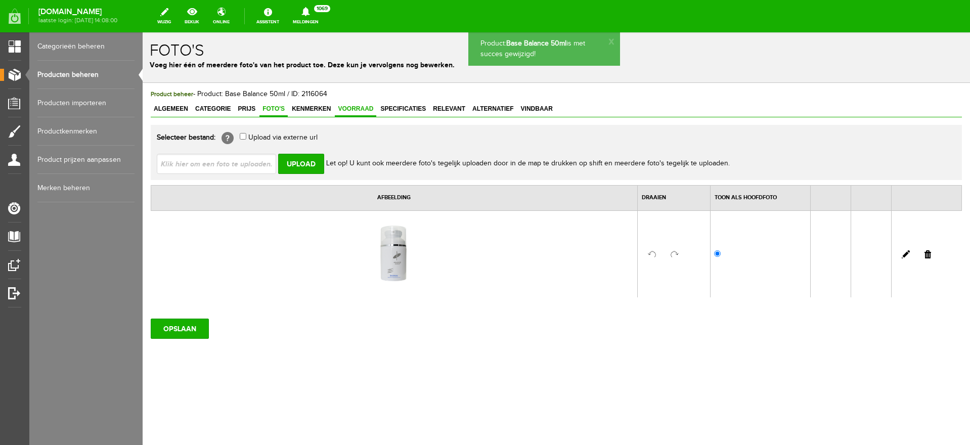
click at [357, 109] on span "Voorraad" at bounding box center [355, 108] width 41 height 7
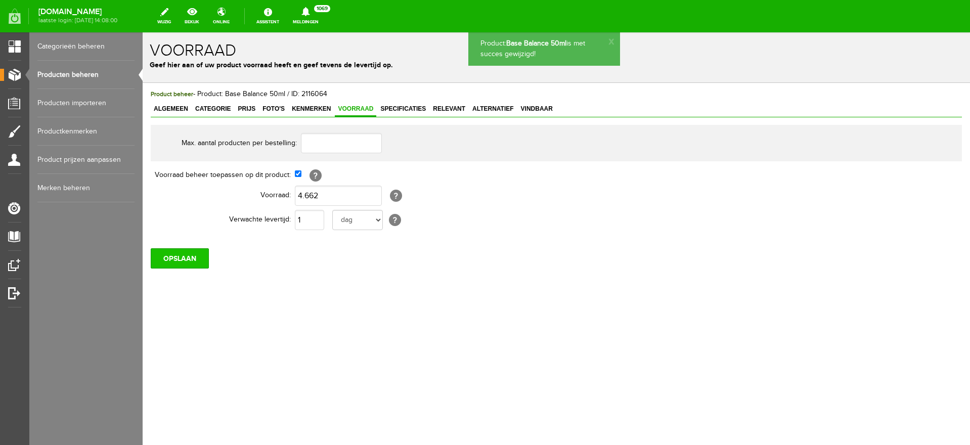
click at [166, 258] on input "OPSLAAN" at bounding box center [180, 258] width 58 height 20
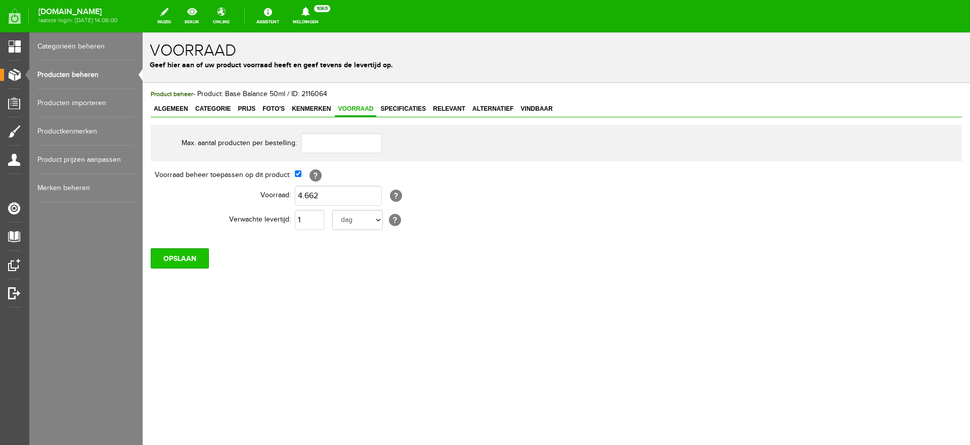
click at [178, 256] on input "OPSLAAN" at bounding box center [180, 258] width 58 height 20
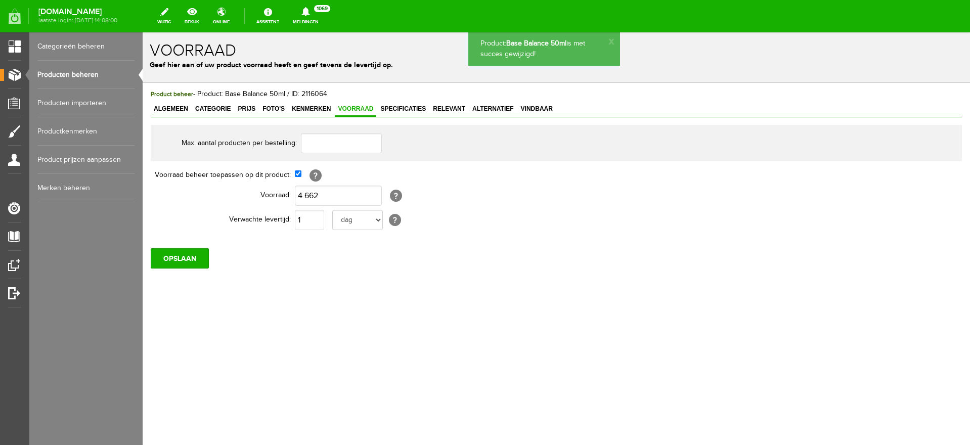
click at [59, 70] on link "Producten beheren" at bounding box center [85, 75] width 97 height 28
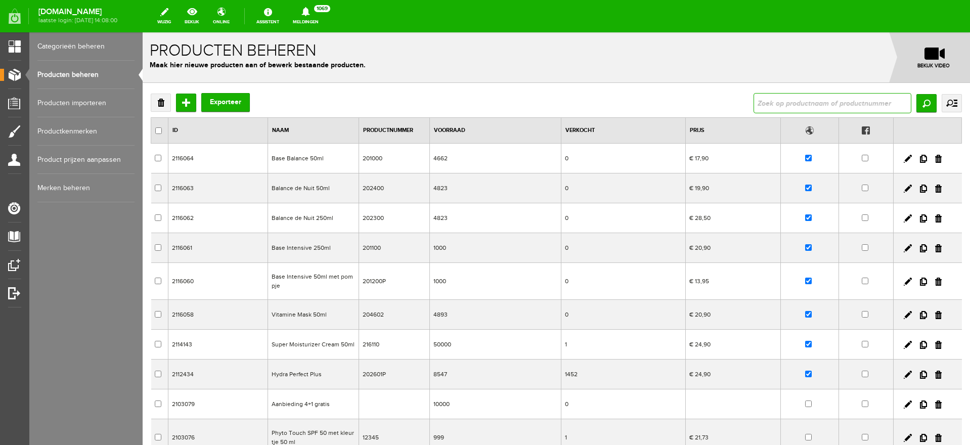
click at [780, 104] on input "text" at bounding box center [832, 103] width 158 height 20
type input "special care"
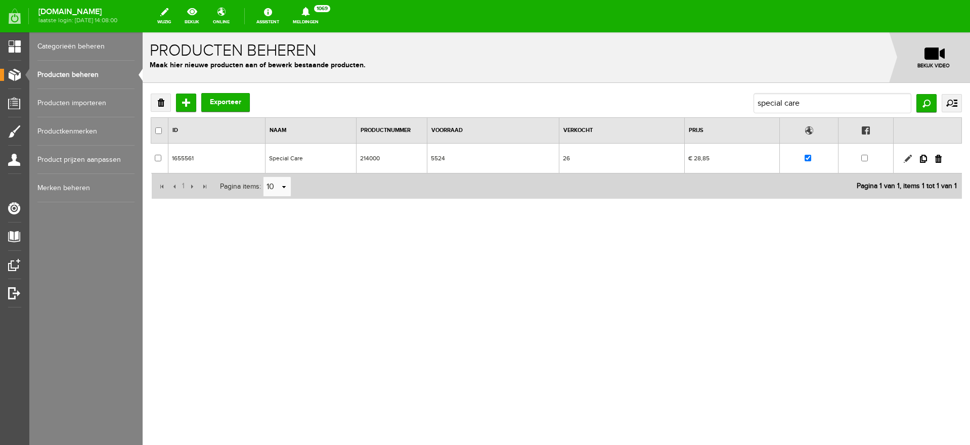
click at [903, 157] on link at bounding box center [907, 159] width 8 height 8
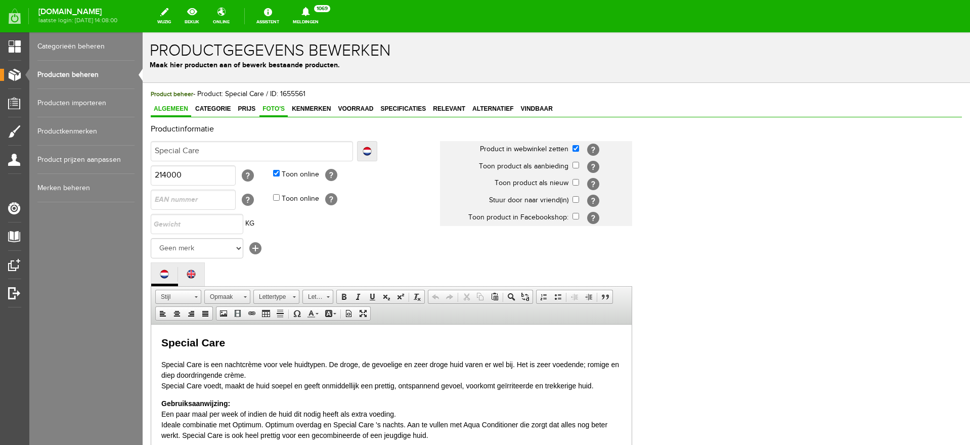
click at [266, 107] on span "Foto's" at bounding box center [273, 108] width 28 height 7
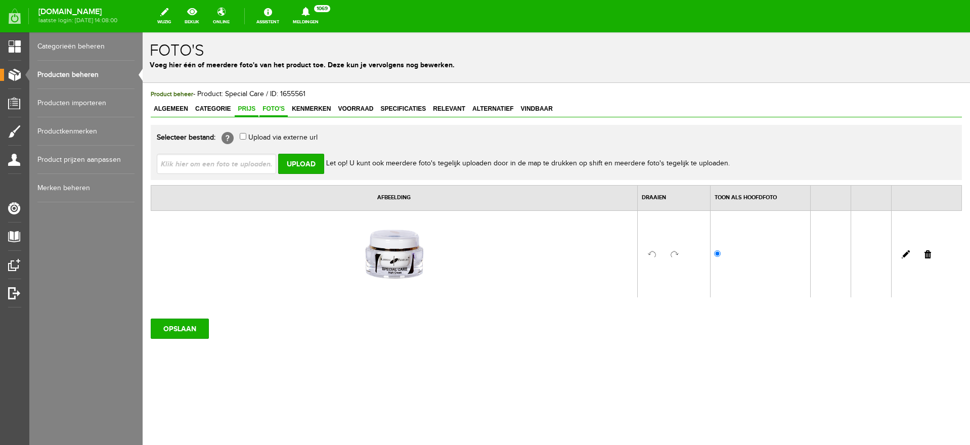
click at [242, 110] on span "Prijs" at bounding box center [247, 108] width 24 height 7
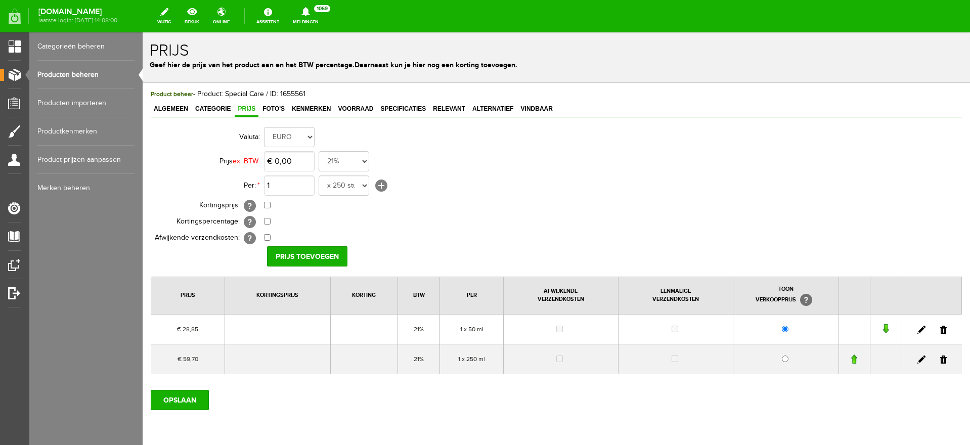
click at [58, 75] on link "Producten beheren" at bounding box center [85, 75] width 97 height 28
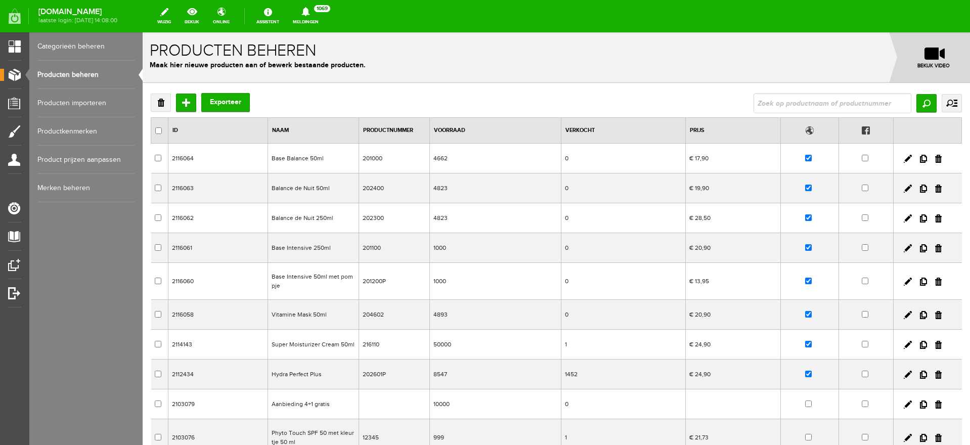
click at [833, 100] on input "text" at bounding box center [832, 103] width 158 height 20
type input "special care"
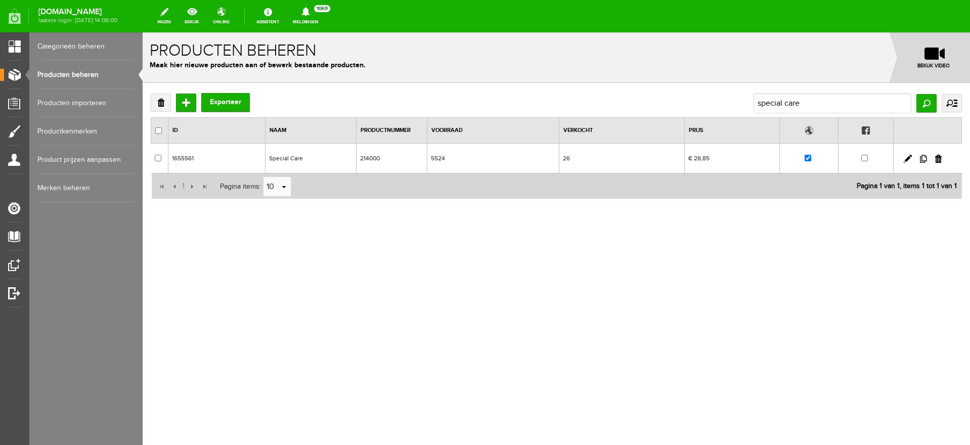
click at [925, 158] on link at bounding box center [923, 159] width 7 height 8
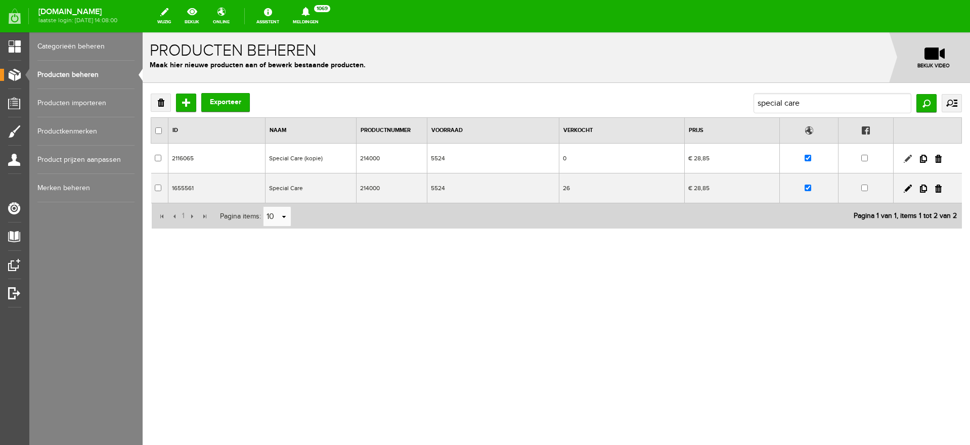
click at [905, 157] on link at bounding box center [907, 159] width 8 height 8
checkbox input "true"
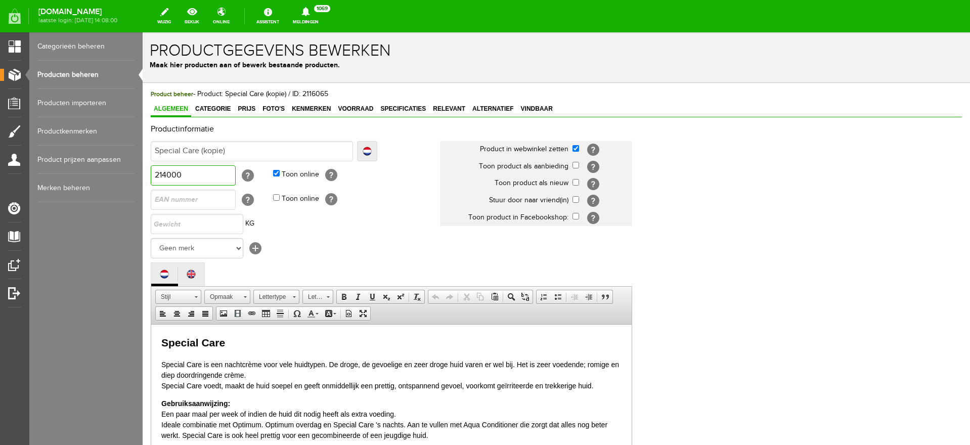
click at [182, 175] on input "214000" at bounding box center [193, 175] width 85 height 20
click at [168, 175] on input "214000" at bounding box center [193, 175] width 85 height 20
drag, startPoint x: 164, startPoint y: 174, endPoint x: 316, endPoint y: 171, distance: 152.7
click at [316, 171] on tr "214000 [?] Toon online [?]" at bounding box center [393, 175] width 485 height 24
type input "213900"
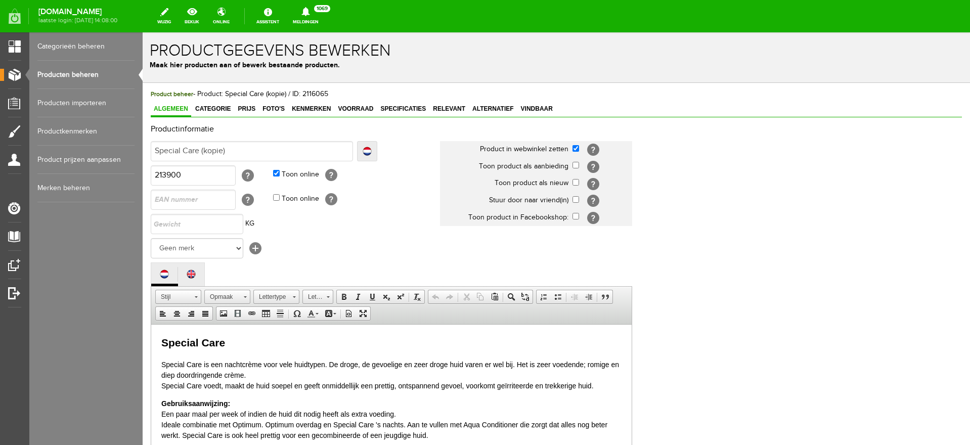
click at [336, 238] on td "Geen merk [+]" at bounding box center [295, 248] width 289 height 24
click at [234, 151] on input "Special Care (kopie)" at bounding box center [252, 151] width 202 height 20
drag, startPoint x: 201, startPoint y: 149, endPoint x: 416, endPoint y: 148, distance: 215.4
click at [416, 148] on td "Special Care (kopie) Localize Special Care (kopie) Special Care Klaar" at bounding box center [295, 151] width 289 height 24
type input "Special Care 2"
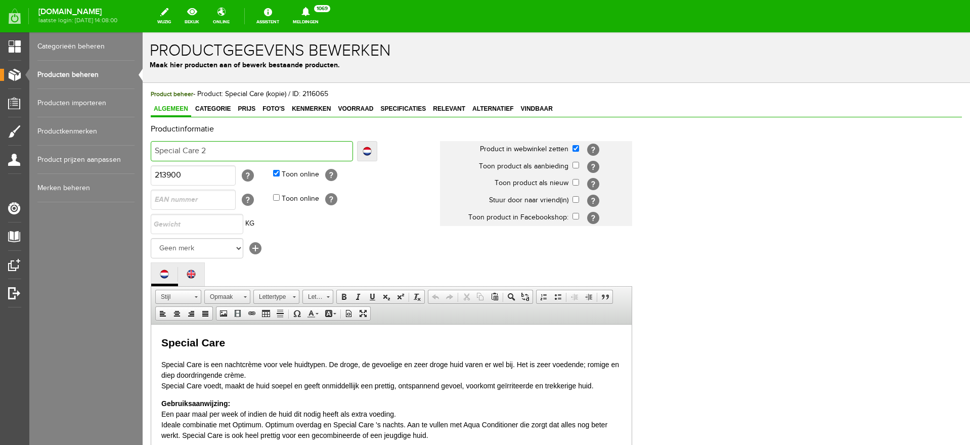
type input "Special Care 2"
type input "Special Care 25"
type input "Special Care 250"
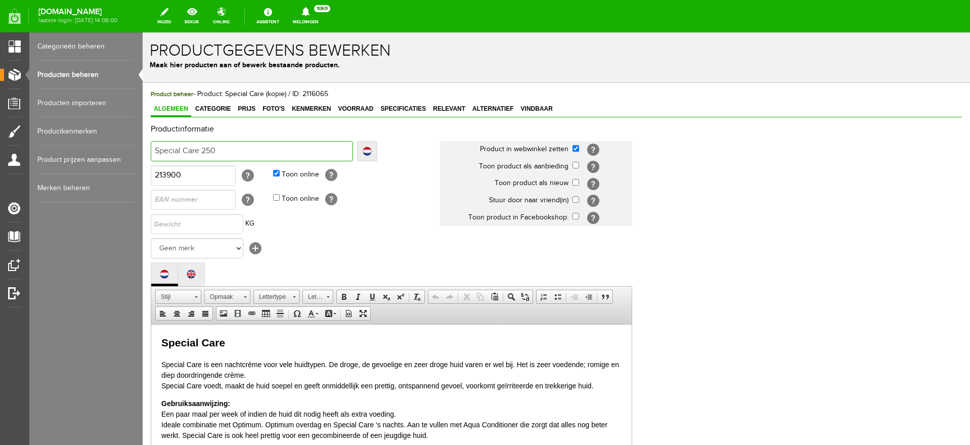
type input "Special Care 250m"
type input "Special Care 250ml"
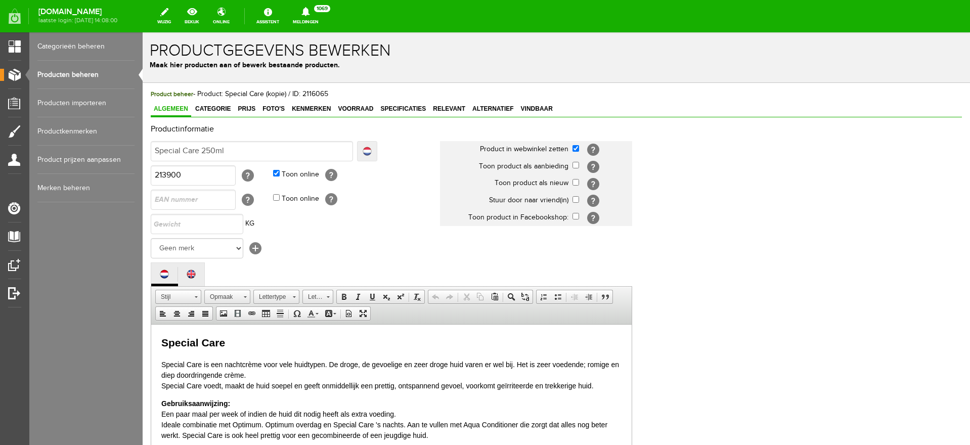
click at [360, 148] on link "Localize" at bounding box center [367, 151] width 20 height 20
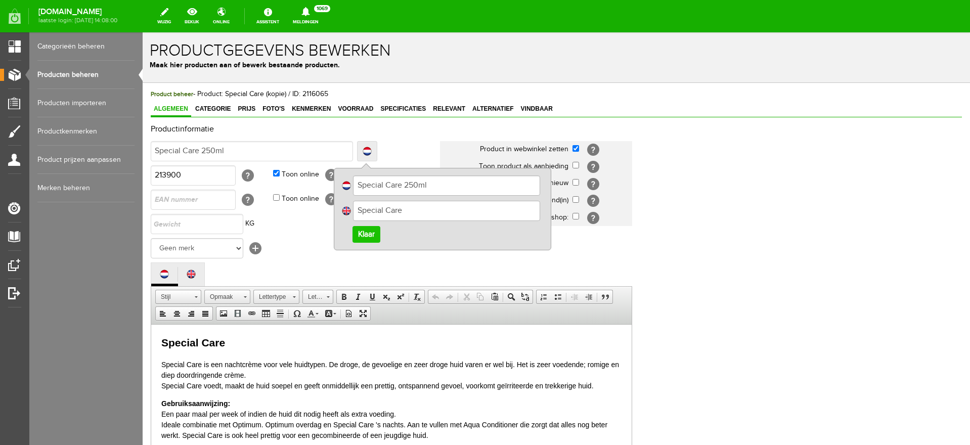
click at [419, 205] on input "Special Care" at bounding box center [446, 211] width 187 height 20
type input "Special Care 250ml"
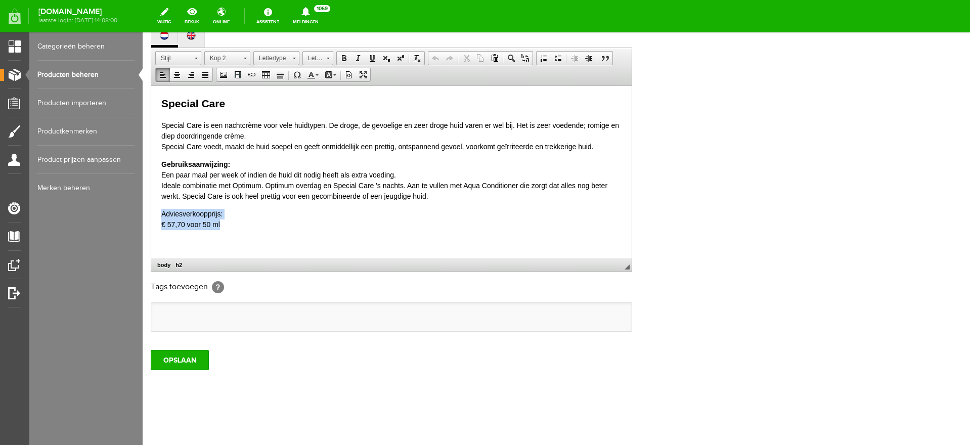
drag, startPoint x: 243, startPoint y: 228, endPoint x: 160, endPoint y: 210, distance: 84.3
click at [160, 210] on html "Special Care Special Care is een nachtcrème voor vele huidtypen. De droge, de g…" at bounding box center [391, 171] width 480 height 172
click at [186, 366] on input "OPSLAAN" at bounding box center [180, 360] width 58 height 20
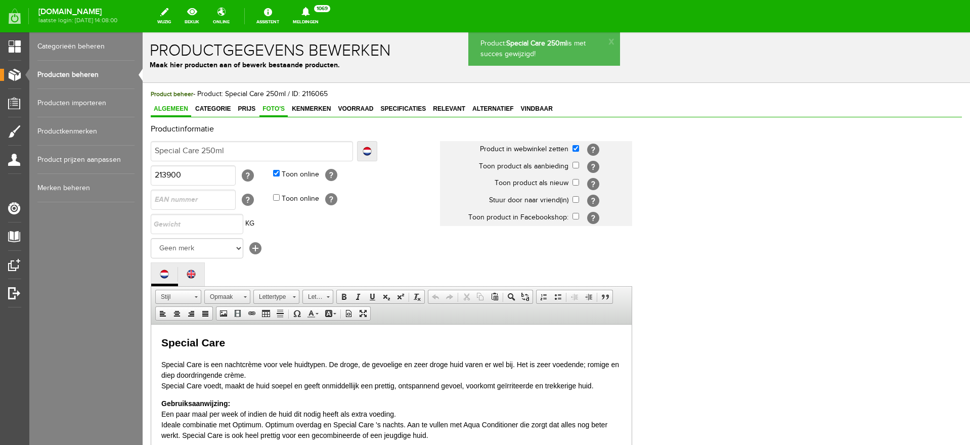
click at [269, 107] on span "Foto's" at bounding box center [273, 108] width 28 height 7
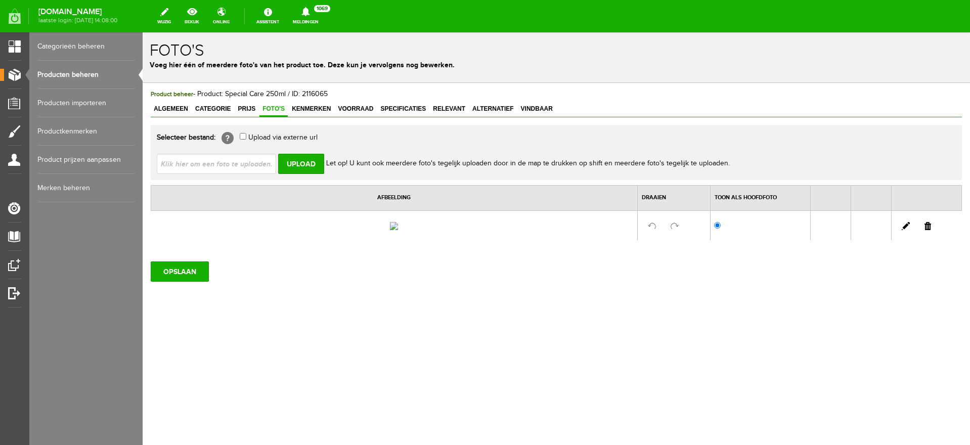
click at [927, 230] on link at bounding box center [927, 226] width 7 height 8
click at [246, 108] on span "Prijs" at bounding box center [247, 108] width 24 height 7
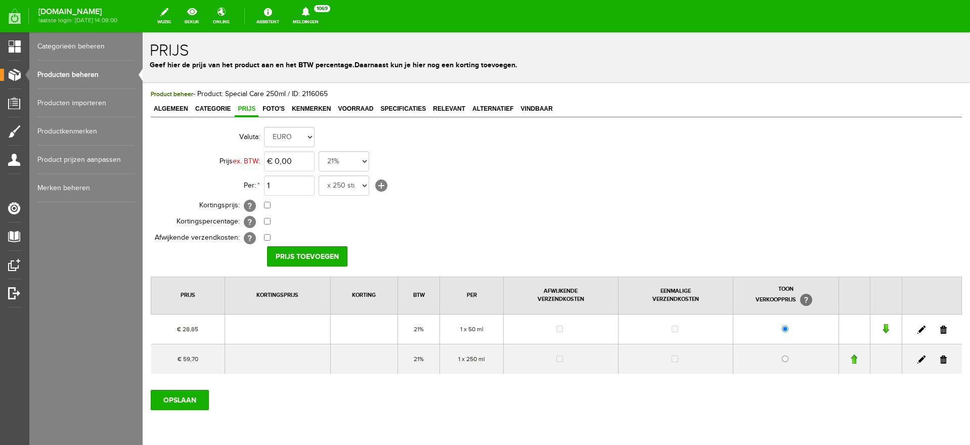
click at [940, 359] on link at bounding box center [943, 359] width 7 height 8
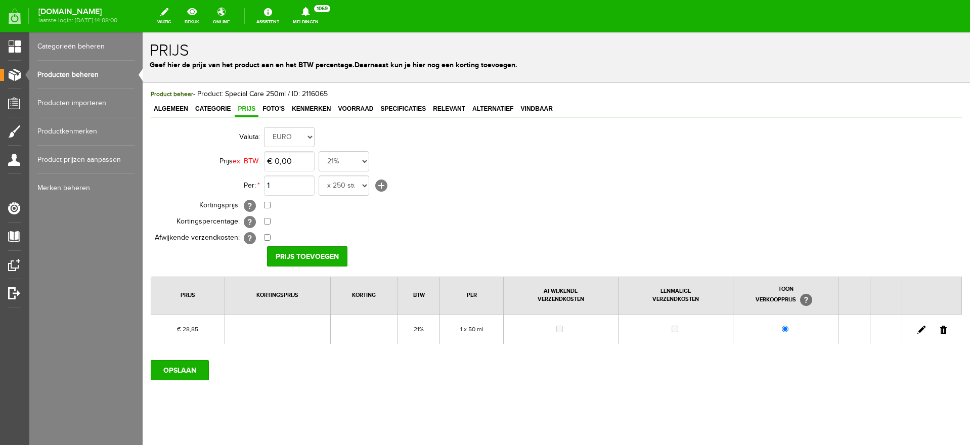
drag, startPoint x: 68, startPoint y: 75, endPoint x: 67, endPoint y: 88, distance: 13.2
click at [68, 75] on link "Producten beheren" at bounding box center [85, 75] width 97 height 28
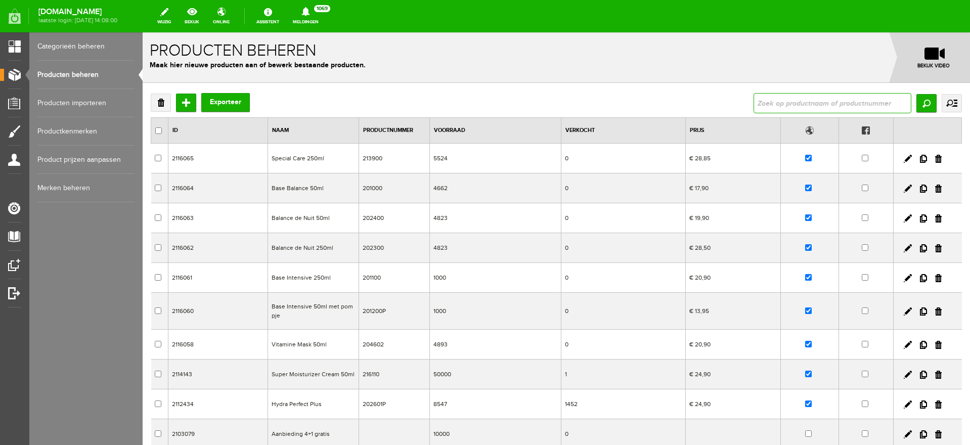
click at [797, 105] on input "text" at bounding box center [832, 103] width 158 height 20
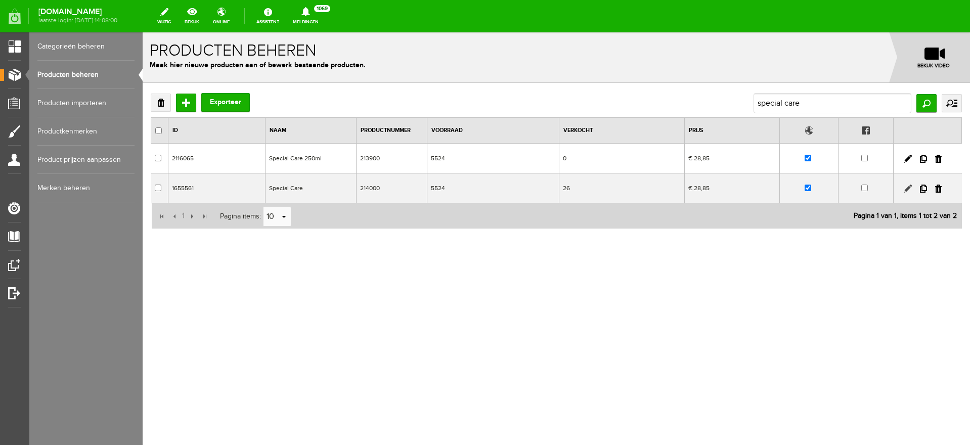
click at [910, 189] on link at bounding box center [907, 189] width 8 height 8
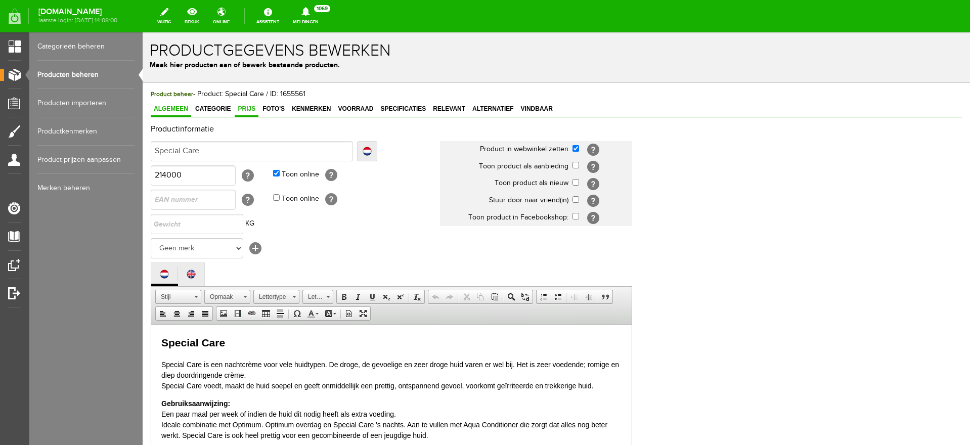
click at [244, 109] on span "Prijs" at bounding box center [247, 108] width 24 height 7
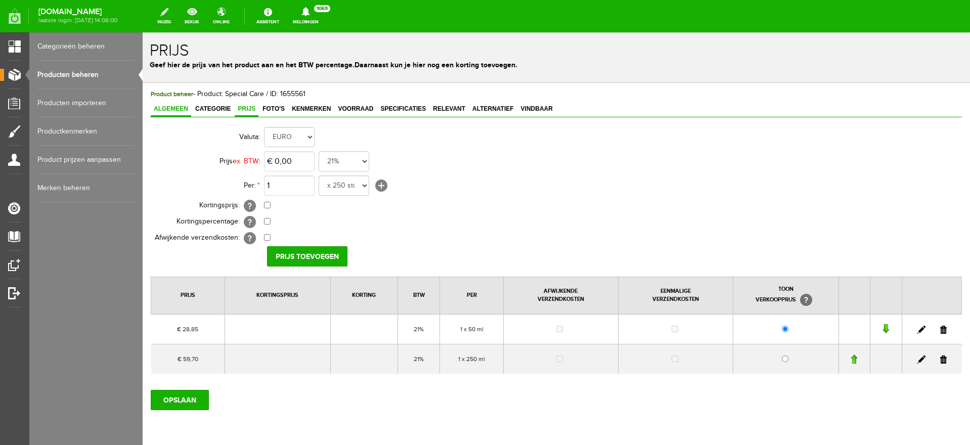
click at [163, 111] on span "Algemeen" at bounding box center [171, 108] width 40 height 7
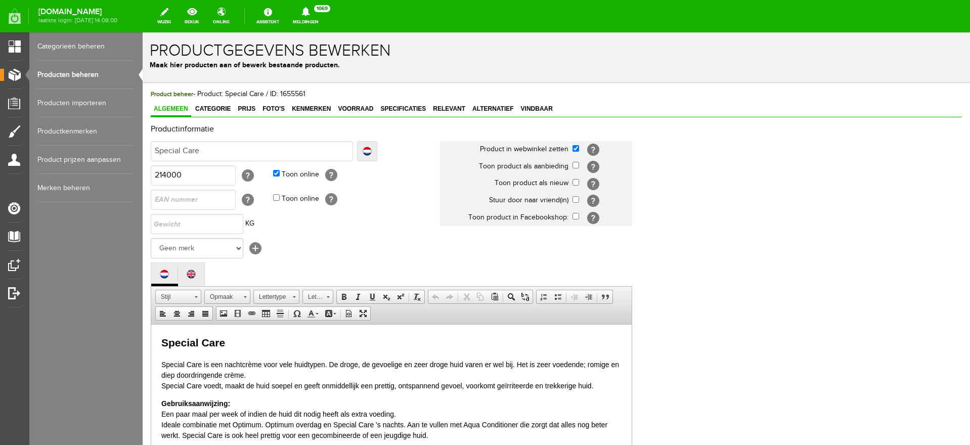
click at [68, 74] on link "Producten beheren" at bounding box center [85, 75] width 97 height 28
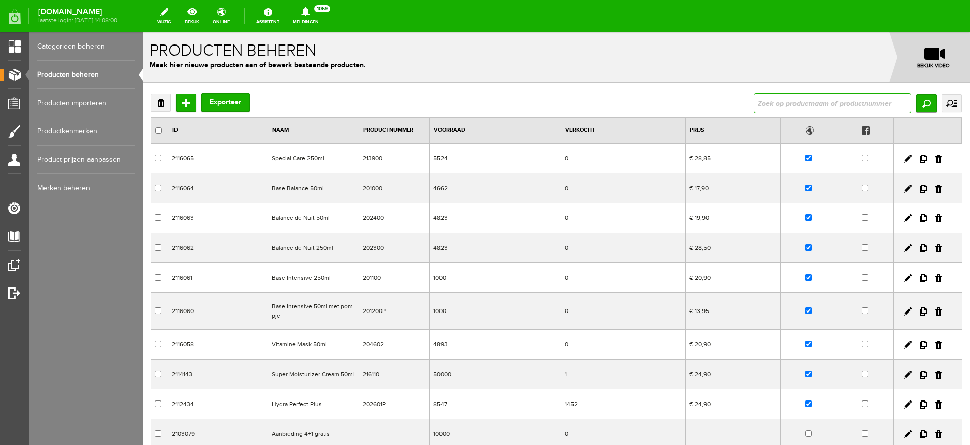
click at [793, 104] on input "text" at bounding box center [832, 103] width 158 height 20
type input "special care"
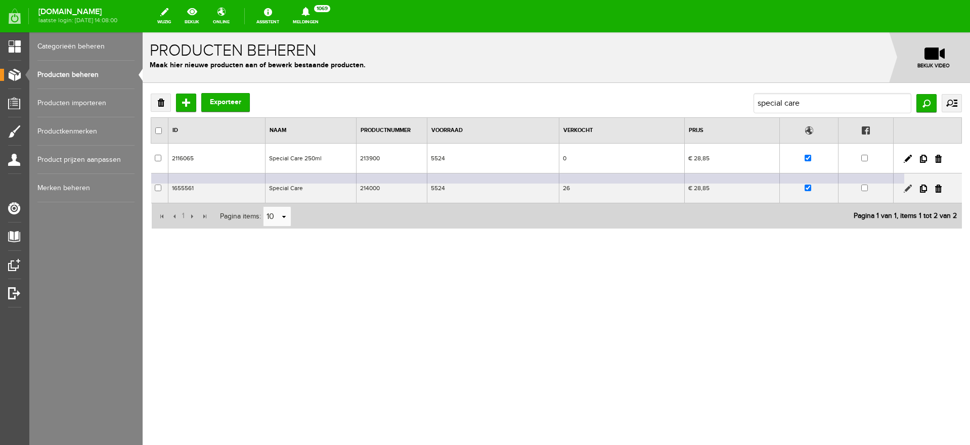
click at [906, 186] on link at bounding box center [907, 189] width 8 height 8
checkbox input "true"
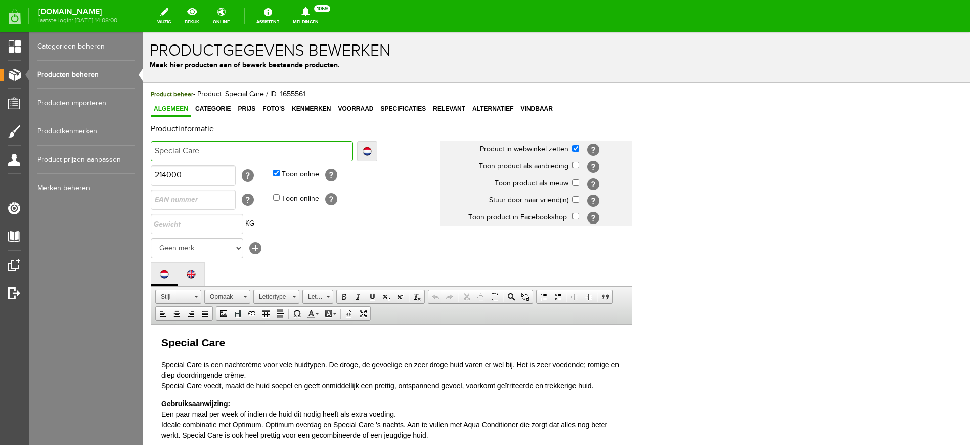
click at [213, 151] on input "Special Care" at bounding box center [252, 151] width 202 height 20
type input "Special Care 5"
type input "Special Care 50"
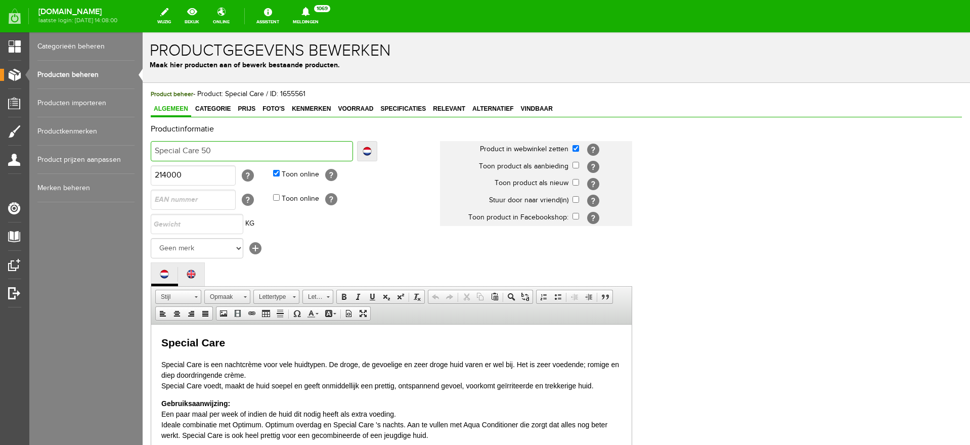
type input "Special Care 50m"
type input "Special Care 50ml"
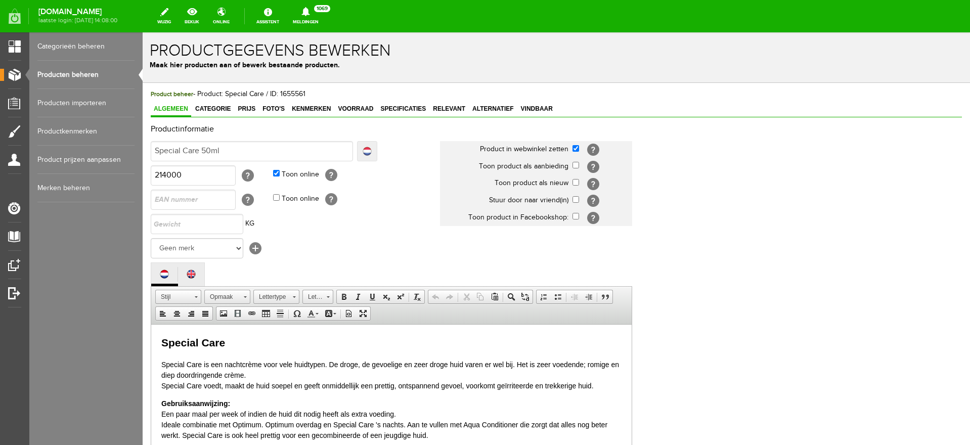
click at [368, 151] on link "Localize" at bounding box center [367, 151] width 20 height 20
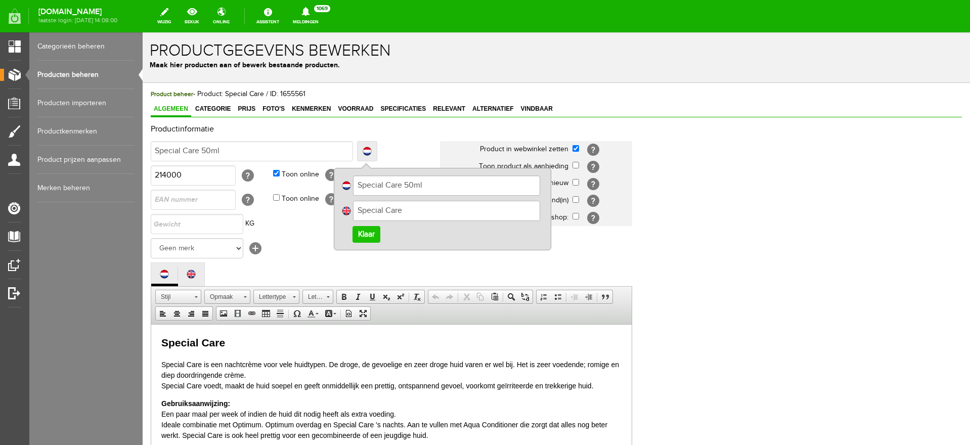
click at [446, 212] on input "Special Care" at bounding box center [446, 211] width 187 height 20
type input "Special Care 50ml"
click at [365, 233] on link "Klaar" at bounding box center [366, 234] width 28 height 17
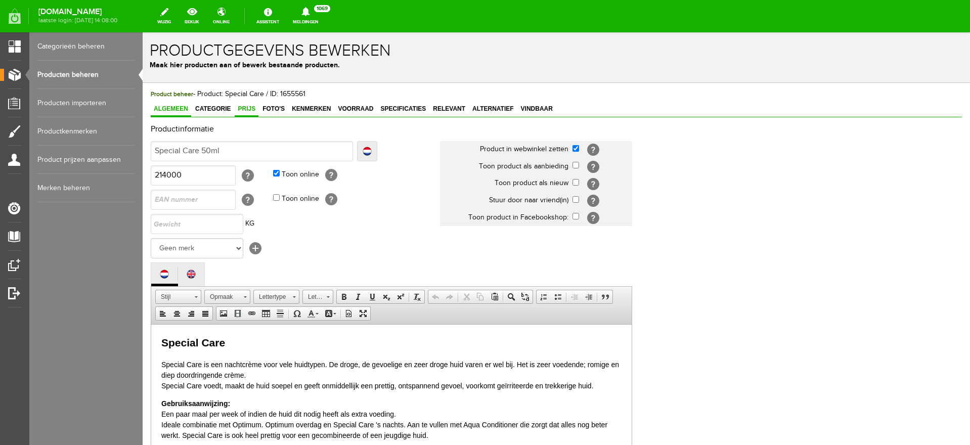
click at [240, 110] on span "Prijs" at bounding box center [247, 108] width 24 height 7
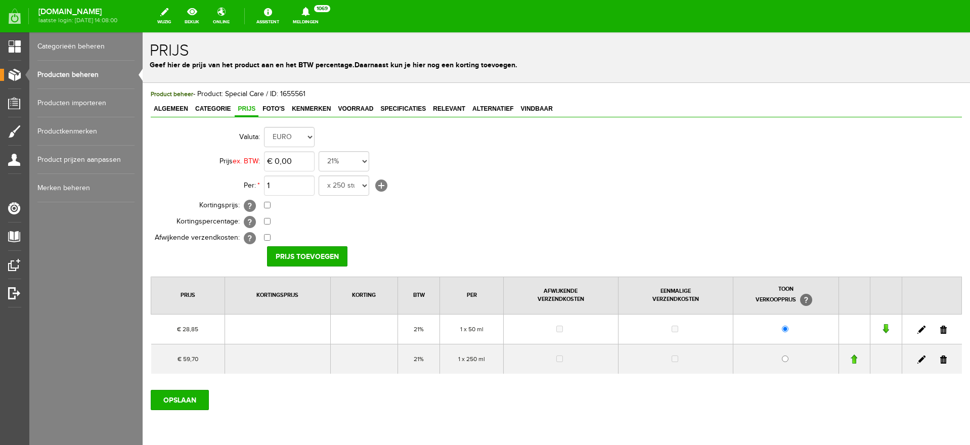
click at [940, 359] on link at bounding box center [943, 359] width 7 height 8
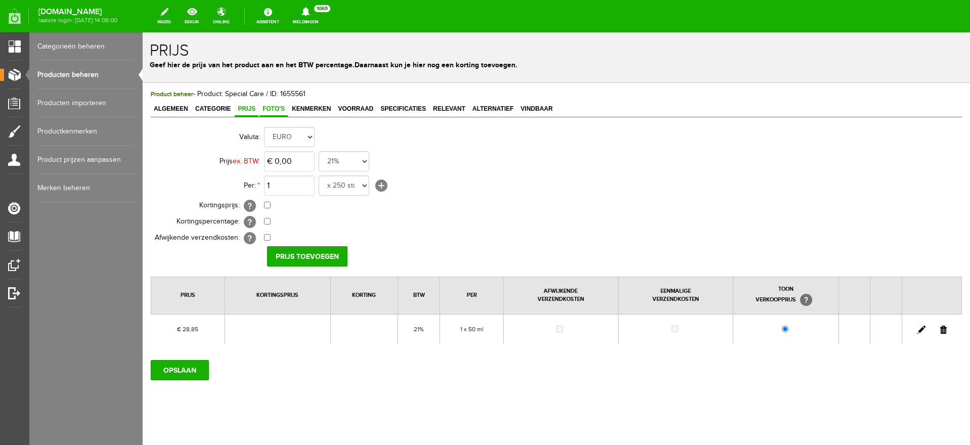
click at [271, 111] on span "Foto's" at bounding box center [273, 108] width 28 height 7
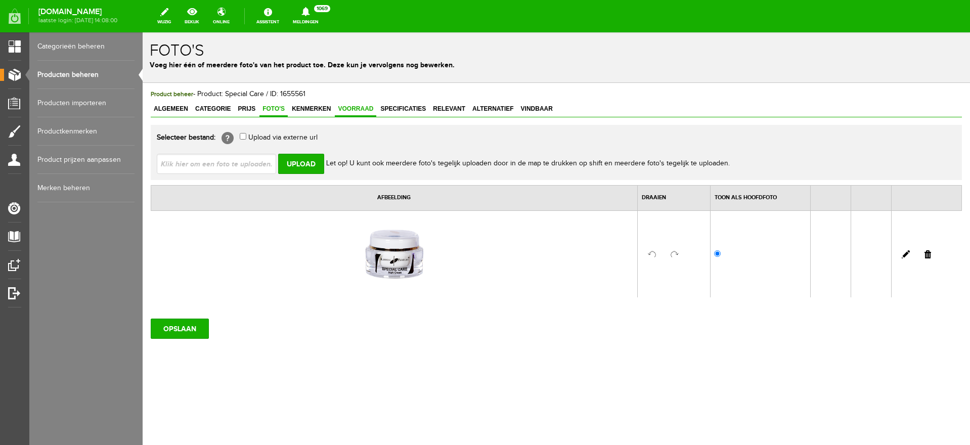
click at [366, 107] on span "Voorraad" at bounding box center [355, 108] width 41 height 7
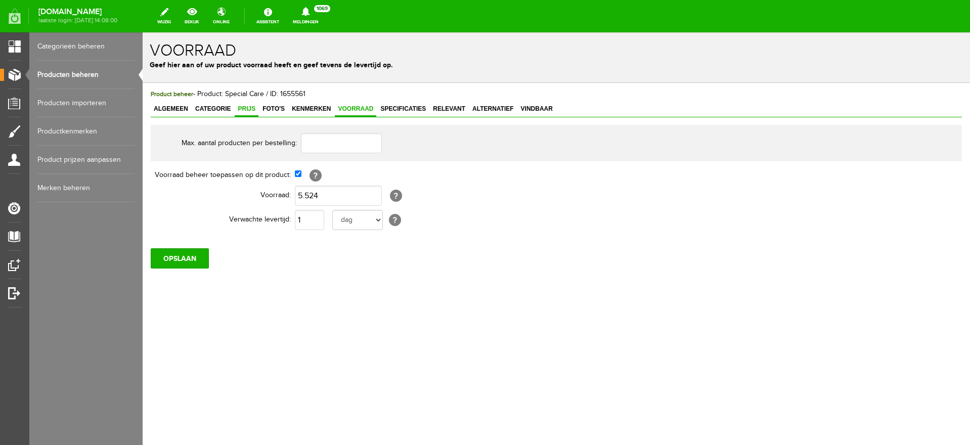
click at [244, 110] on span "Prijs" at bounding box center [247, 108] width 24 height 7
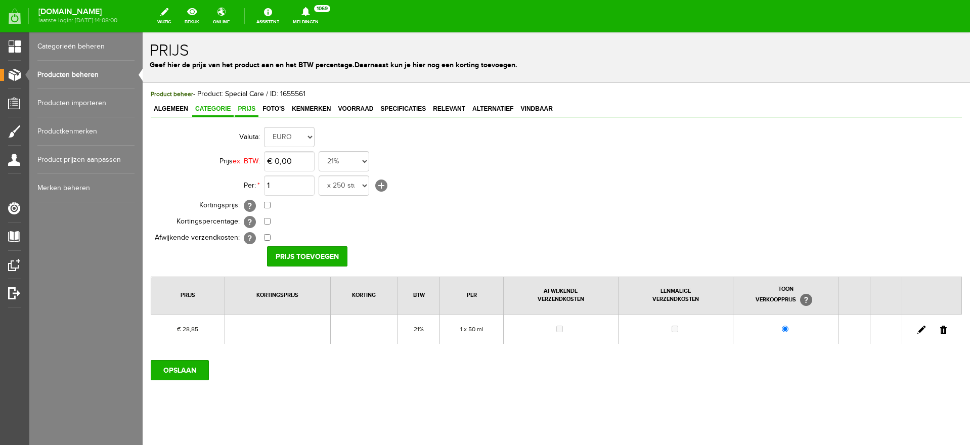
click at [218, 111] on span "Categorie" at bounding box center [212, 108] width 41 height 7
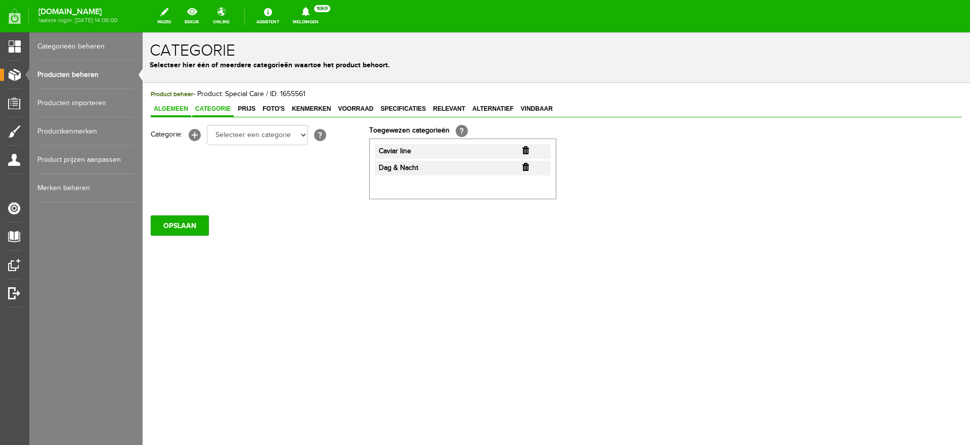
click at [176, 110] on span "Algemeen" at bounding box center [171, 108] width 40 height 7
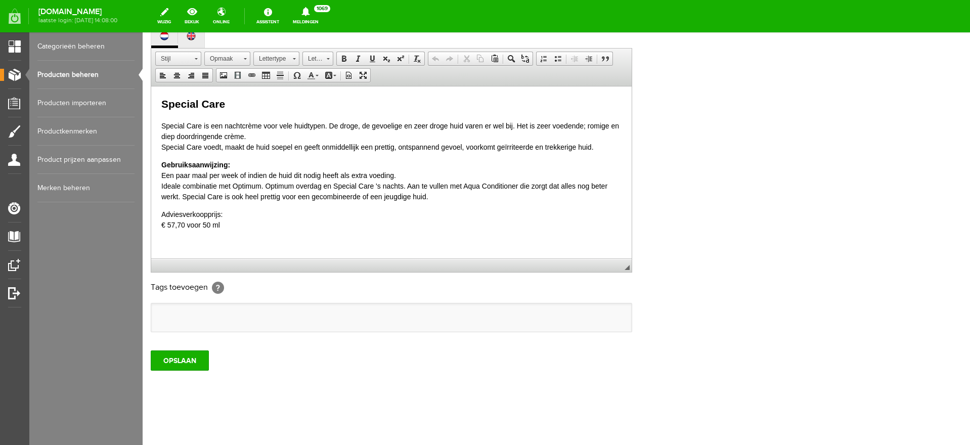
scroll to position [239, 0]
click at [169, 358] on input "OPSLAAN" at bounding box center [180, 360] width 58 height 20
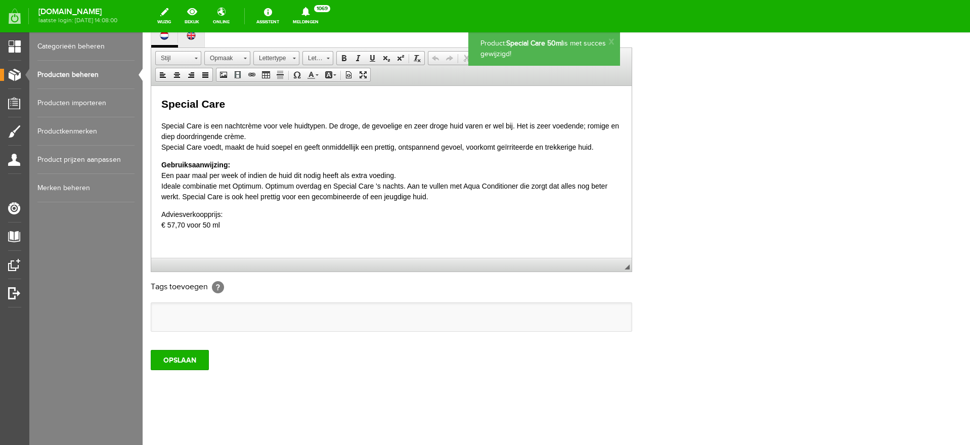
scroll to position [0, 0]
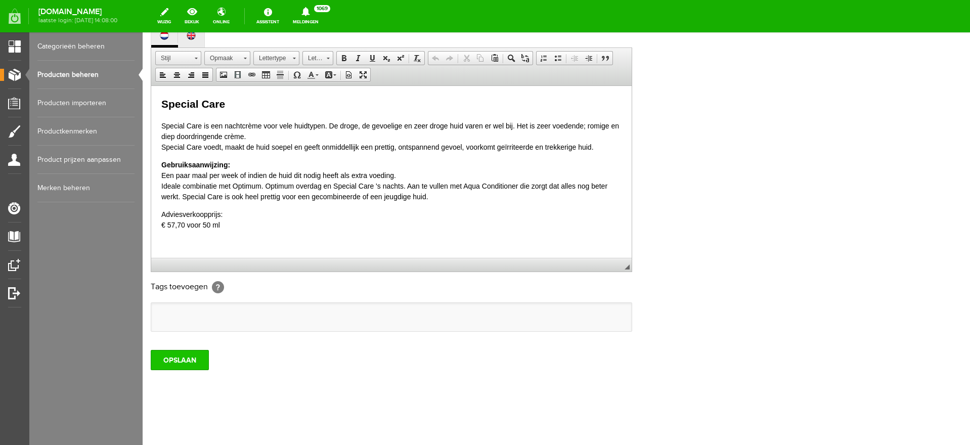
click at [185, 356] on input "OPSLAAN" at bounding box center [180, 360] width 58 height 20
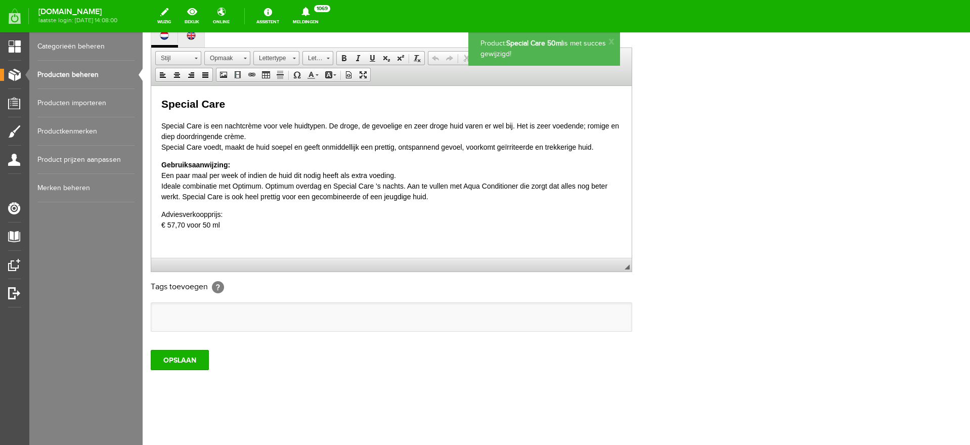
click at [50, 73] on link "Producten beheren" at bounding box center [85, 75] width 97 height 28
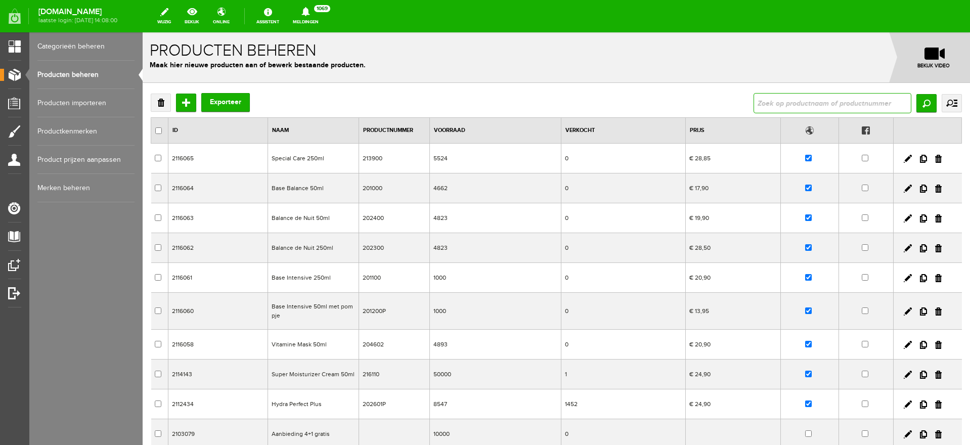
click at [800, 96] on input "text" at bounding box center [832, 103] width 158 height 20
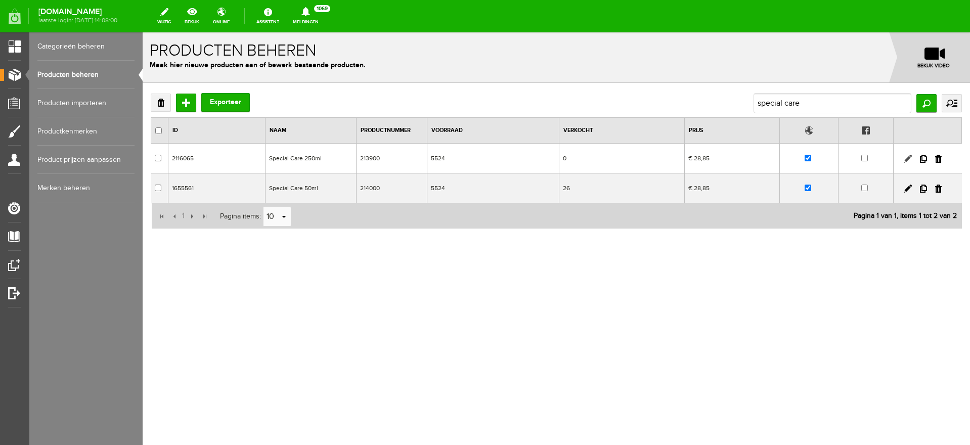
click at [908, 158] on link at bounding box center [907, 159] width 8 height 8
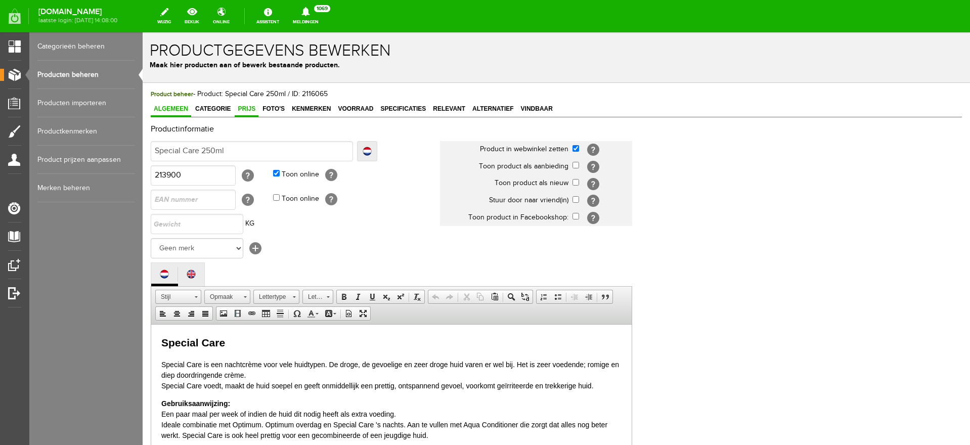
click at [247, 108] on span "Prijs" at bounding box center [247, 108] width 24 height 7
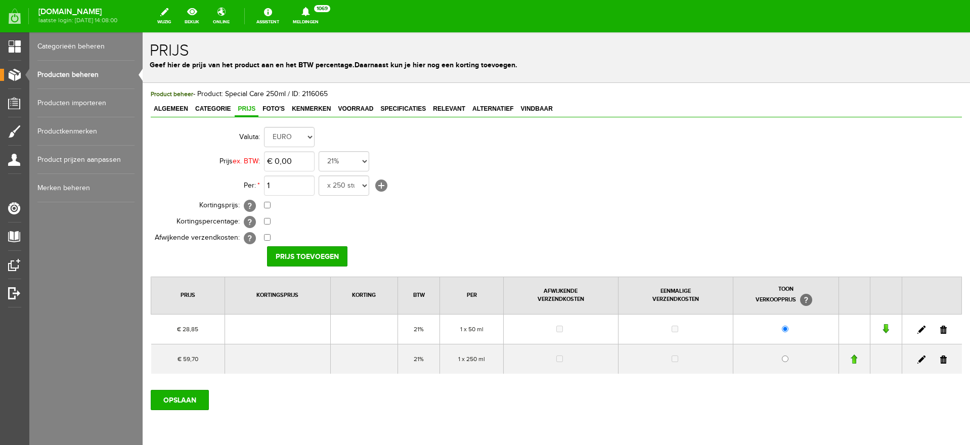
drag, startPoint x: 936, startPoint y: 329, endPoint x: 512, endPoint y: 45, distance: 510.1
click at [940, 329] on link at bounding box center [943, 330] width 7 height 8
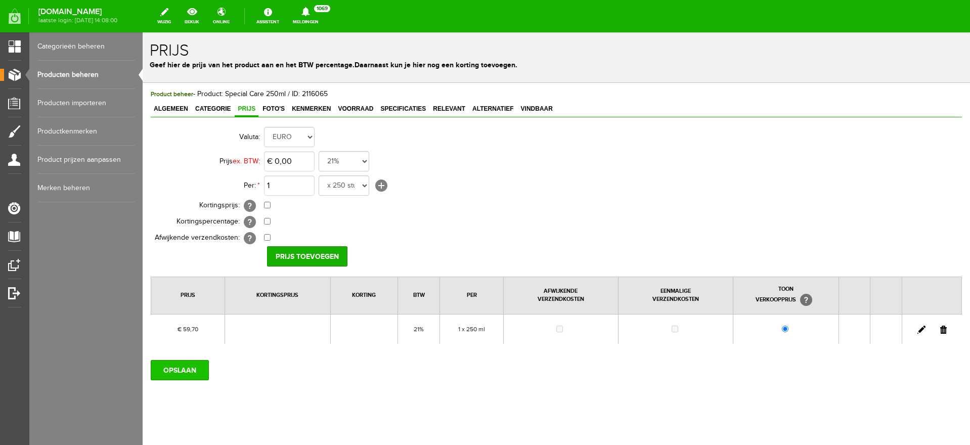
click at [175, 365] on input "OPSLAAN" at bounding box center [180, 370] width 58 height 20
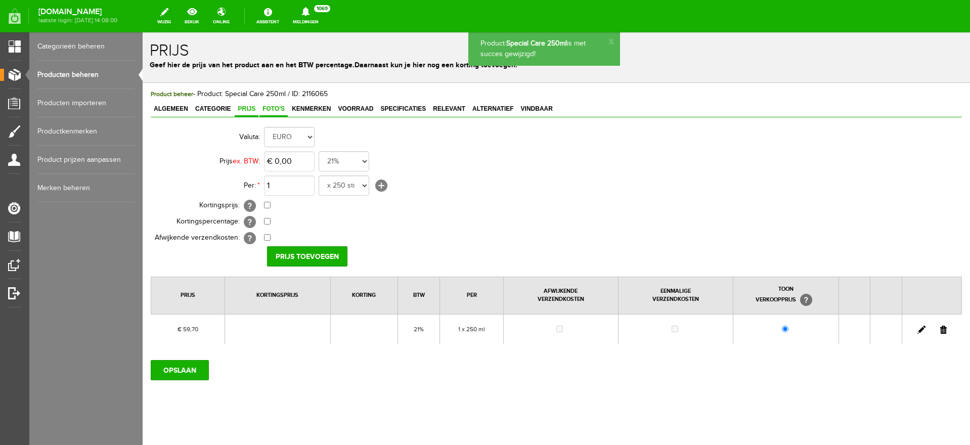
click at [270, 112] on span "Foto's" at bounding box center [273, 108] width 28 height 7
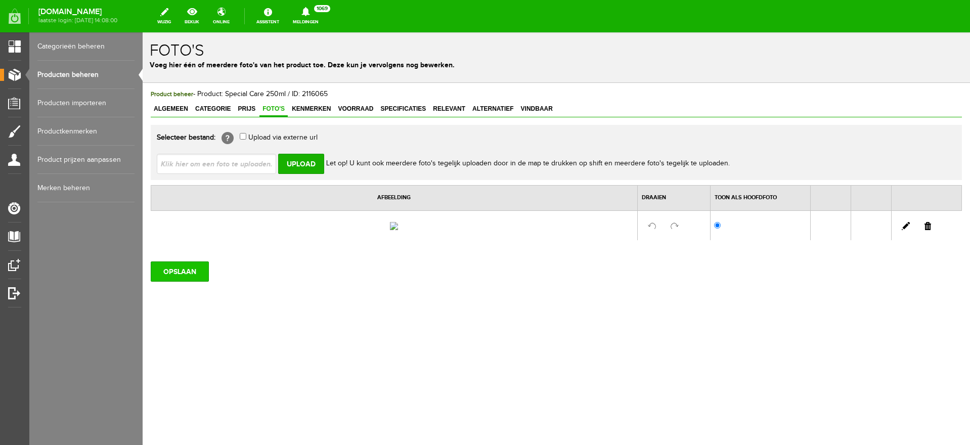
click at [187, 282] on input "OPSLAAN" at bounding box center [180, 271] width 58 height 20
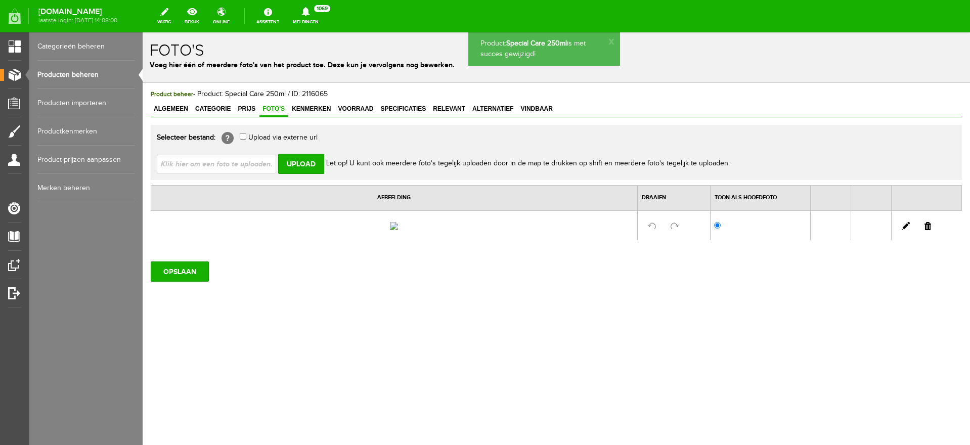
click at [66, 74] on link "Producten beheren" at bounding box center [85, 75] width 97 height 28
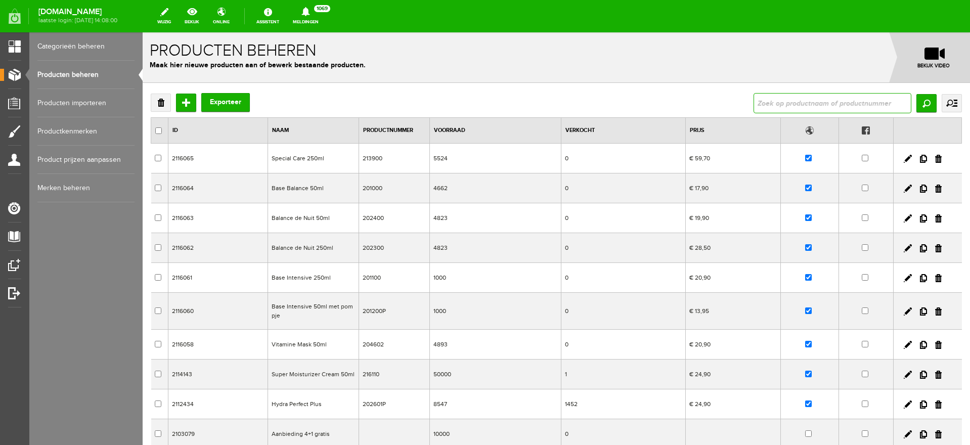
click at [786, 97] on input "text" at bounding box center [832, 103] width 158 height 20
type input "speciial care"
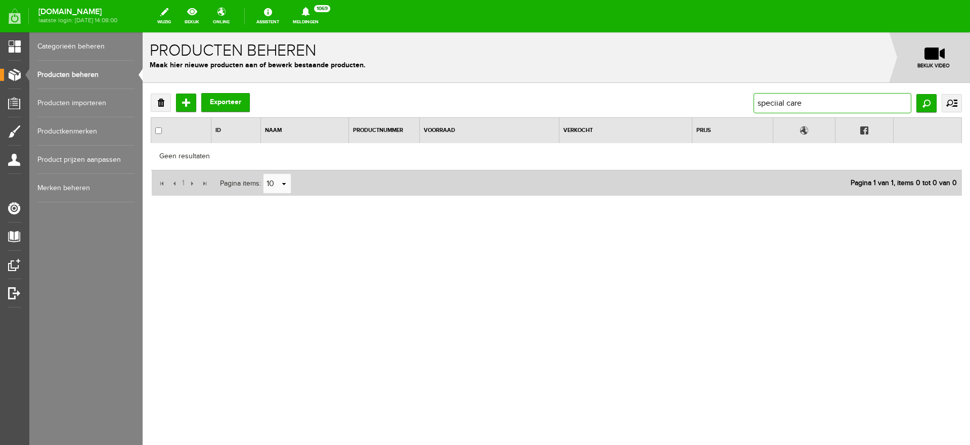
drag, startPoint x: 826, startPoint y: 104, endPoint x: 453, endPoint y: 76, distance: 373.6
click at [455, 84] on div "Verwijderen Toevoegen Exporteer speciial care Zoeken uitgebreid zoeken Categori…" at bounding box center [556, 177] width 827 height 189
type input "special care"
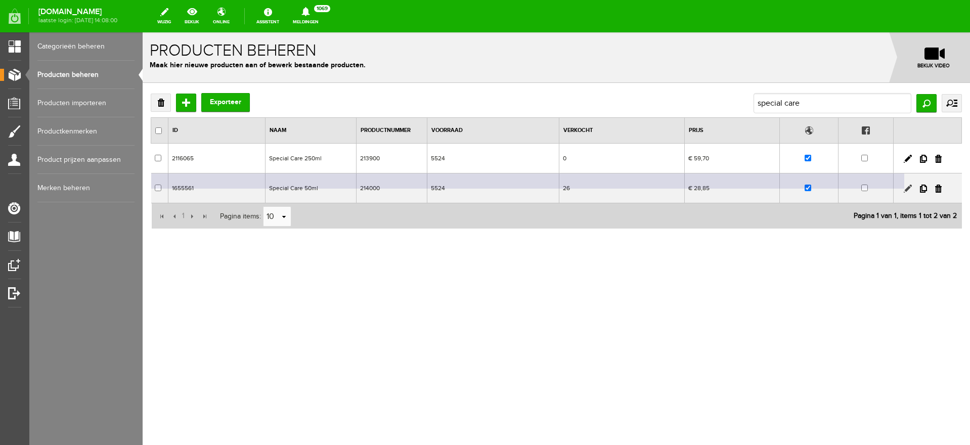
click at [906, 191] on link at bounding box center [907, 189] width 8 height 8
checkbox input "true"
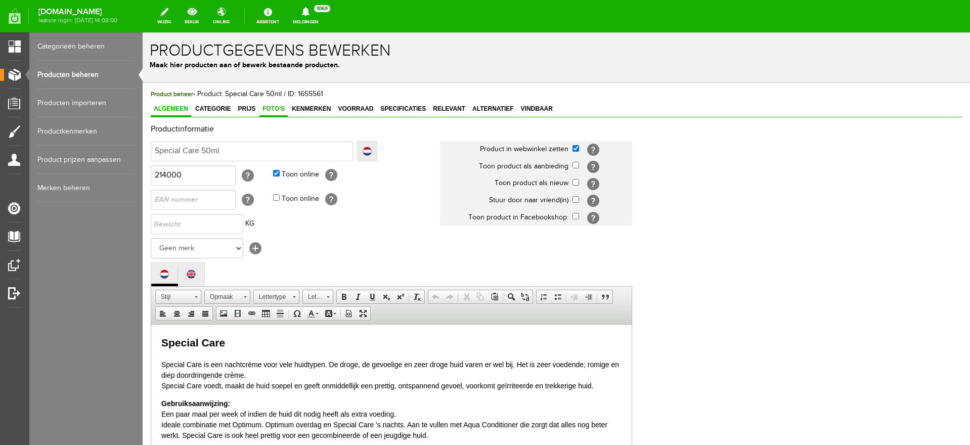
click at [271, 108] on span "Foto's" at bounding box center [273, 108] width 28 height 7
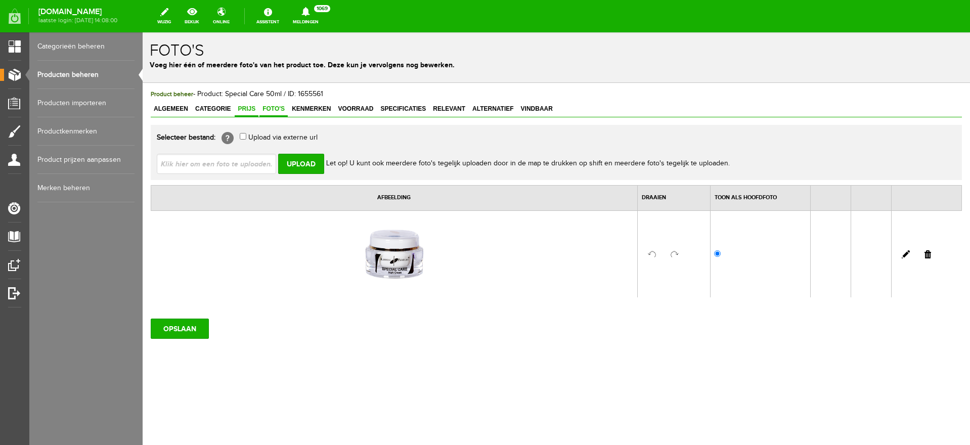
click at [243, 110] on span "Prijs" at bounding box center [247, 108] width 24 height 7
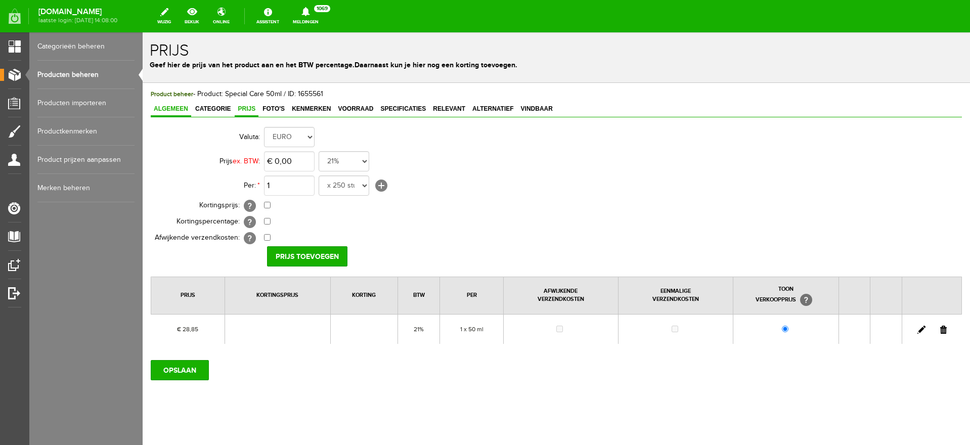
click at [170, 106] on span "Algemeen" at bounding box center [171, 108] width 40 height 7
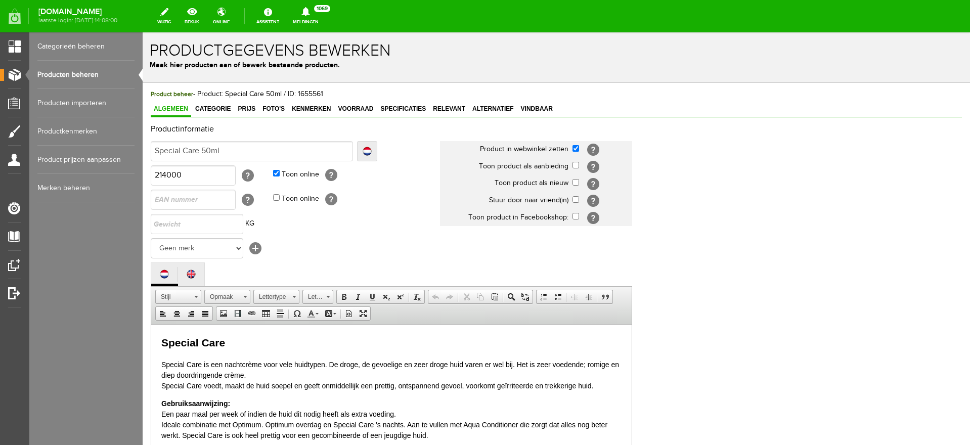
click at [67, 75] on link "Producten beheren" at bounding box center [85, 75] width 97 height 28
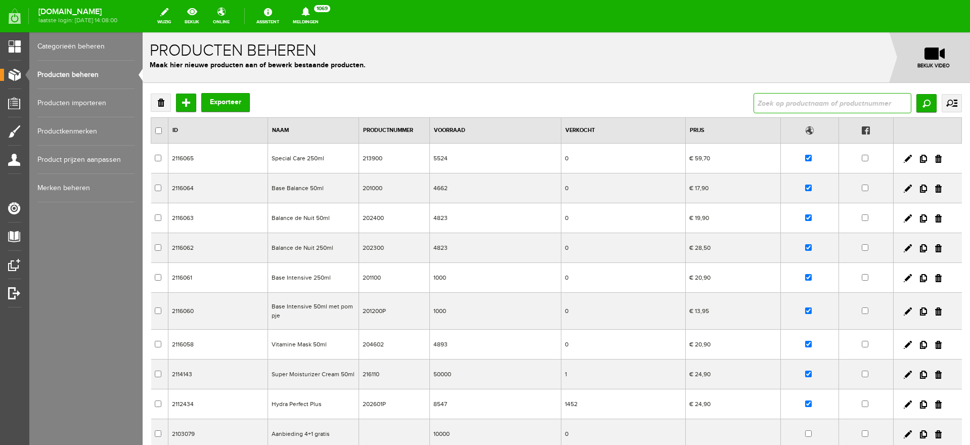
click at [793, 108] on input "text" at bounding box center [832, 103] width 158 height 20
type input "special care"
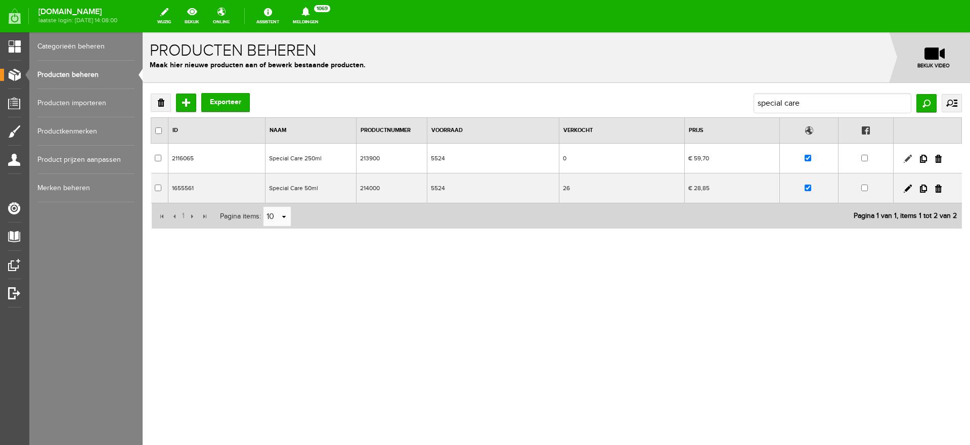
click at [906, 159] on link at bounding box center [907, 159] width 8 height 8
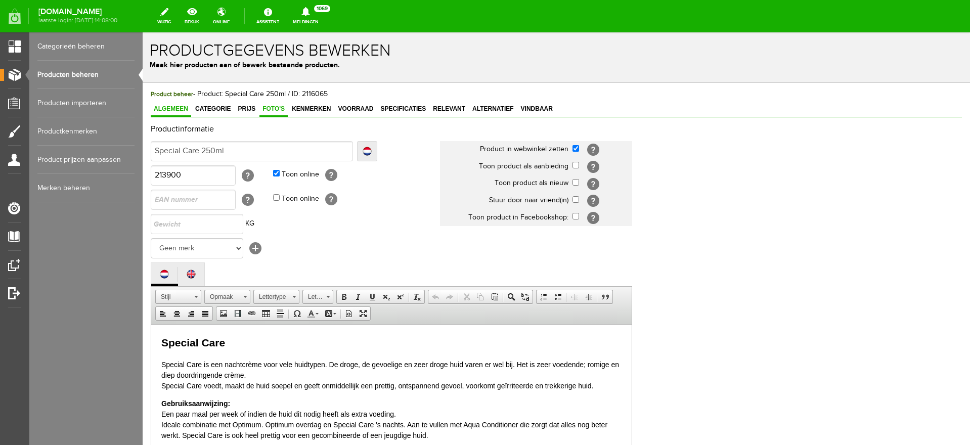
click at [269, 105] on span "Foto's" at bounding box center [273, 108] width 28 height 7
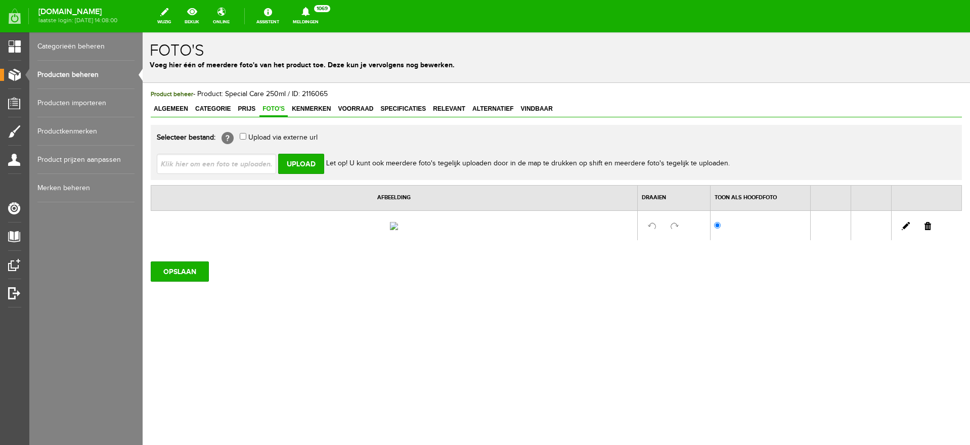
click at [929, 230] on link at bounding box center [927, 226] width 7 height 8
click at [248, 109] on span "Prijs" at bounding box center [247, 108] width 24 height 7
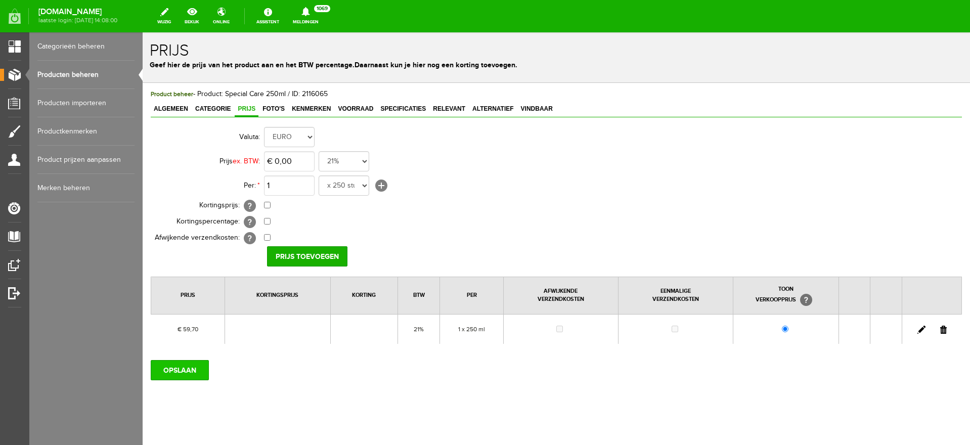
click at [186, 370] on input "OPSLAAN" at bounding box center [180, 370] width 58 height 20
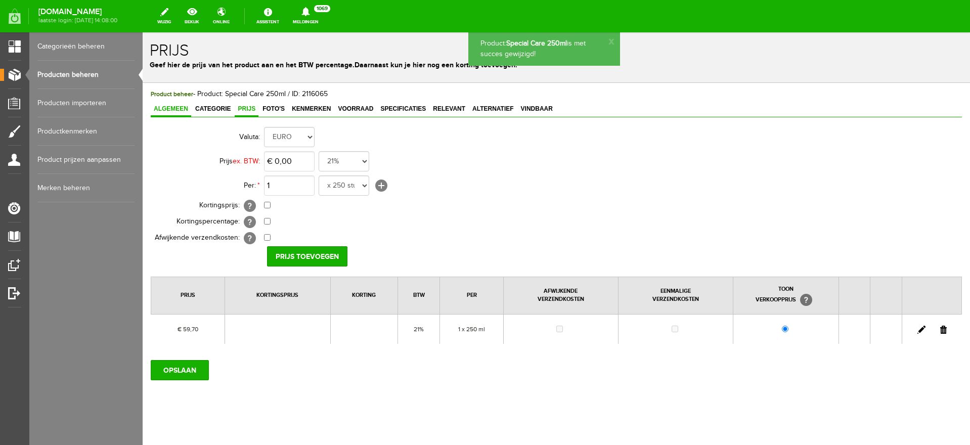
click at [180, 108] on span "Algemeen" at bounding box center [171, 108] width 40 height 7
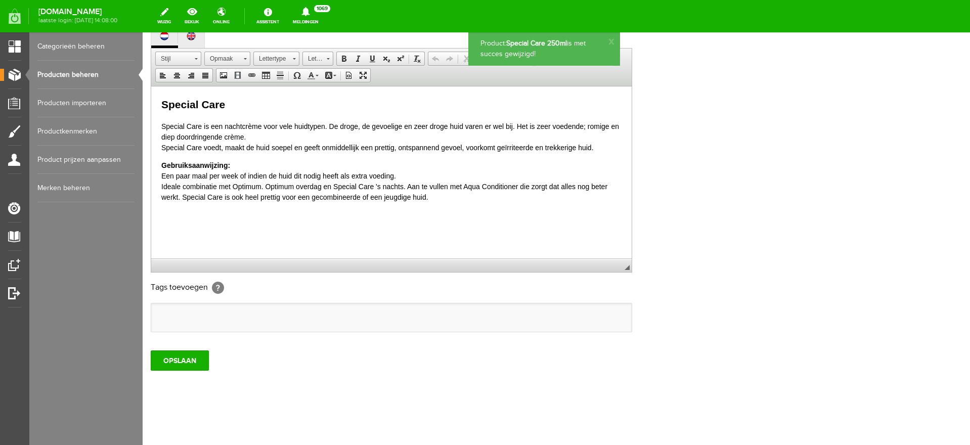
scroll to position [239, 0]
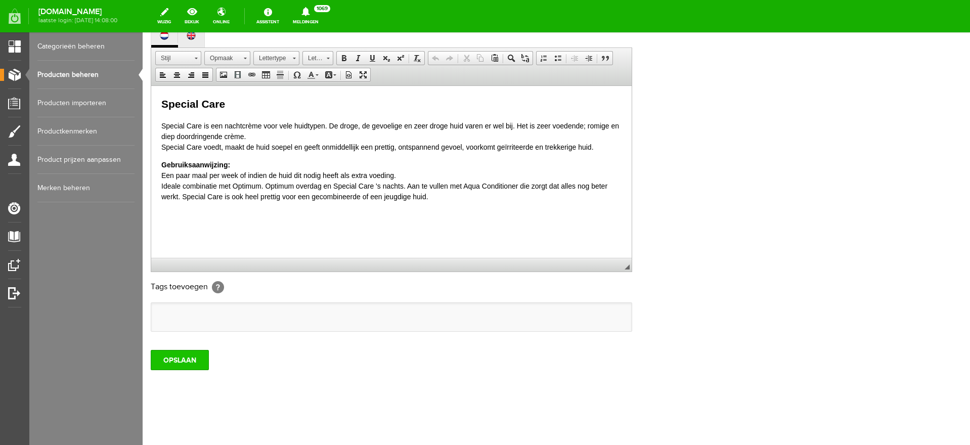
click at [181, 354] on input "OPSLAAN" at bounding box center [180, 360] width 58 height 20
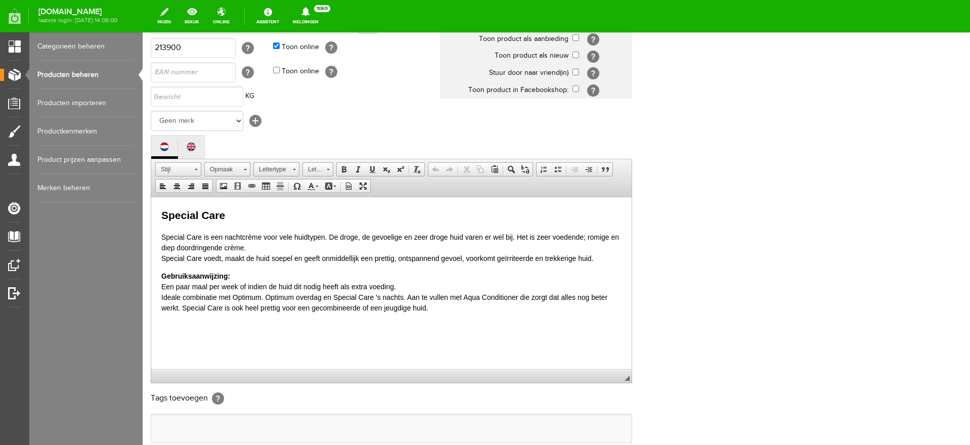
scroll to position [0, 0]
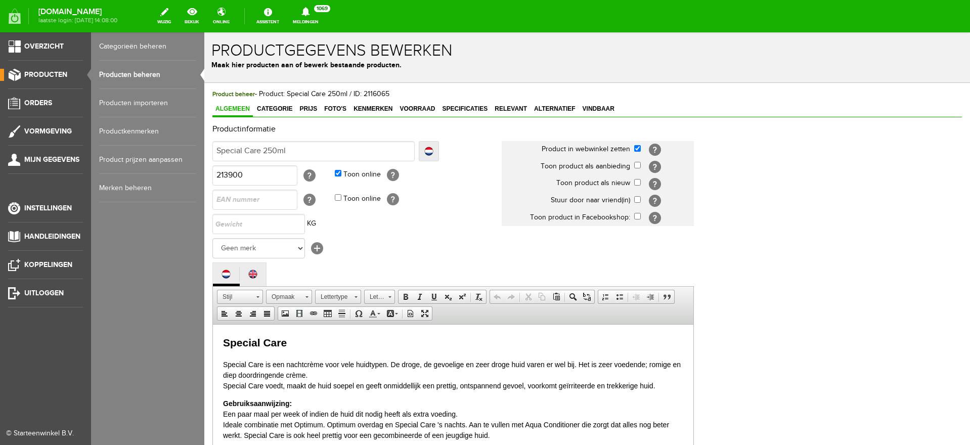
click at [36, 74] on span "Producten" at bounding box center [45, 74] width 43 height 9
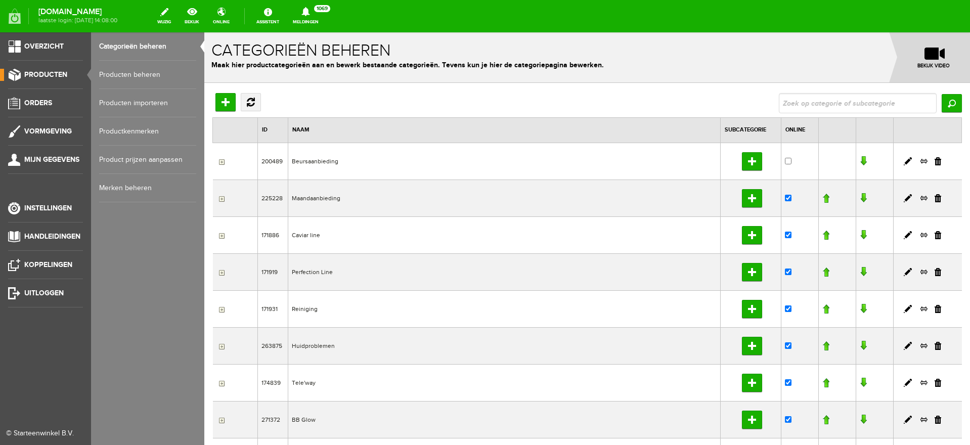
click at [124, 69] on link "Producten beheren" at bounding box center [147, 75] width 97 height 28
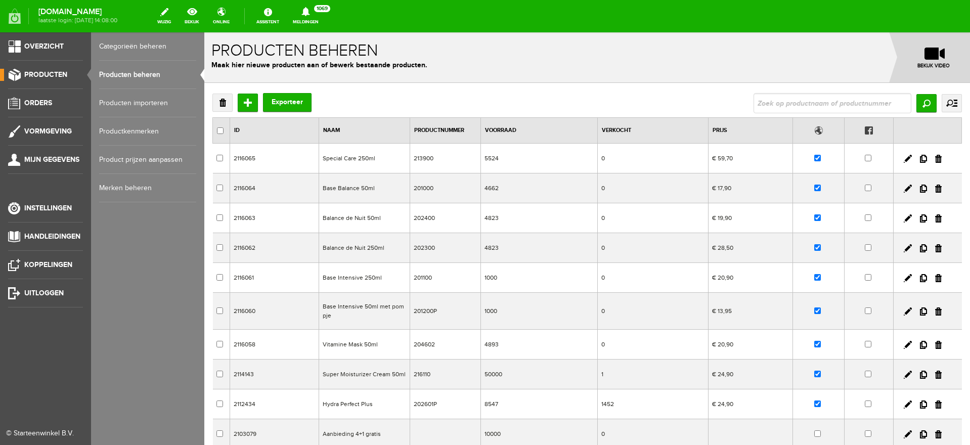
click at [36, 73] on span "Producten" at bounding box center [45, 74] width 43 height 9
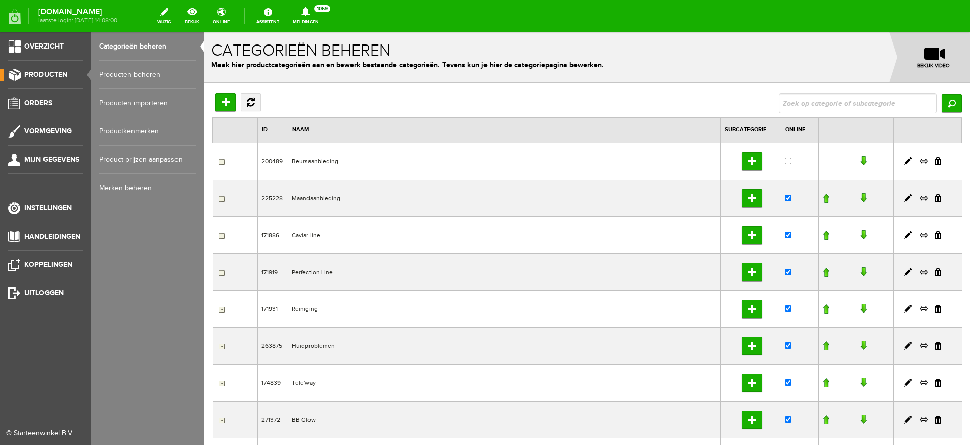
click at [136, 71] on link "Producten beheren" at bounding box center [147, 75] width 97 height 28
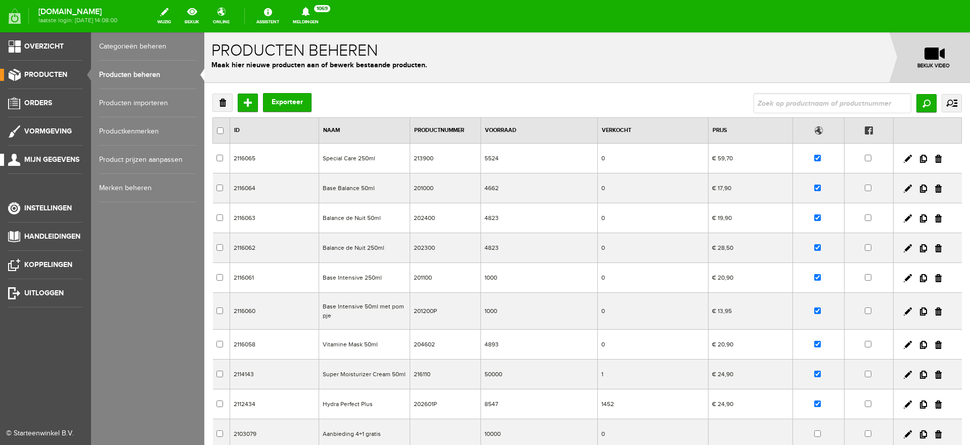
click at [49, 154] on link "Mijn gegevens" at bounding box center [41, 160] width 83 height 12
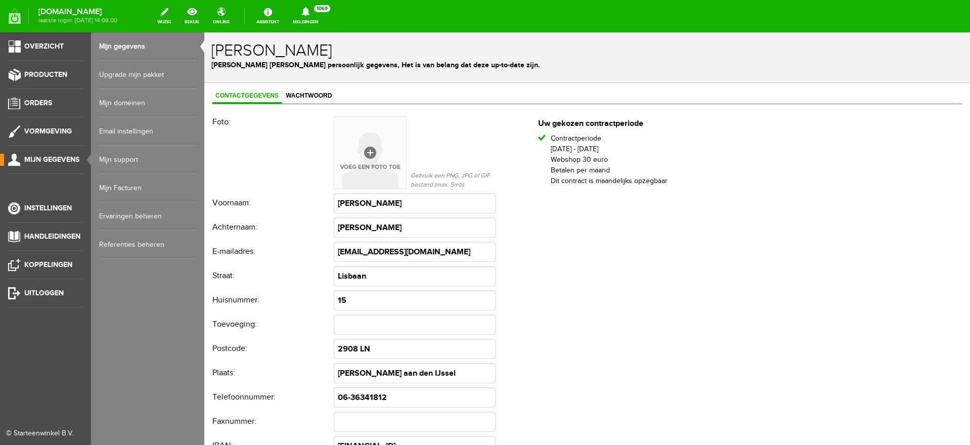
click at [123, 188] on link "Mijn Facturen" at bounding box center [147, 188] width 97 height 28
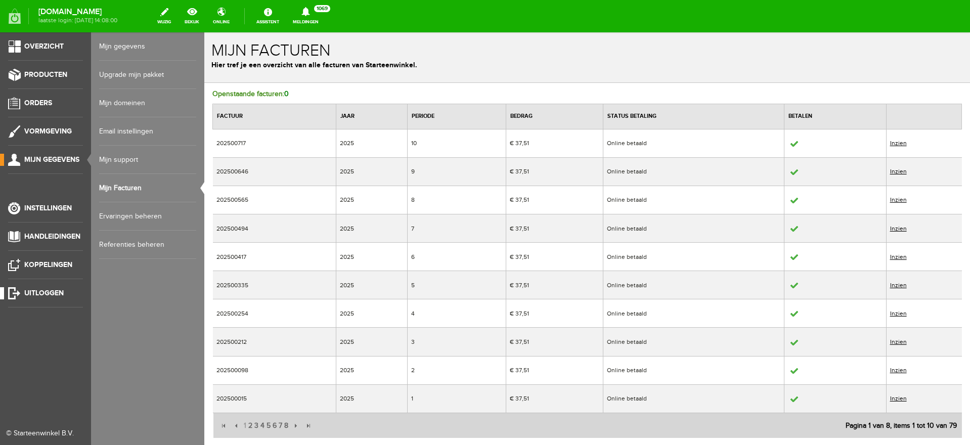
click at [50, 288] on link "Uitloggen" at bounding box center [41, 293] width 83 height 12
